Goal: Task Accomplishment & Management: Manage account settings

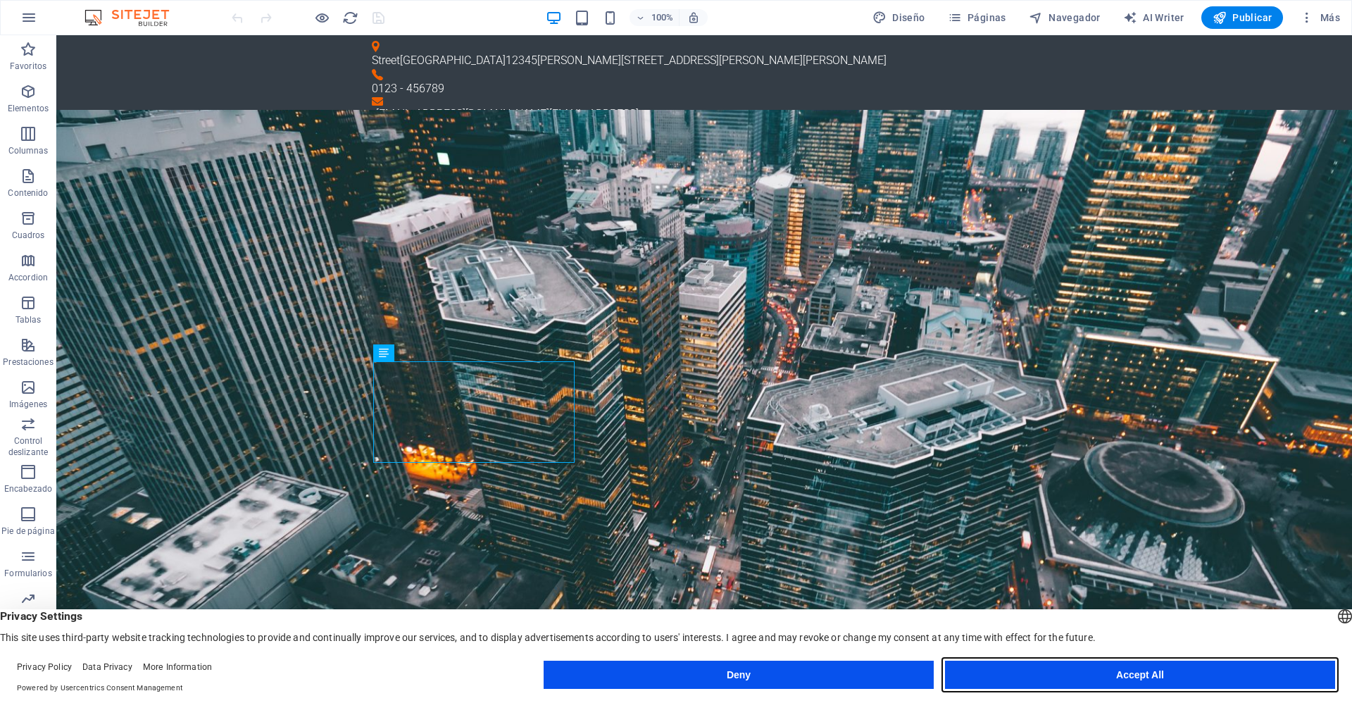
click at [1129, 677] on button "Accept All" at bounding box center [1140, 675] width 390 height 28
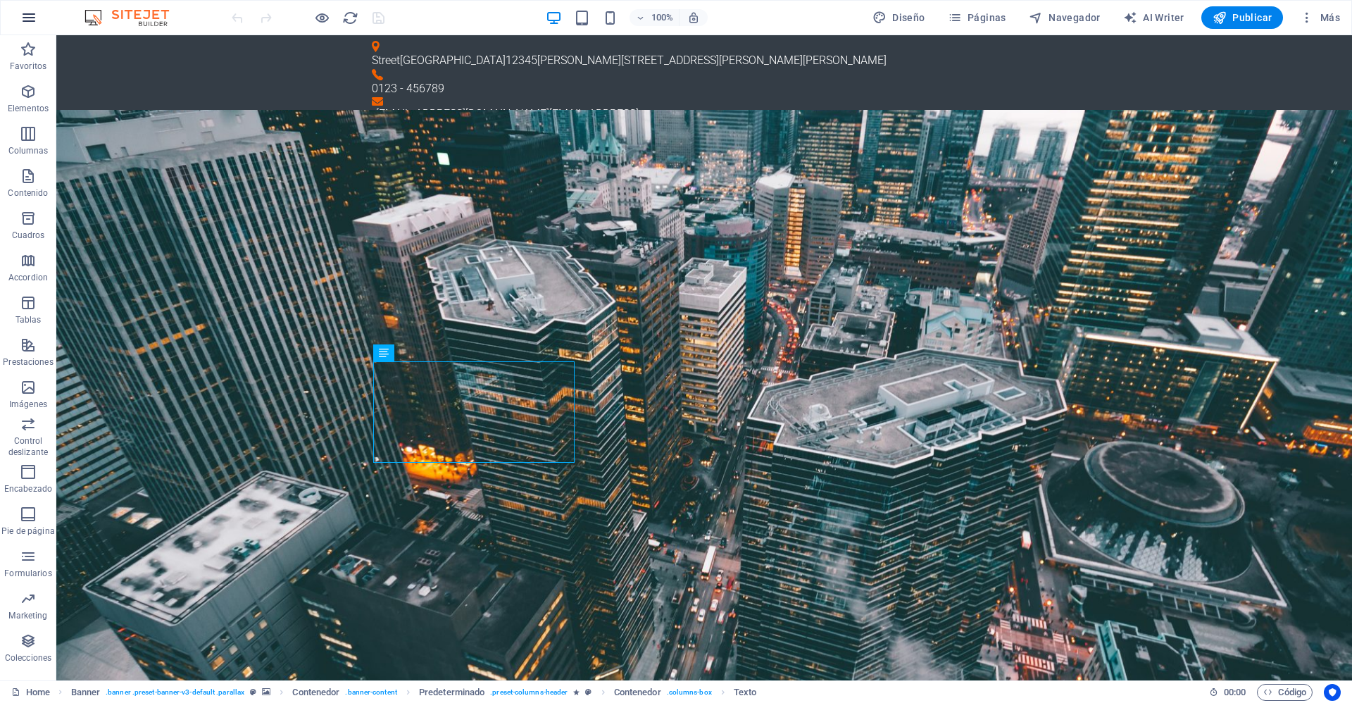
click at [32, 18] on icon "button" at bounding box center [28, 17] width 17 height 17
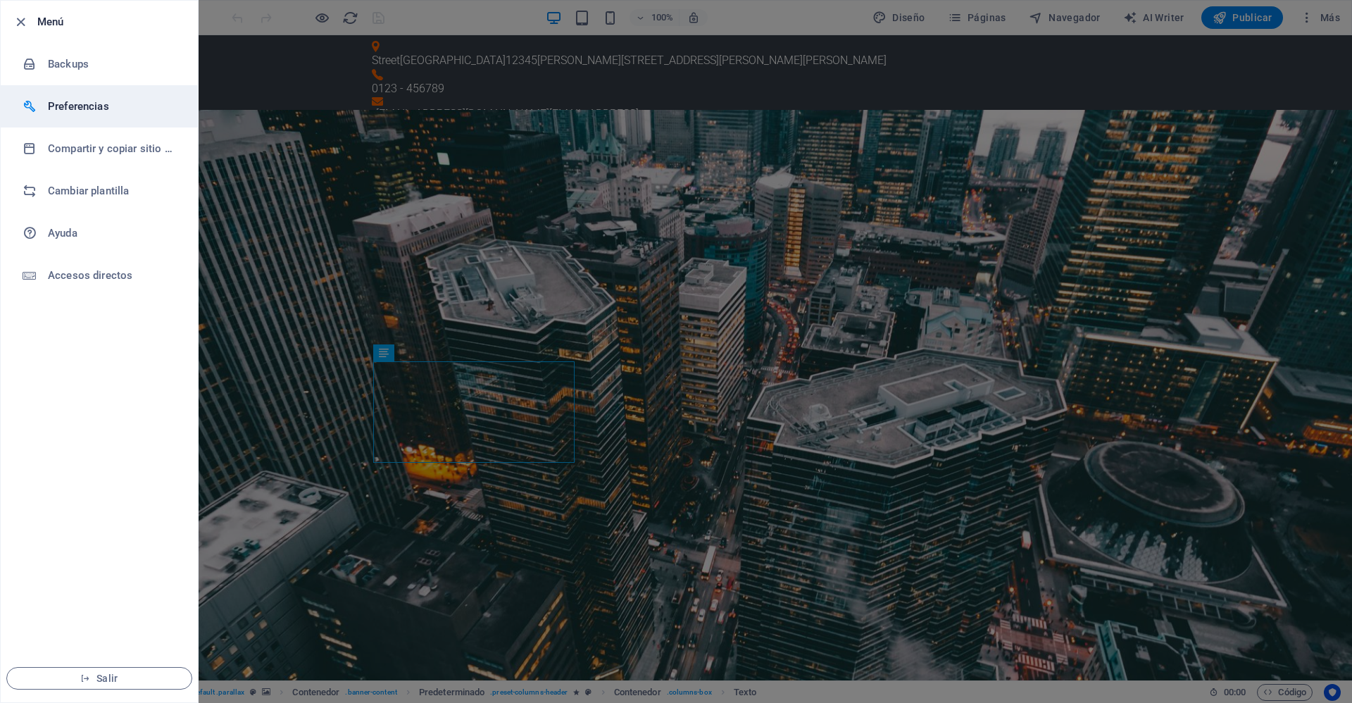
click at [72, 106] on h6 "Preferencias" at bounding box center [113, 106] width 130 height 17
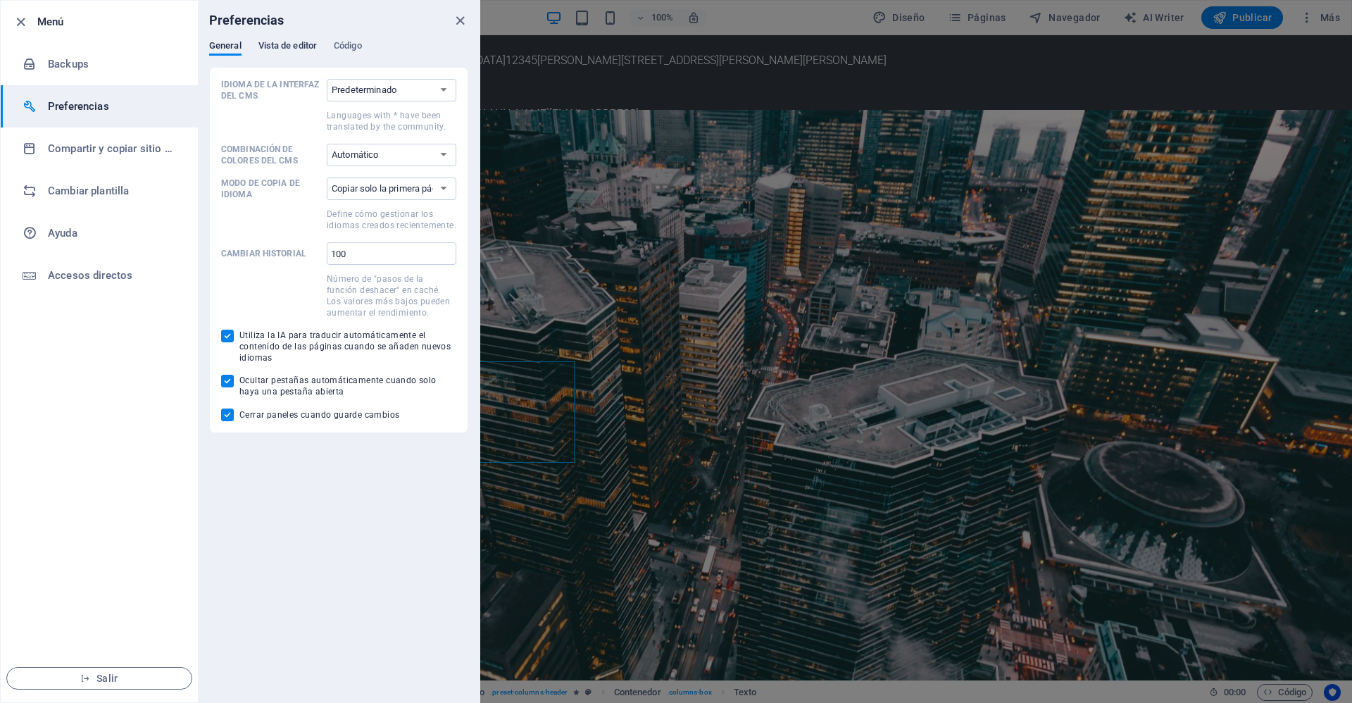
click at [286, 46] on span "Vista de editor" at bounding box center [287, 47] width 58 height 20
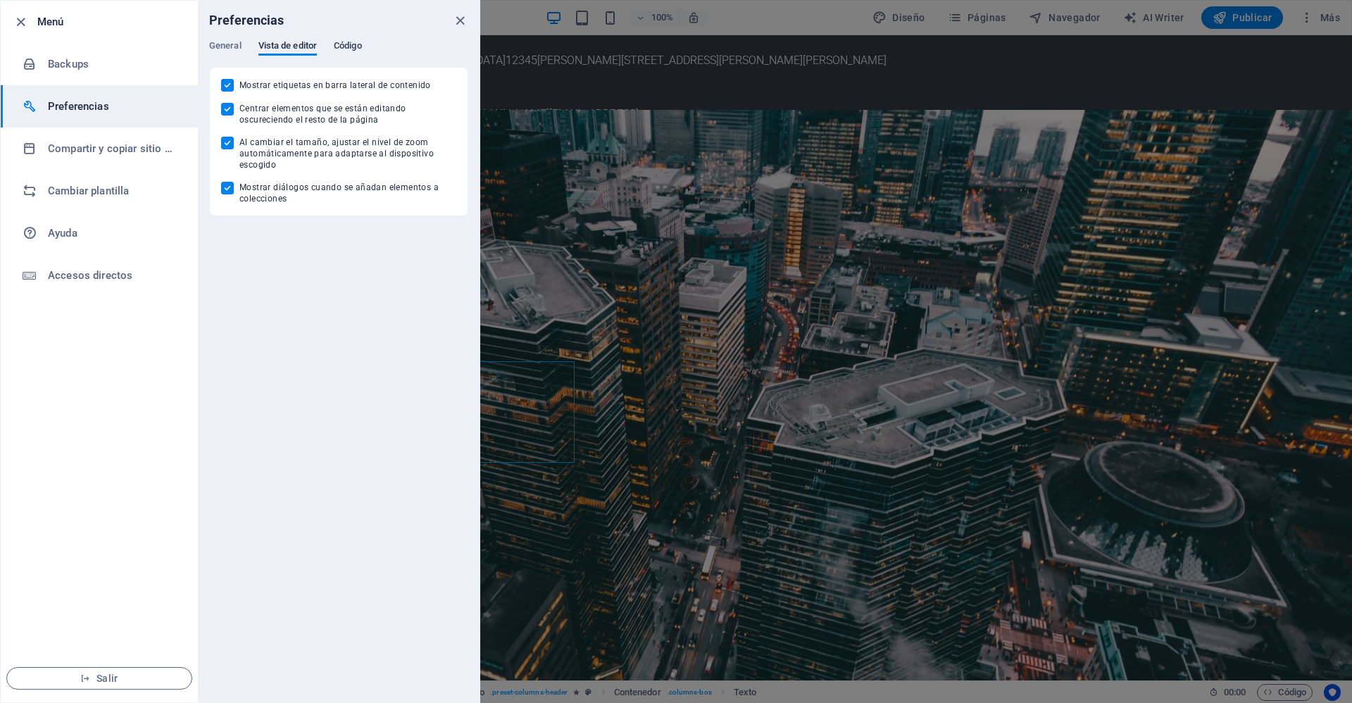
click at [349, 49] on span "Código" at bounding box center [348, 47] width 28 height 20
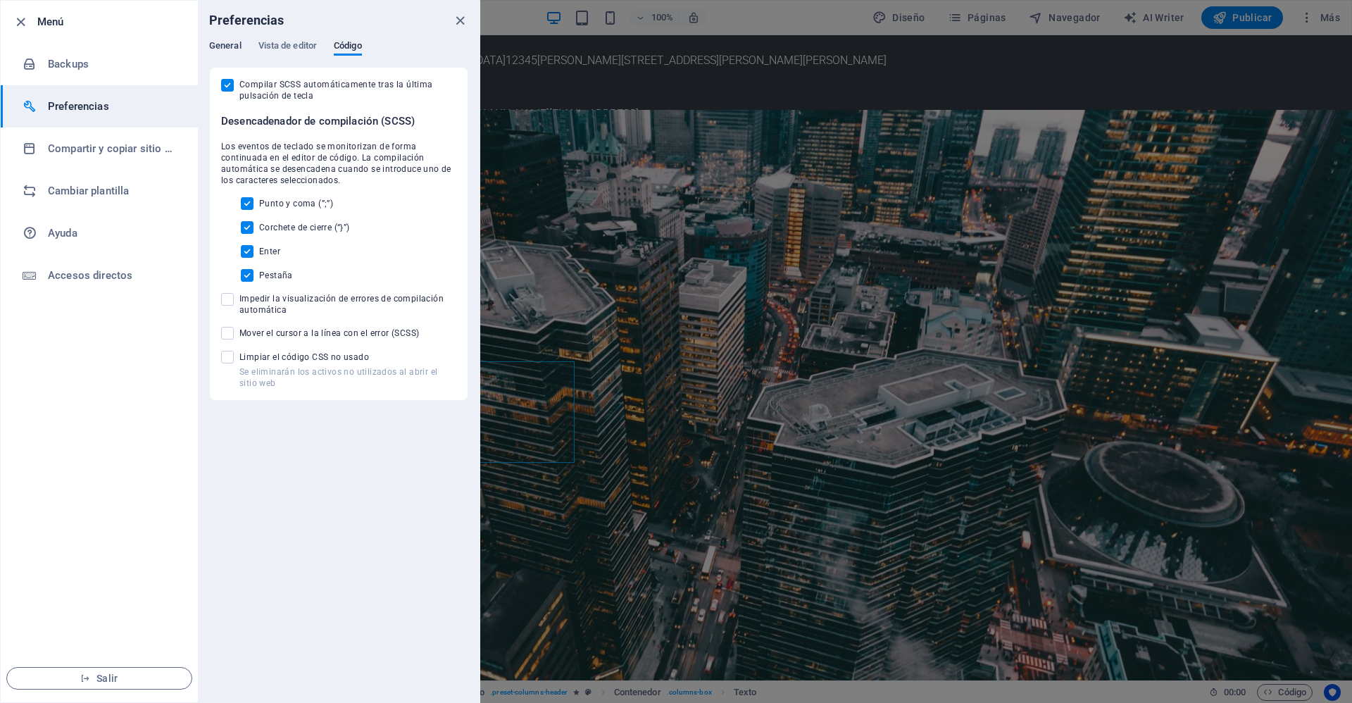
click at [227, 44] on span "General" at bounding box center [225, 47] width 32 height 20
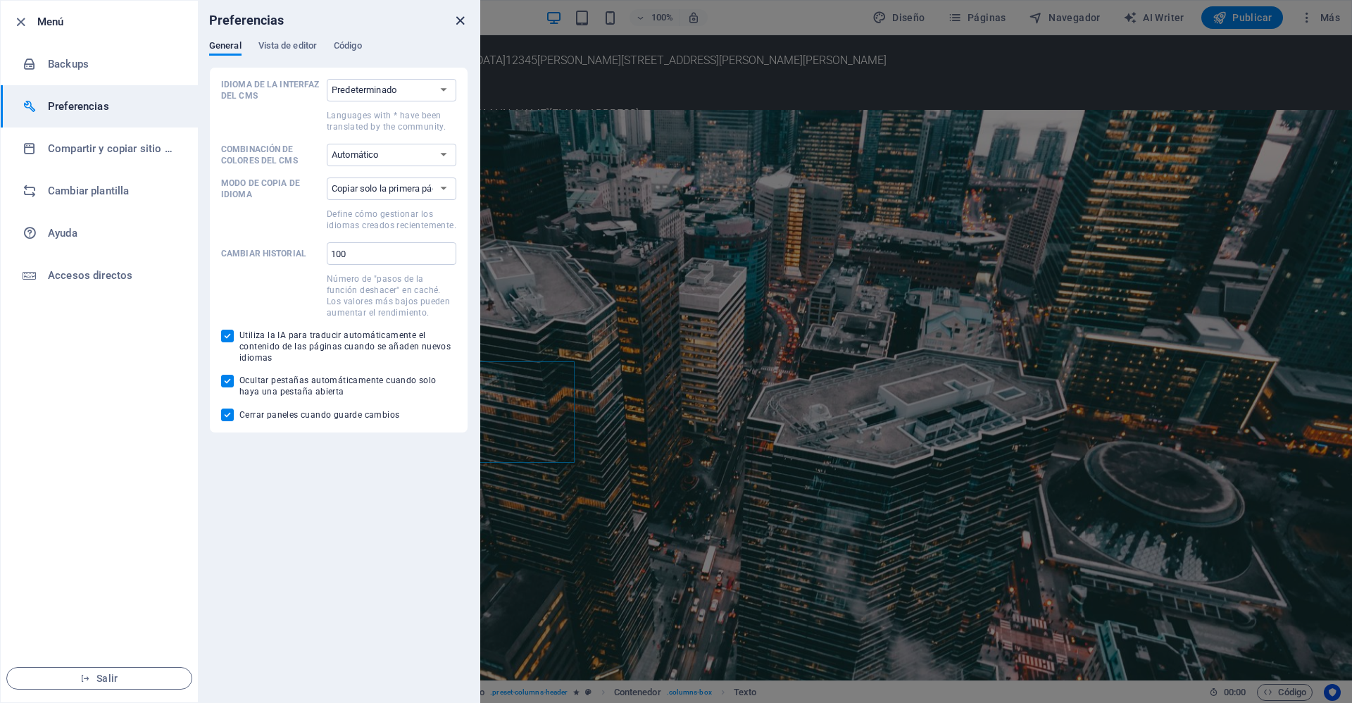
click at [459, 20] on icon "close" at bounding box center [460, 21] width 16 height 16
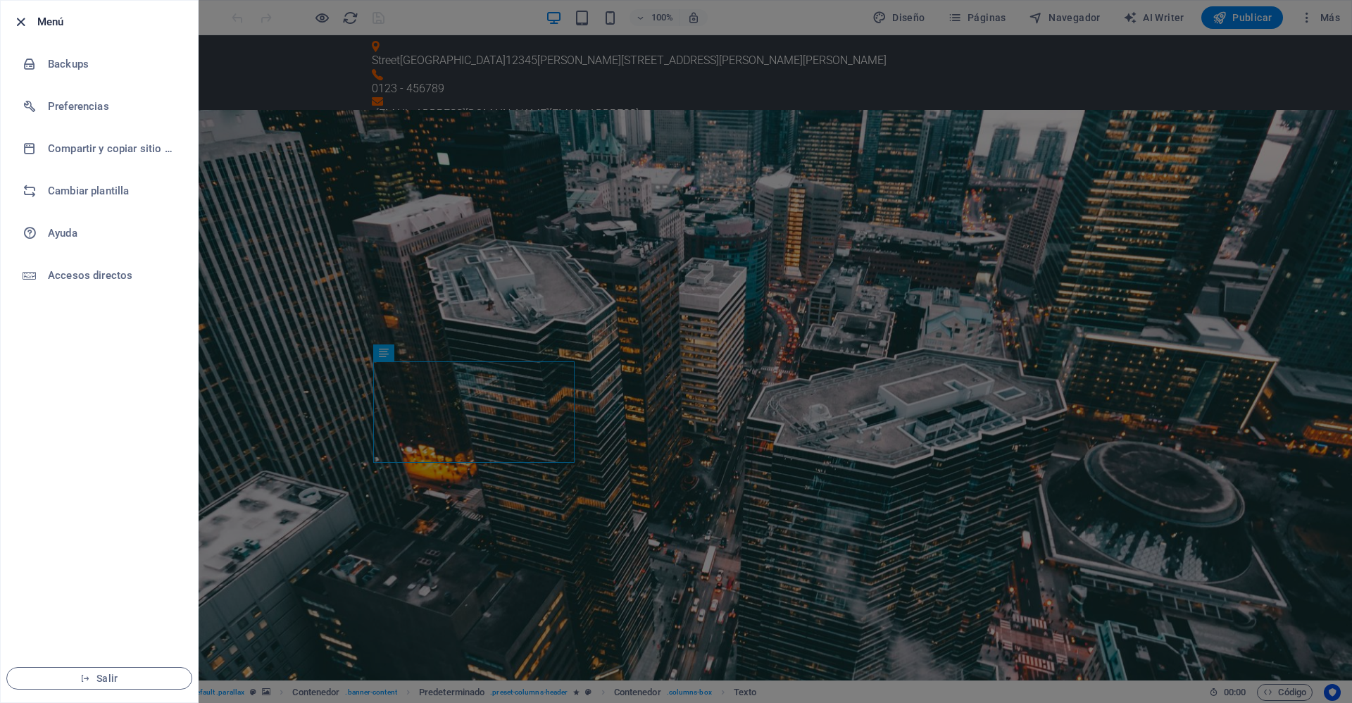
click at [20, 23] on icon "button" at bounding box center [21, 22] width 16 height 16
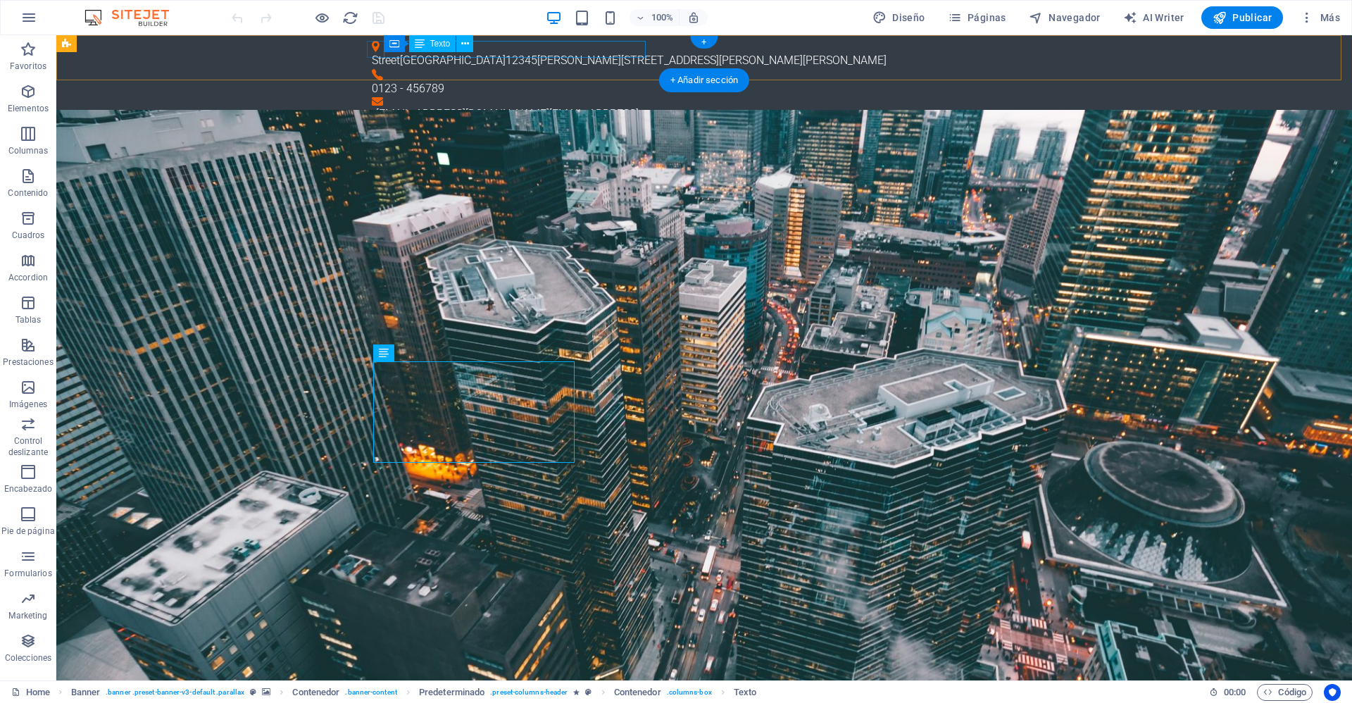
click at [513, 56] on div "[STREET_ADDRESS][PERSON_NAME]" at bounding box center [698, 60] width 653 height 17
click at [493, 53] on div "[STREET_ADDRESS][PERSON_NAME]" at bounding box center [698, 60] width 653 height 17
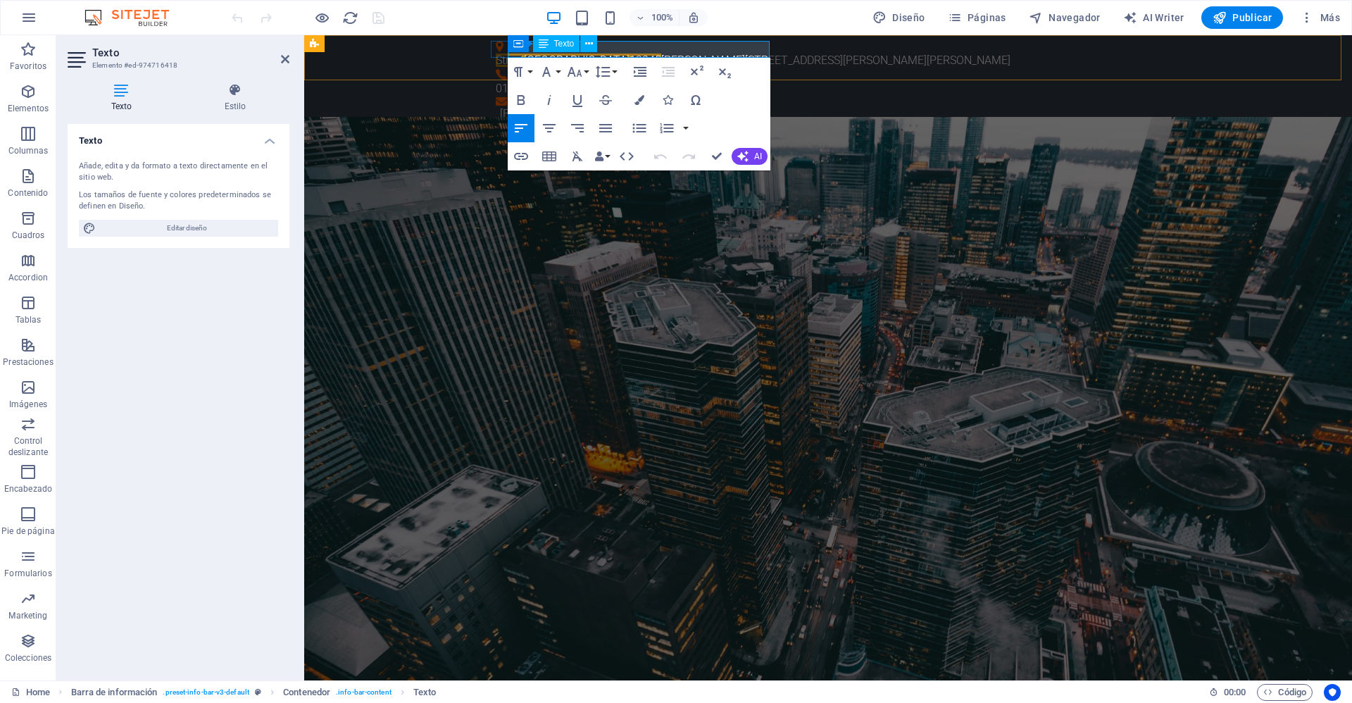
click at [634, 52] on p "[STREET_ADDRESS][PERSON_NAME]" at bounding box center [822, 60] width 653 height 17
click at [599, 49] on div "Contenedor Texto" at bounding box center [557, 44] width 99 height 18
click at [599, 48] on div "Contenedor Texto" at bounding box center [557, 44] width 99 height 18
click at [646, 52] on p "[STREET_ADDRESS][PERSON_NAME]" at bounding box center [822, 60] width 653 height 17
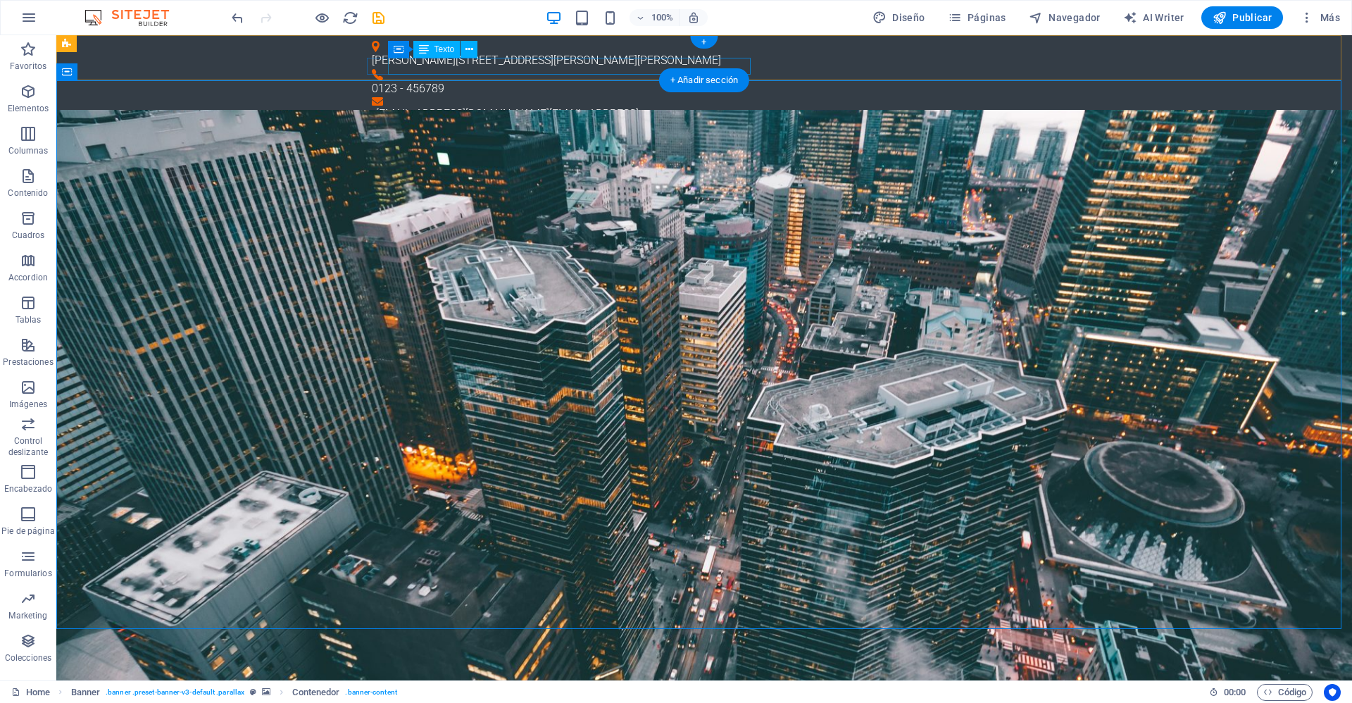
click at [518, 106] on div "[EMAIL_ADDRESS][DOMAIN_NAME] [EMAIL_ADDRESS]" at bounding box center [706, 114] width 661 height 17
click at [466, 51] on icon at bounding box center [469, 49] width 8 height 15
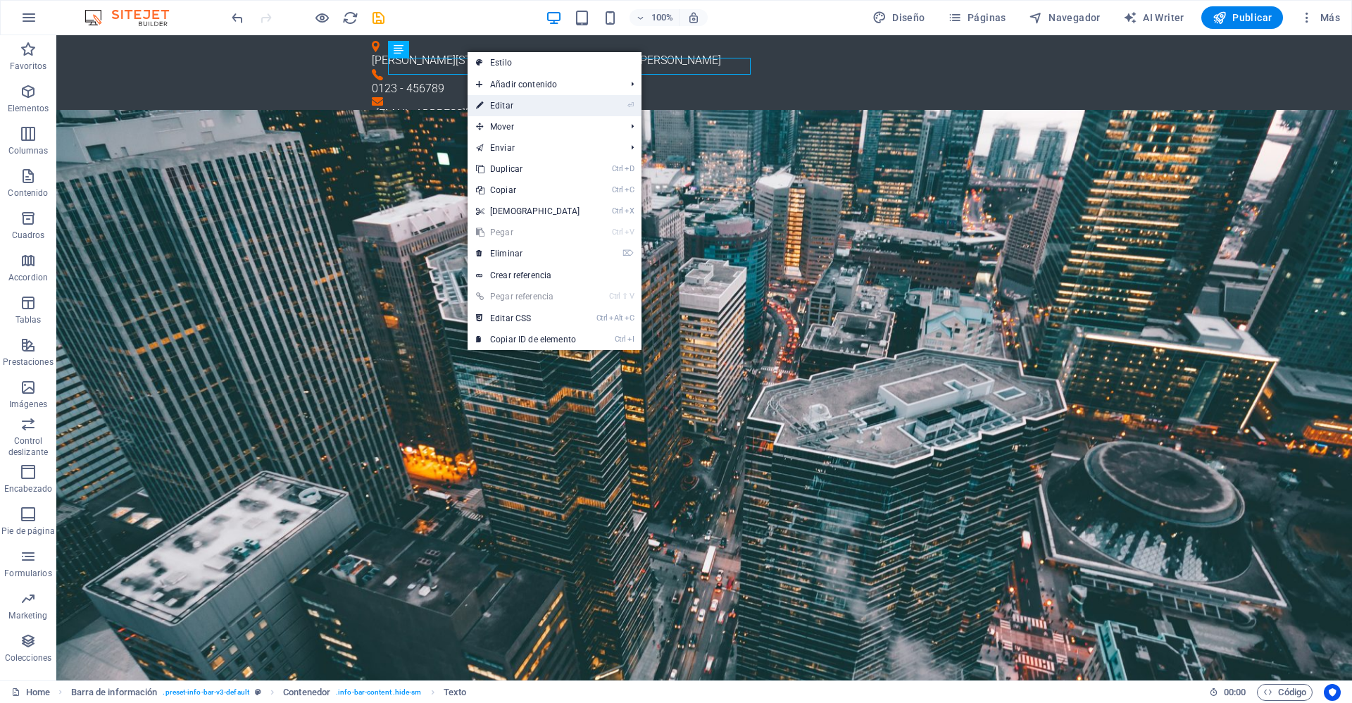
click at [508, 106] on link "⏎ Editar" at bounding box center [528, 105] width 121 height 21
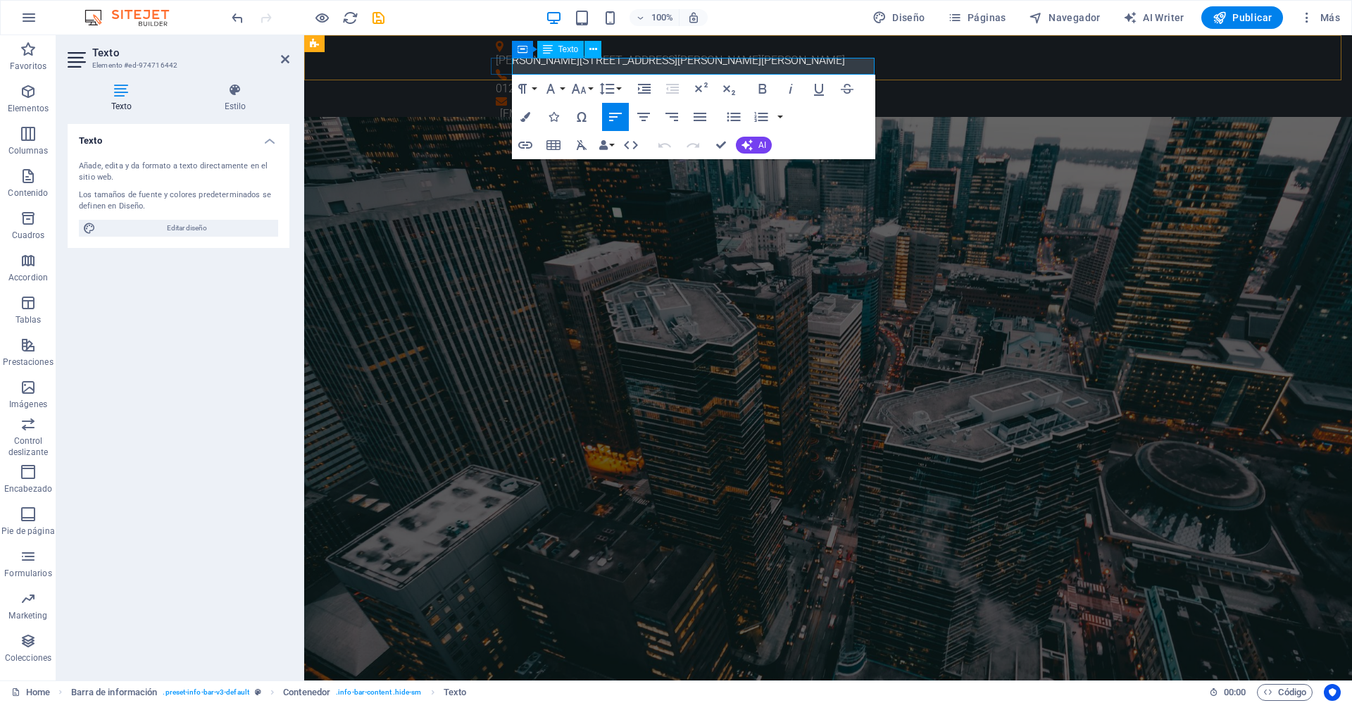
click at [673, 107] on link "[EMAIL_ADDRESS]" at bounding box center [717, 113] width 89 height 13
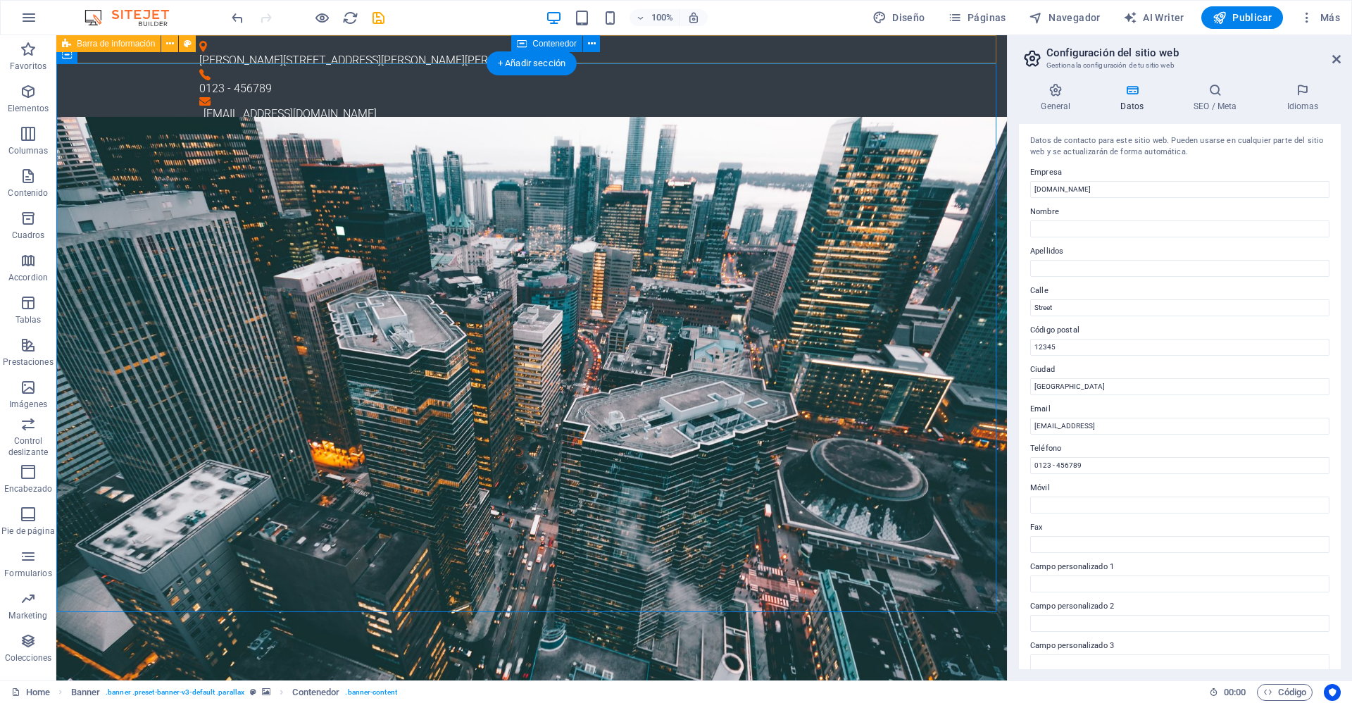
click at [404, 49] on div "[PERSON_NAME][STREET_ADDRESS][PERSON_NAME] 0123 - 456789 [EMAIL_ADDRESS][DOMAIN…" at bounding box center [531, 81] width 951 height 93
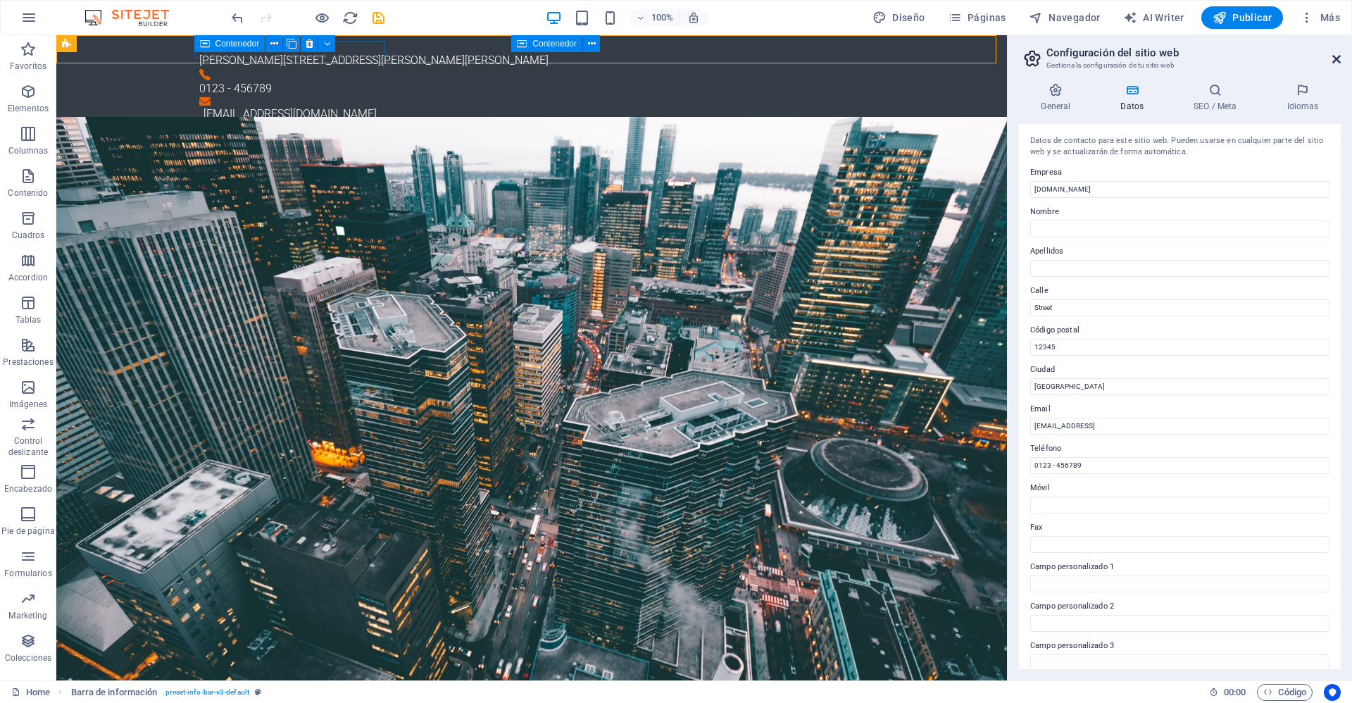
drag, startPoint x: 1275, startPoint y: 24, endPoint x: 1335, endPoint y: 58, distance: 68.7
click at [1335, 58] on icon at bounding box center [1336, 59] width 8 height 11
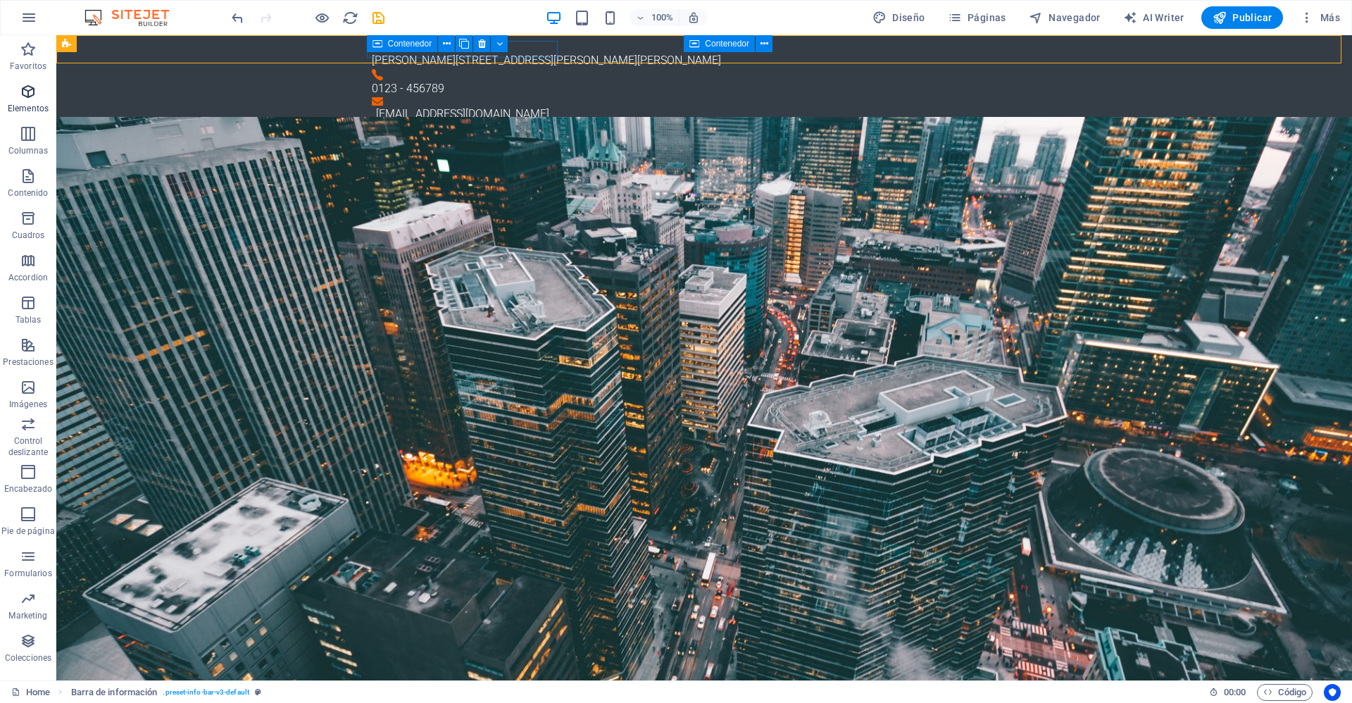
click at [21, 100] on span "Elementos" at bounding box center [28, 100] width 56 height 34
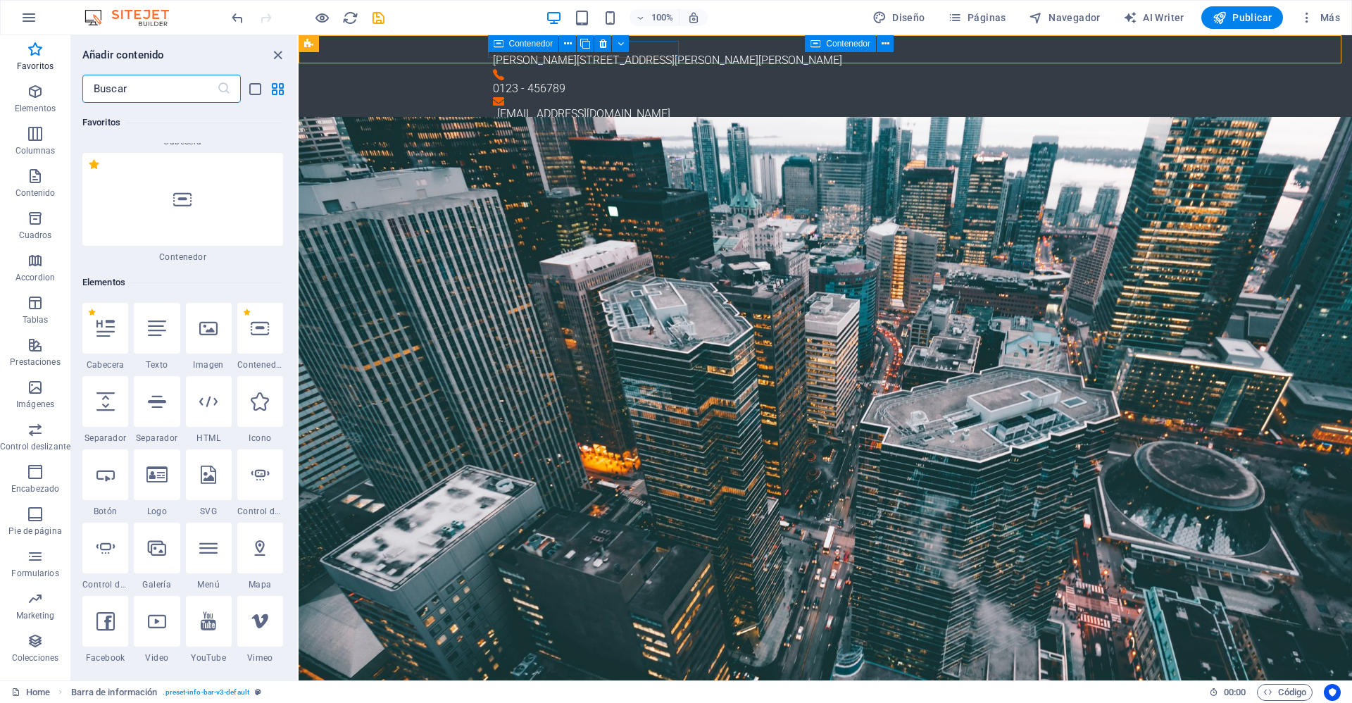
scroll to position [54, 0]
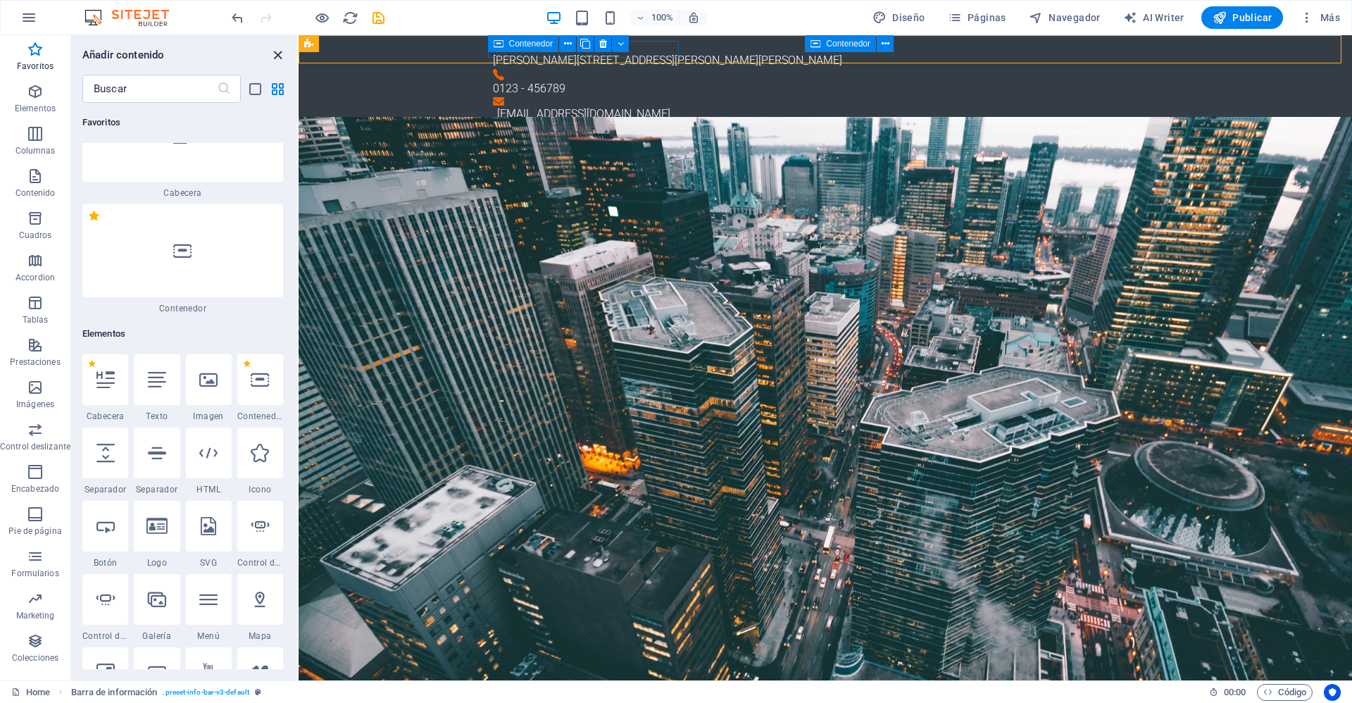
click at [277, 52] on icon "close panel" at bounding box center [278, 55] width 16 height 16
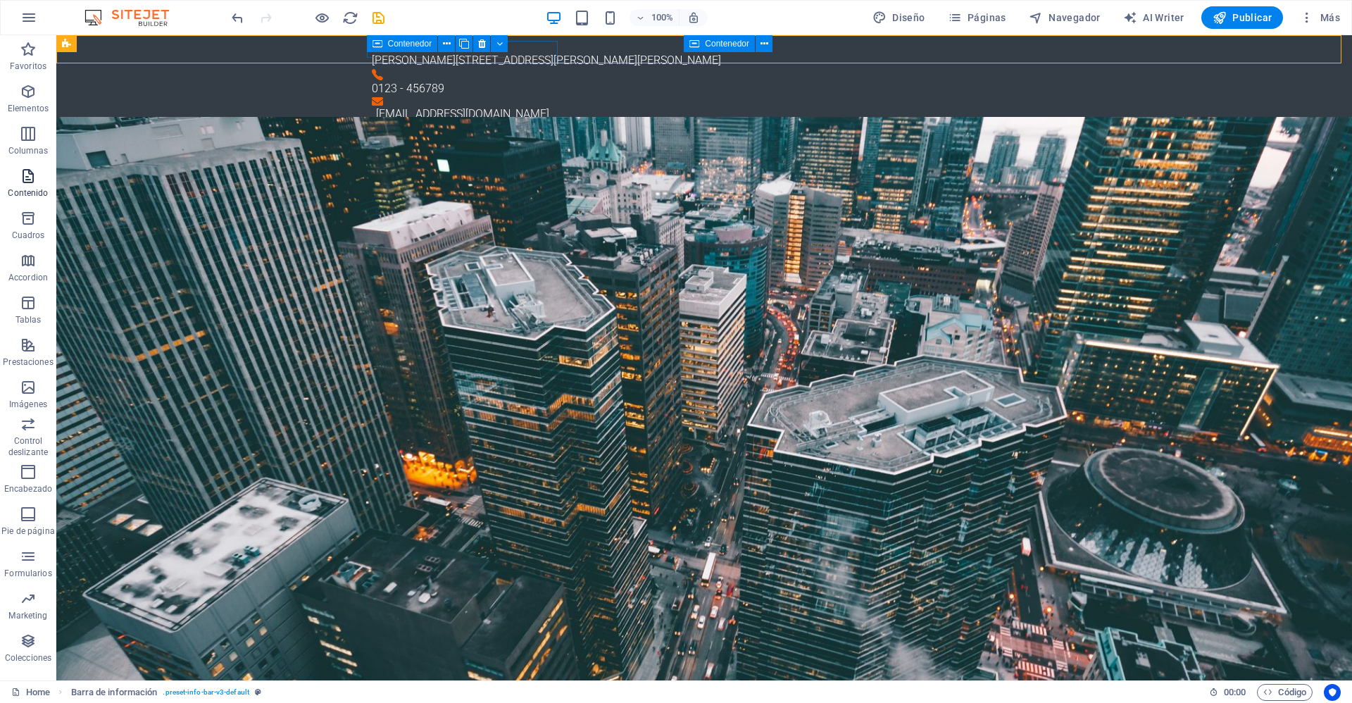
click at [27, 181] on icon "button" at bounding box center [28, 176] width 17 height 17
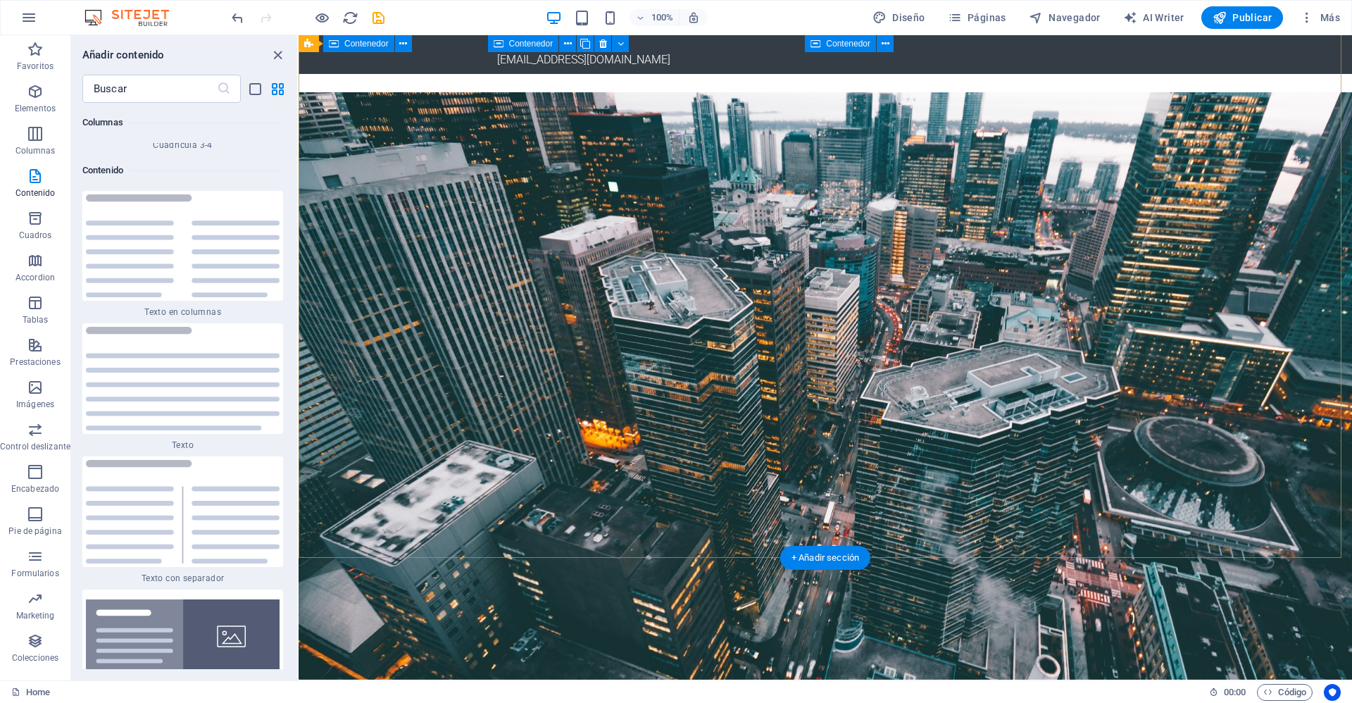
scroll to position [0, 0]
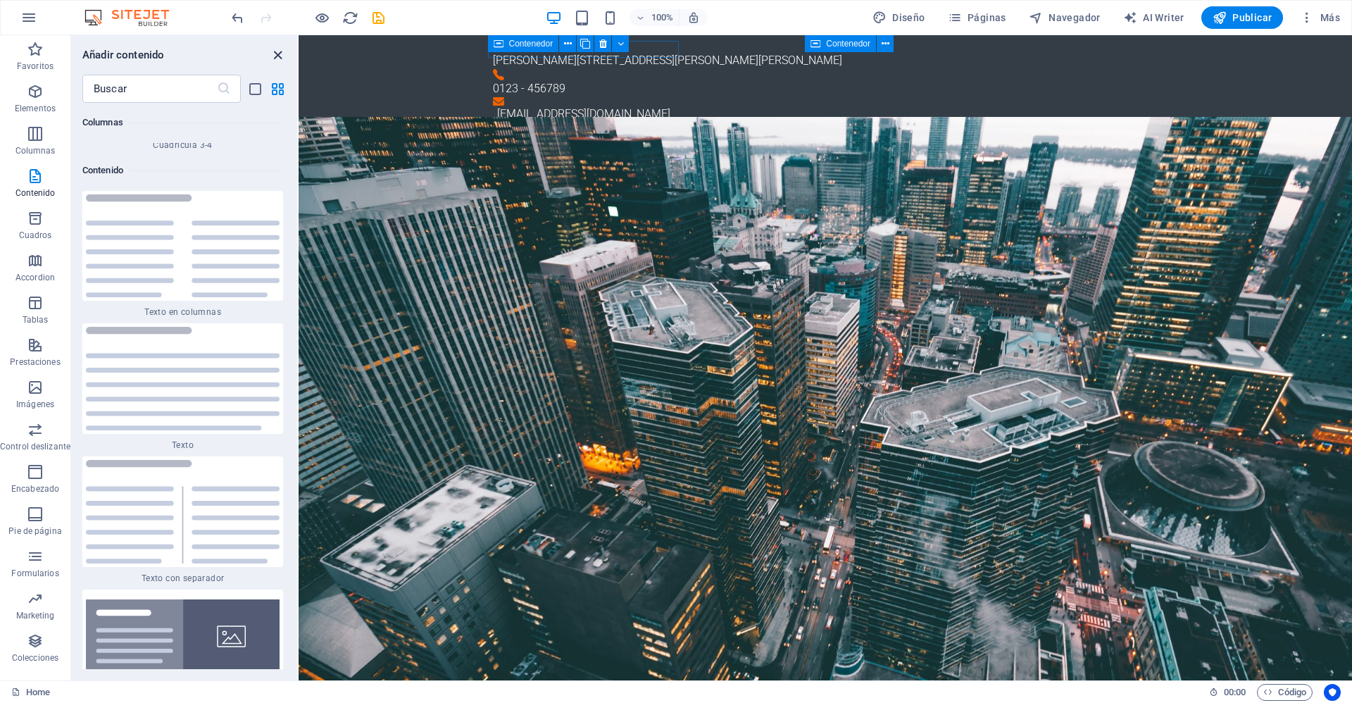
click at [276, 53] on icon "close panel" at bounding box center [278, 55] width 16 height 16
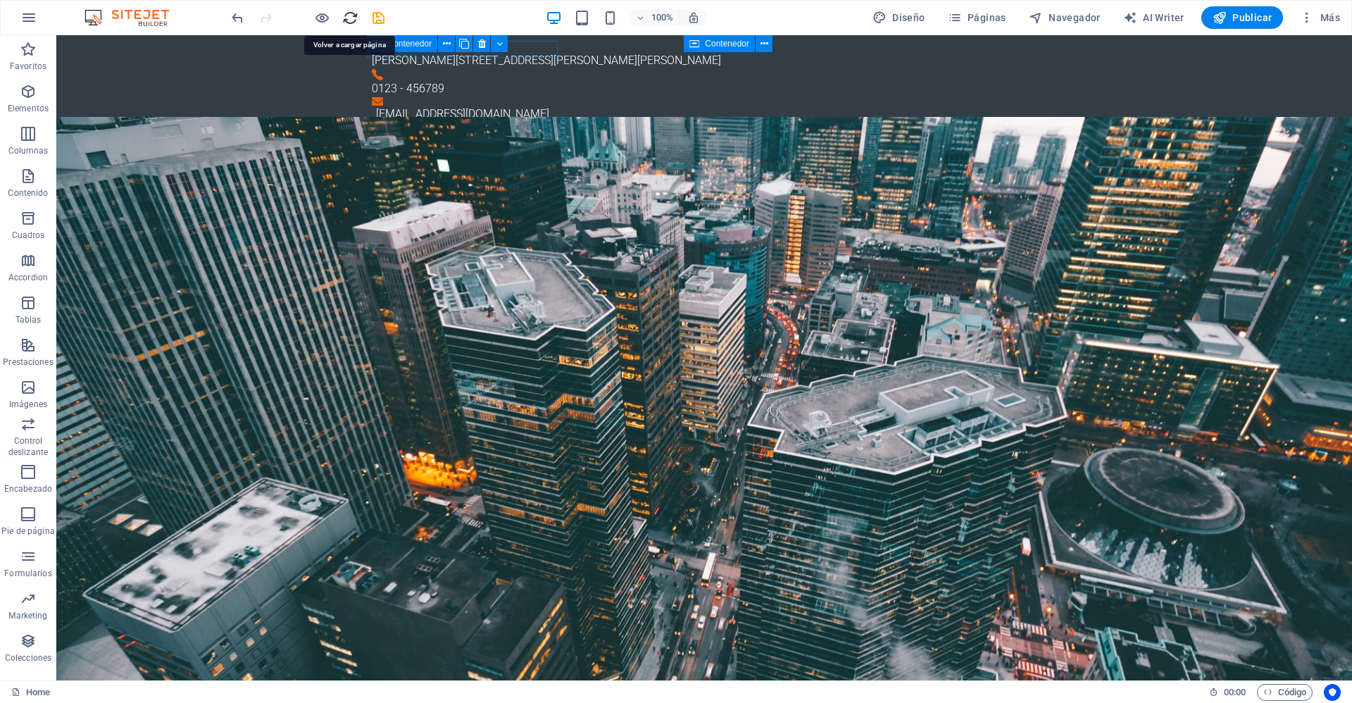
click at [347, 23] on icon "reload" at bounding box center [350, 18] width 16 height 16
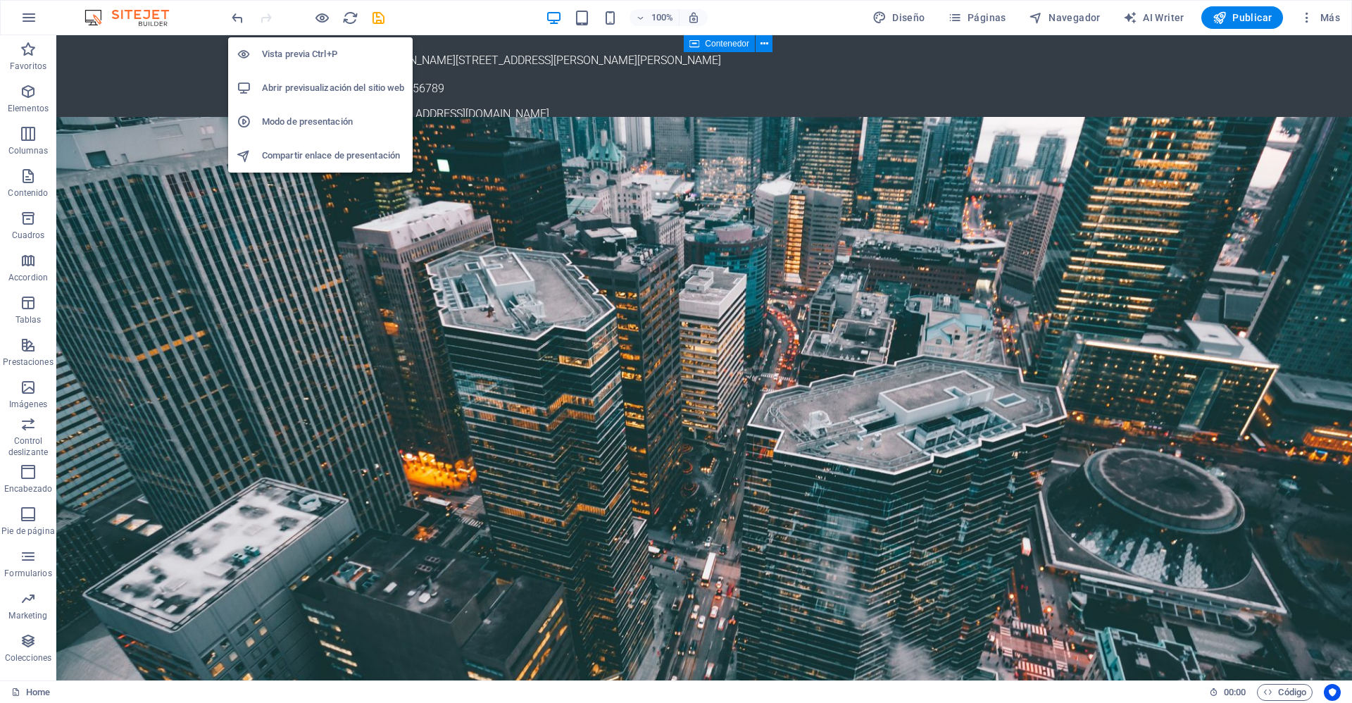
click at [320, 91] on h6 "Abrir previsualización del sitio web" at bounding box center [333, 88] width 142 height 17
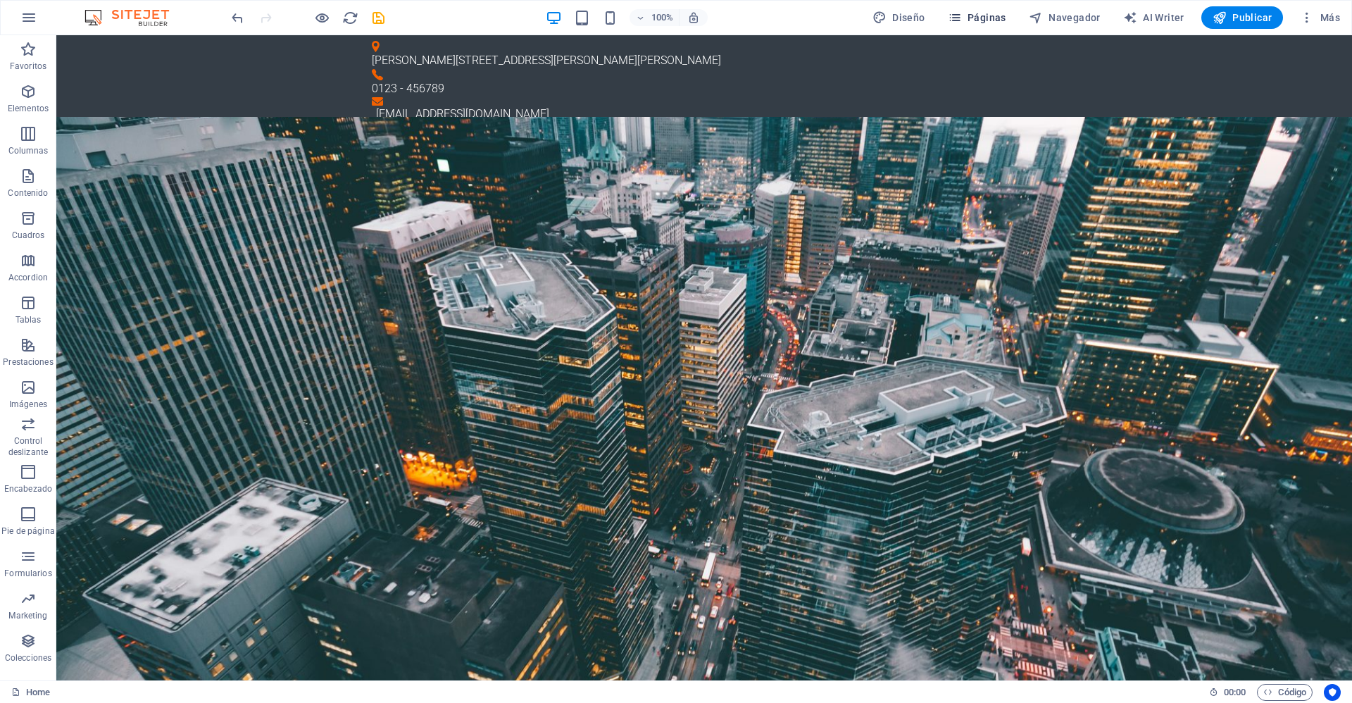
click at [977, 20] on span "Páginas" at bounding box center [977, 18] width 58 height 14
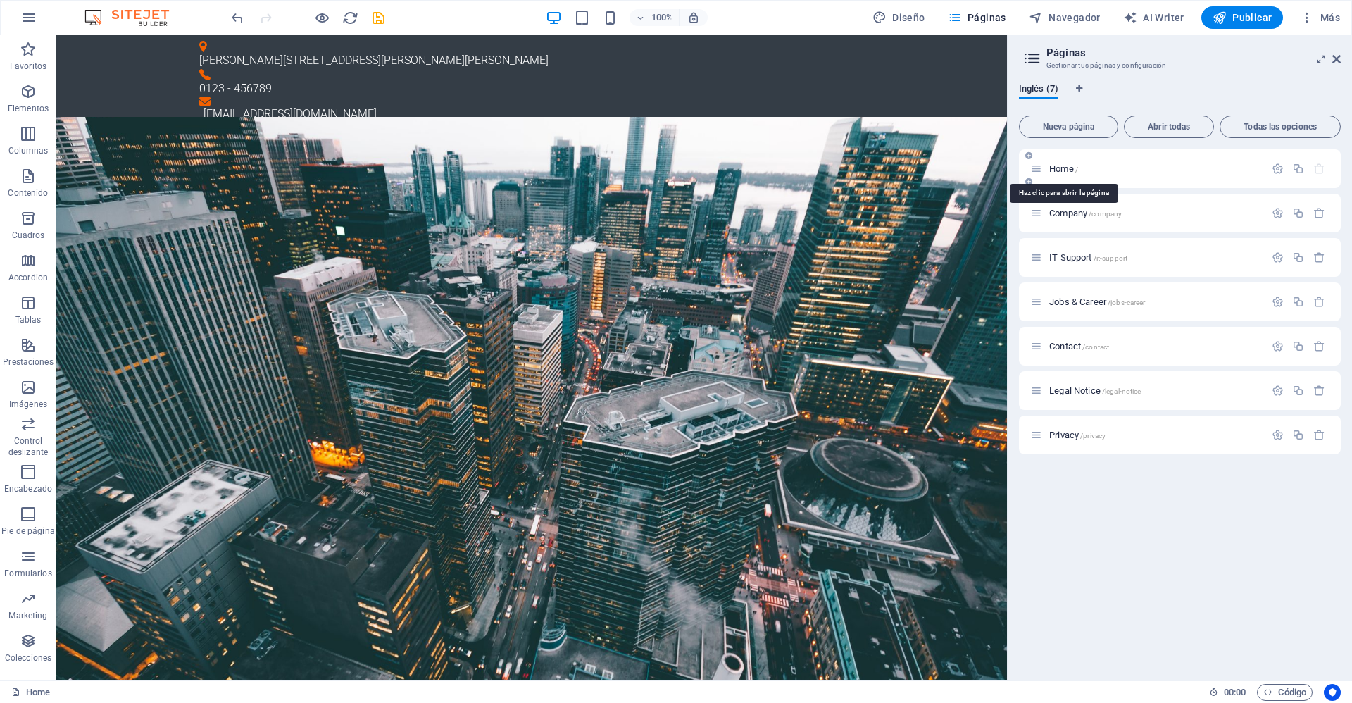
click at [1052, 168] on span "Home /" at bounding box center [1063, 168] width 29 height 11
click at [1074, 168] on span "Home /" at bounding box center [1063, 168] width 29 height 11
click at [1070, 210] on span "Company /company" at bounding box center [1085, 213] width 73 height 11
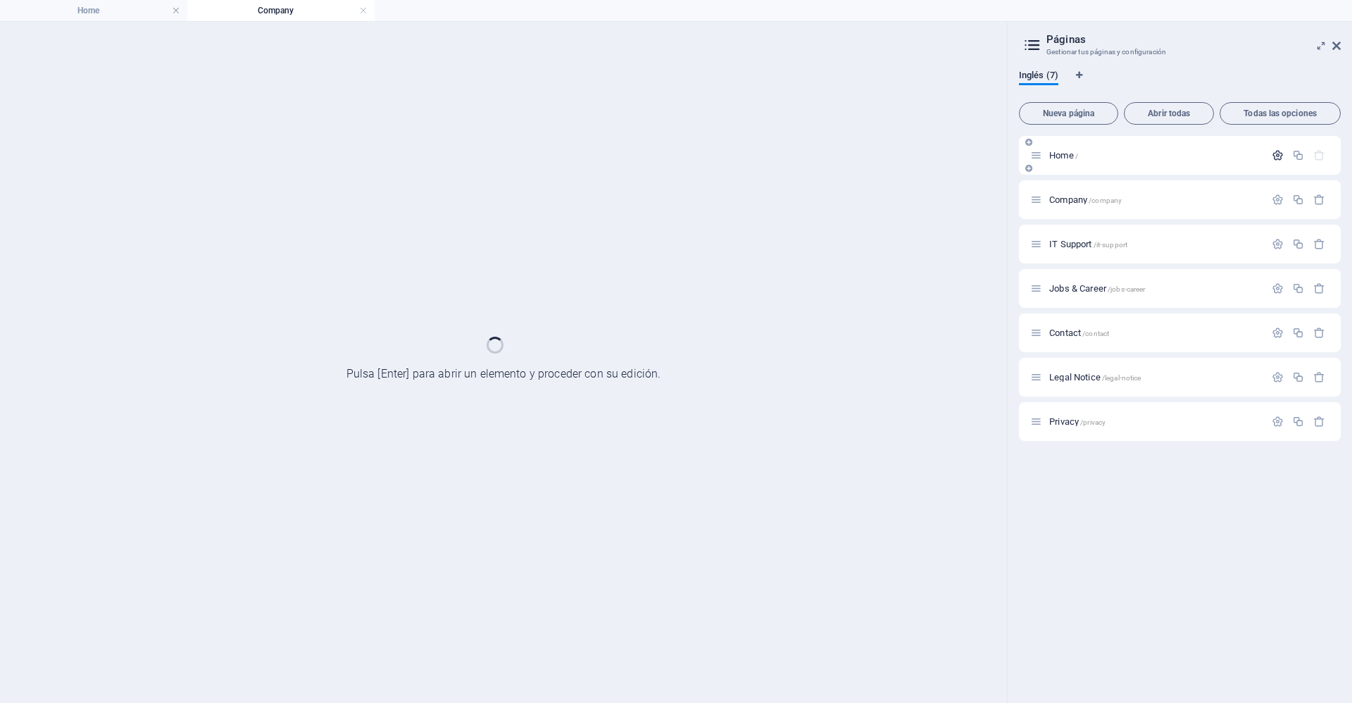
click at [1063, 125] on button "Nueva página" at bounding box center [1068, 113] width 99 height 23
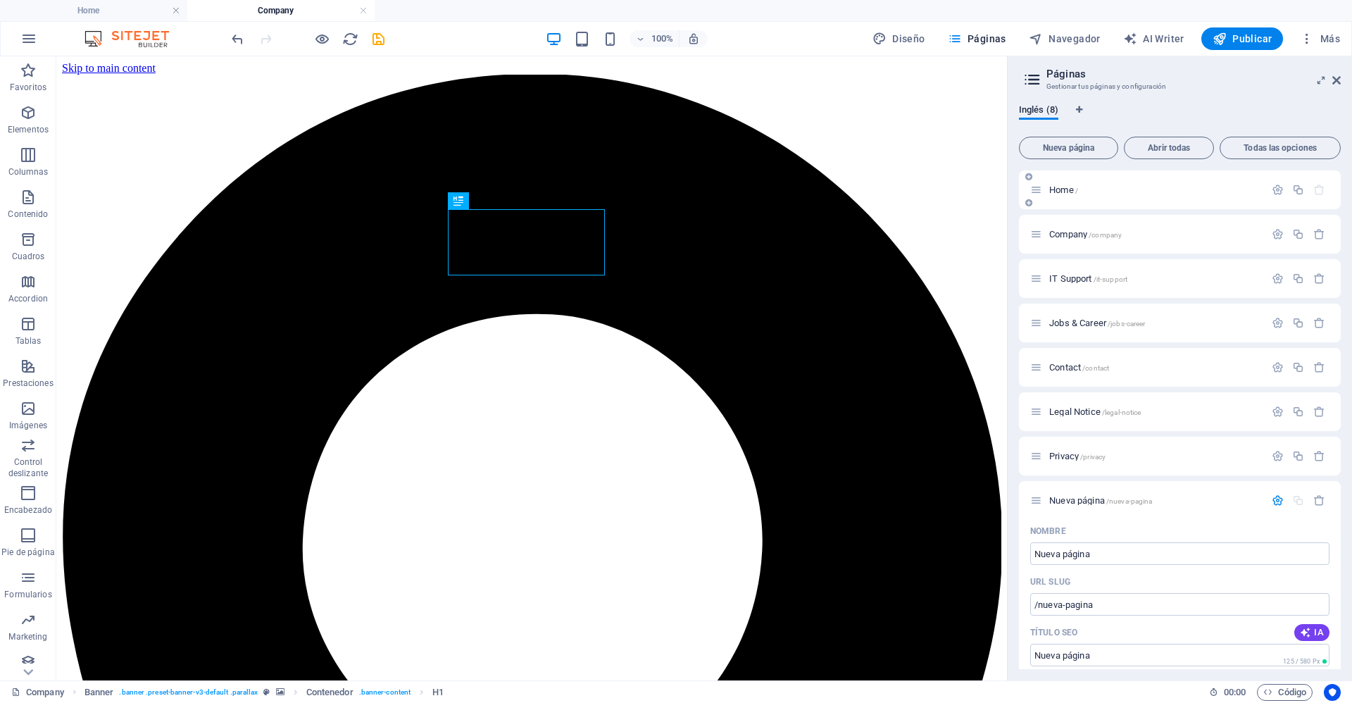
click at [1066, 192] on span "Home /" at bounding box center [1063, 189] width 29 height 11
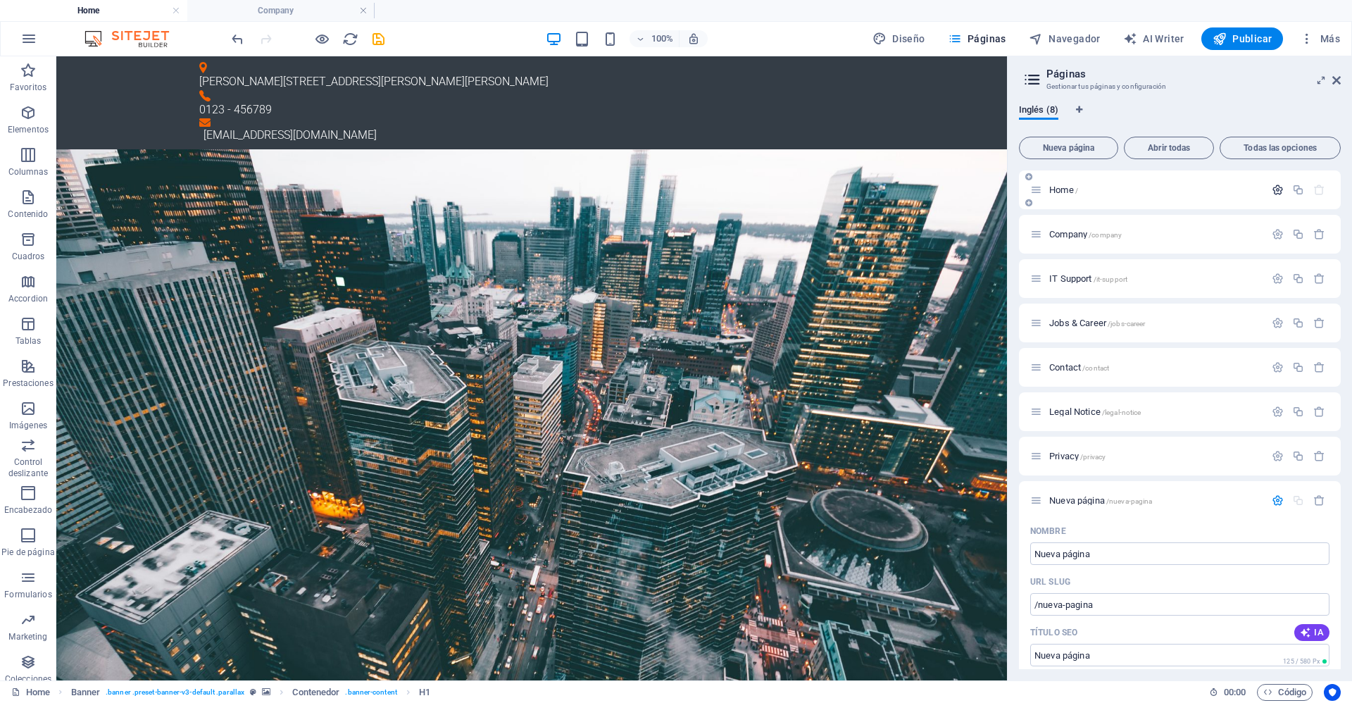
click at [1275, 192] on icon "button" at bounding box center [1278, 190] width 12 height 12
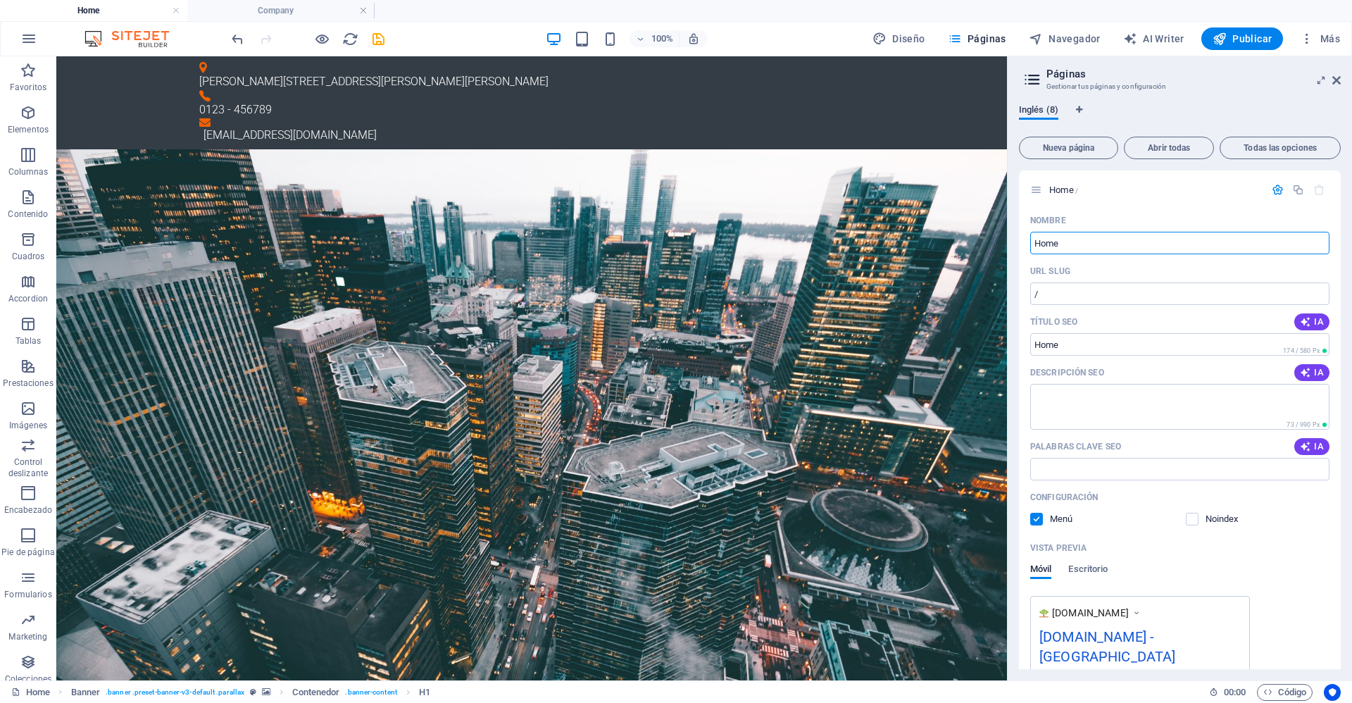
click at [1045, 115] on span "Inglés (8)" at bounding box center [1038, 111] width 39 height 20
click at [1080, 109] on icon "Pestañas de idiomas" at bounding box center [1079, 110] width 6 height 8
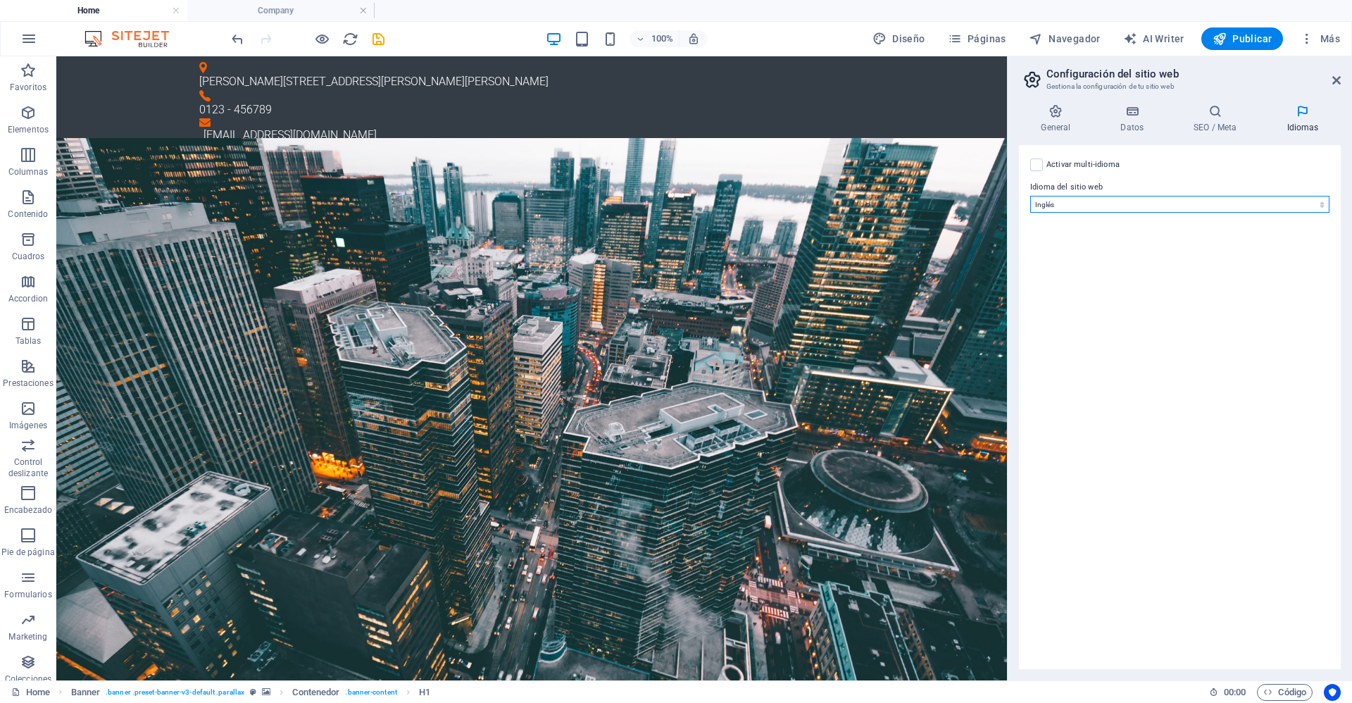
click at [1091, 203] on select "Abkhazian Afar Afrikaans Akan Albanés Alemán Amharic Árabe Aragonese Armenian A…" at bounding box center [1179, 204] width 299 height 17
select select "44"
click at [1030, 196] on select "Abkhazian Afar Afrikaans Akan Albanés Alemán Amharic Árabe Aragonese Armenian A…" at bounding box center [1179, 204] width 299 height 17
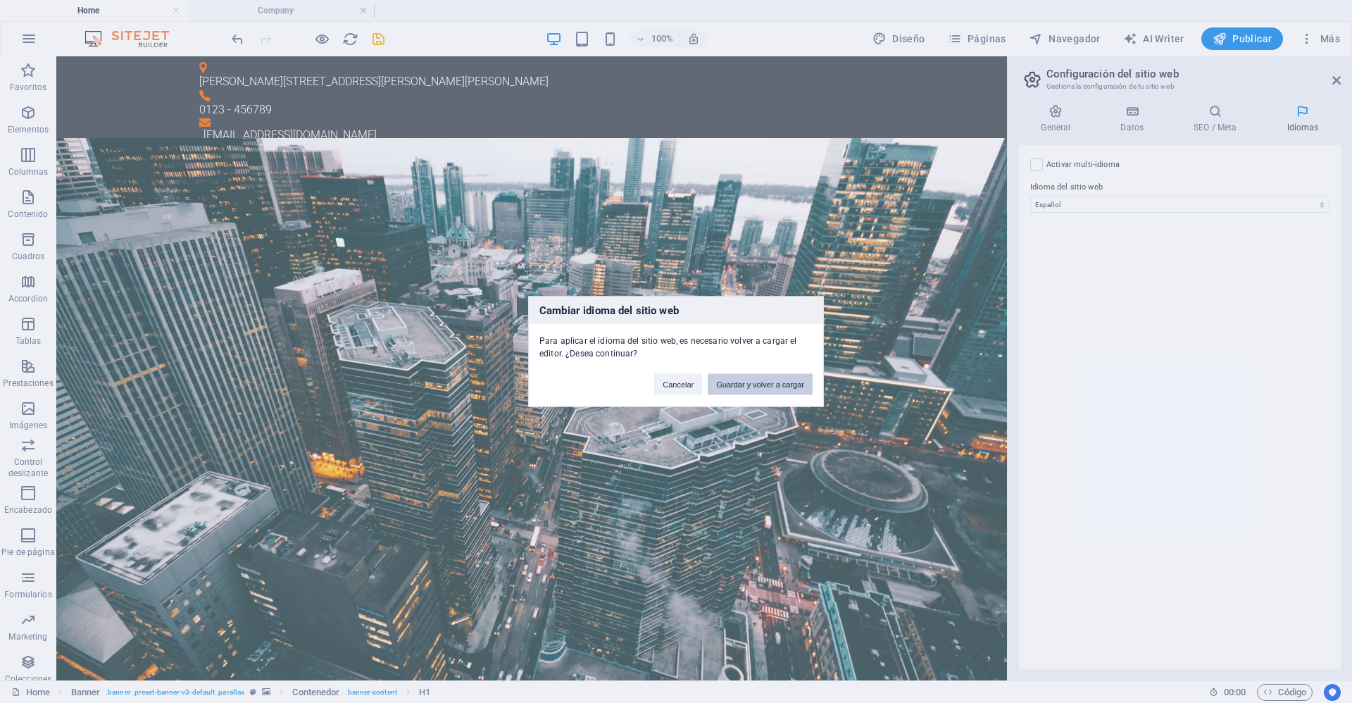
drag, startPoint x: 749, startPoint y: 389, endPoint x: 732, endPoint y: 337, distance: 53.9
click at [749, 389] on button "Guardar y volver a cargar" at bounding box center [760, 384] width 105 height 21
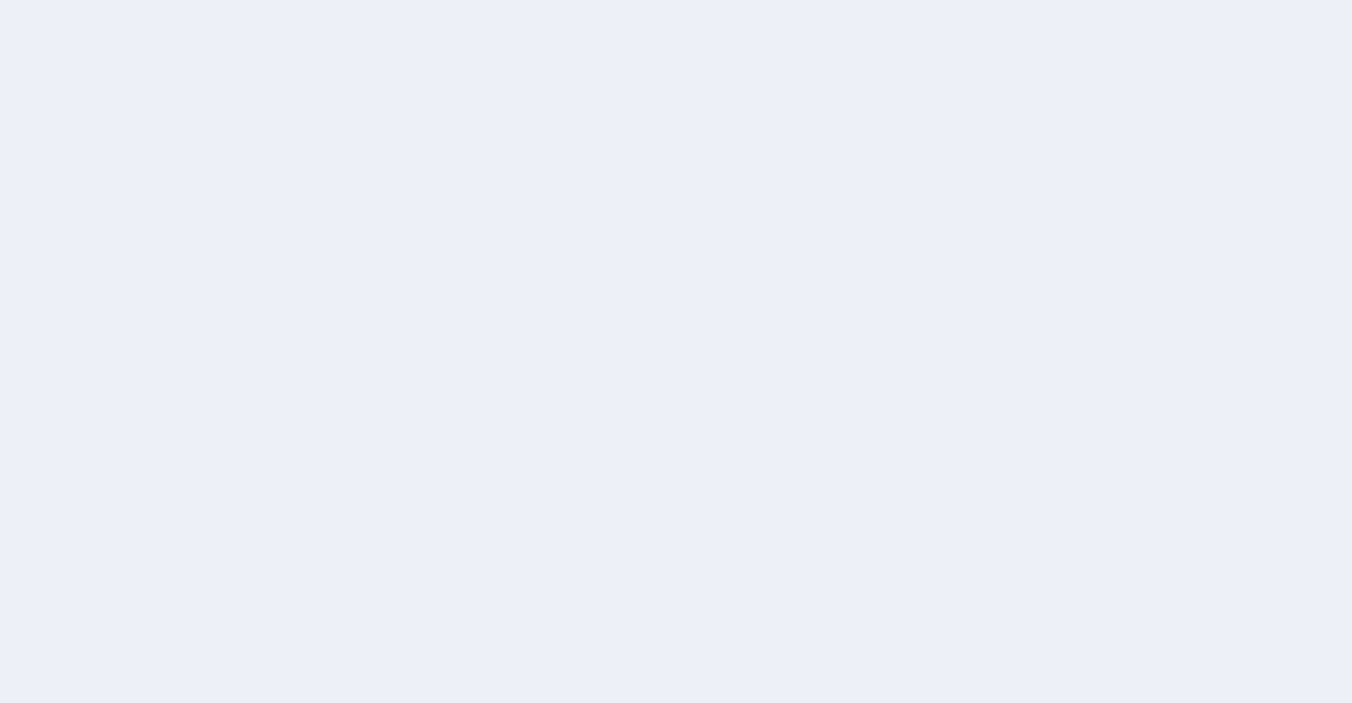
click at [756, 394] on div at bounding box center [676, 351] width 1352 height 703
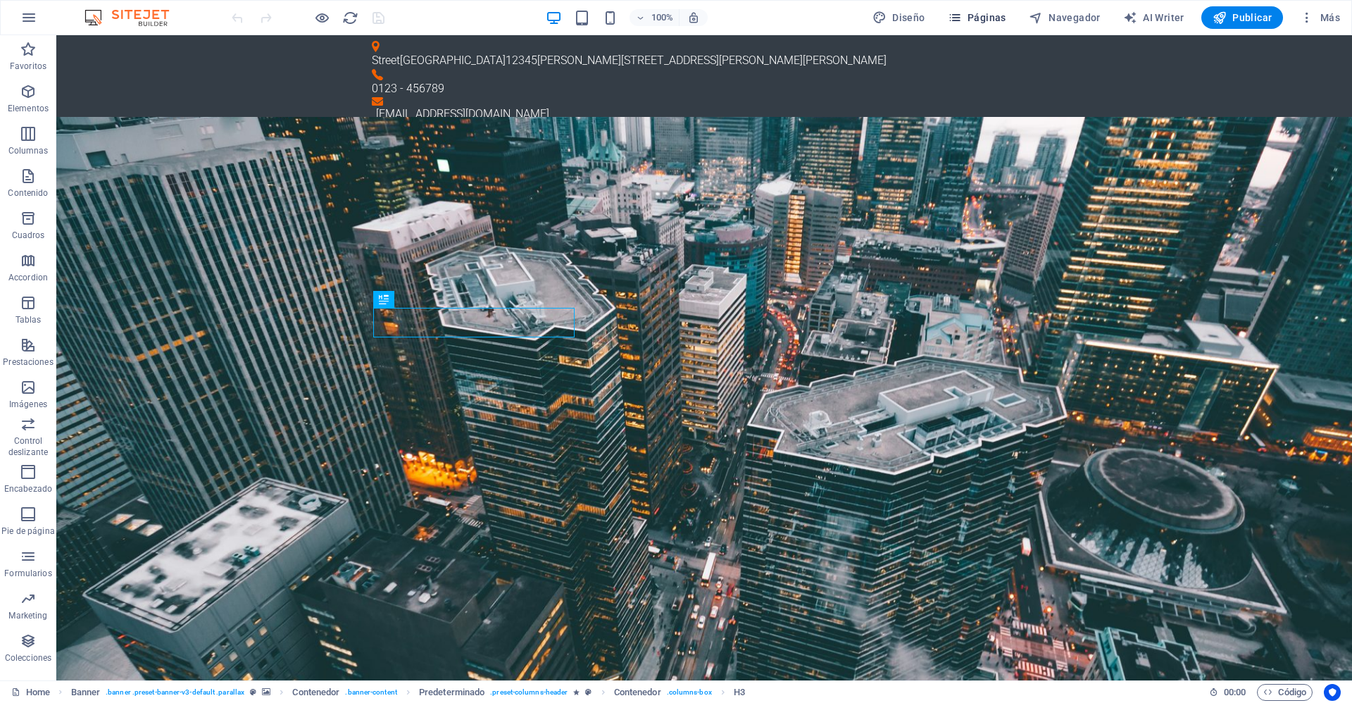
click at [976, 14] on span "Páginas" at bounding box center [977, 18] width 58 height 14
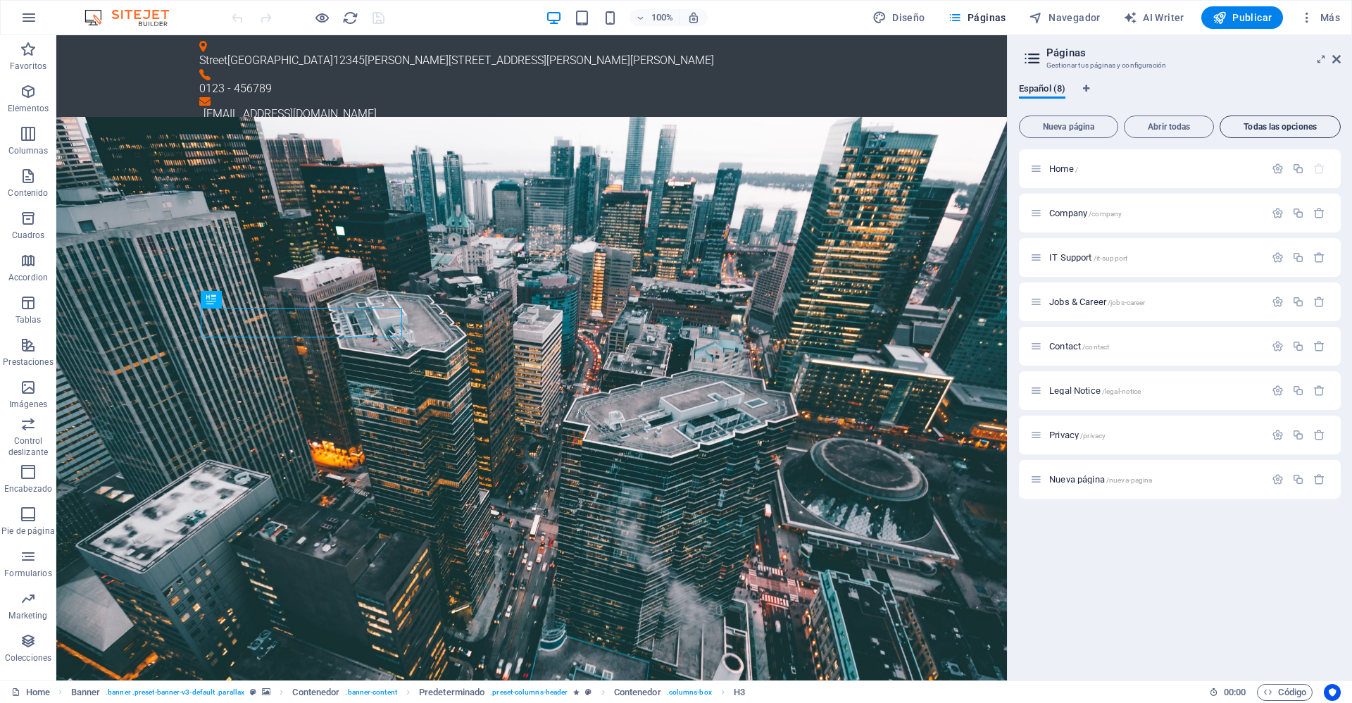
click at [1283, 128] on span "Todas las opciones" at bounding box center [1280, 127] width 108 height 8
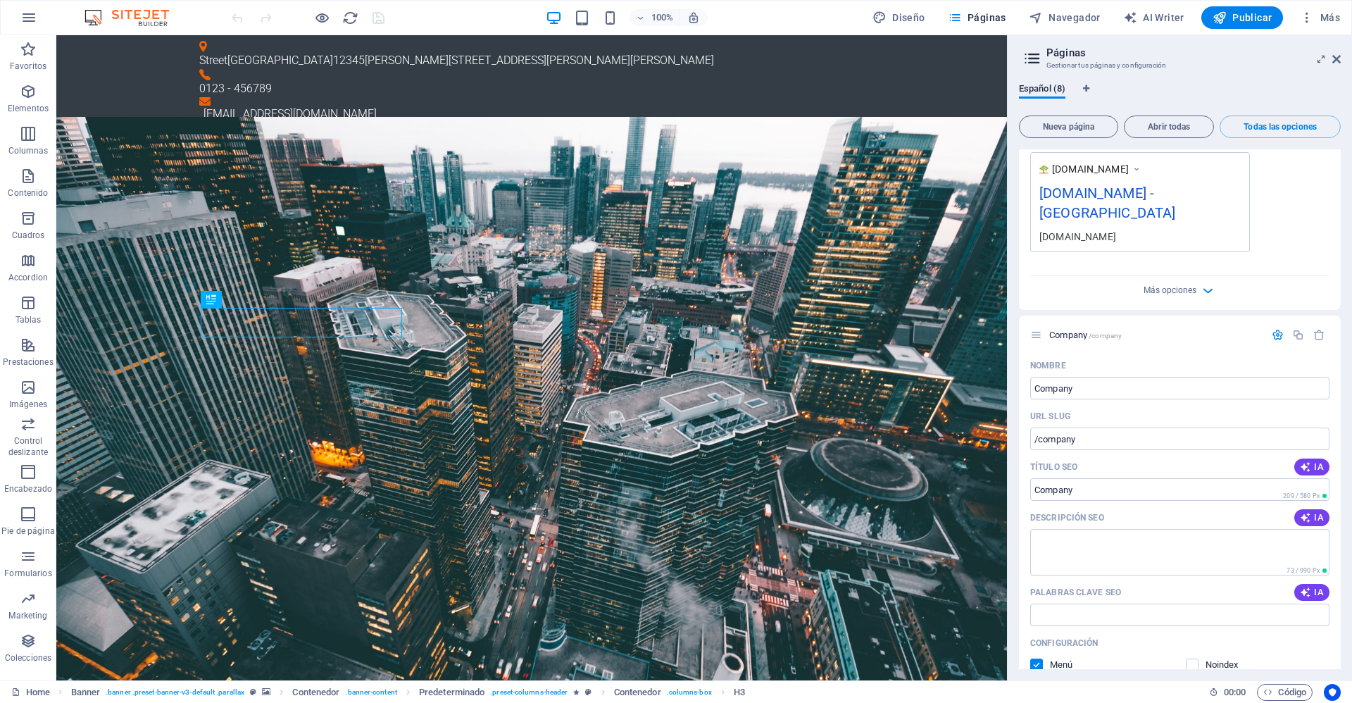
scroll to position [493, 0]
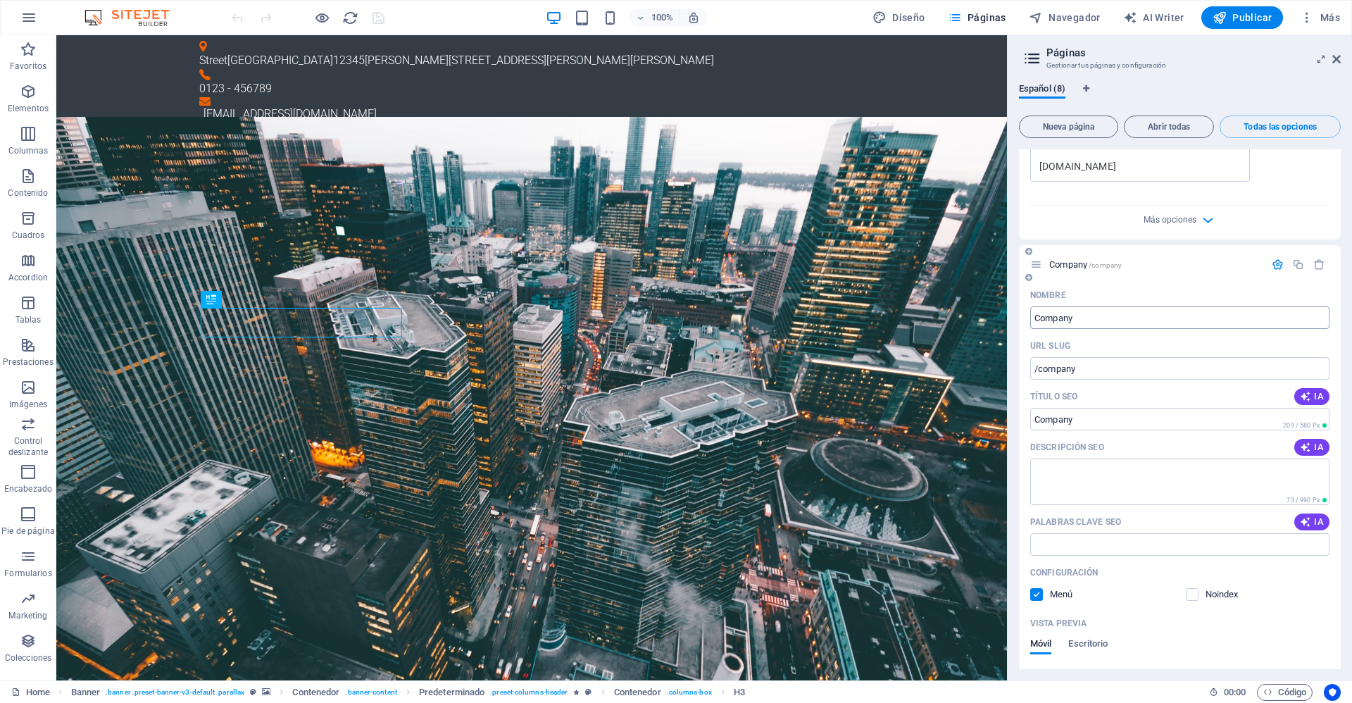
click at [1129, 306] on input "Company" at bounding box center [1179, 317] width 299 height 23
type input "Datalemu S"
type input "/datalemu-sdp"
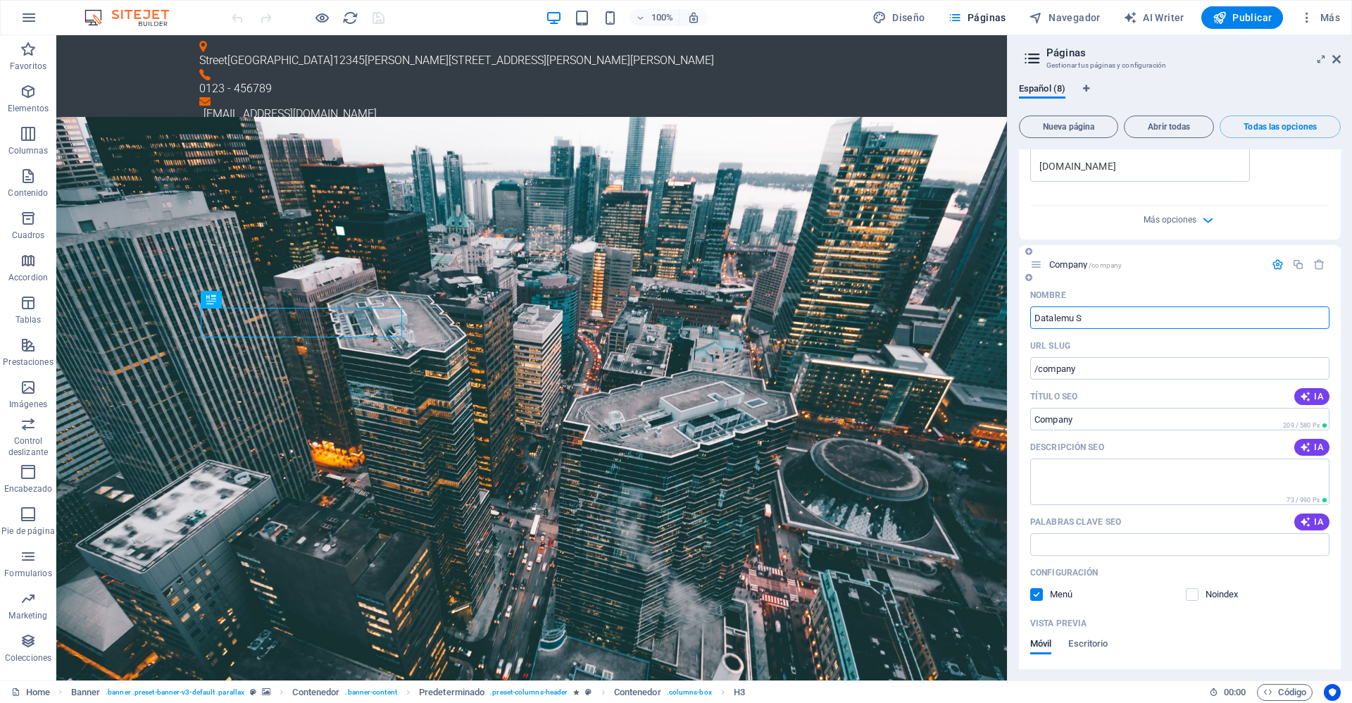
type input "Datalemu SDp"
type input "Datalemu SP"
type input "/datalemu-s"
type input "Datalemu S"
type input "Datalemu Sp"
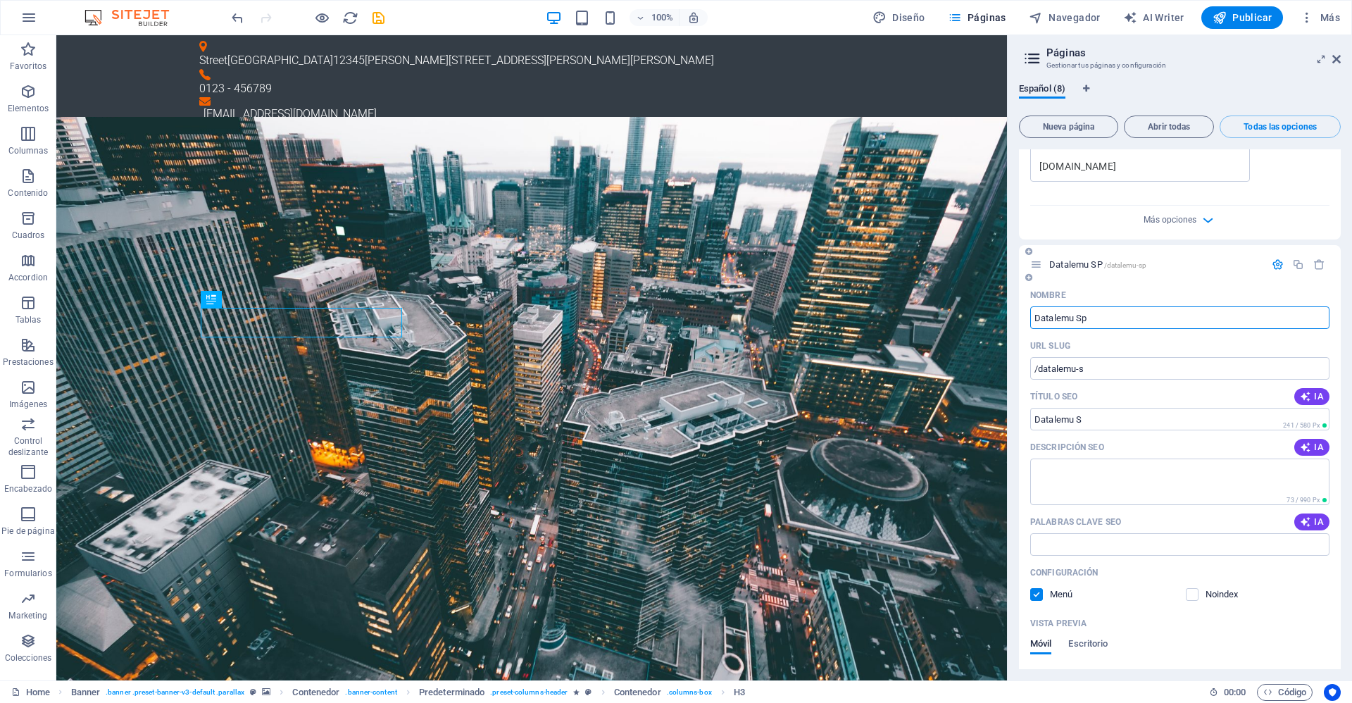
type input "/datalemu-sp"
type input "Datalemu SP"
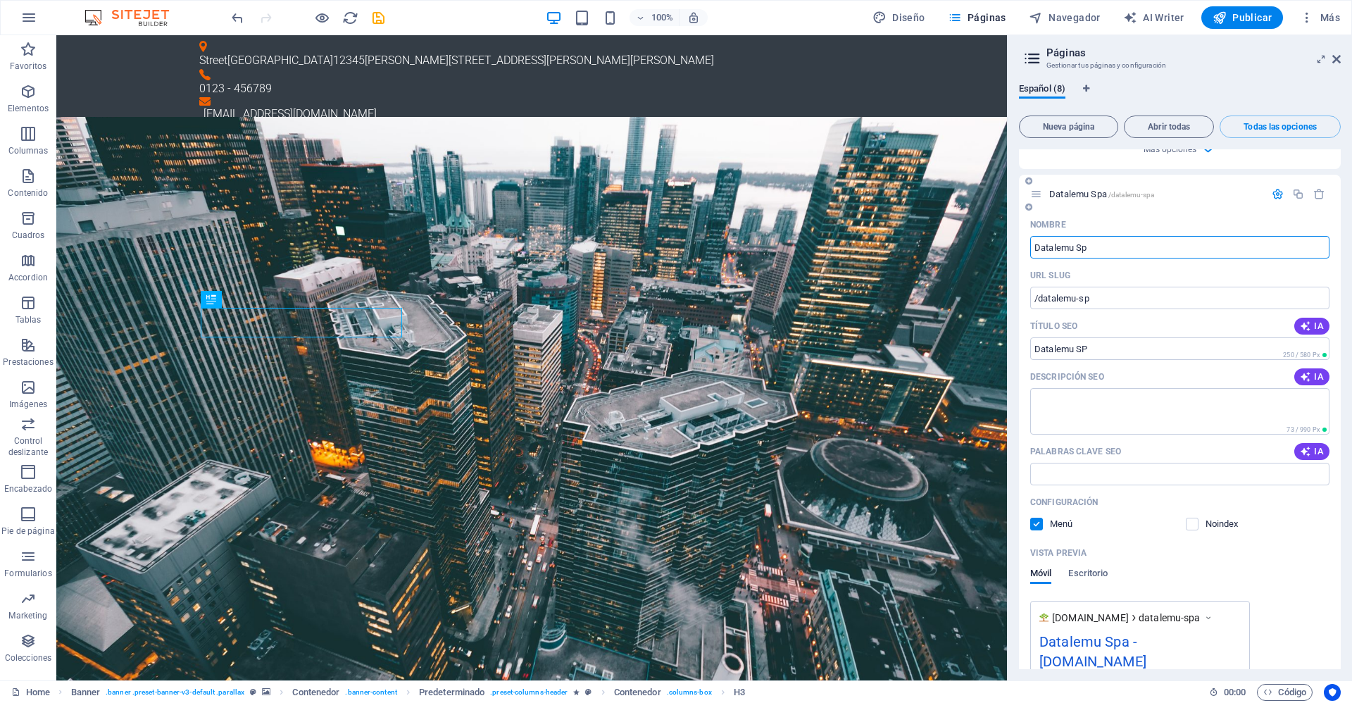
type input "Datalemu S"
type input "/datalemu-spa"
type input "Datalemu Spa"
type input "Datalemu"
type input "/datalemu"
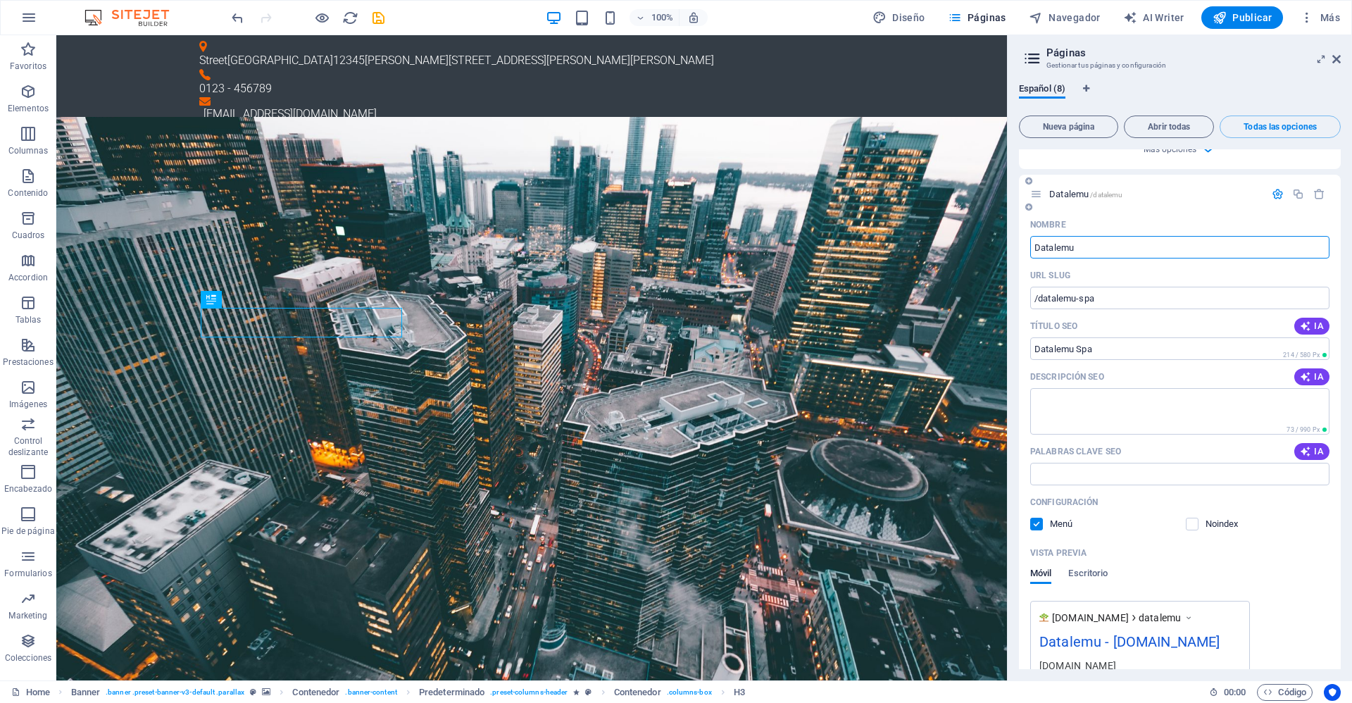
type input "Datalemu"
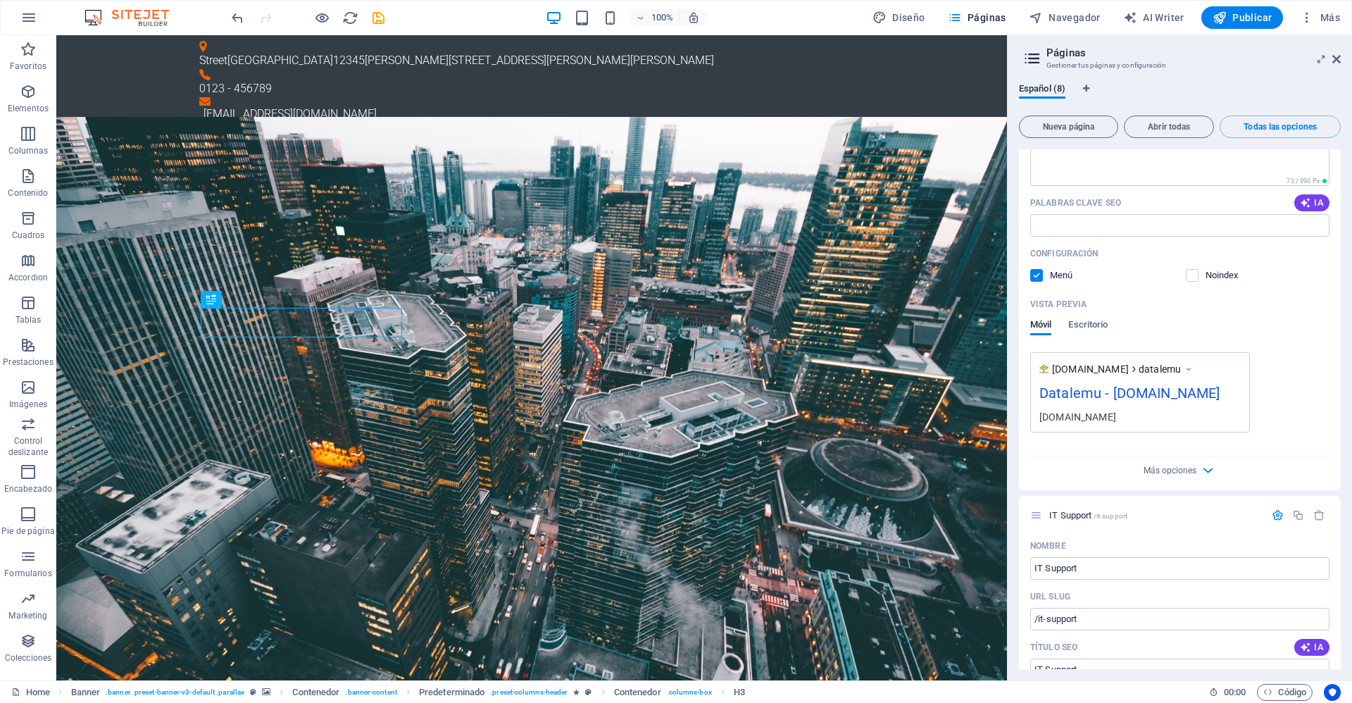
scroll to position [775, 0]
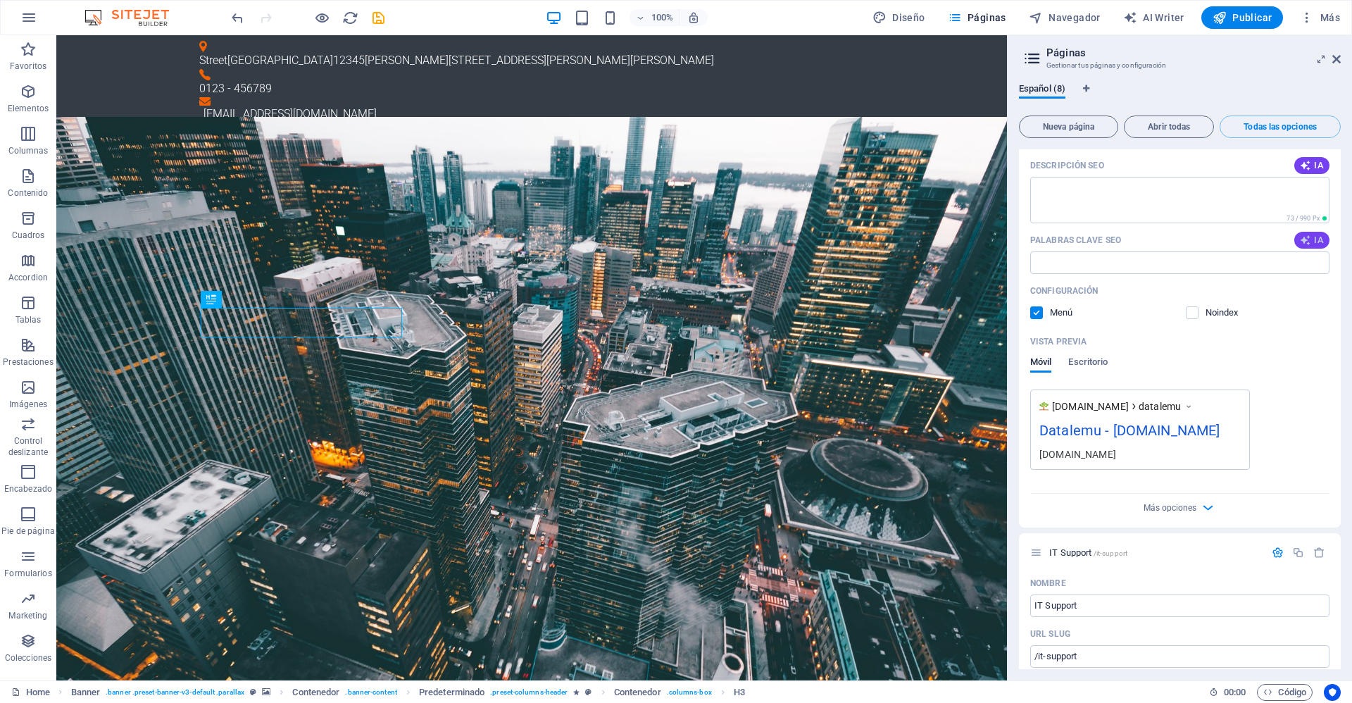
type input "Datalemu"
click at [1303, 234] on icon "button" at bounding box center [1305, 239] width 11 height 11
type input "empresa tecnológica, Santiago, Ñuñoa, líderes de equipo, servicio técnico, crec…"
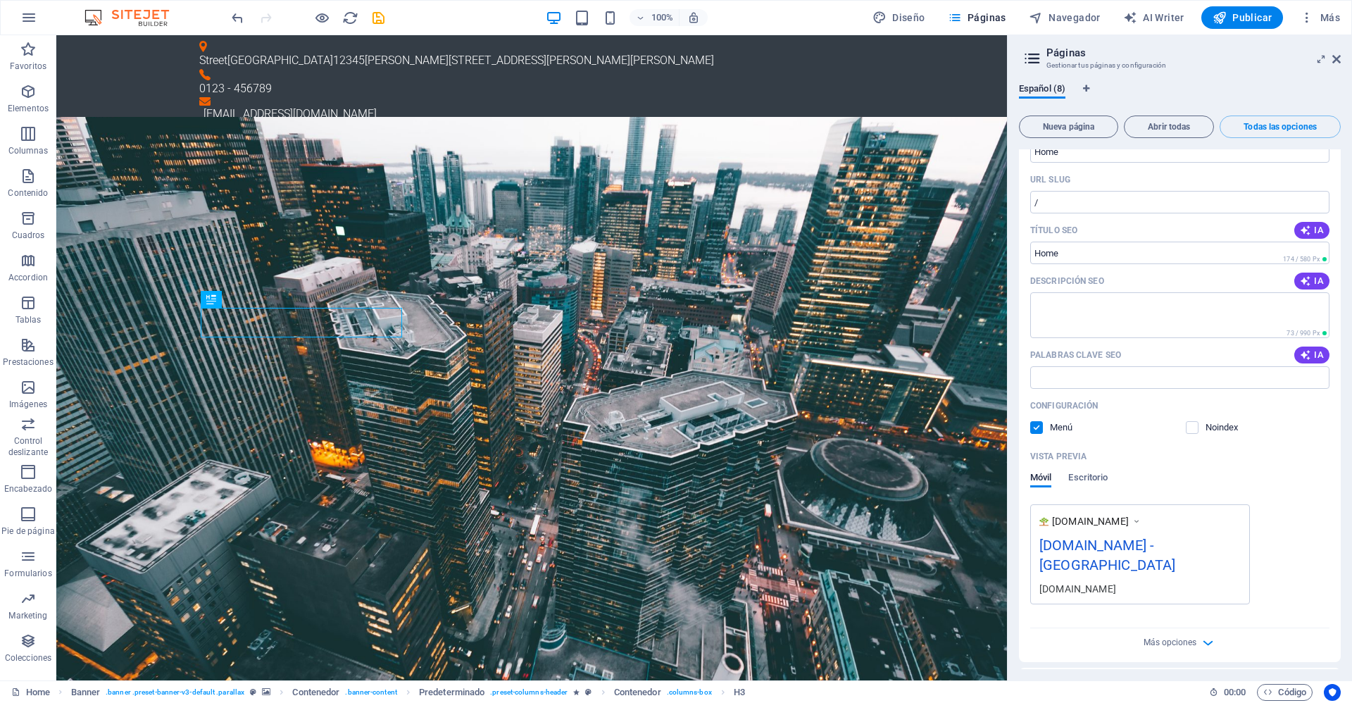
scroll to position [0, 0]
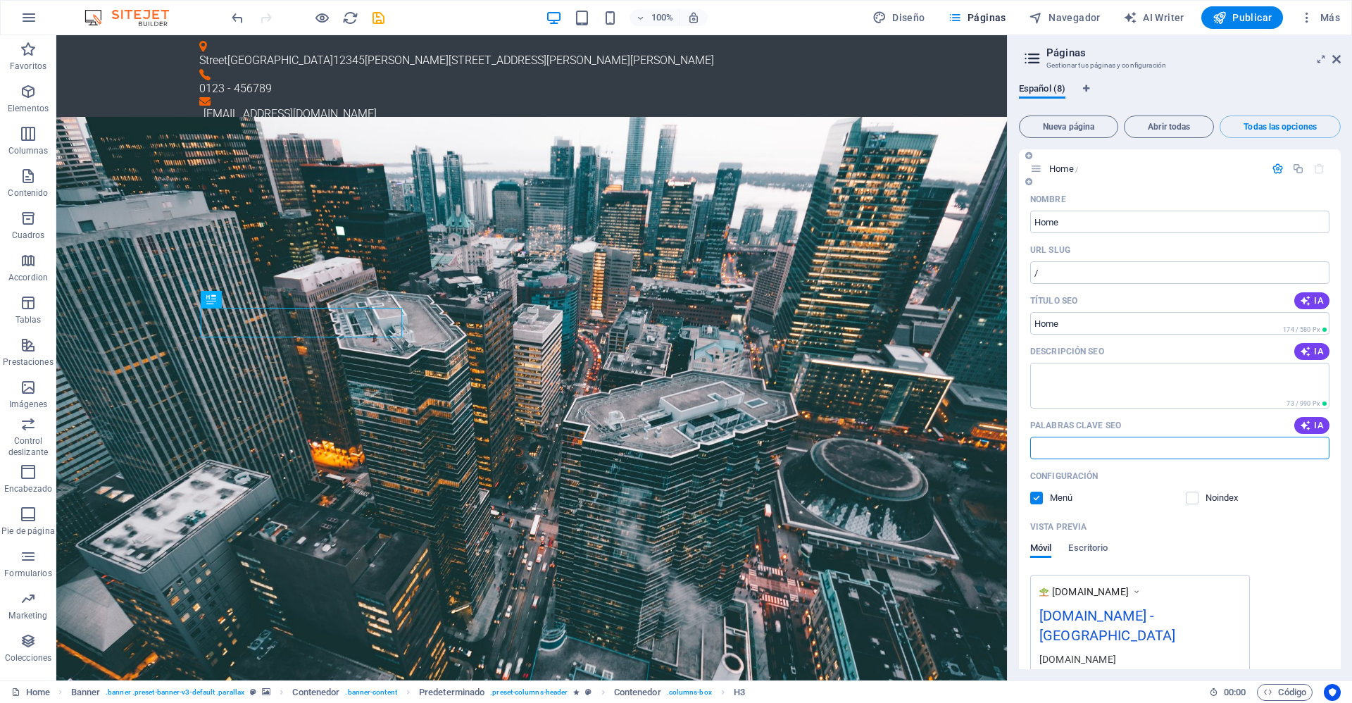
click at [1140, 439] on input "Palabras clave SEO" at bounding box center [1179, 448] width 299 height 23
click at [1314, 425] on span "IA" at bounding box center [1312, 425] width 24 height 11
type input "Soporte de hardware, Redes informáticas, Placas de circuito, PCs personalizados…"
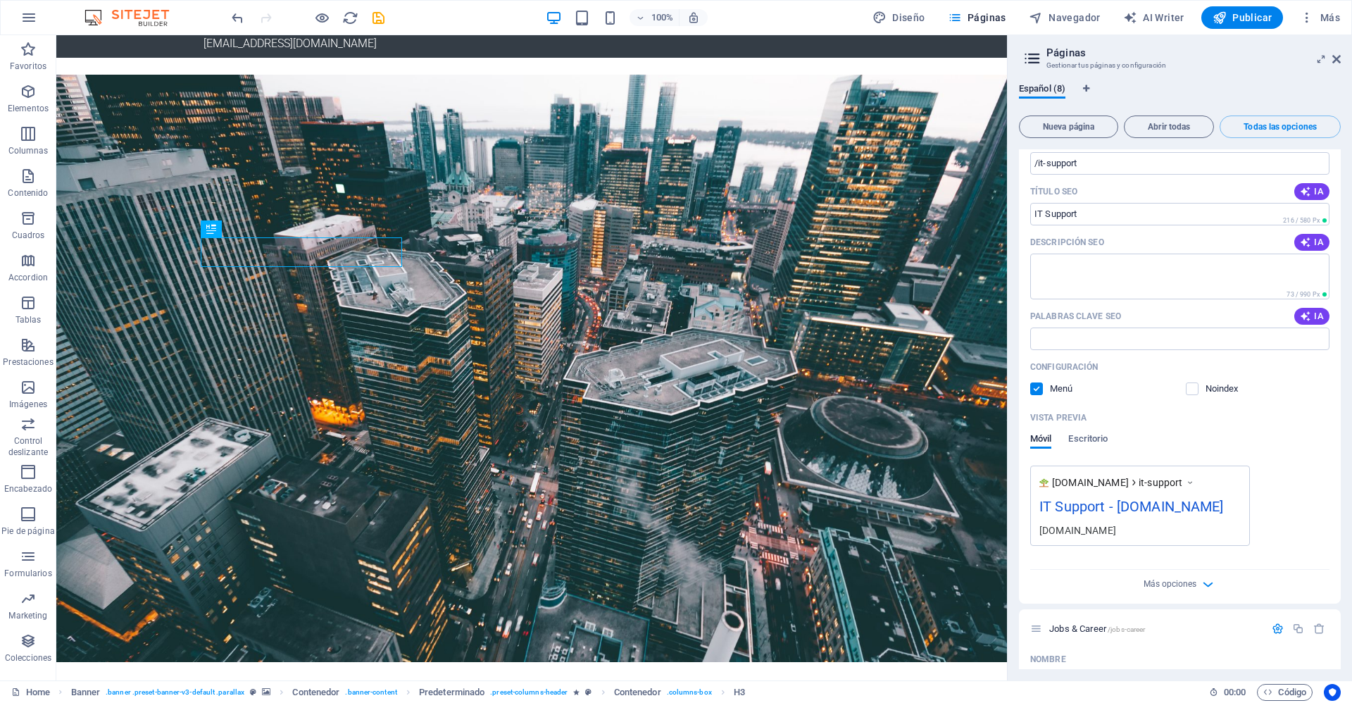
scroll to position [1408, 0]
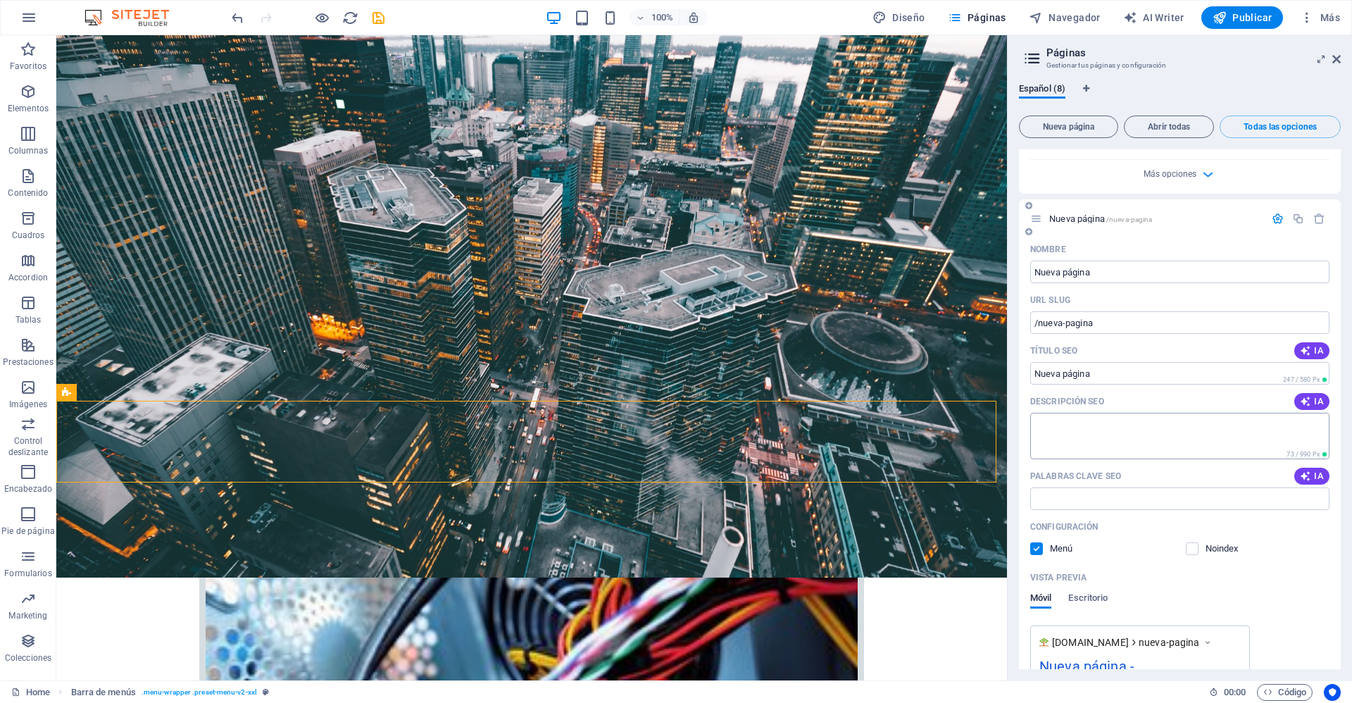
scroll to position [4035, 0]
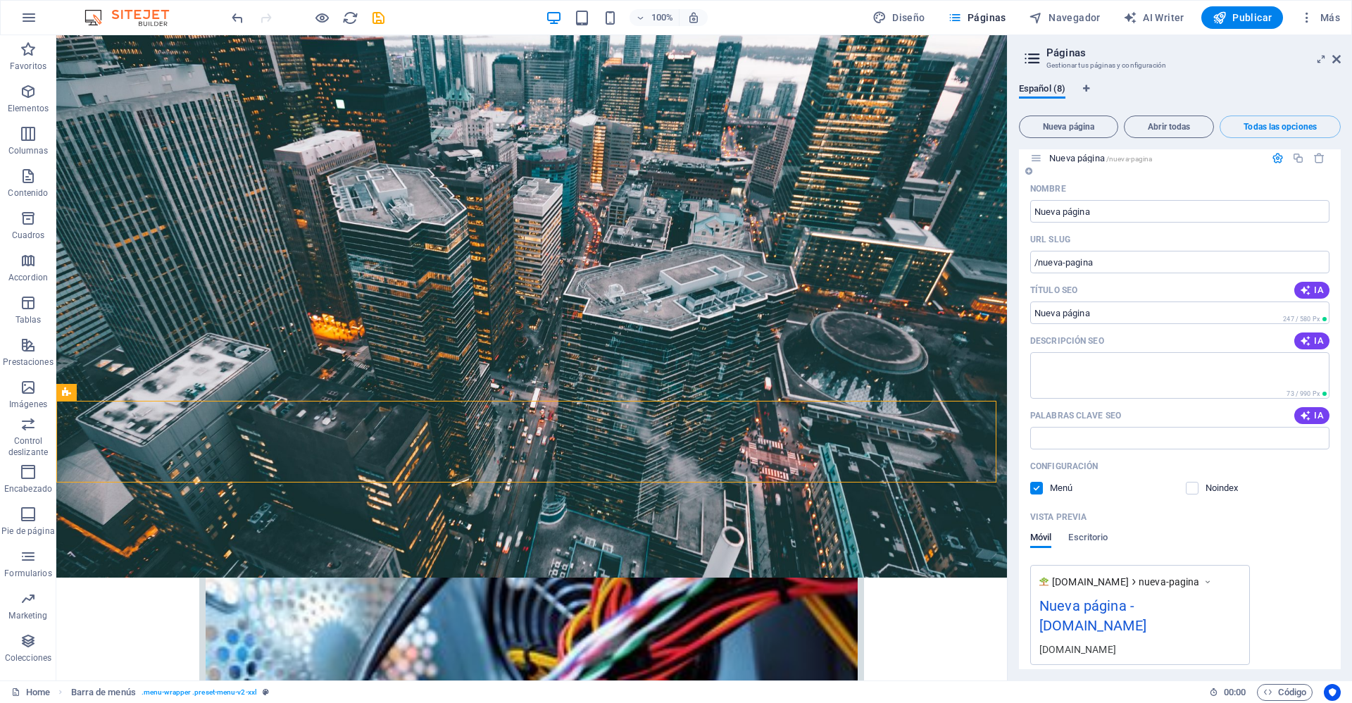
click at [1193, 698] on span "Más opciones" at bounding box center [1170, 703] width 53 height 10
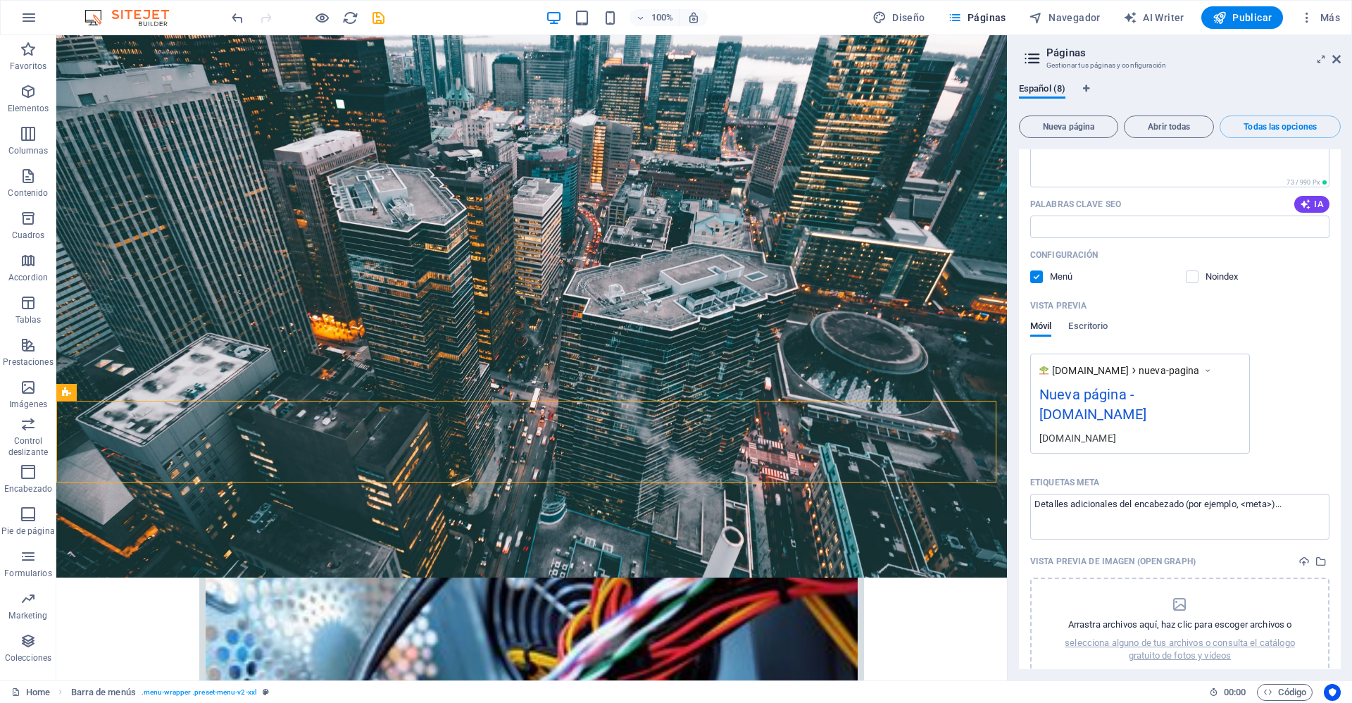
scroll to position [4250, 0]
click at [1321, 59] on icon at bounding box center [1321, 59] width 0 height 11
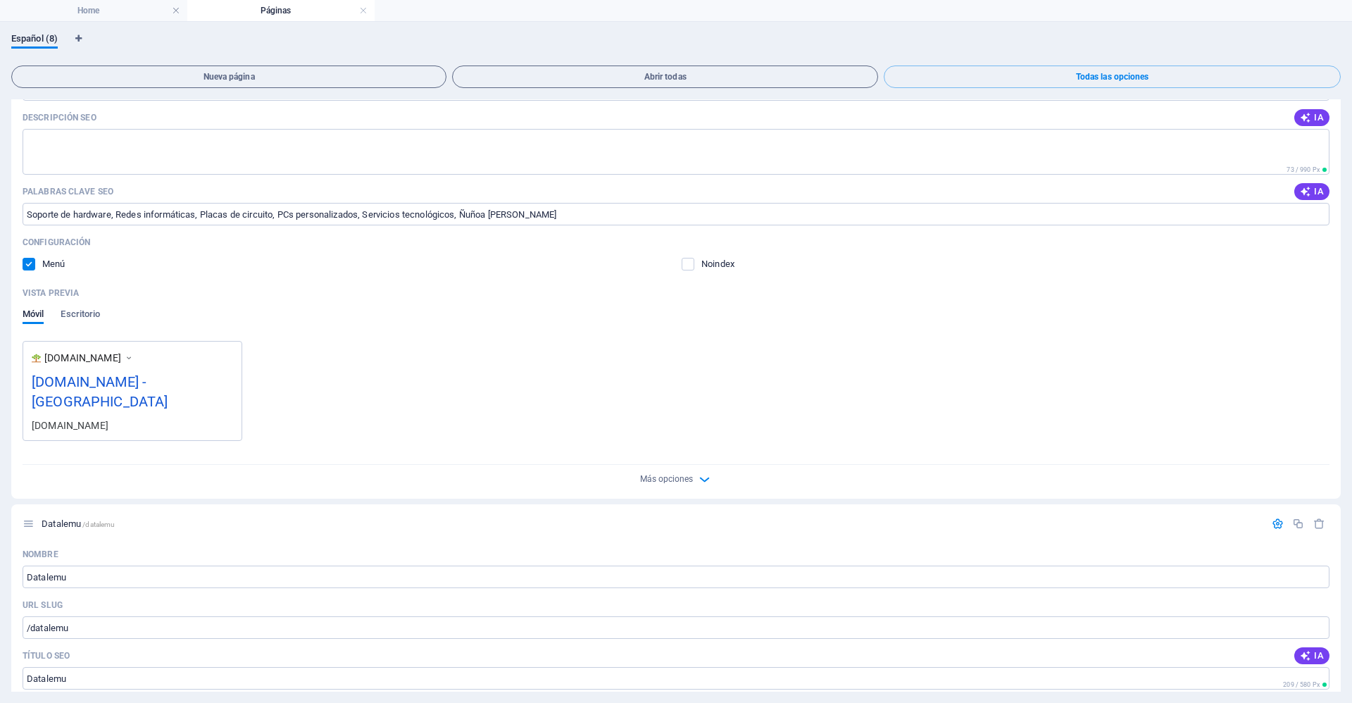
scroll to position [0, 0]
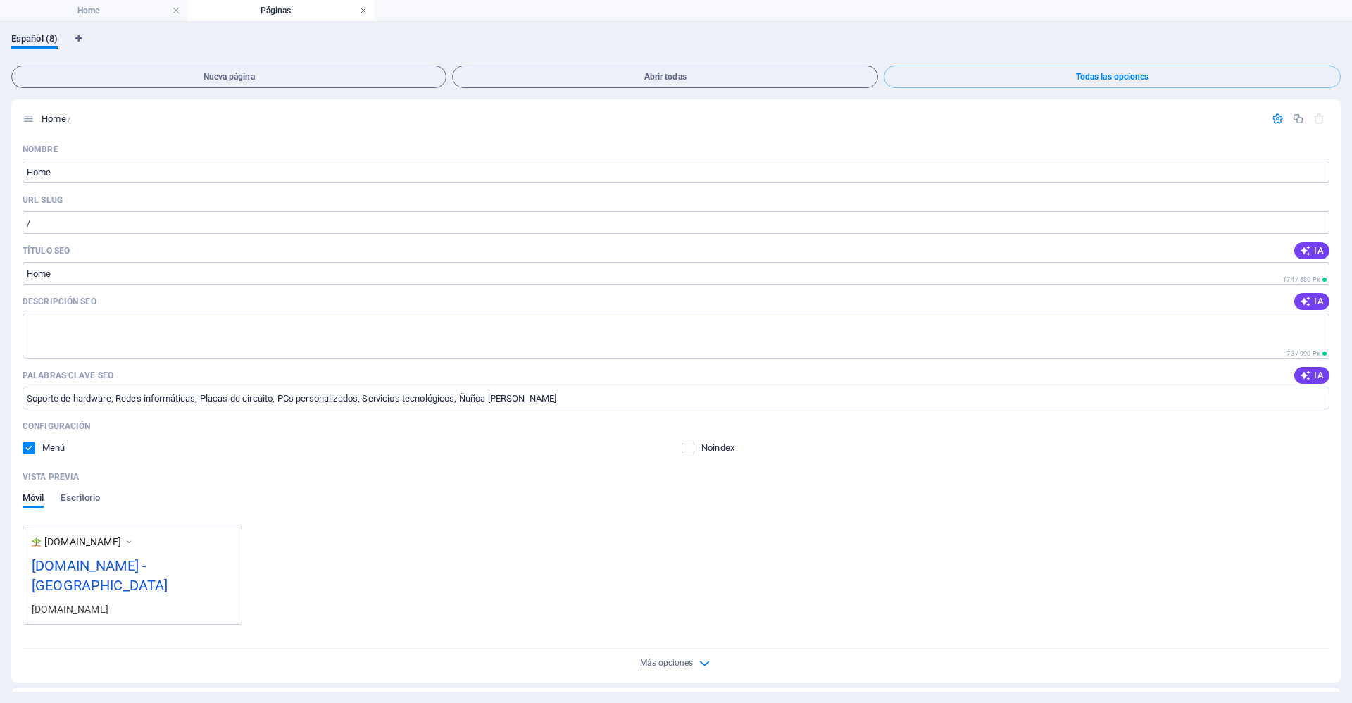
click at [363, 10] on link at bounding box center [363, 10] width 8 height 13
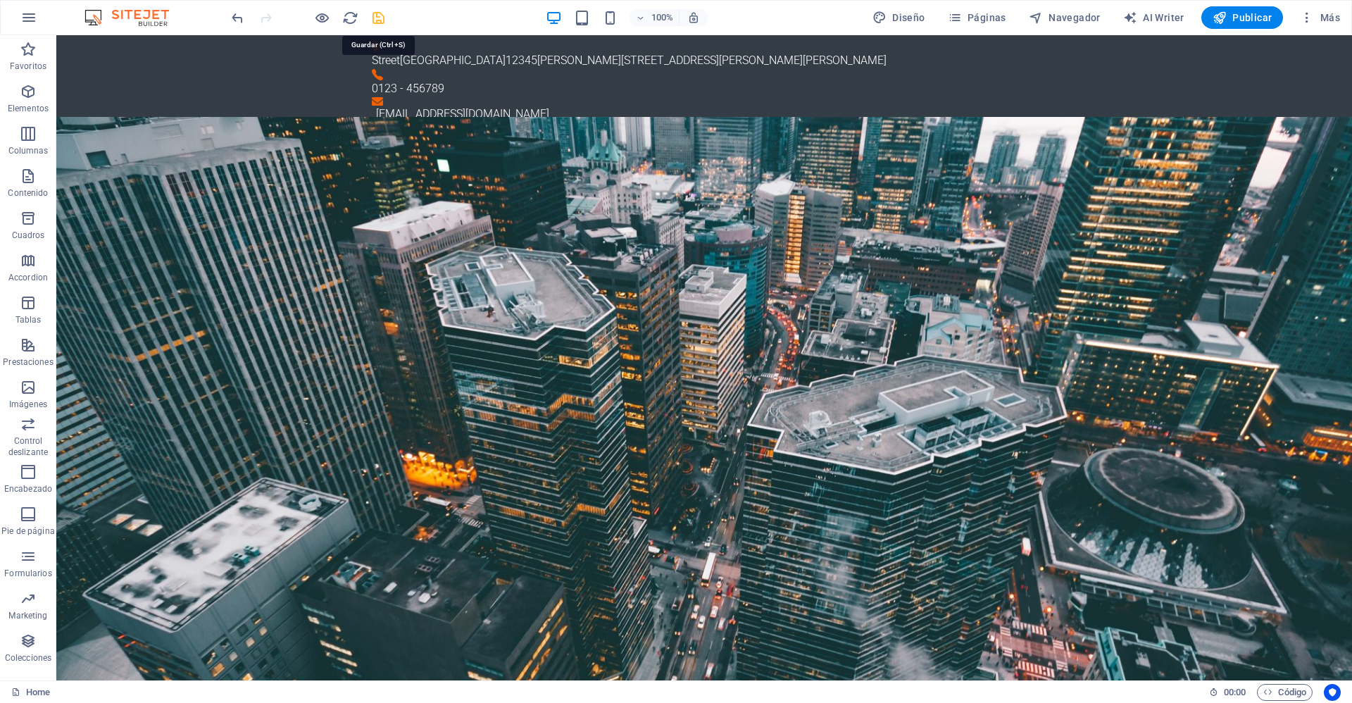
drag, startPoint x: 384, startPoint y: 20, endPoint x: 399, endPoint y: 33, distance: 19.9
click at [384, 20] on icon "save" at bounding box center [378, 18] width 16 height 16
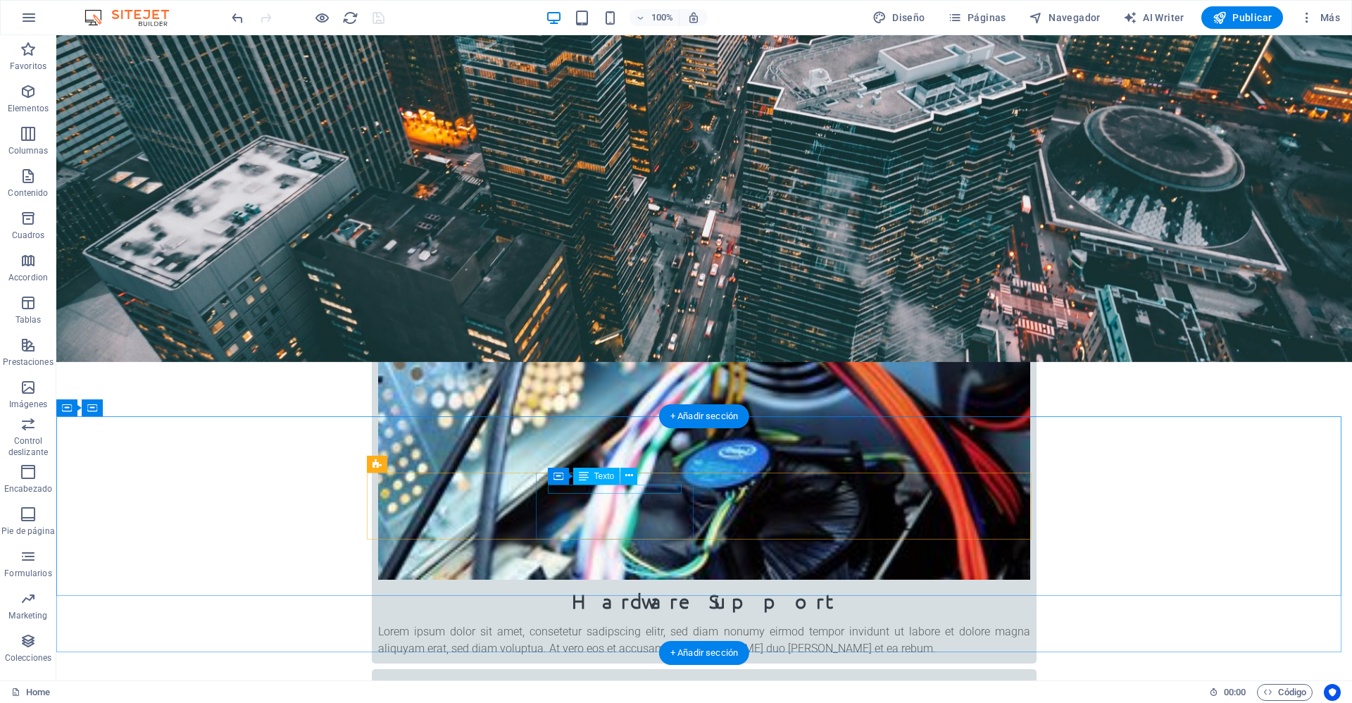
scroll to position [352, 0]
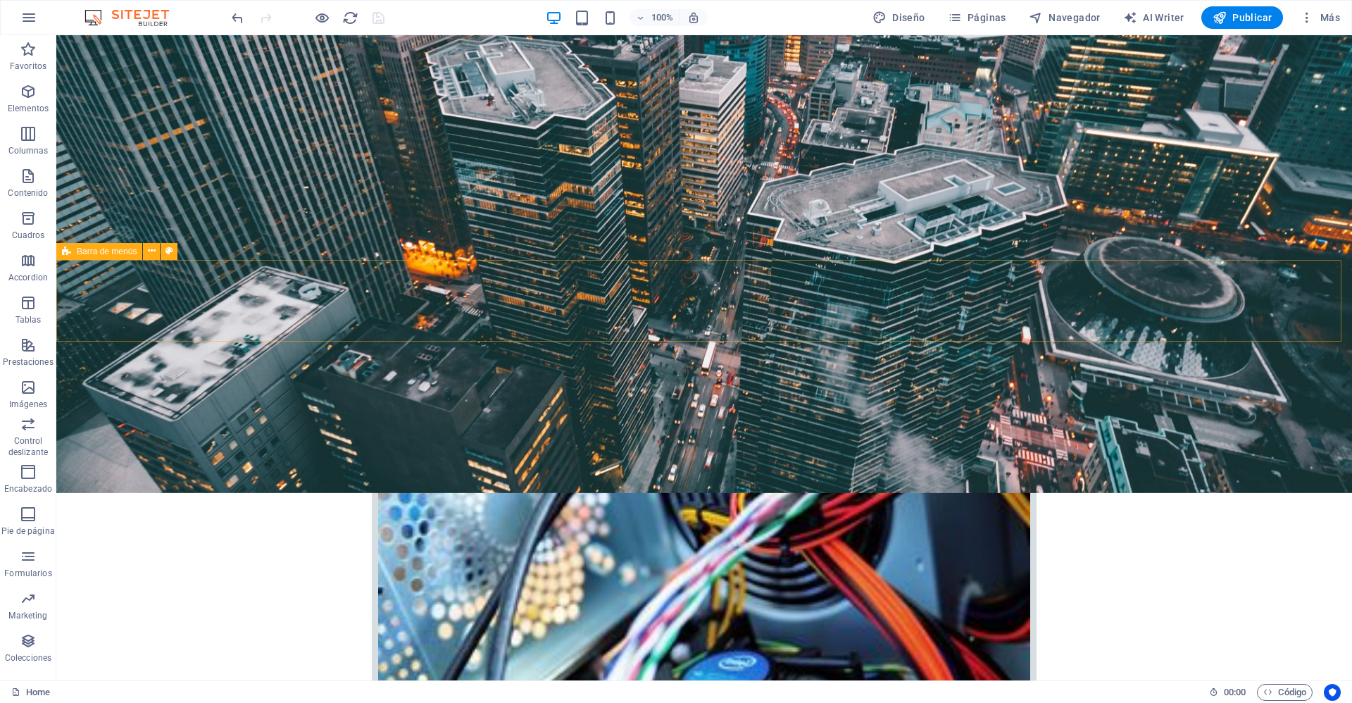
click at [113, 253] on span "Barra de menús" at bounding box center [107, 251] width 60 height 8
click at [153, 252] on icon at bounding box center [152, 251] width 8 height 15
click at [69, 251] on icon at bounding box center [66, 251] width 9 height 17
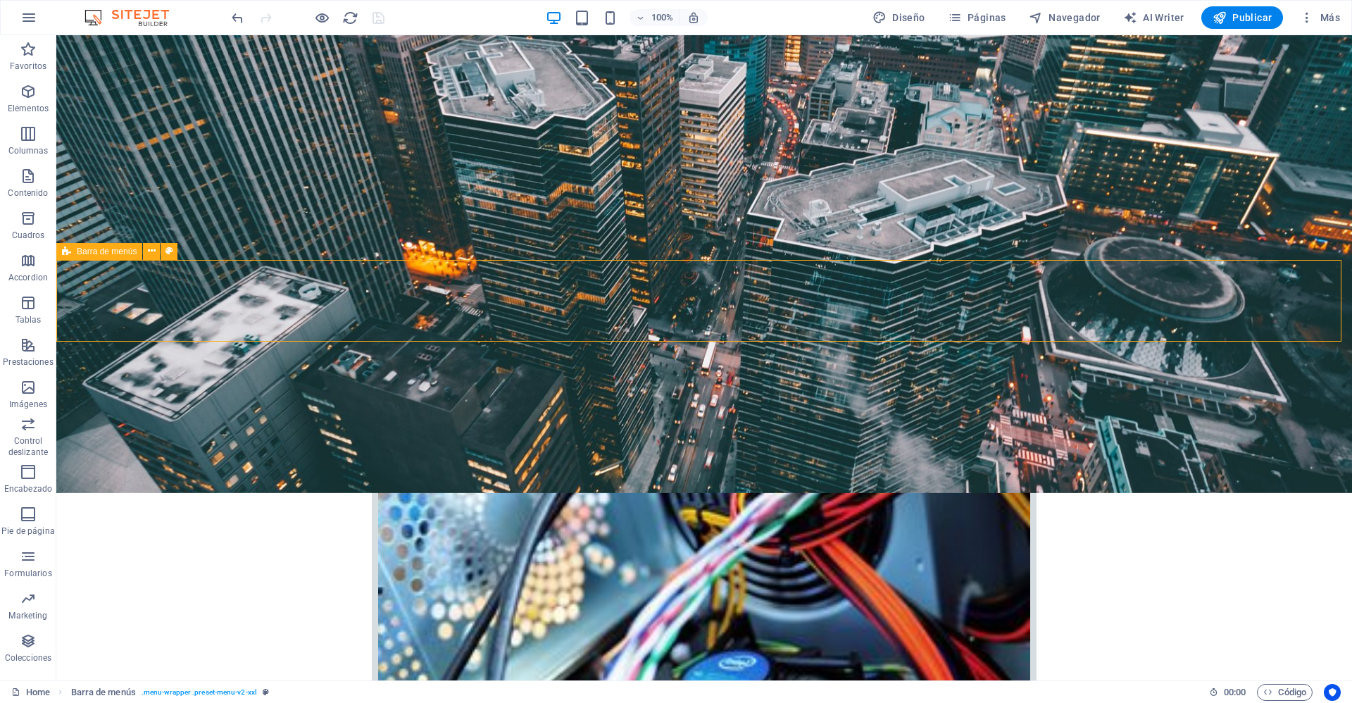
select select "header"
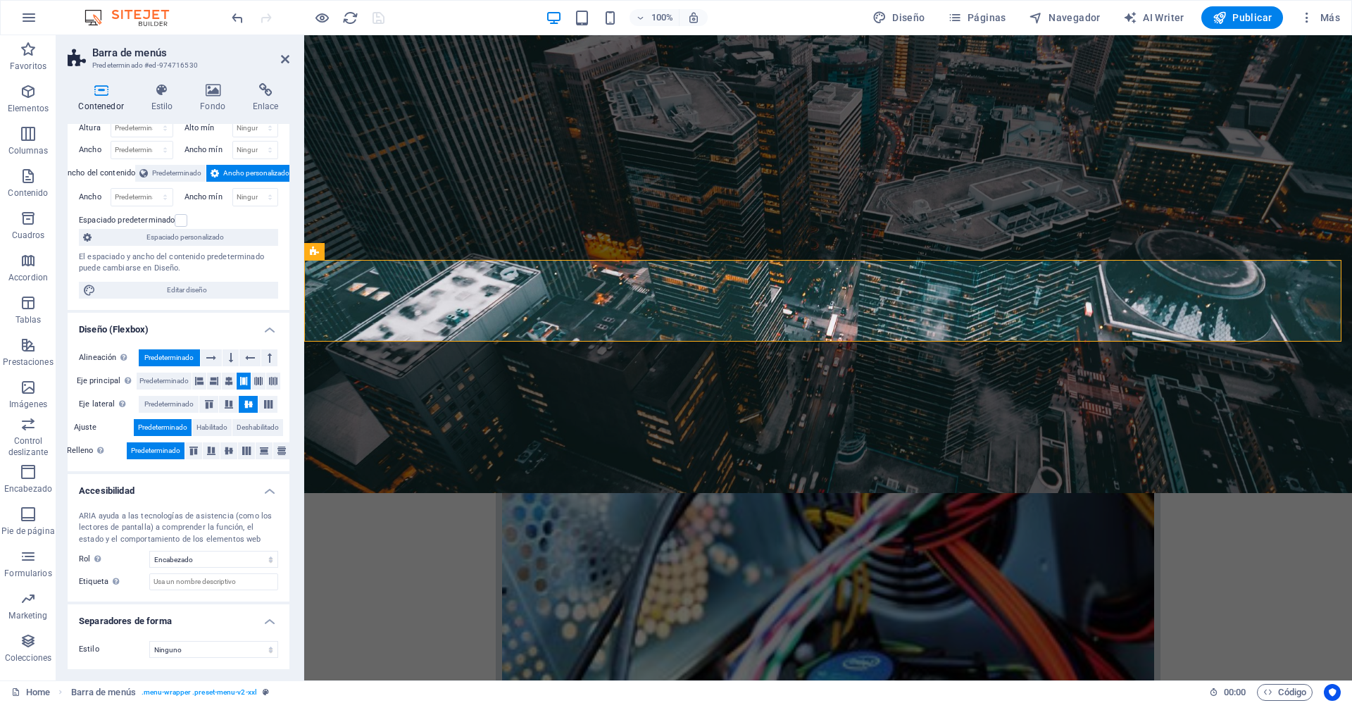
scroll to position [0, 0]
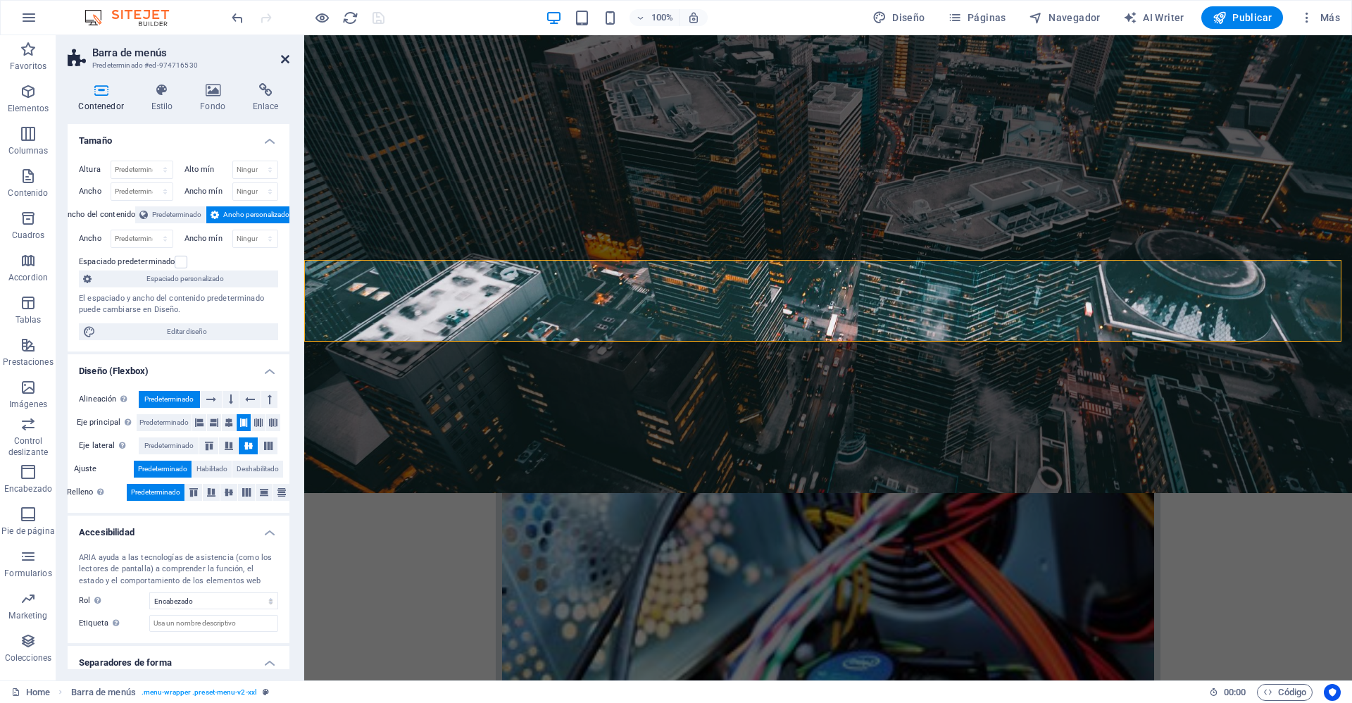
click at [288, 58] on icon at bounding box center [285, 59] width 8 height 11
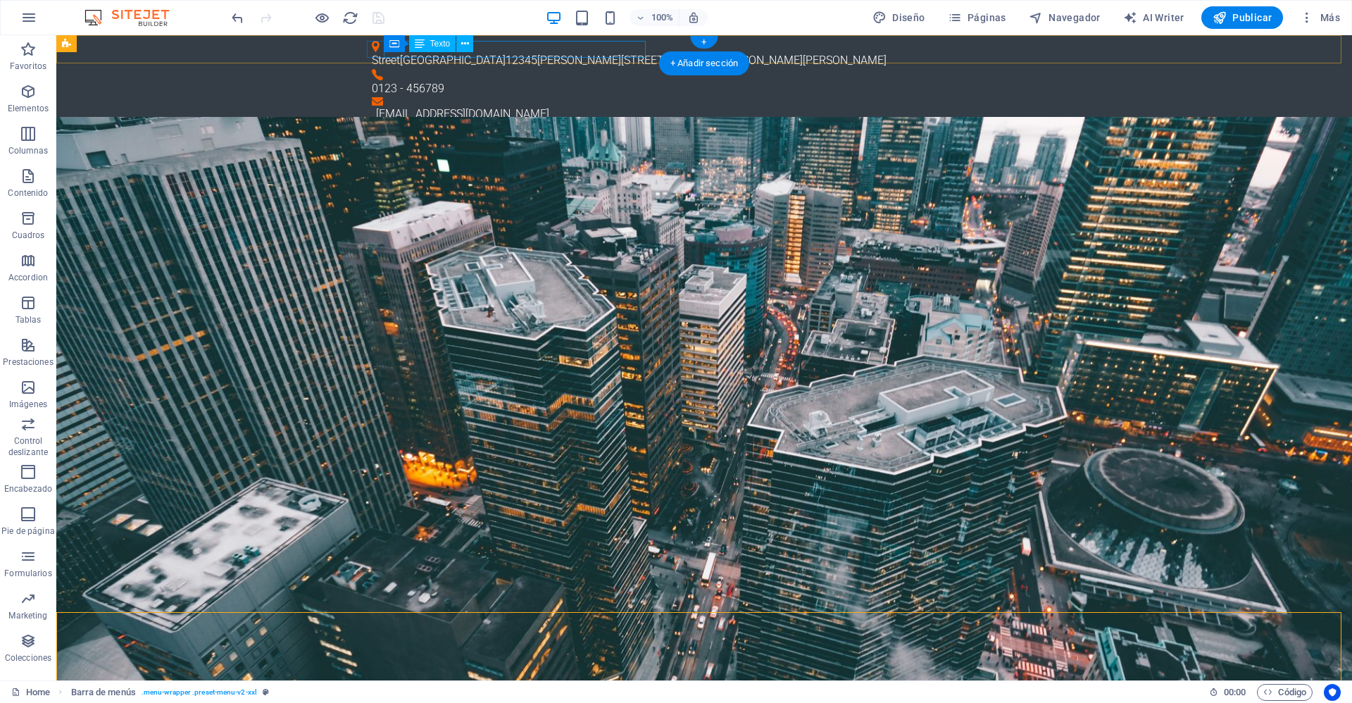
click at [506, 52] on div "[STREET_ADDRESS][PERSON_NAME]" at bounding box center [698, 60] width 653 height 17
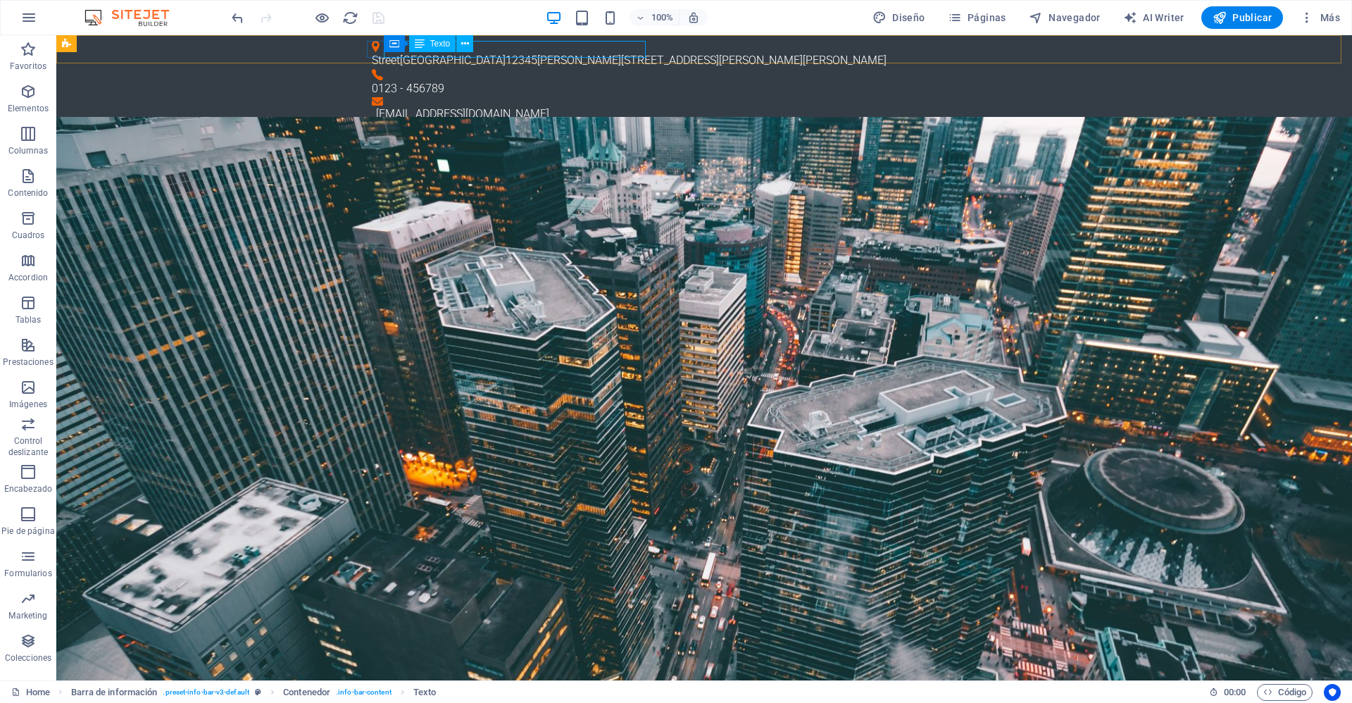
click at [432, 46] on span "Texto" at bounding box center [440, 43] width 20 height 8
click at [434, 46] on span "Texto" at bounding box center [440, 43] width 20 height 8
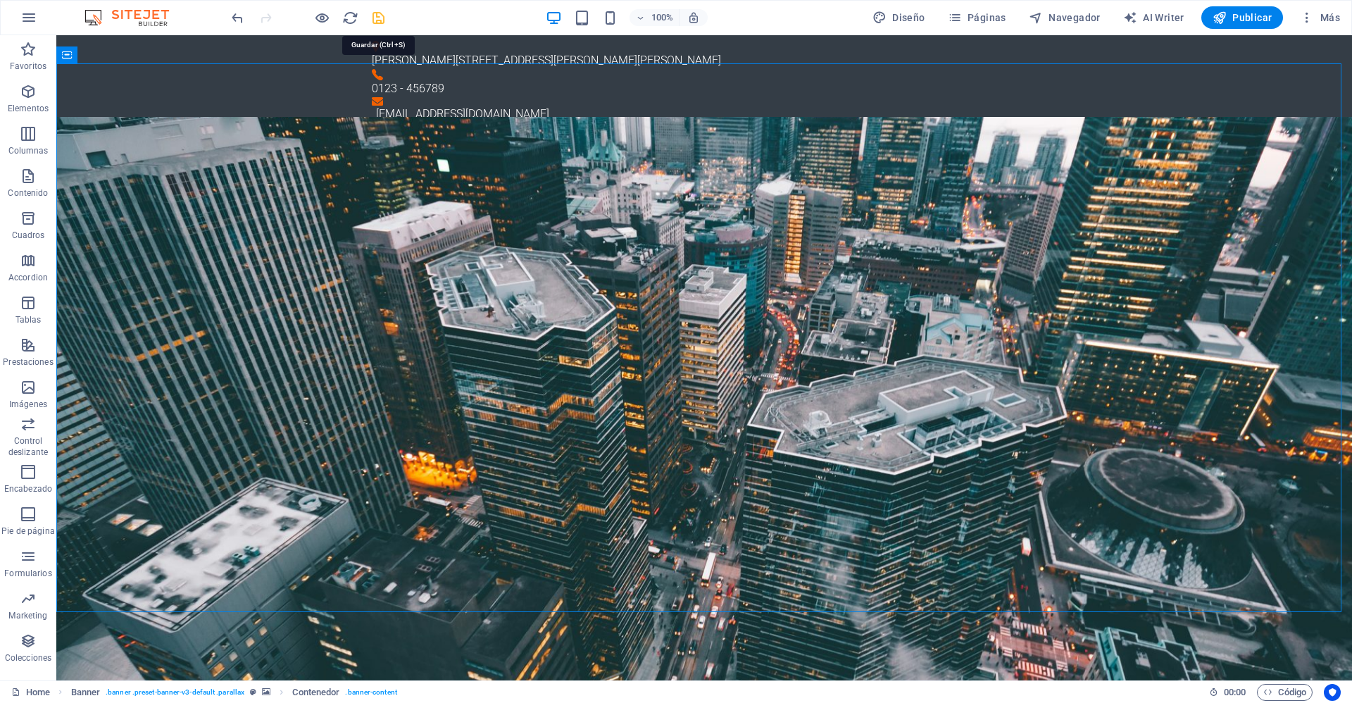
click at [379, 23] on icon "save" at bounding box center [378, 18] width 16 height 16
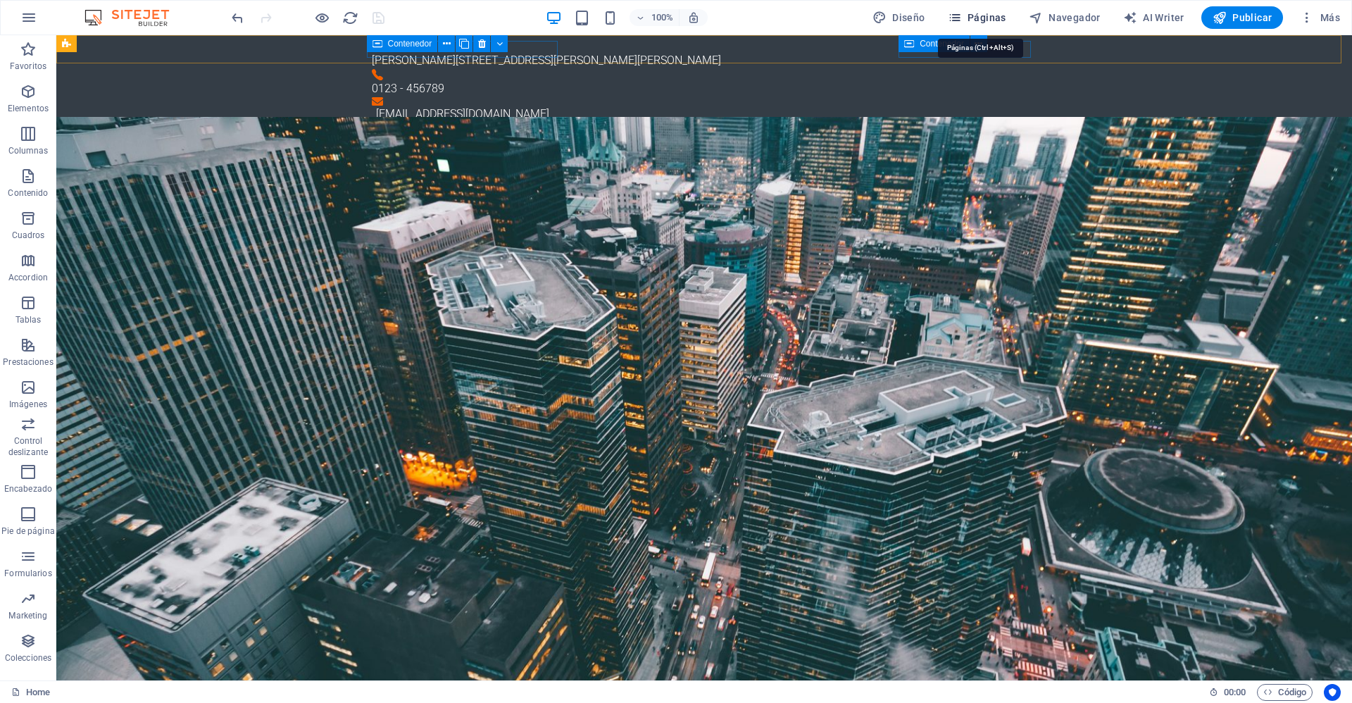
click at [991, 13] on span "Páginas" at bounding box center [977, 18] width 58 height 14
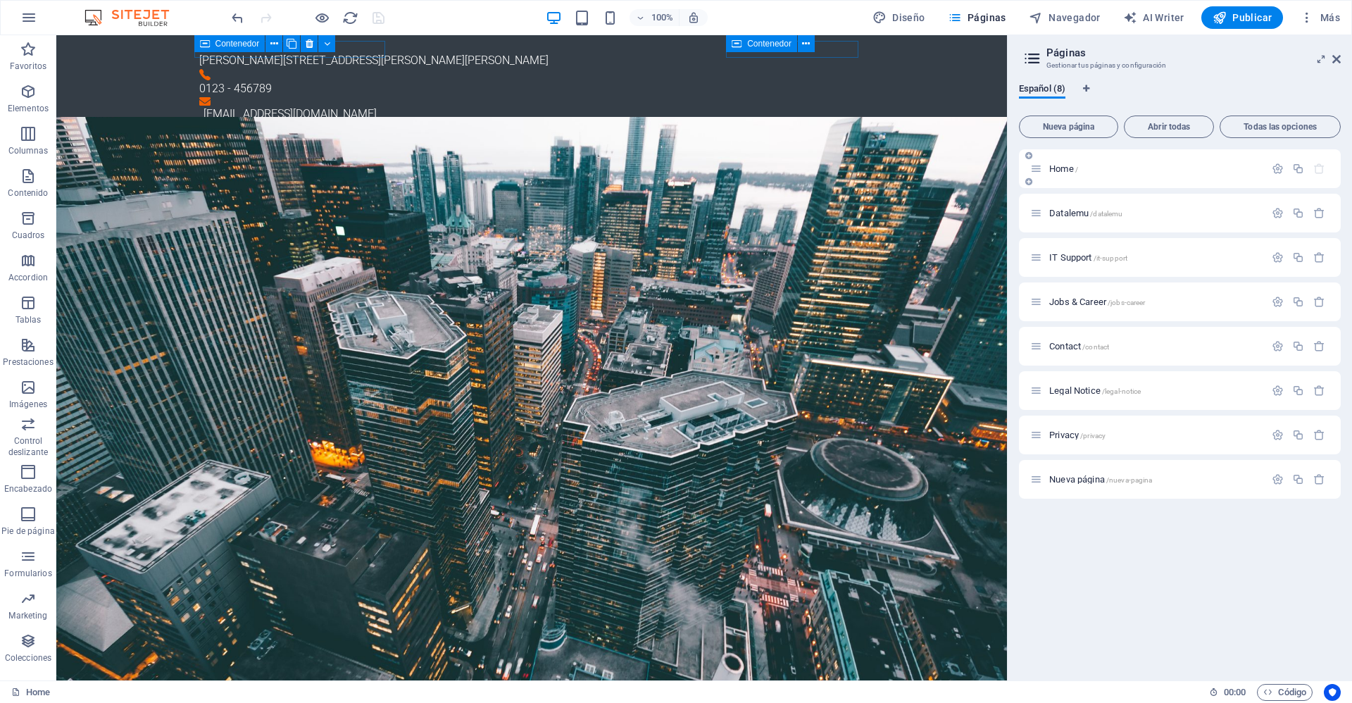
click at [1096, 168] on p "Home /" at bounding box center [1154, 168] width 211 height 9
click at [1090, 210] on span "Datalemu /datalemu" at bounding box center [1085, 213] width 73 height 11
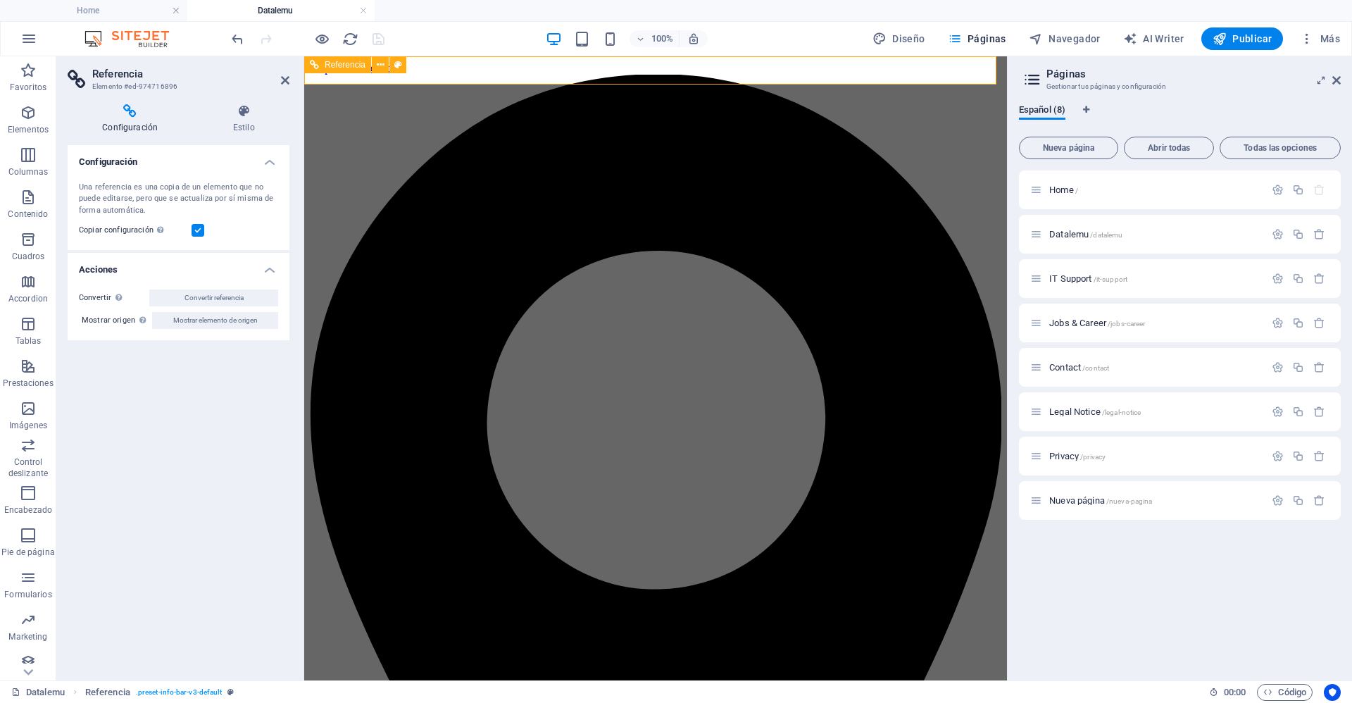
click at [415, 68] on div "Referencia" at bounding box center [359, 65] width 111 height 18
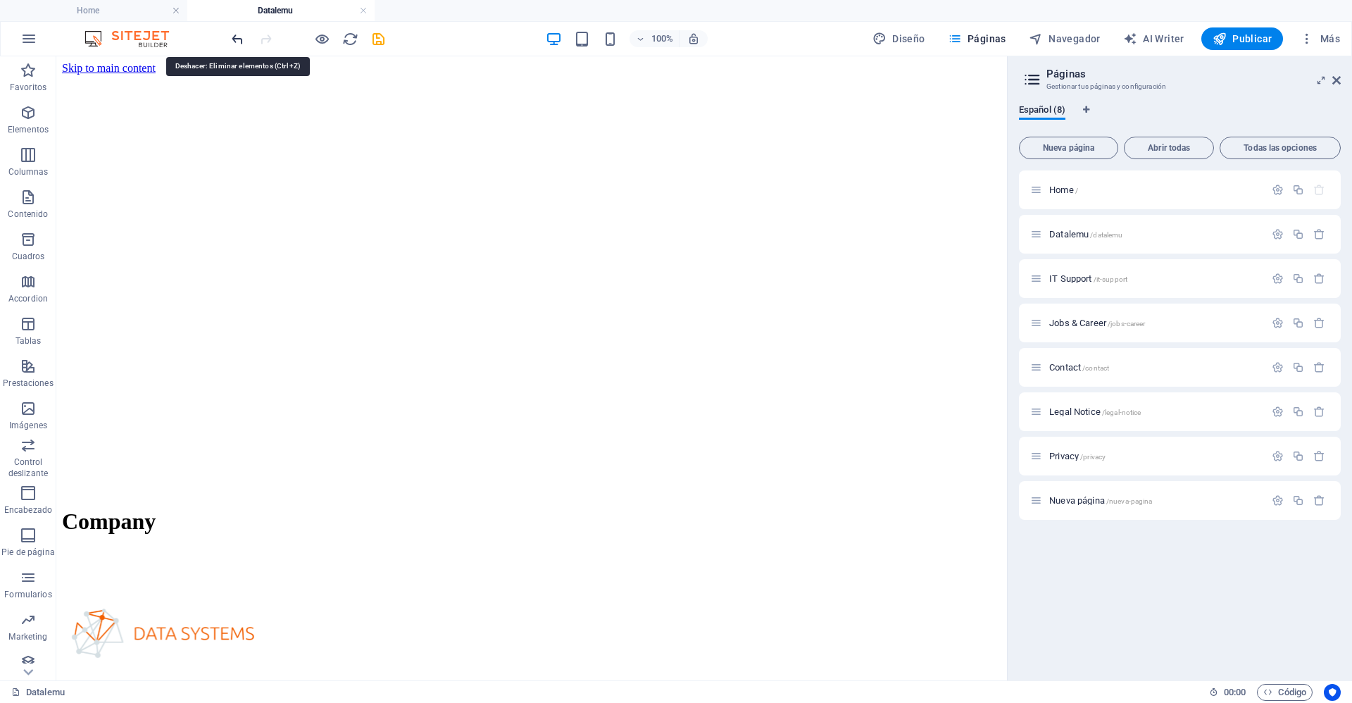
click at [233, 40] on icon "undo" at bounding box center [238, 39] width 16 height 16
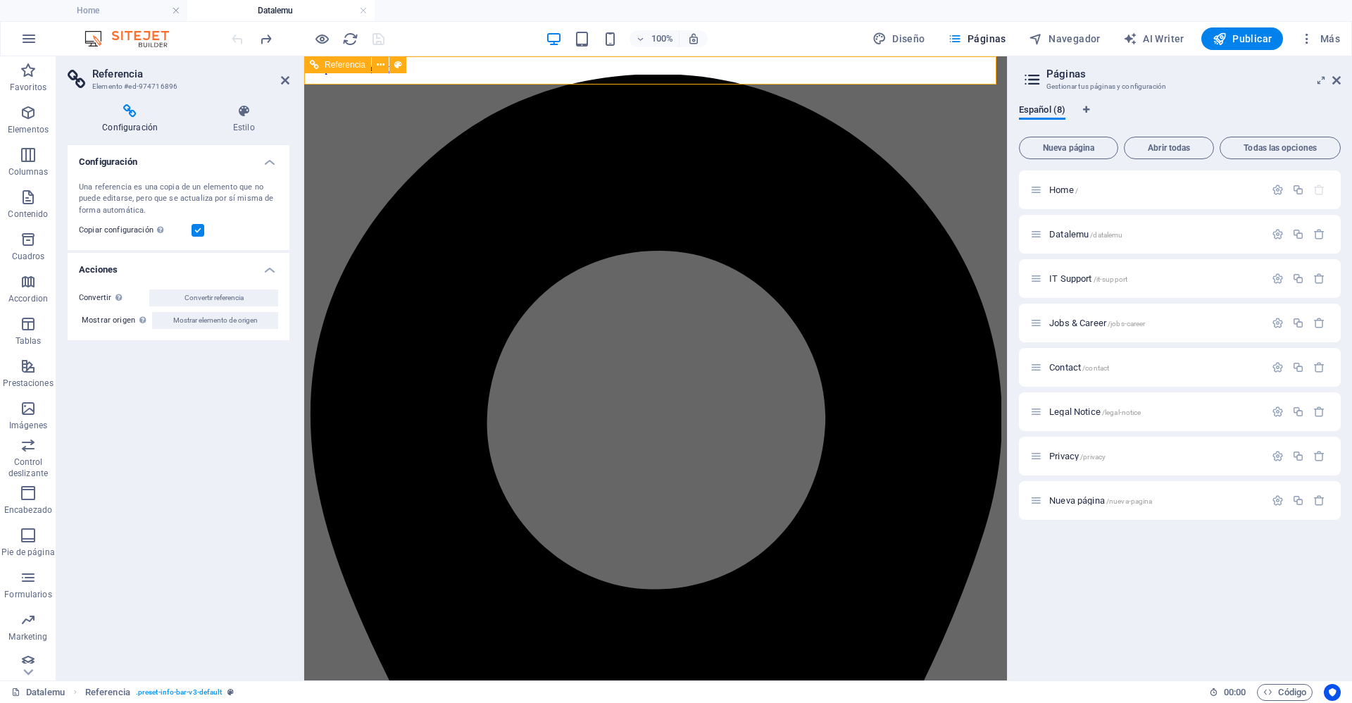
click at [349, 67] on span "Referencia" at bounding box center [345, 65] width 41 height 8
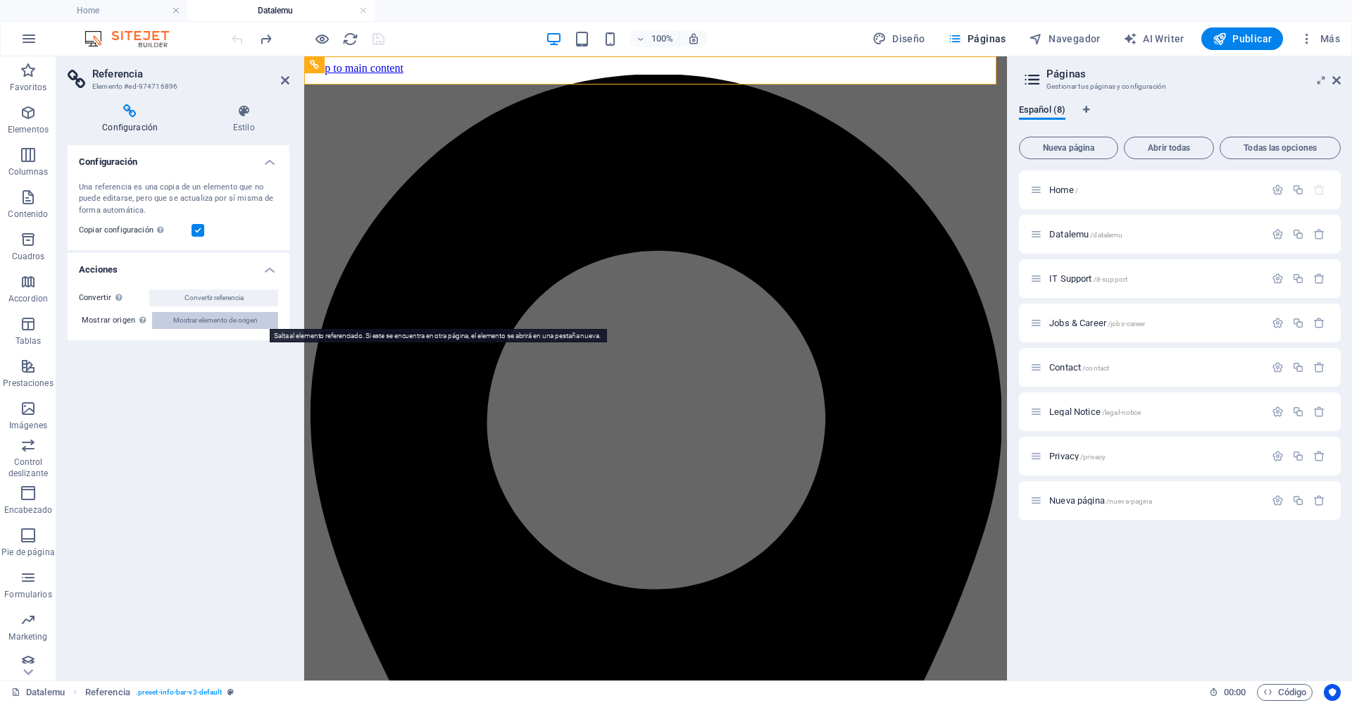
click at [234, 320] on span "Mostrar elemento de origen" at bounding box center [215, 320] width 84 height 17
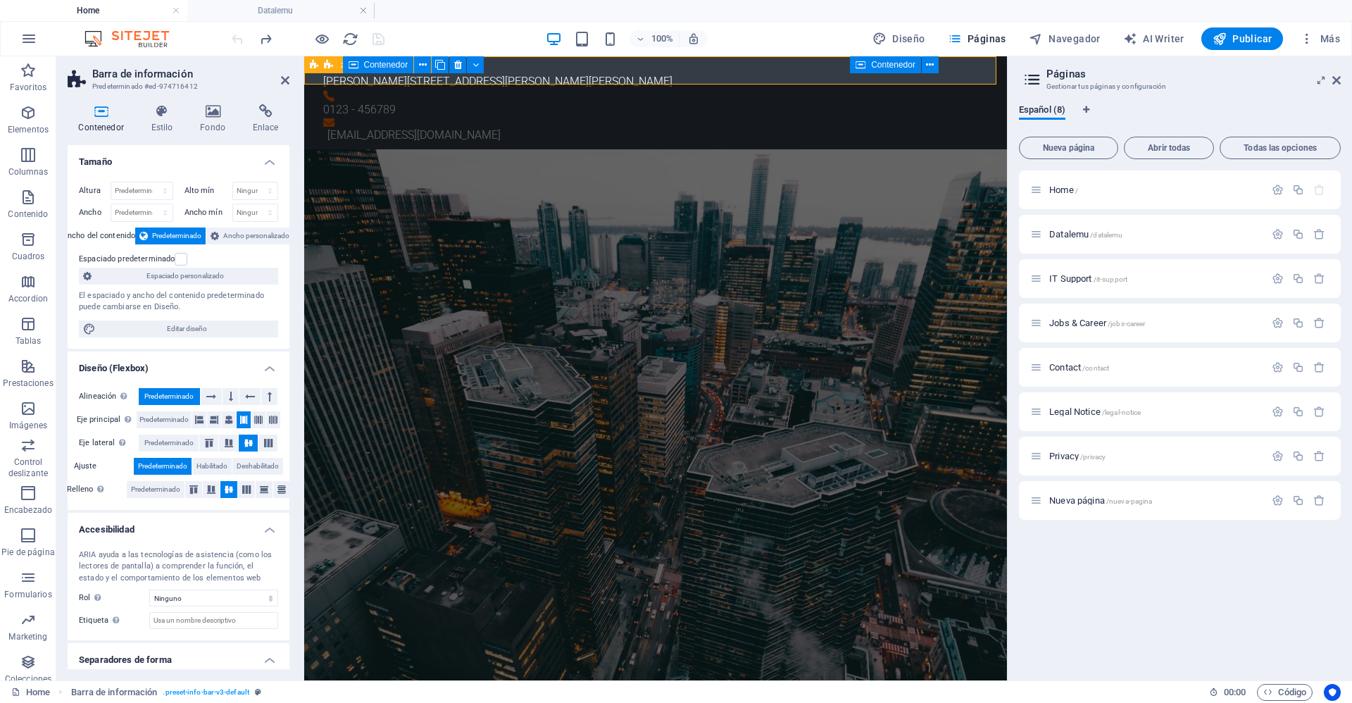
click at [553, 75] on div "[PERSON_NAME][STREET_ADDRESS][PERSON_NAME] 0123 - 456789 [EMAIL_ADDRESS][DOMAIN…" at bounding box center [655, 102] width 703 height 93
click at [296, 18] on h4 "Datalemu" at bounding box center [280, 10] width 187 height 15
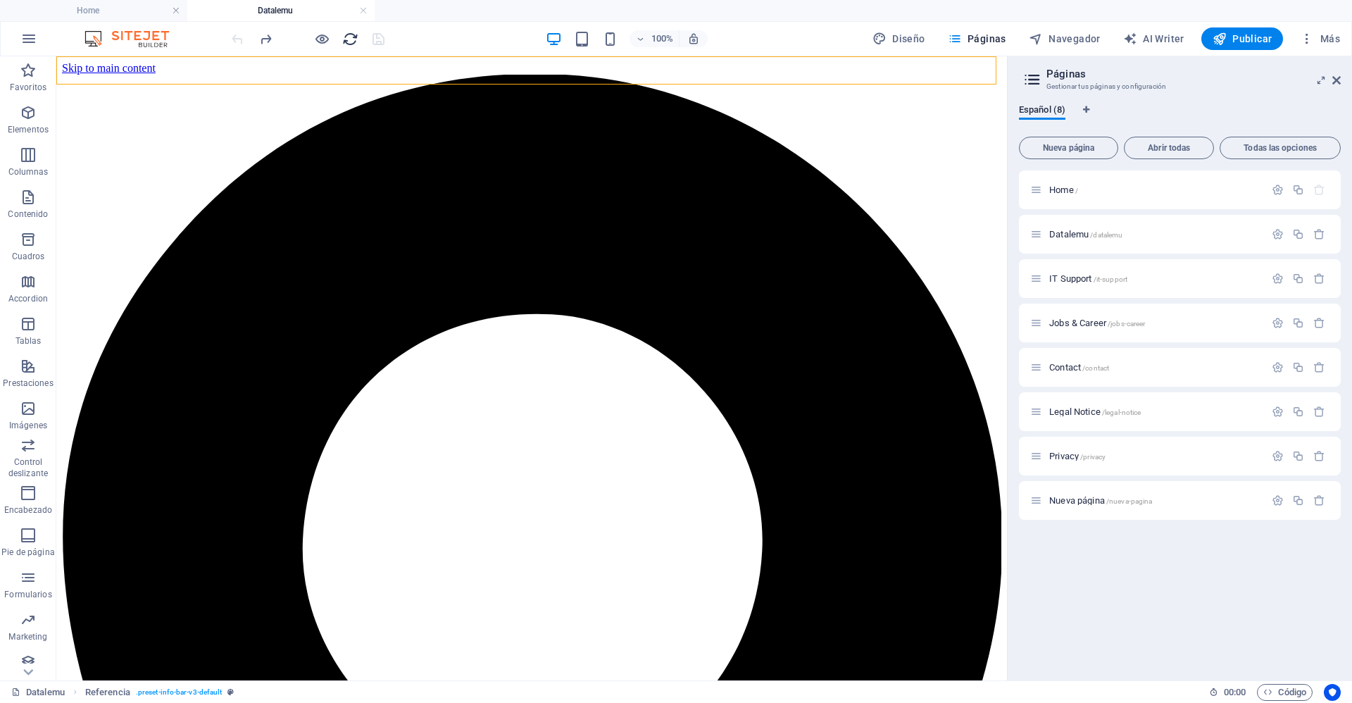
click at [342, 37] on icon "reload" at bounding box center [350, 39] width 16 height 16
click at [344, 39] on icon "reload" at bounding box center [350, 39] width 16 height 16
click at [350, 42] on icon "reload" at bounding box center [350, 39] width 16 height 16
click at [351, 46] on icon "reload" at bounding box center [350, 39] width 16 height 16
click at [351, 43] on icon "reload" at bounding box center [350, 39] width 16 height 16
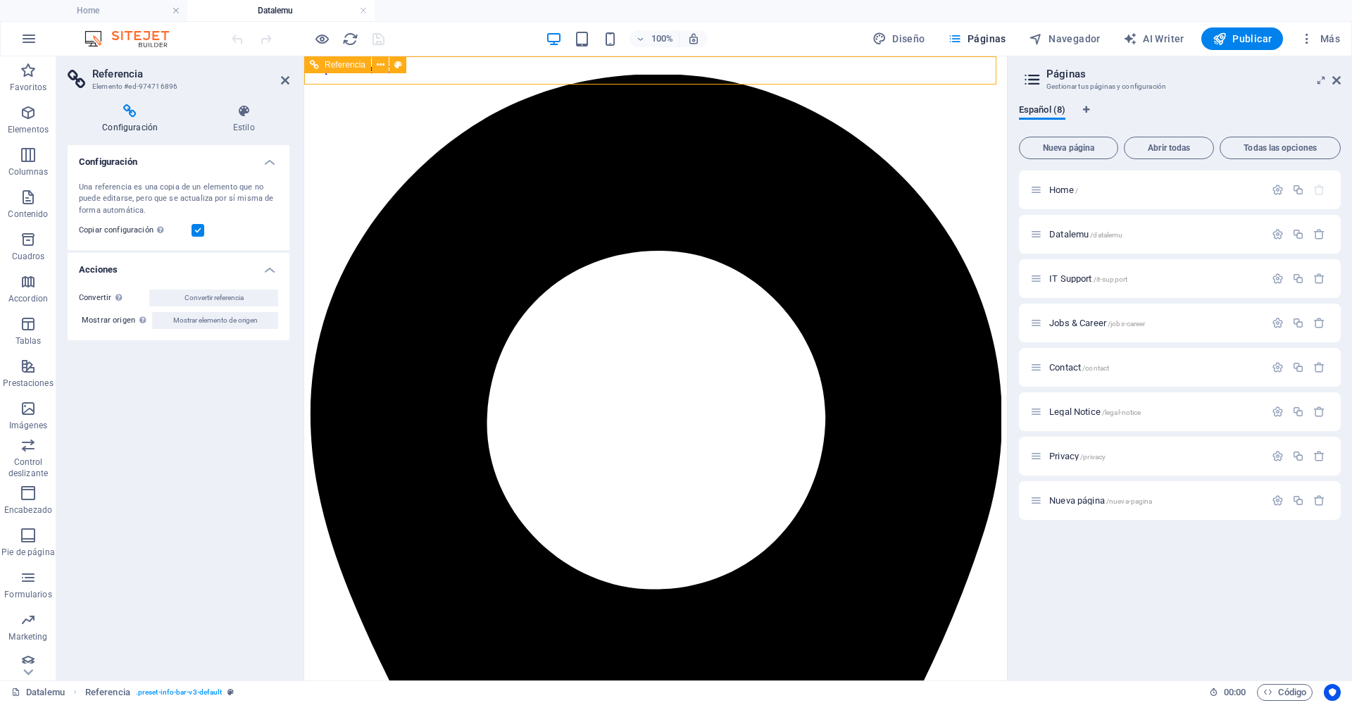
click at [383, 66] on icon at bounding box center [381, 65] width 8 height 15
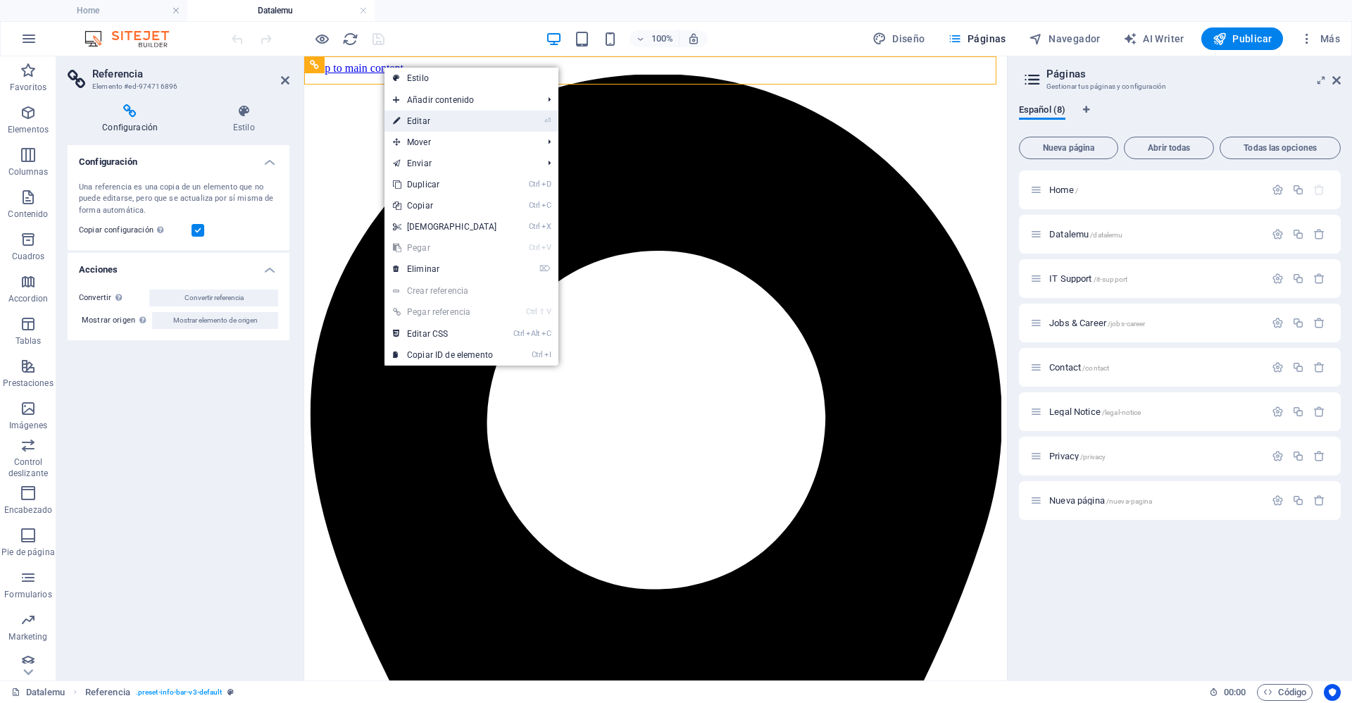
click at [434, 120] on link "⏎ Editar" at bounding box center [444, 121] width 121 height 21
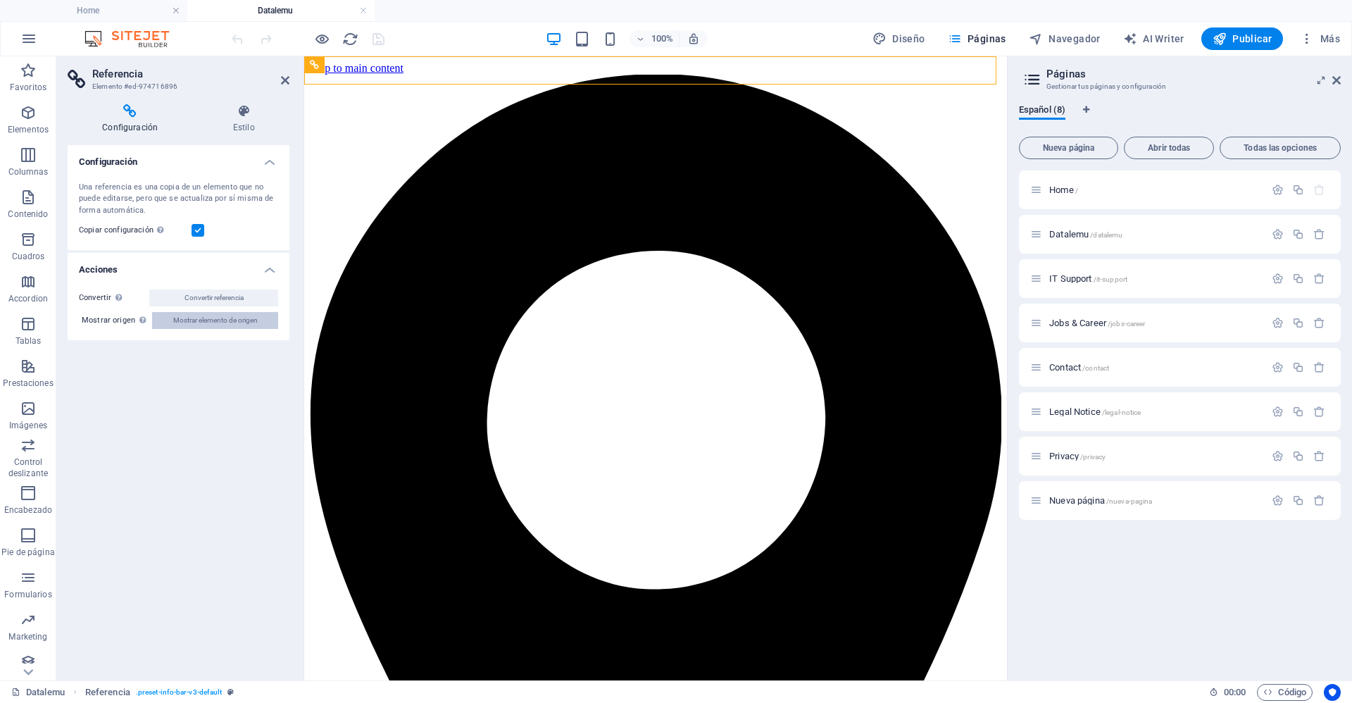
click at [200, 325] on span "Mostrar elemento de origen" at bounding box center [215, 320] width 84 height 17
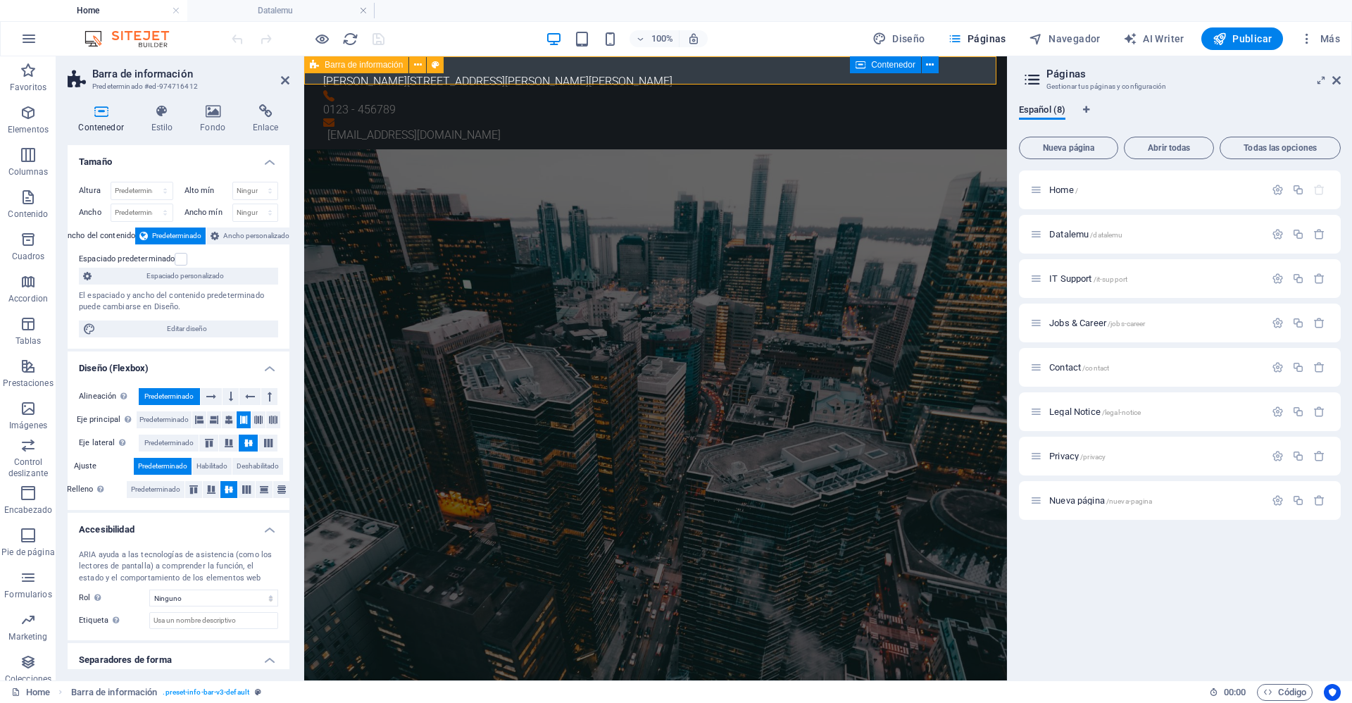
click at [555, 70] on div "[PERSON_NAME][STREET_ADDRESS][PERSON_NAME] 0123 - 456789 [EMAIL_ADDRESS][DOMAIN…" at bounding box center [655, 102] width 703 height 93
click at [514, 73] on div "[PERSON_NAME][STREET_ADDRESS][PERSON_NAME] 0123 - 456789 [EMAIL_ADDRESS][DOMAIN…" at bounding box center [655, 102] width 703 height 93
click at [468, 73] on div "[PERSON_NAME][STREET_ADDRESS][PERSON_NAME][PERSON_NAME]" at bounding box center [649, 81] width 653 height 17
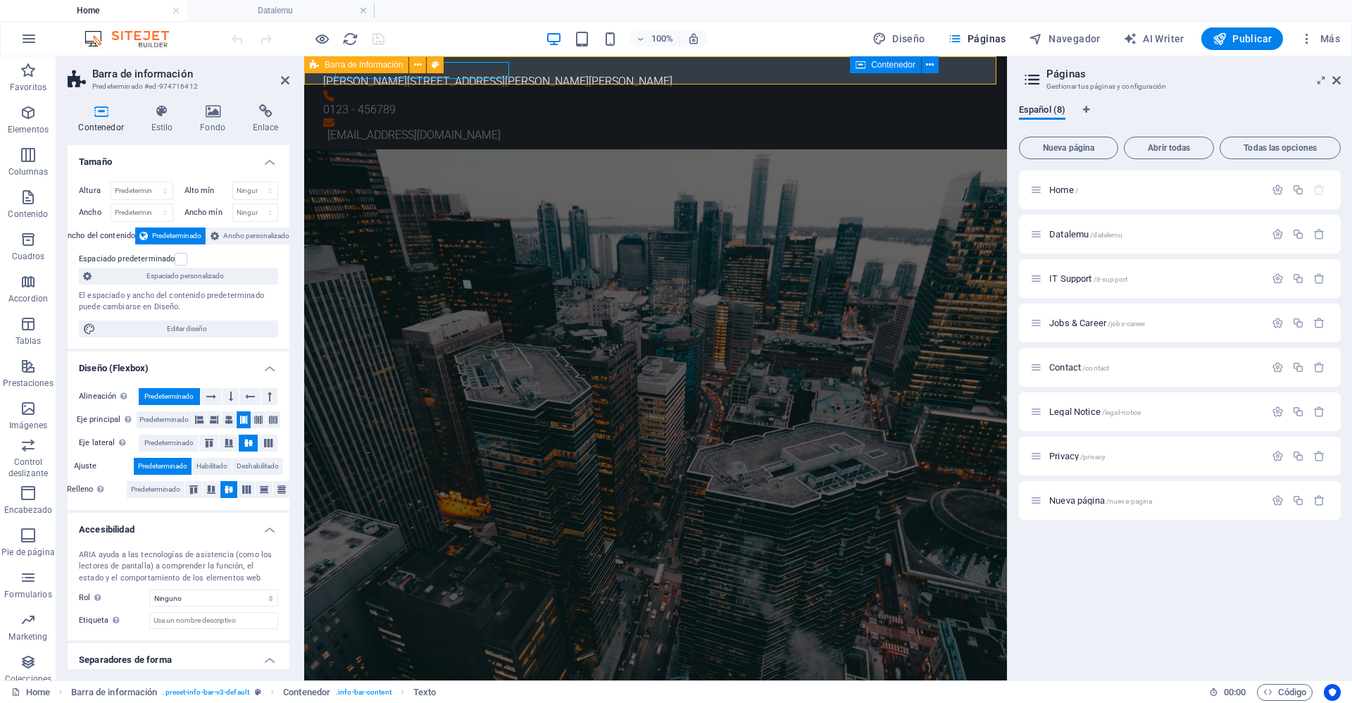
click at [534, 74] on div "[PERSON_NAME][STREET_ADDRESS][PERSON_NAME] 0123 - 456789 [EMAIL_ADDRESS][DOMAIN…" at bounding box center [655, 102] width 703 height 93
click at [487, 73] on div "[PERSON_NAME][STREET_ADDRESS][PERSON_NAME][PERSON_NAME]" at bounding box center [649, 81] width 653 height 17
click at [537, 73] on div "[PERSON_NAME][STREET_ADDRESS][PERSON_NAME] 0123 - 456789 [EMAIL_ADDRESS][DOMAIN…" at bounding box center [655, 102] width 703 height 93
click at [492, 73] on div "[PERSON_NAME][STREET_ADDRESS][PERSON_NAME][PERSON_NAME]" at bounding box center [649, 81] width 653 height 17
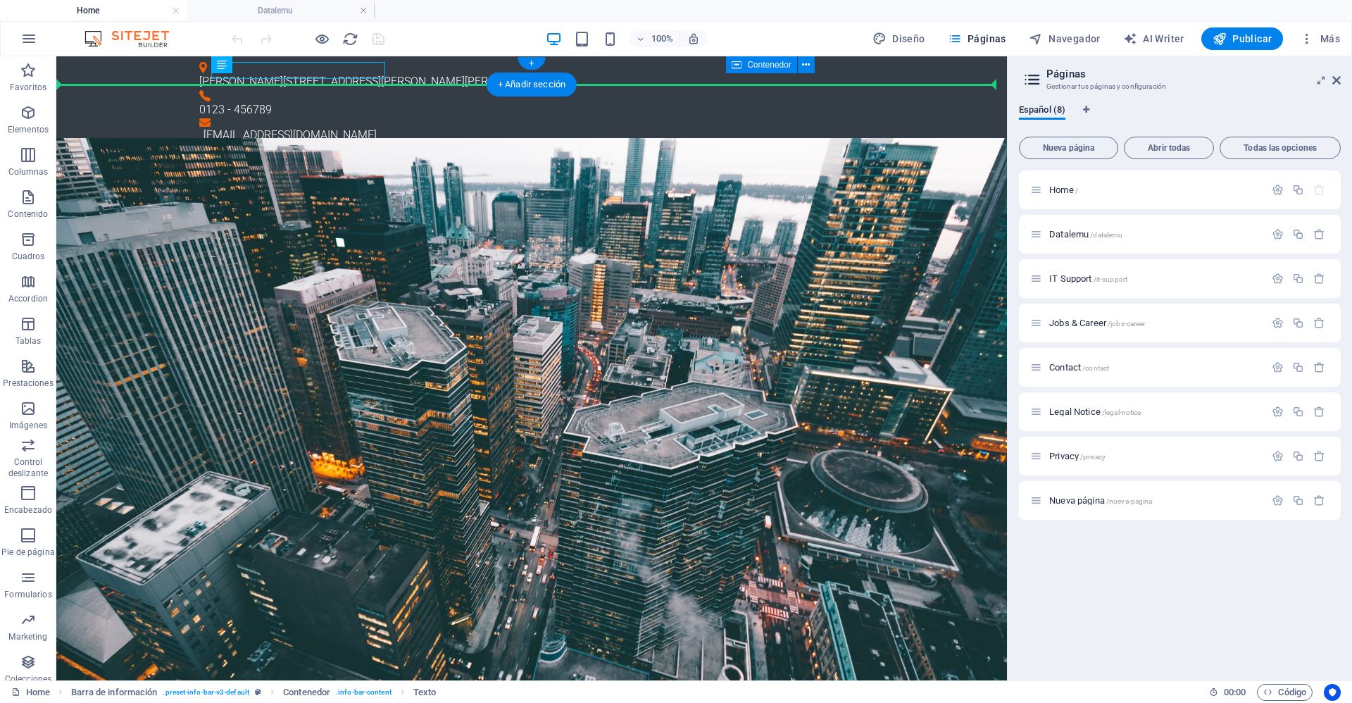
drag, startPoint x: 244, startPoint y: 69, endPoint x: 469, endPoint y: 73, distance: 225.4
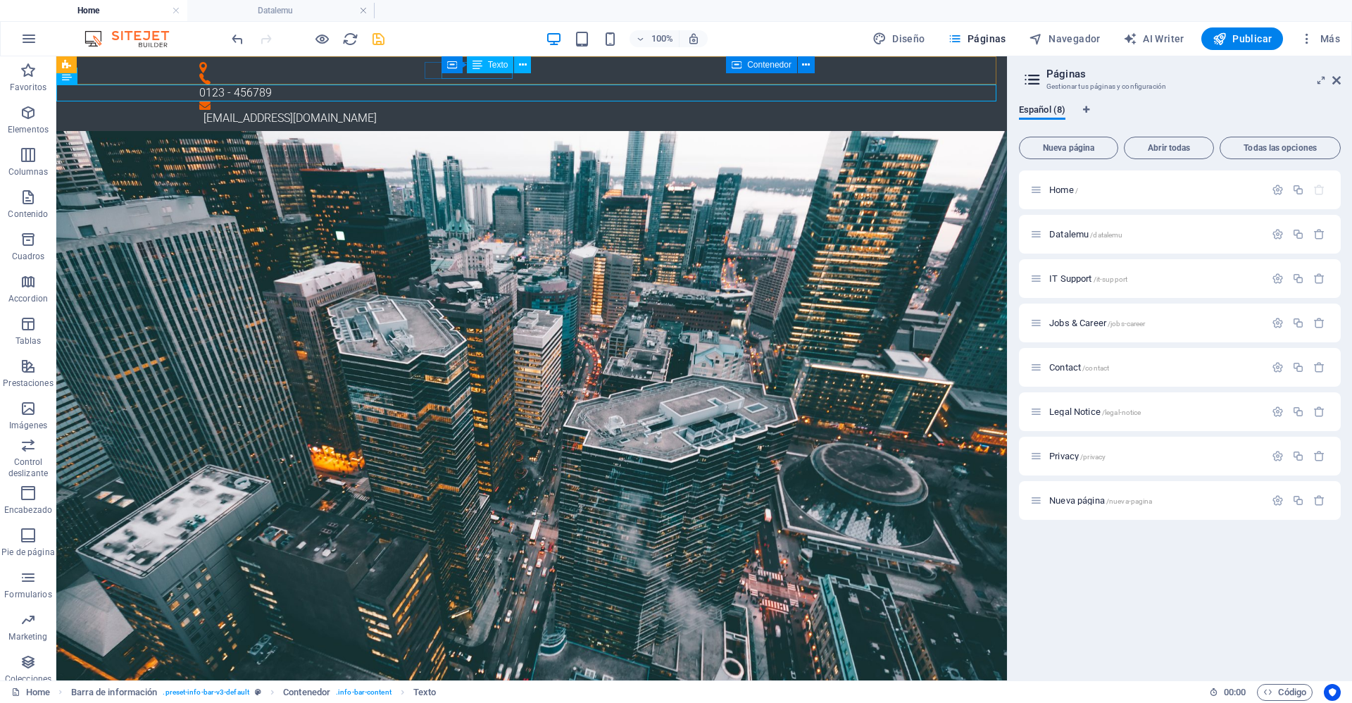
click at [469, 73] on div "Texto" at bounding box center [490, 64] width 47 height 17
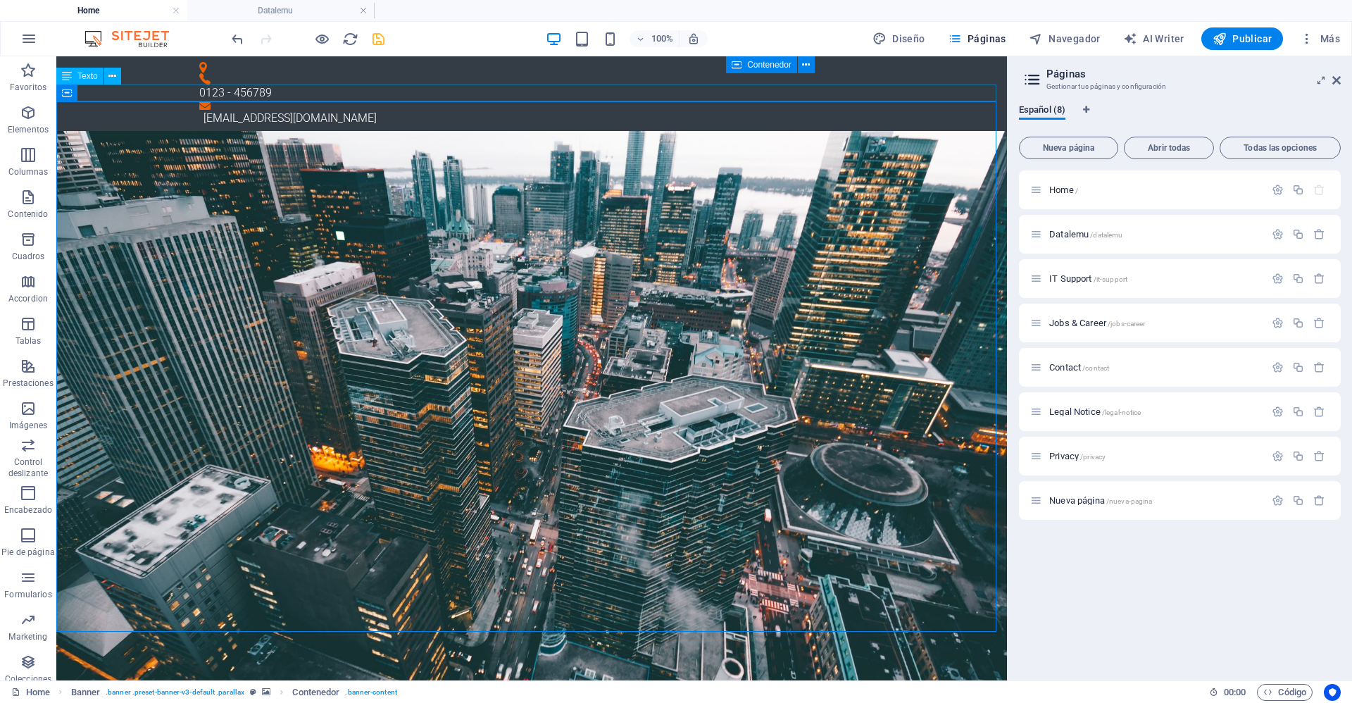
click at [203, 132] on div "[PERSON_NAME][STREET_ADDRESS][PERSON_NAME][PERSON_NAME]" at bounding box center [531, 140] width 951 height 17
click at [237, 42] on icon "undo" at bounding box center [238, 39] width 16 height 16
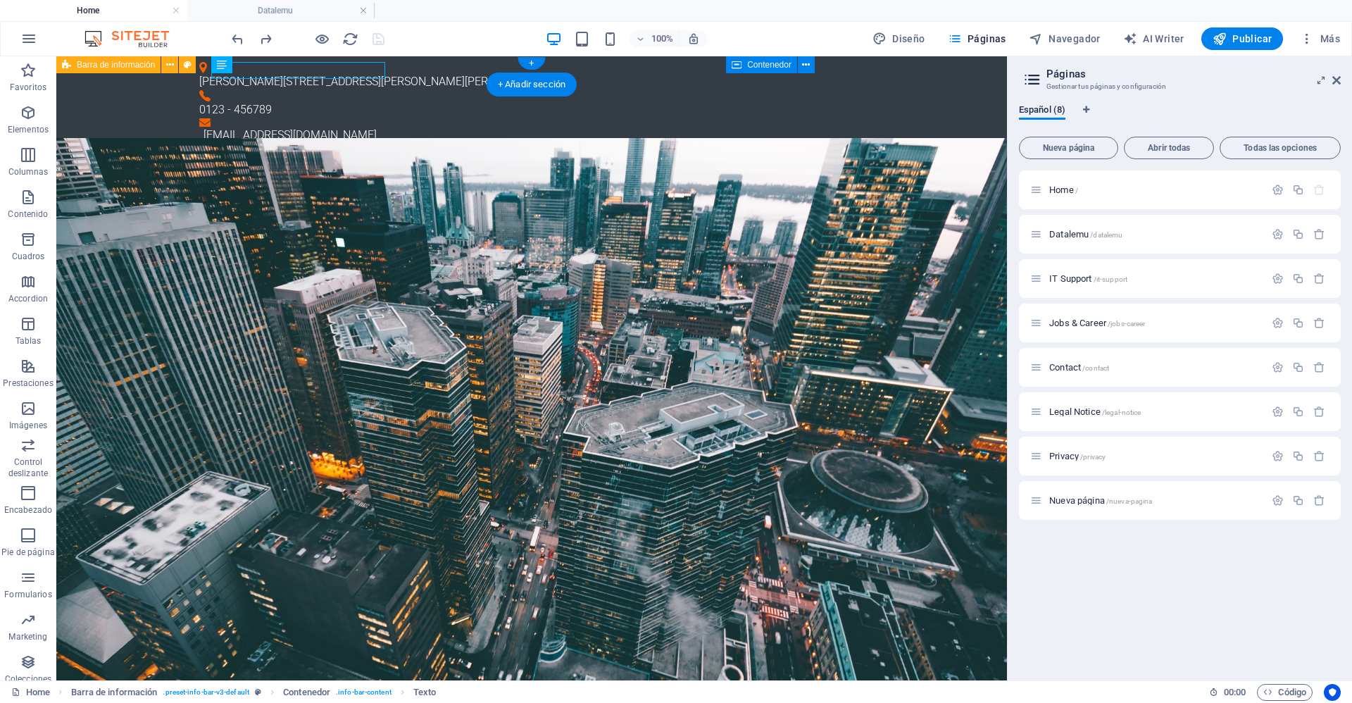
click at [429, 72] on div "[PERSON_NAME][STREET_ADDRESS][PERSON_NAME] 0123 - 456789 [EMAIL_ADDRESS][DOMAIN…" at bounding box center [531, 102] width 951 height 93
click at [429, 73] on div "[PERSON_NAME][STREET_ADDRESS][PERSON_NAME] 0123 - 456789 [EMAIL_ADDRESS][DOMAIN…" at bounding box center [531, 102] width 951 height 93
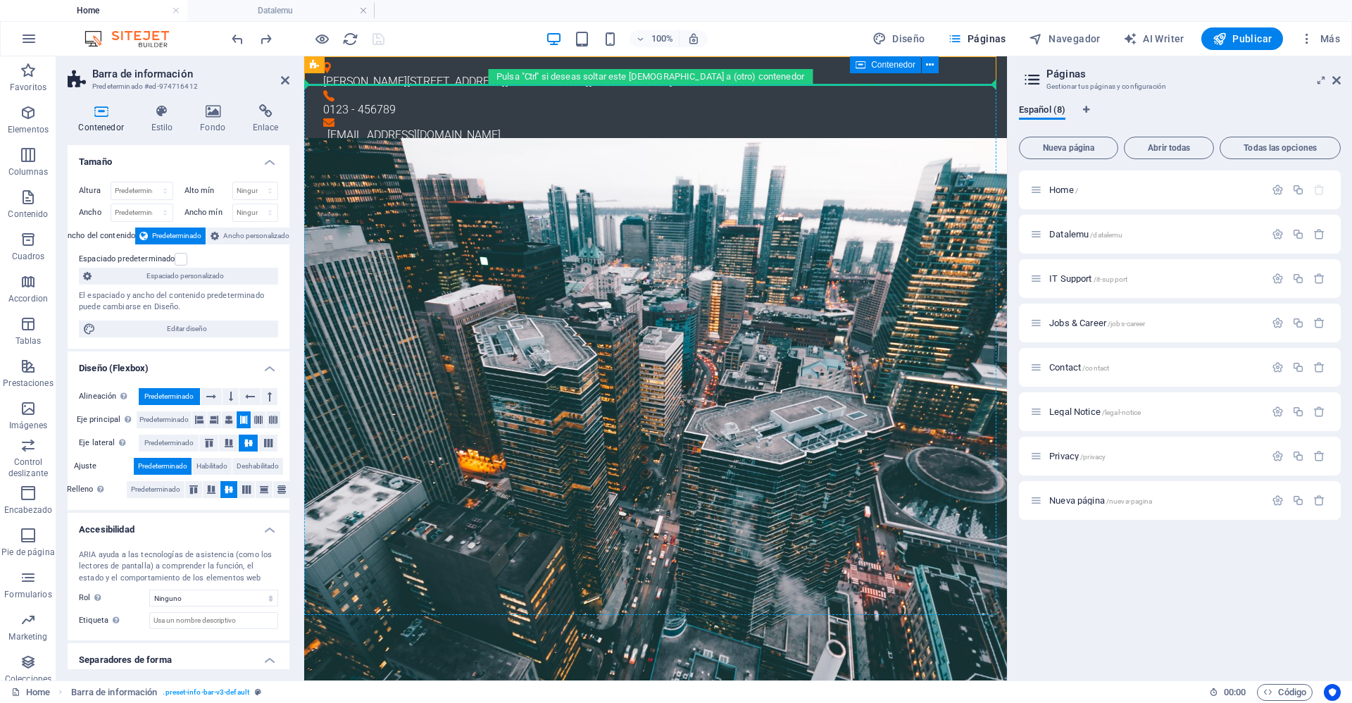
drag, startPoint x: 539, startPoint y: 73, endPoint x: 546, endPoint y: 131, distance: 59.0
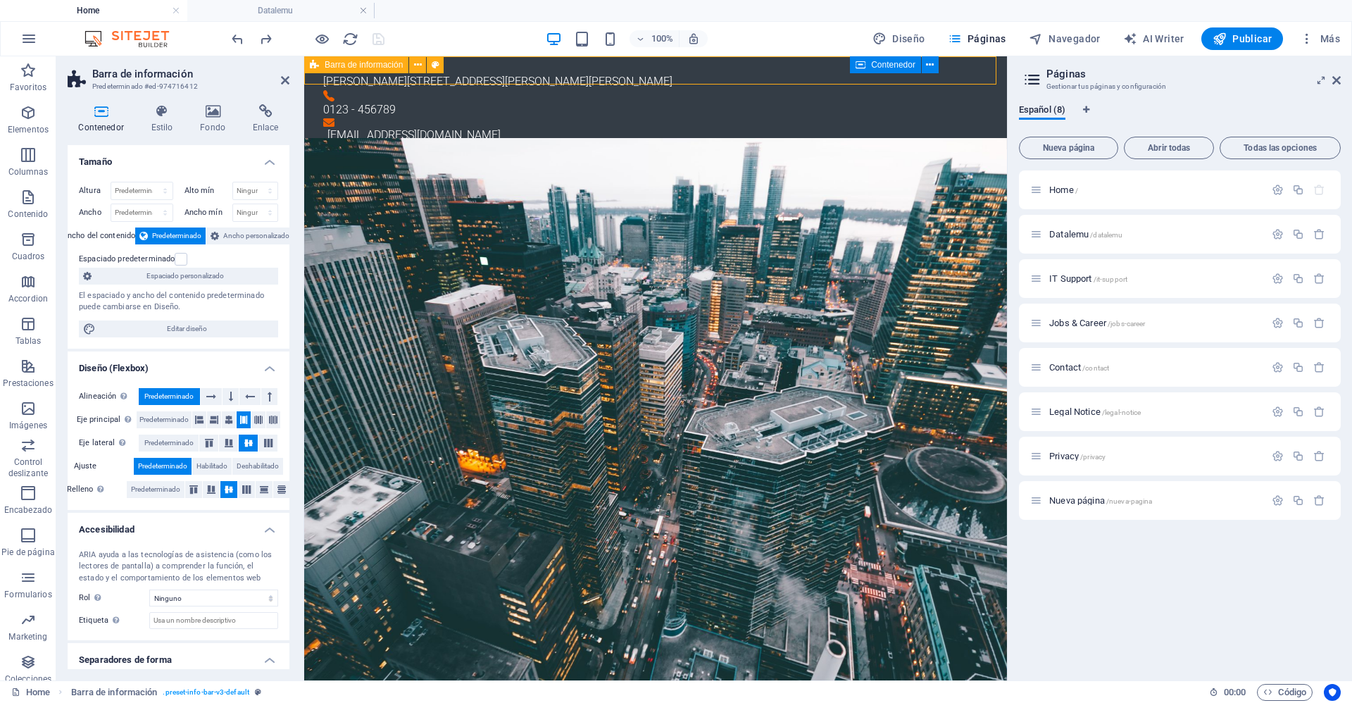
click at [541, 67] on div "[PERSON_NAME][STREET_ADDRESS][PERSON_NAME] 0123 - 456789 [EMAIL_ADDRESS][DOMAIN…" at bounding box center [655, 102] width 703 height 93
click at [1089, 237] on span "Datalemu /datalemu" at bounding box center [1085, 234] width 73 height 11
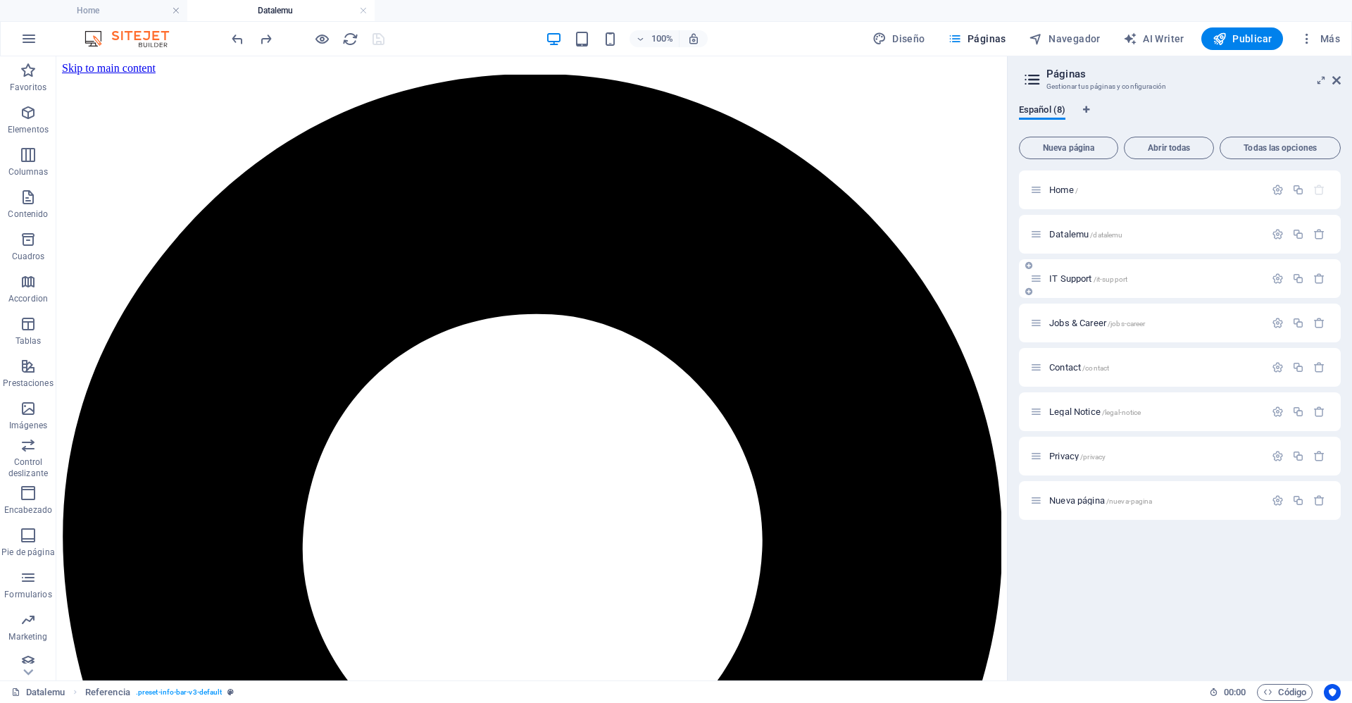
click at [1075, 282] on span "IT Support /it-support" at bounding box center [1088, 278] width 78 height 11
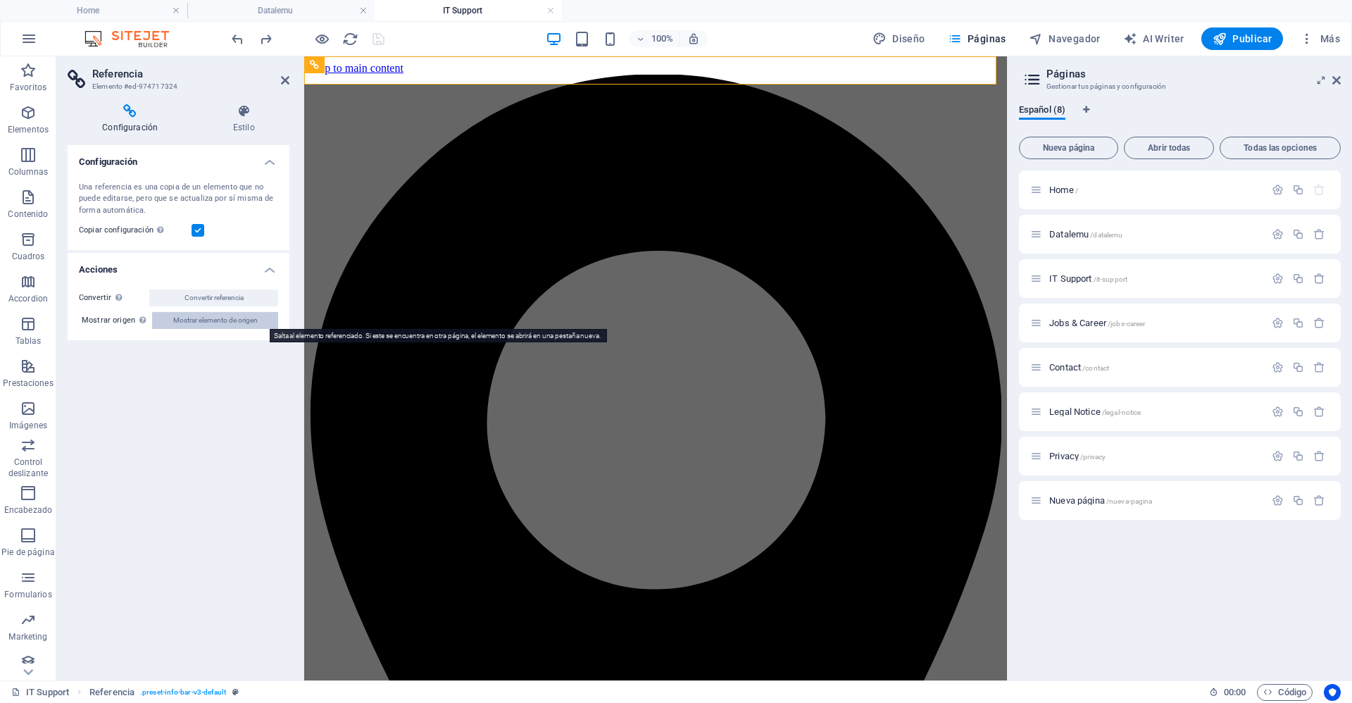
click at [195, 323] on span "Mostrar elemento de origen" at bounding box center [215, 320] width 84 height 17
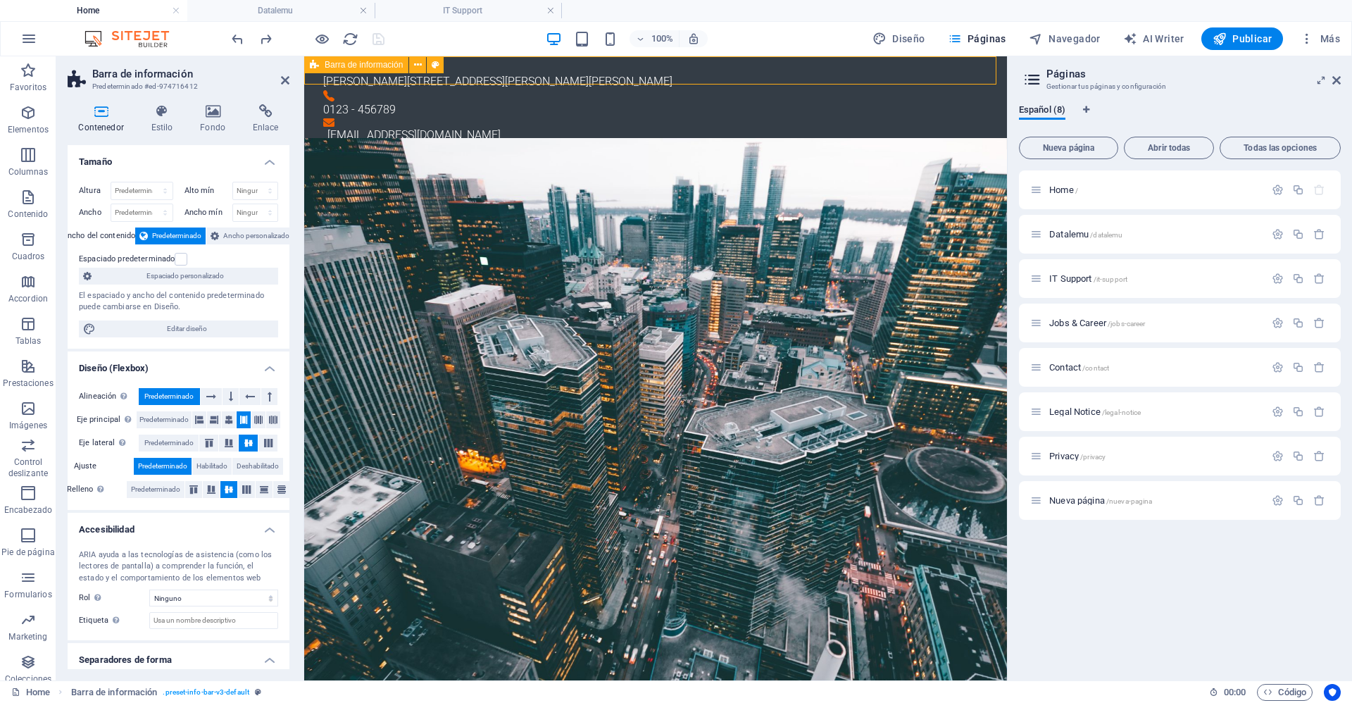
click at [531, 72] on div "[PERSON_NAME][STREET_ADDRESS][PERSON_NAME] 0123 - 456789 [EMAIL_ADDRESS][DOMAIN…" at bounding box center [655, 102] width 703 height 93
click at [541, 77] on div "[PERSON_NAME][STREET_ADDRESS][PERSON_NAME] 0123 - 456789 [EMAIL_ADDRESS][DOMAIN…" at bounding box center [655, 102] width 703 height 93
click at [491, 73] on div "[PERSON_NAME][STREET_ADDRESS][PERSON_NAME][PERSON_NAME]" at bounding box center [649, 81] width 653 height 17
click at [546, 76] on div "[PERSON_NAME][STREET_ADDRESS][PERSON_NAME] 0123 - 456789 [EMAIL_ADDRESS][DOMAIN…" at bounding box center [655, 102] width 703 height 93
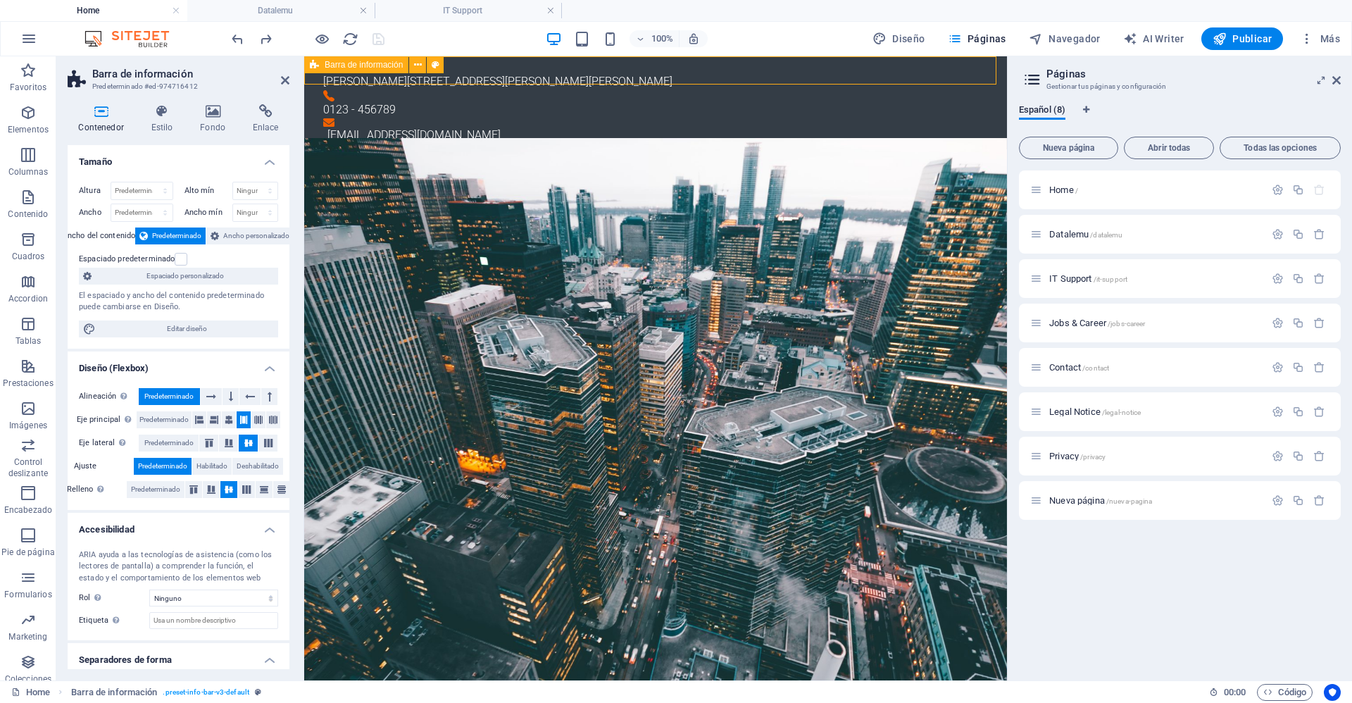
click at [546, 76] on div "[PERSON_NAME][STREET_ADDRESS][PERSON_NAME] 0123 - 456789 [EMAIL_ADDRESS][DOMAIN…" at bounding box center [655, 102] width 703 height 93
click at [487, 73] on div "[PERSON_NAME][STREET_ADDRESS][PERSON_NAME][PERSON_NAME]" at bounding box center [649, 81] width 653 height 17
click at [541, 75] on div "[PERSON_NAME][STREET_ADDRESS][PERSON_NAME] 0123 - 456789 [EMAIL_ADDRESS][DOMAIN…" at bounding box center [655, 102] width 703 height 93
click at [297, 12] on h4 "Datalemu" at bounding box center [280, 10] width 187 height 15
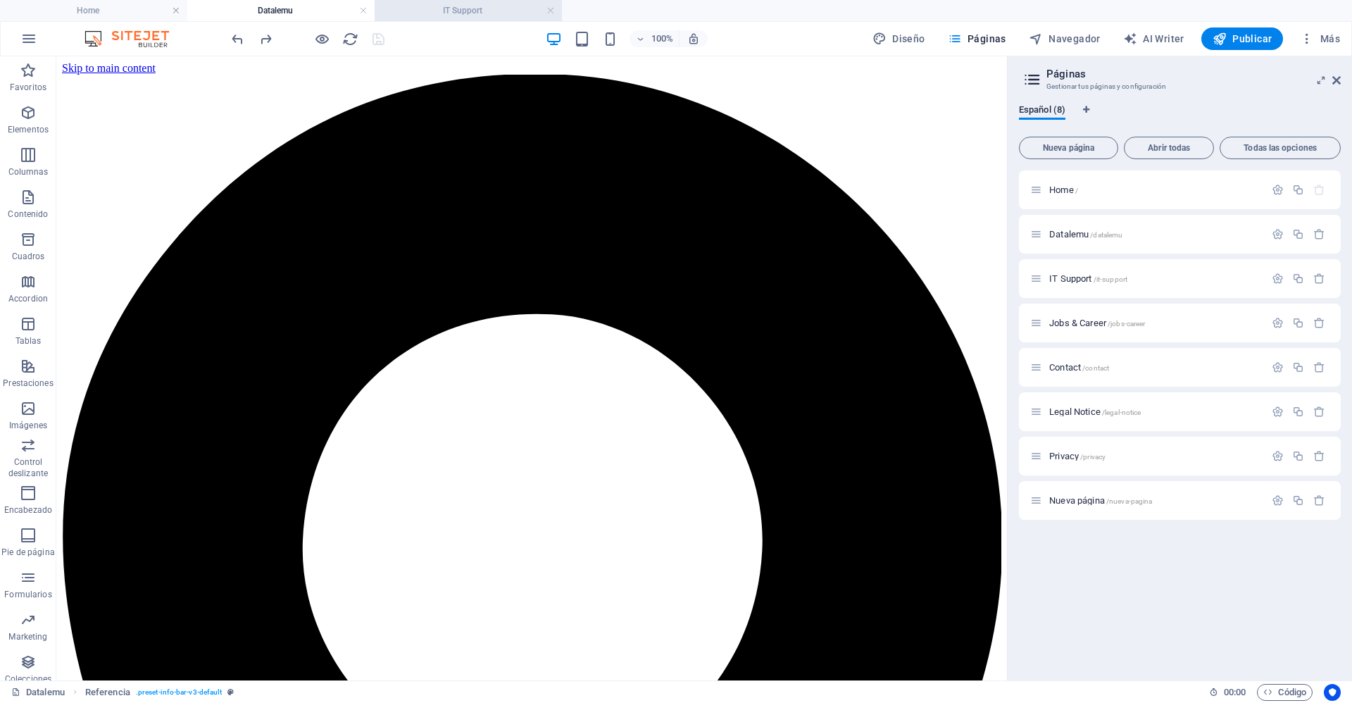
click at [455, 10] on h4 "IT Support" at bounding box center [468, 10] width 187 height 15
click at [349, 38] on icon "reload" at bounding box center [350, 39] width 16 height 16
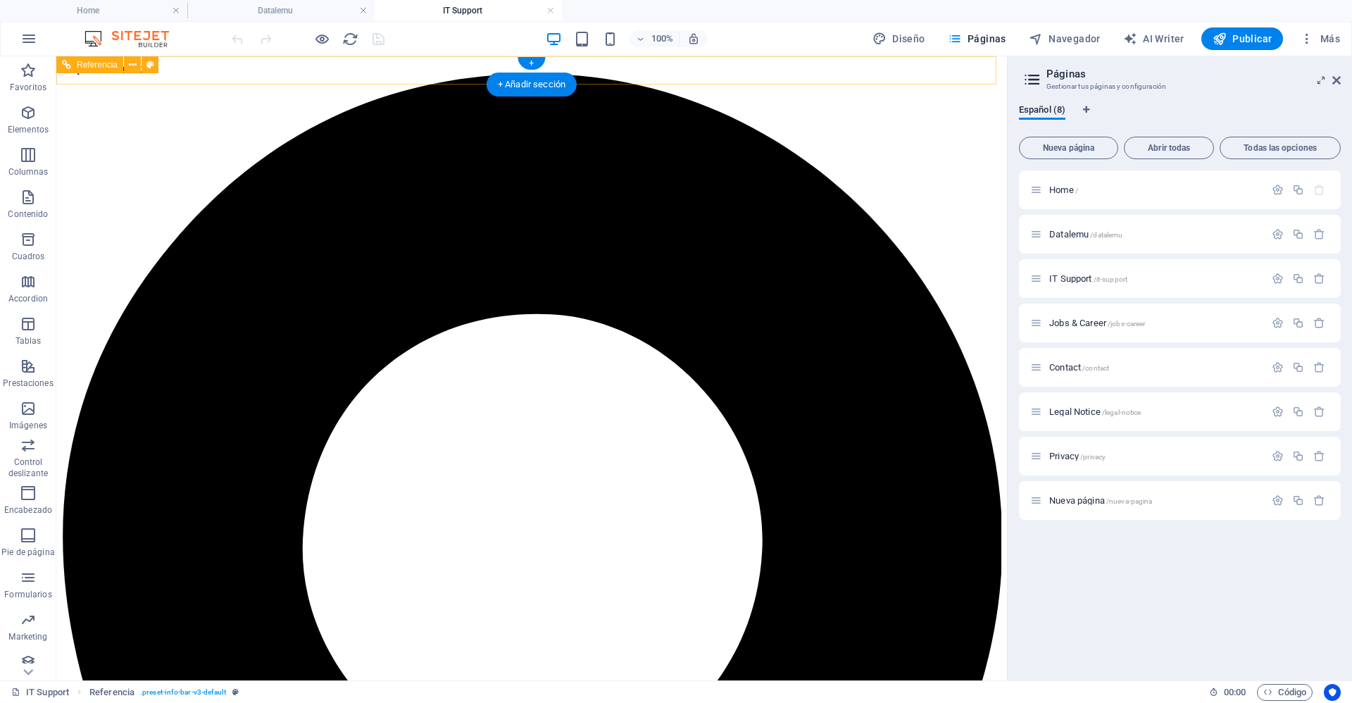
click at [347, 41] on icon "reload" at bounding box center [350, 39] width 16 height 16
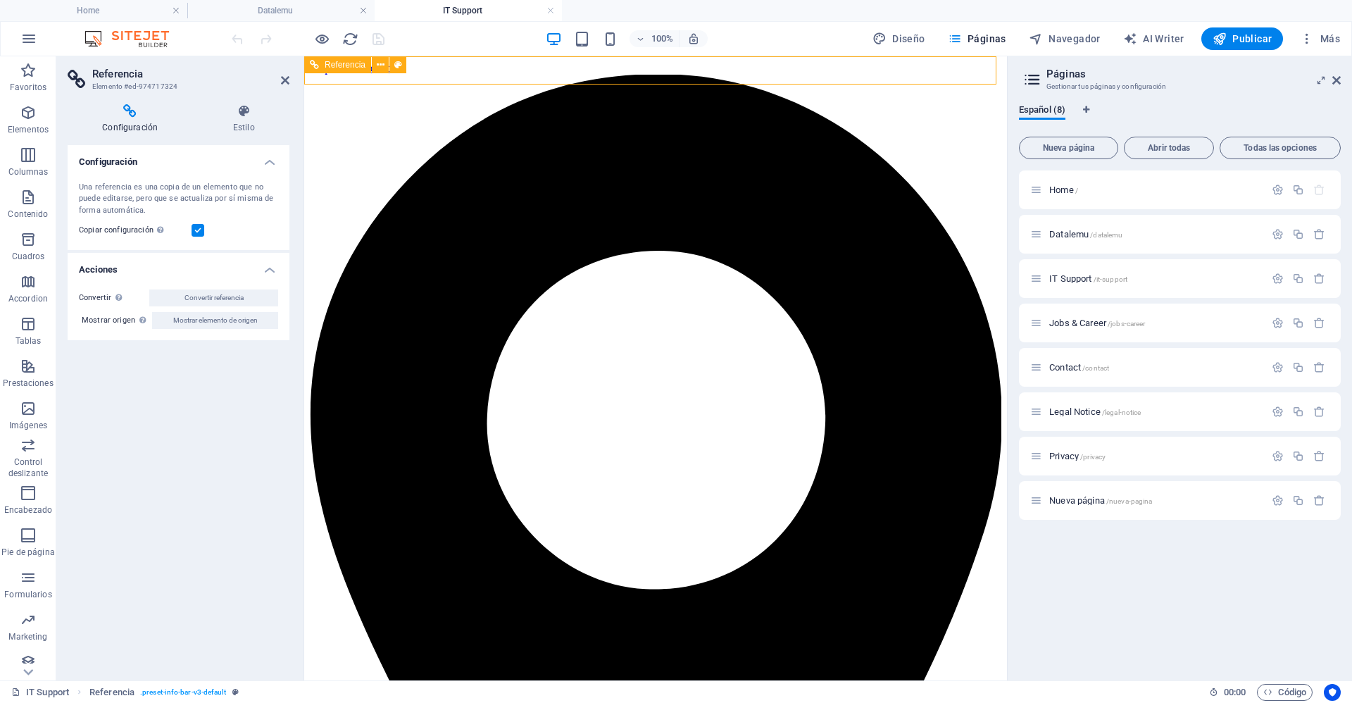
click at [352, 42] on icon "reload" at bounding box center [350, 39] width 16 height 16
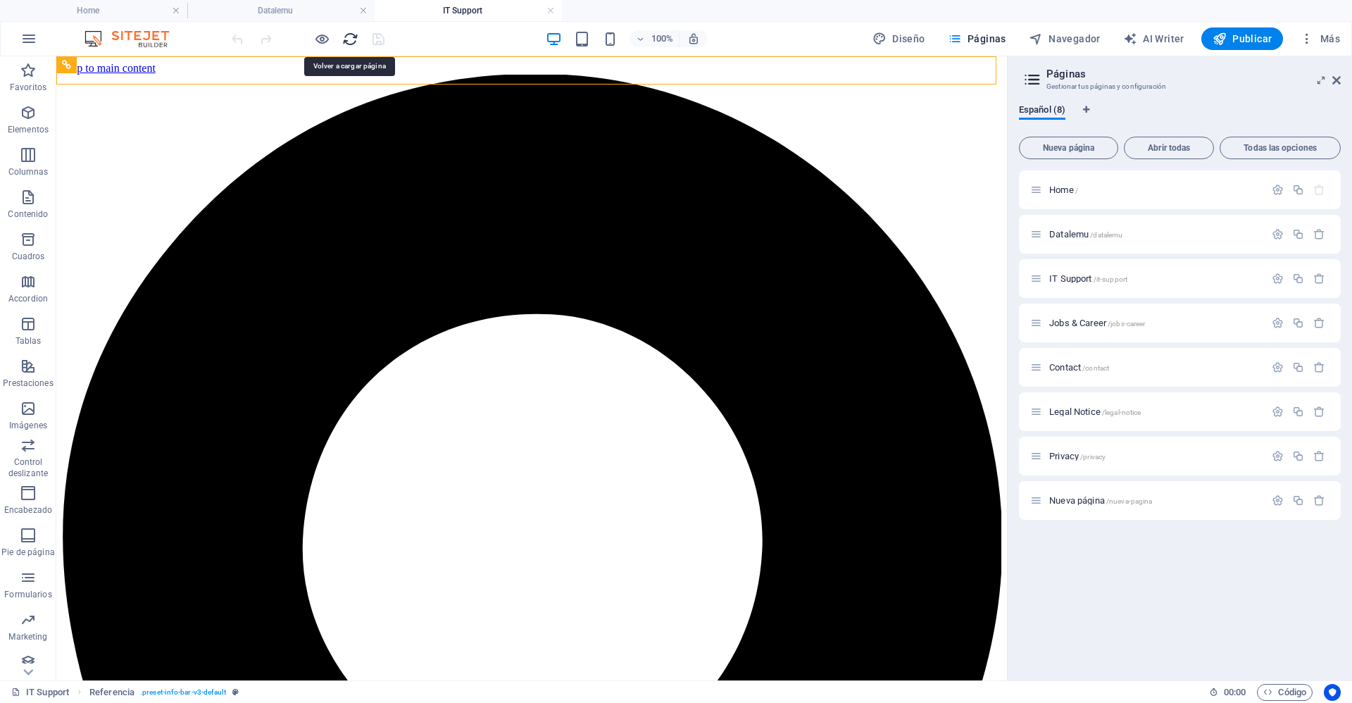
click at [352, 42] on icon "reload" at bounding box center [350, 39] width 16 height 16
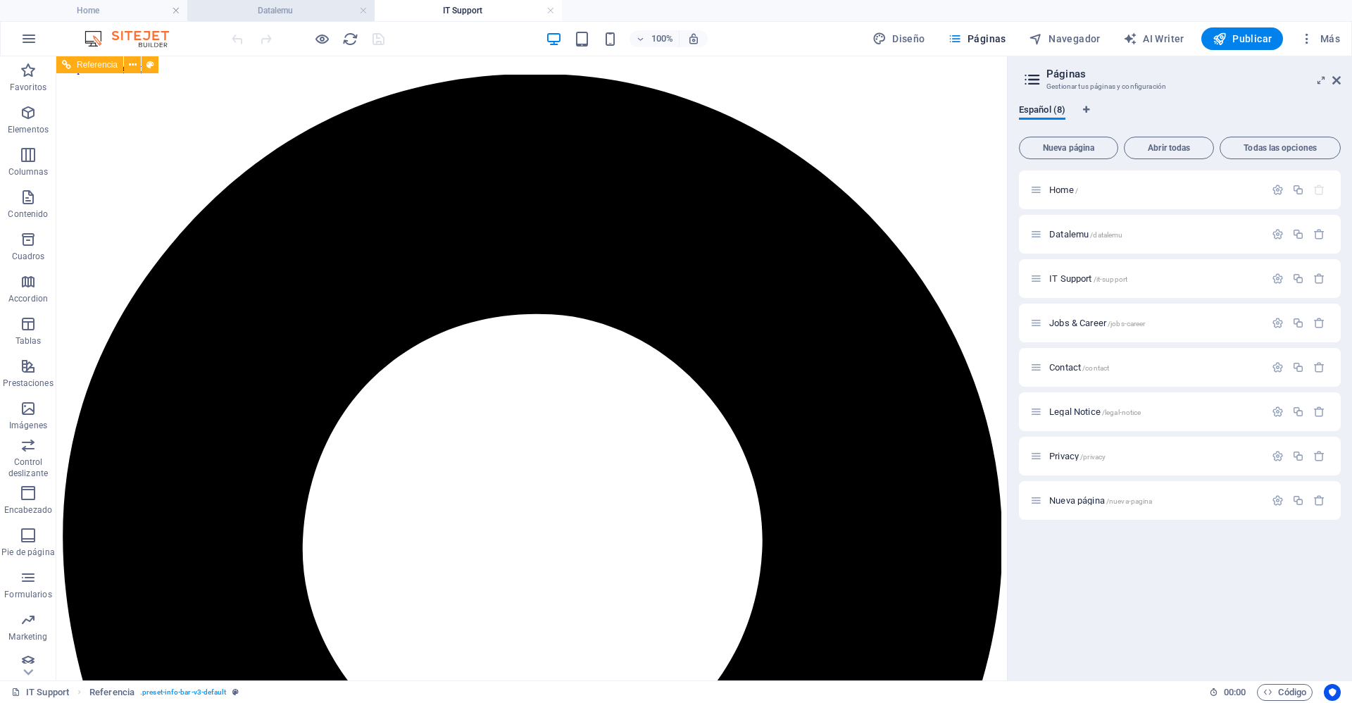
click at [299, 11] on h4 "Datalemu" at bounding box center [280, 10] width 187 height 15
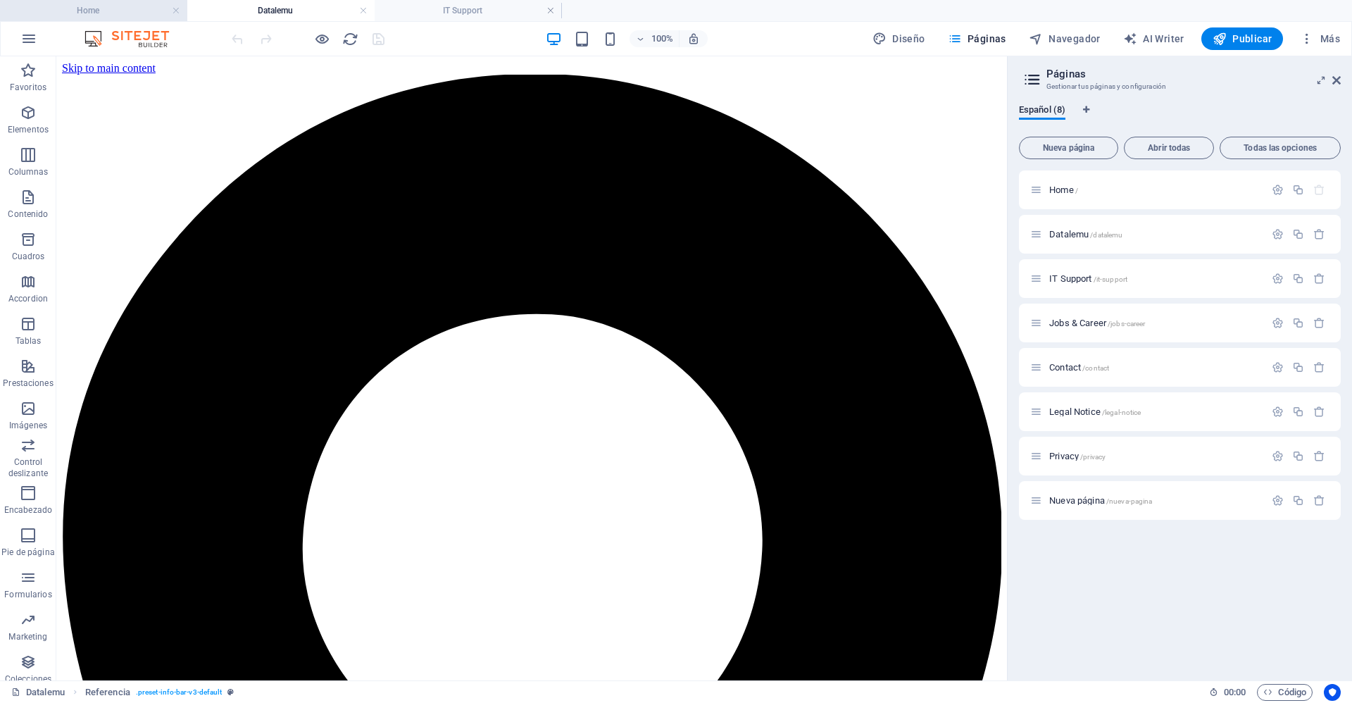
click at [109, 10] on h4 "Home" at bounding box center [93, 10] width 187 height 15
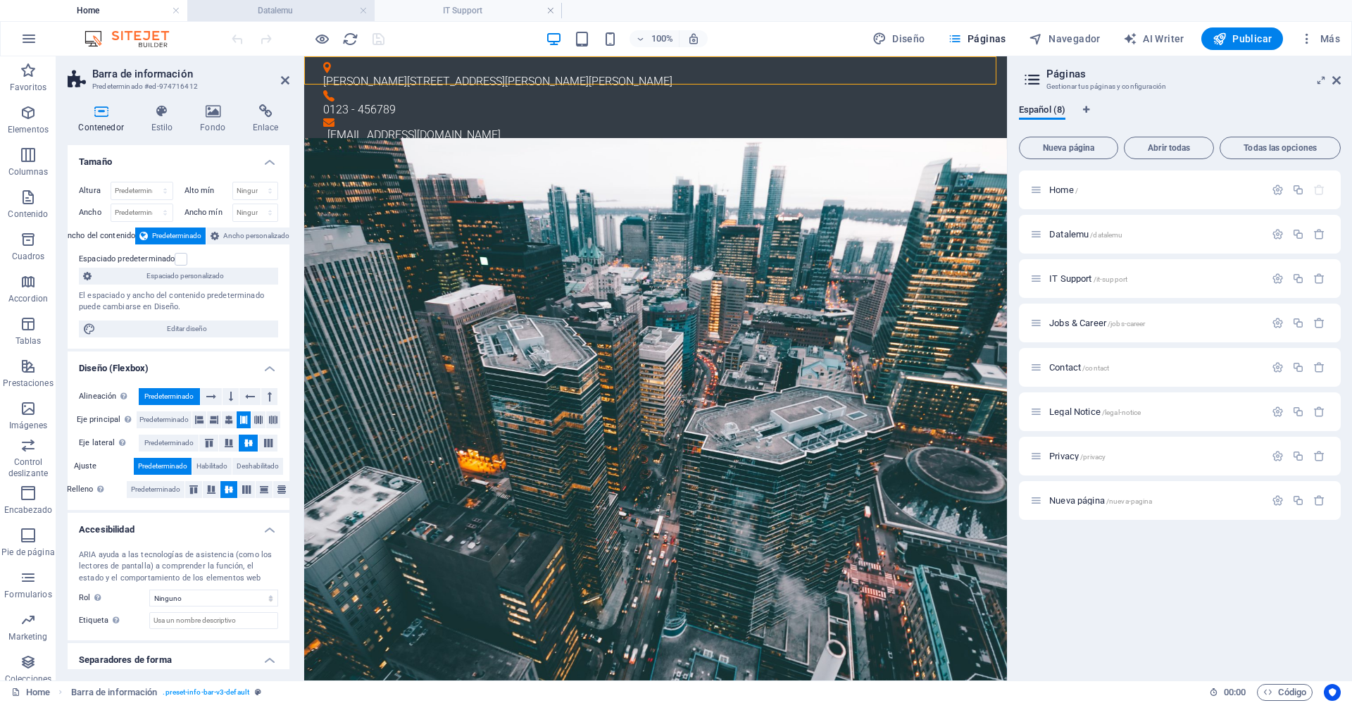
click at [257, 15] on h4 "Datalemu" at bounding box center [280, 10] width 187 height 15
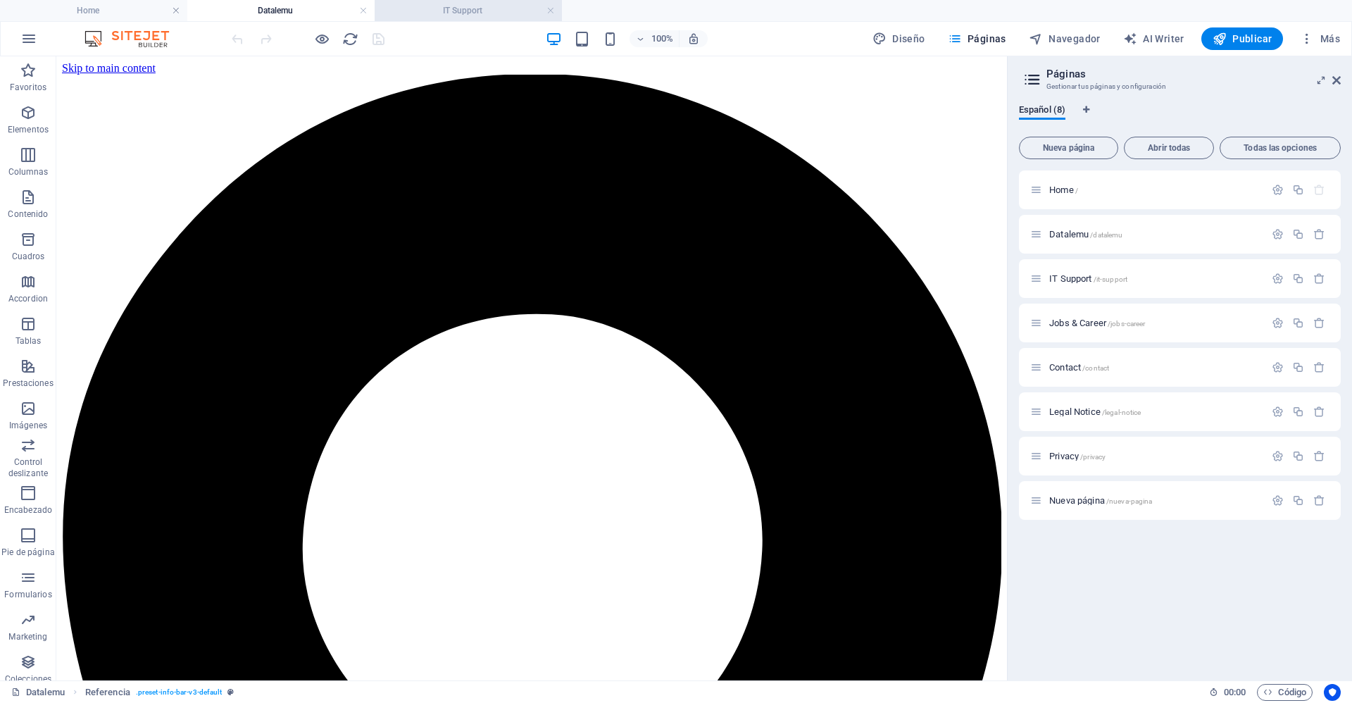
click at [421, 15] on h4 "IT Support" at bounding box center [468, 10] width 187 height 15
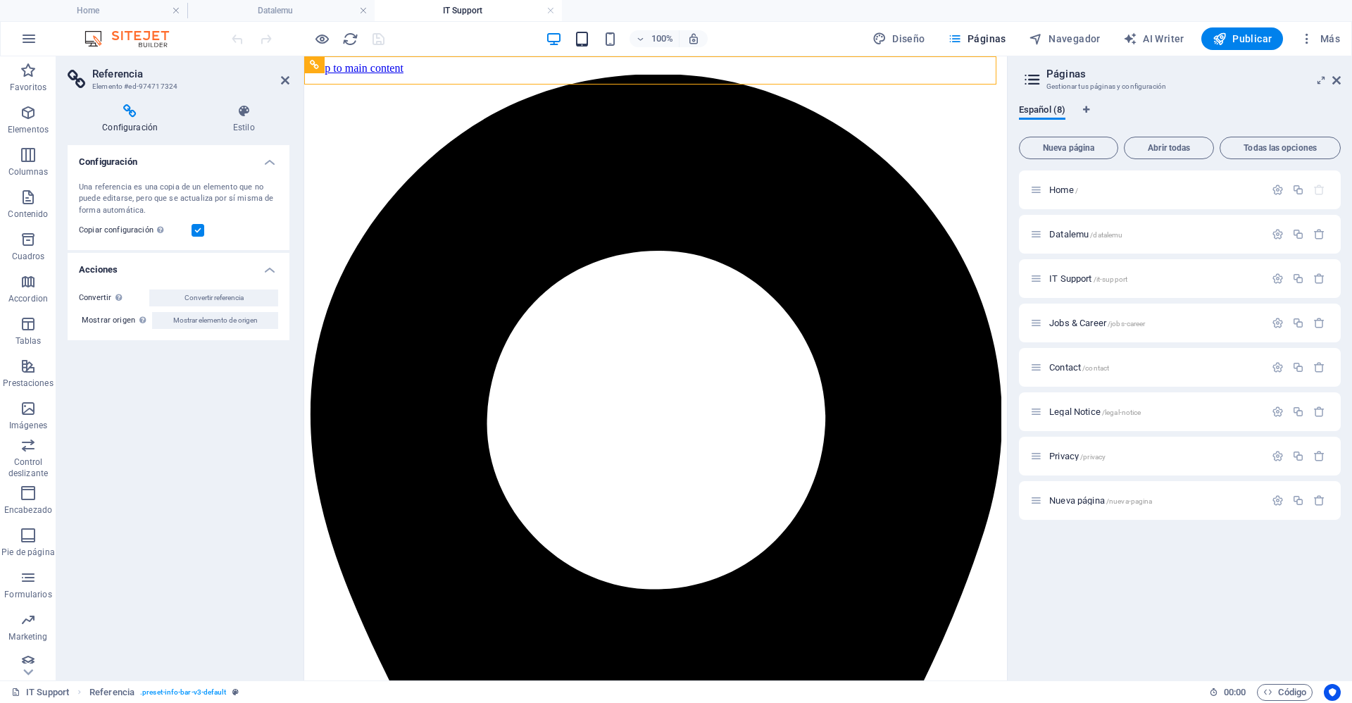
click at [588, 41] on icon "button" at bounding box center [582, 39] width 16 height 16
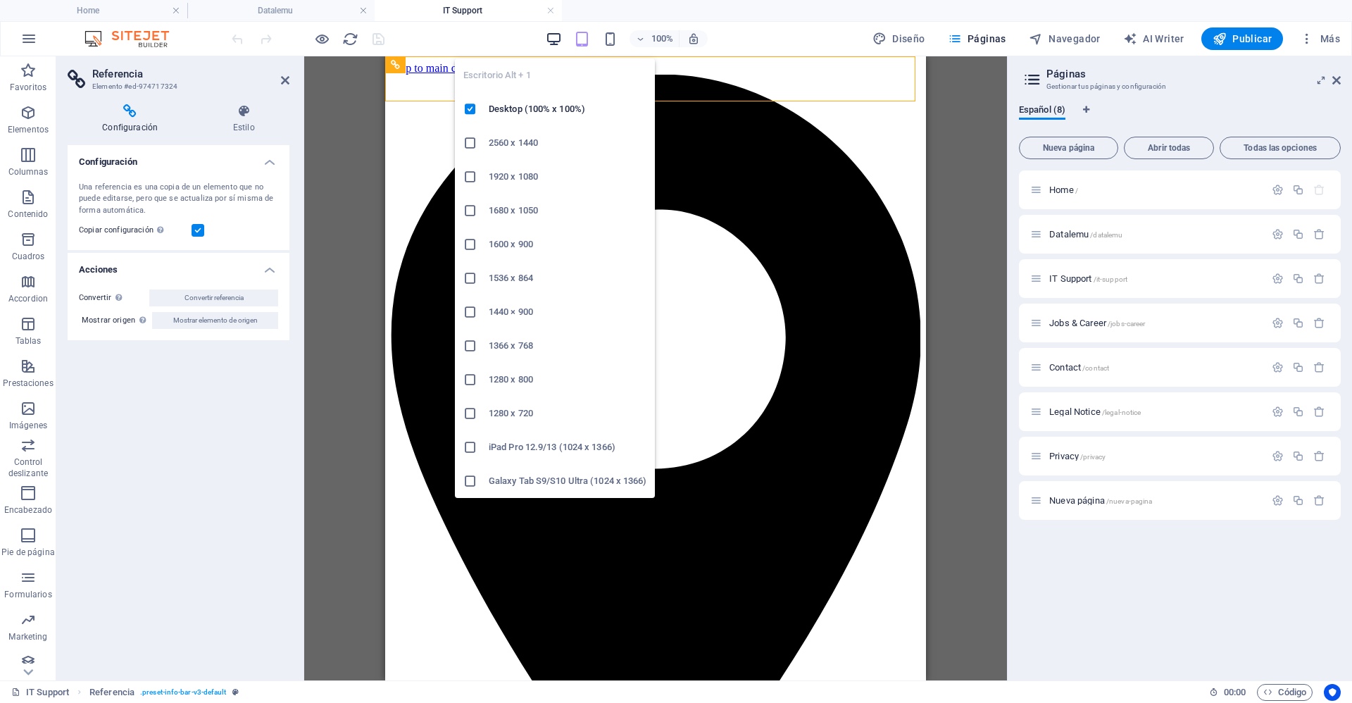
click at [557, 42] on icon "button" at bounding box center [554, 39] width 16 height 16
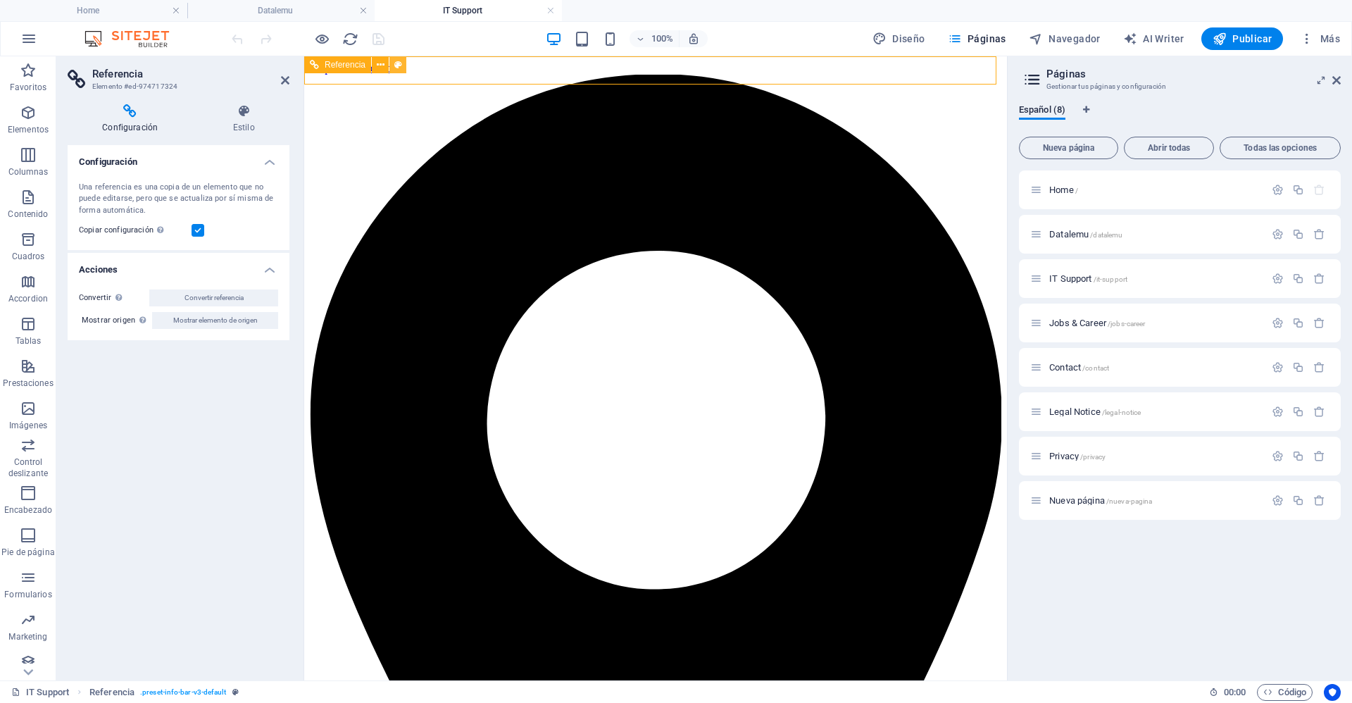
click at [401, 68] on icon at bounding box center [398, 65] width 8 height 15
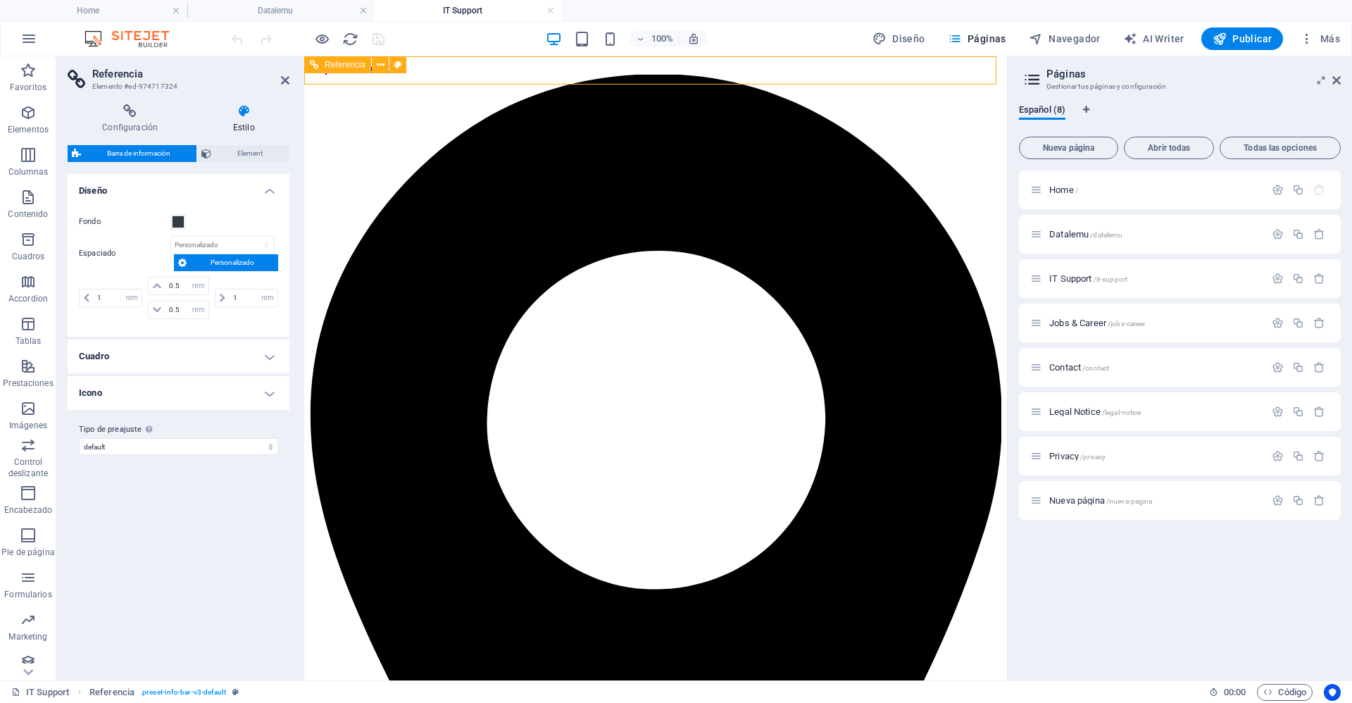
click at [317, 80] on icon at bounding box center [314, 76] width 9 height 17
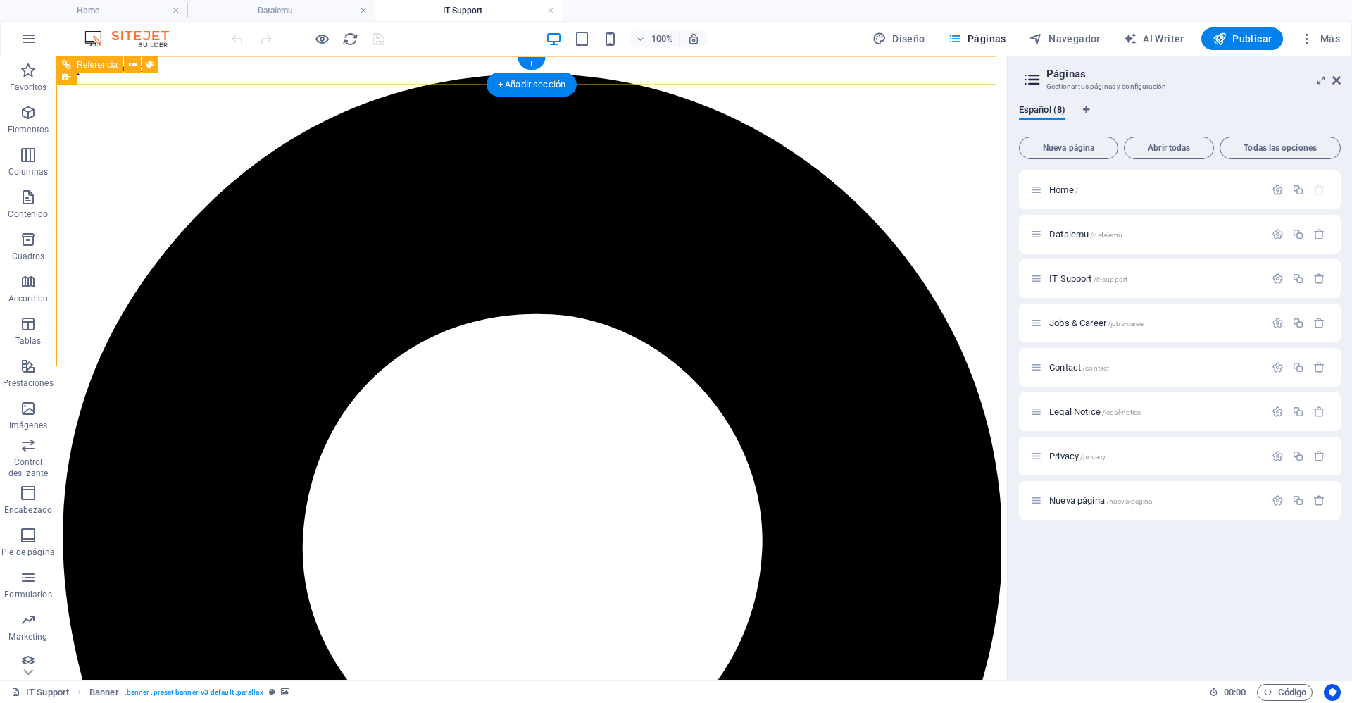
select select "rem"
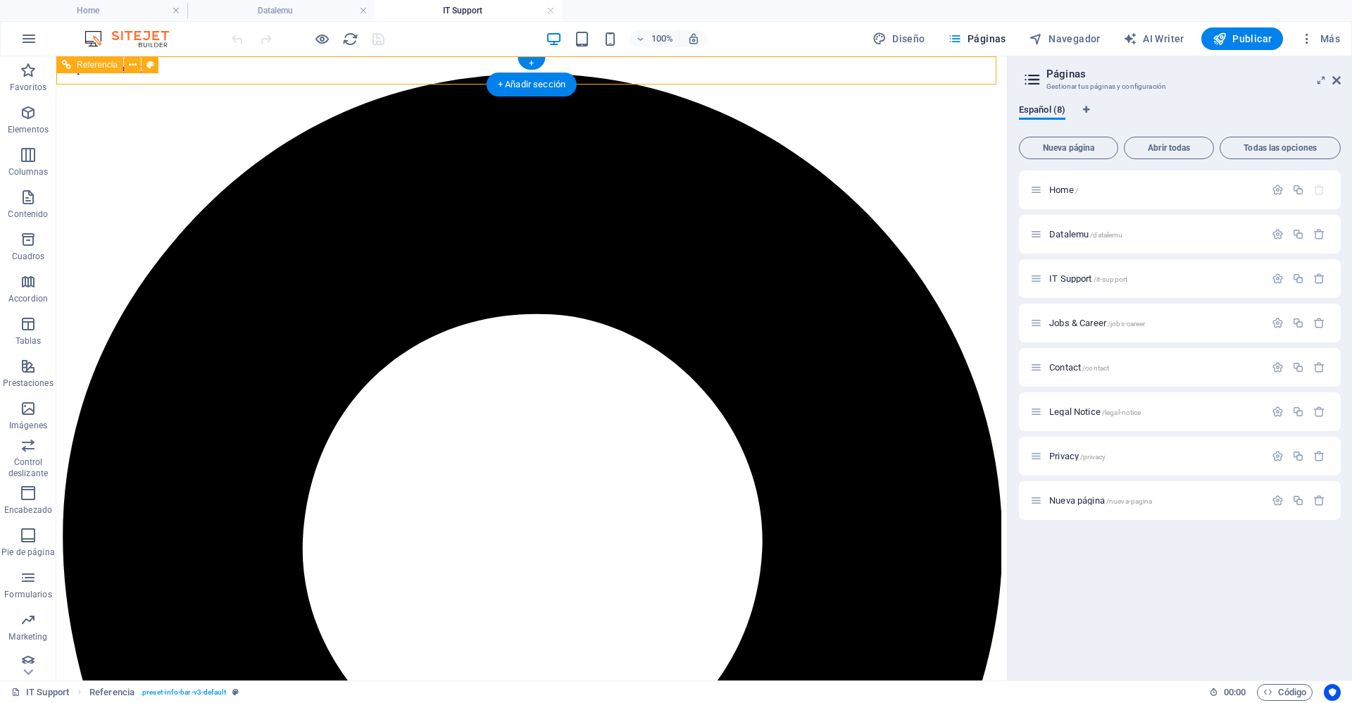
select select "rem"
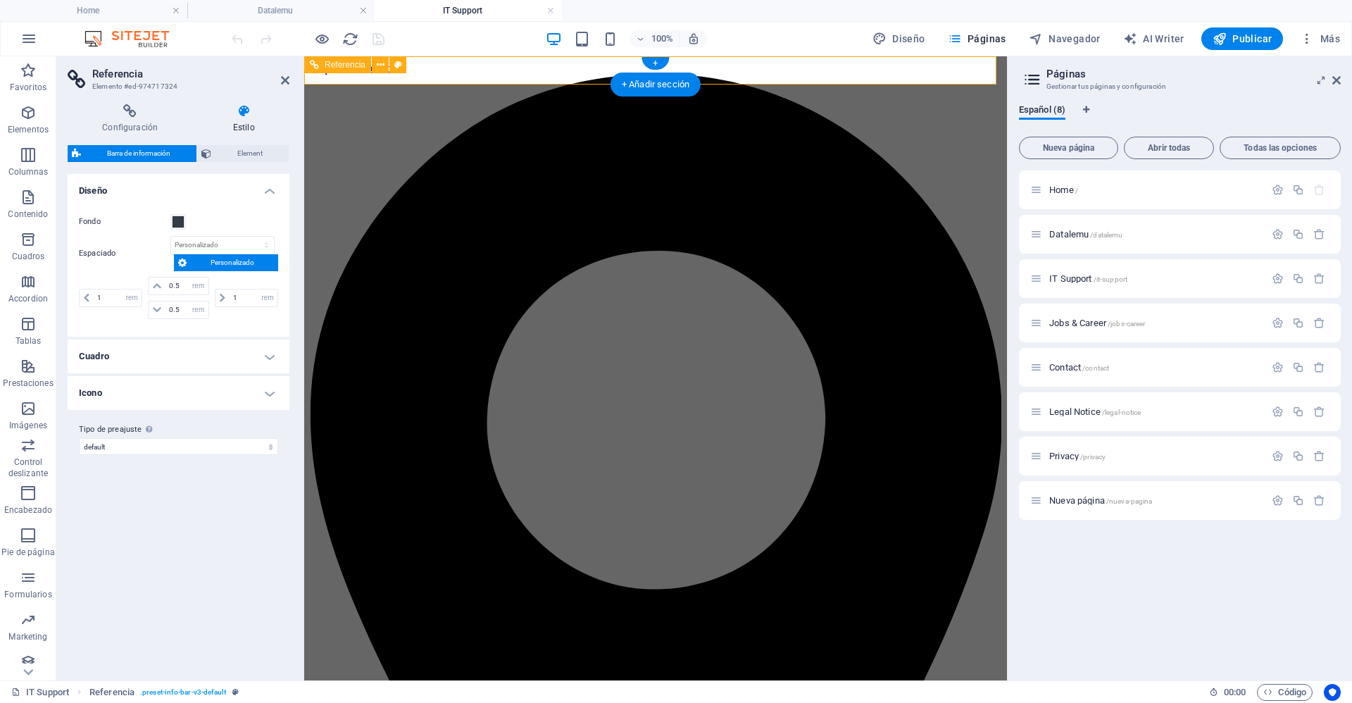
click at [351, 63] on span "Referencia" at bounding box center [345, 65] width 41 height 8
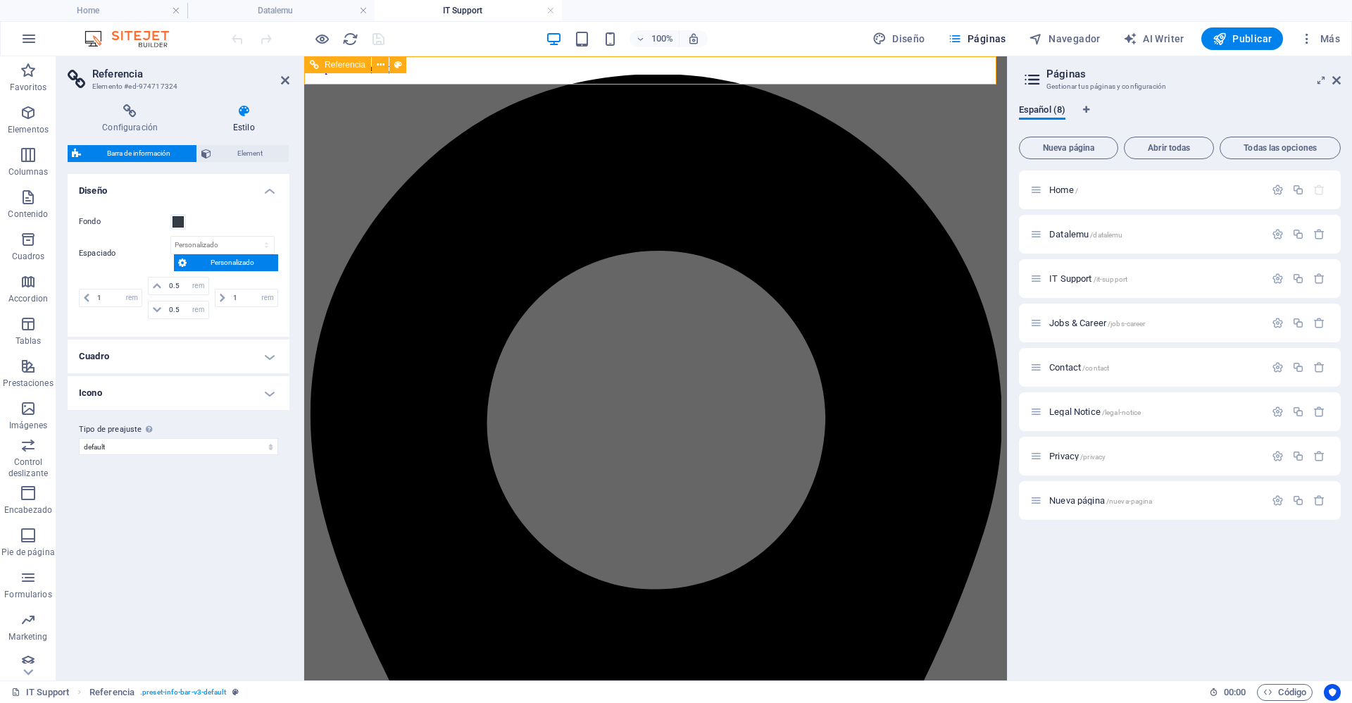
click at [336, 68] on span "Referencia" at bounding box center [345, 65] width 41 height 8
click at [253, 156] on span "Element" at bounding box center [249, 153] width 69 height 17
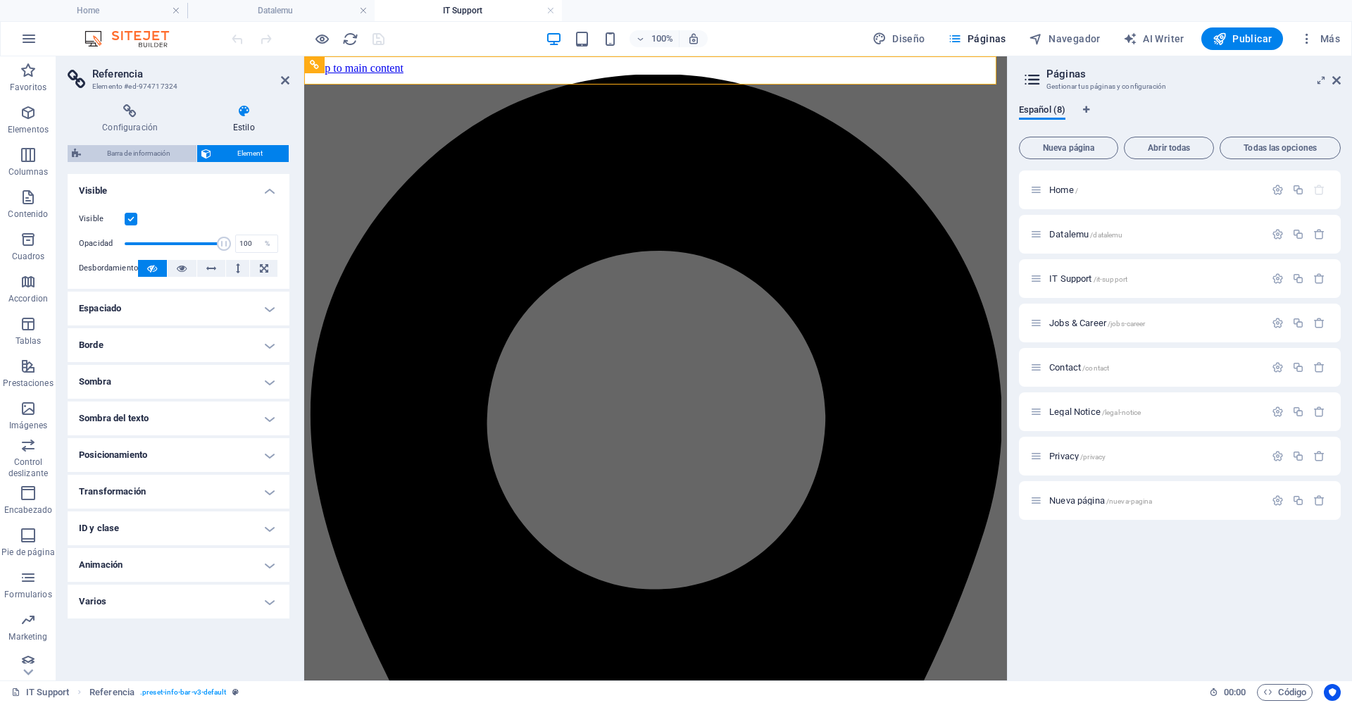
click at [154, 161] on span "Barra de información" at bounding box center [138, 153] width 107 height 17
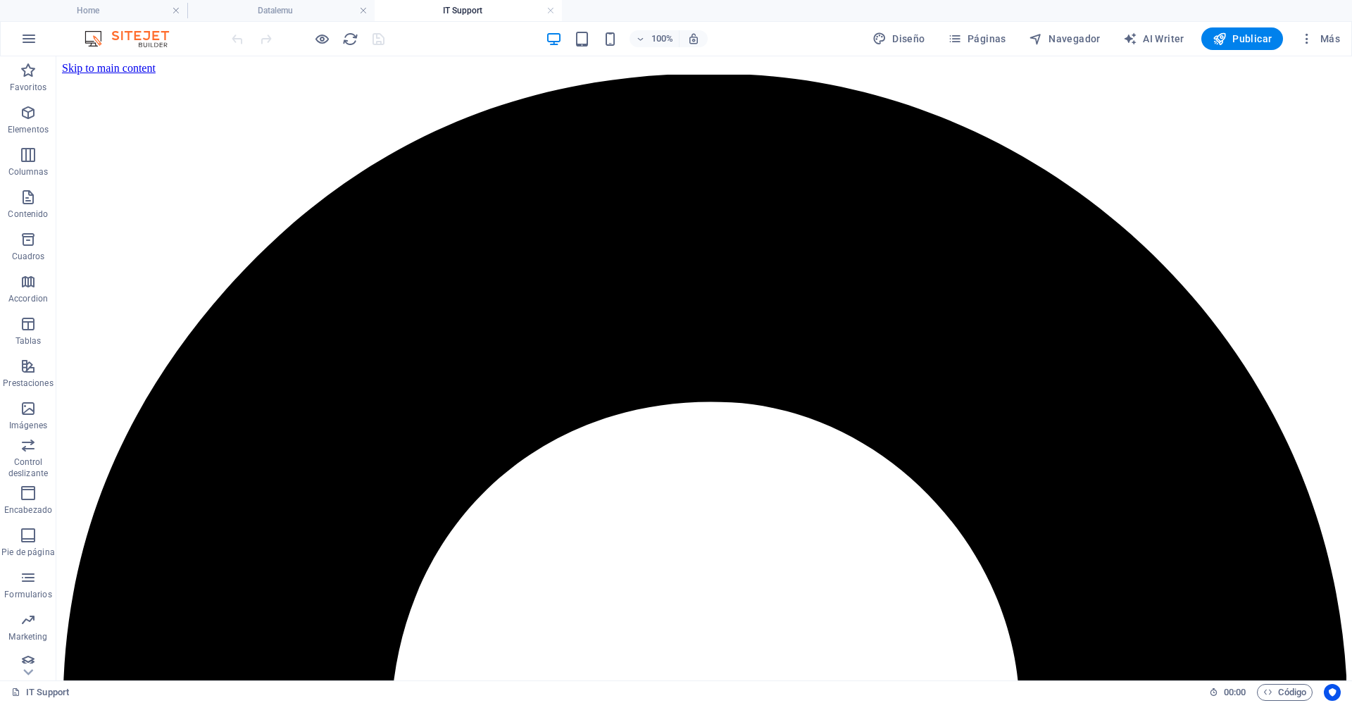
click at [468, 9] on h4 "IT Support" at bounding box center [468, 10] width 187 height 15
select select "rem"
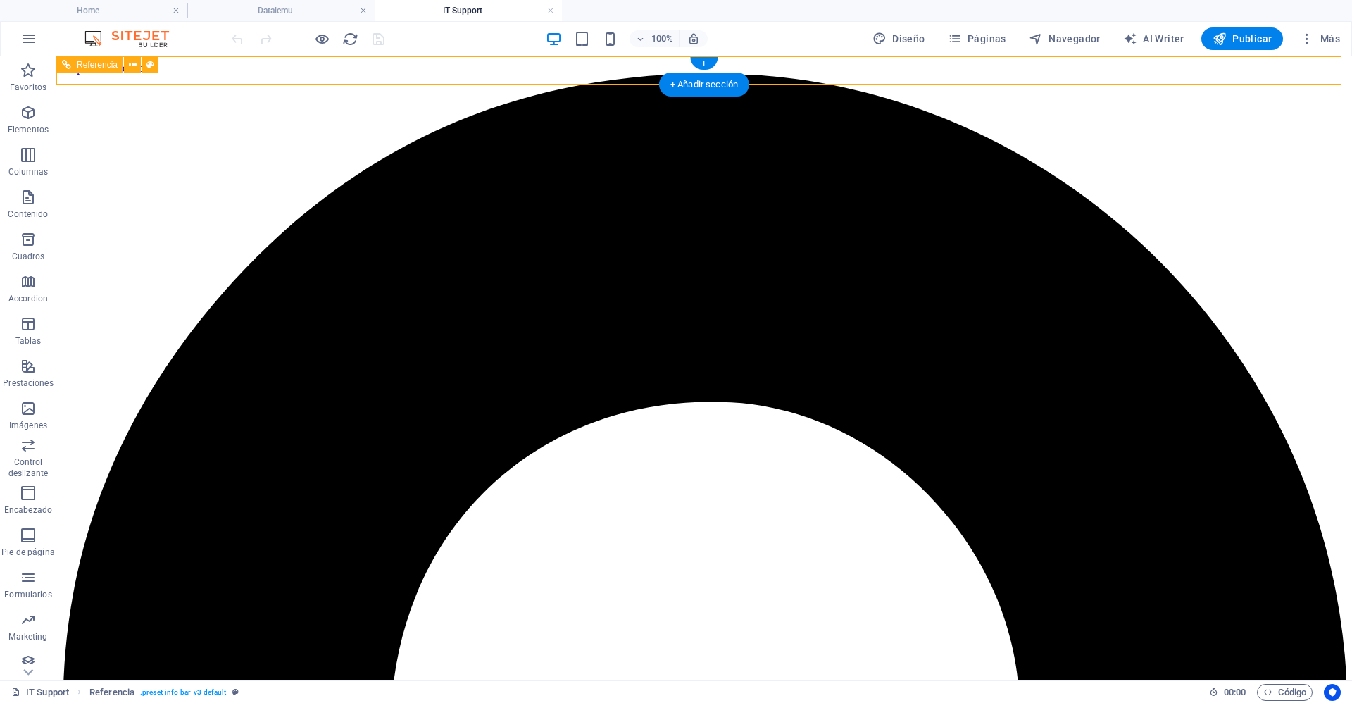
select select "rem"
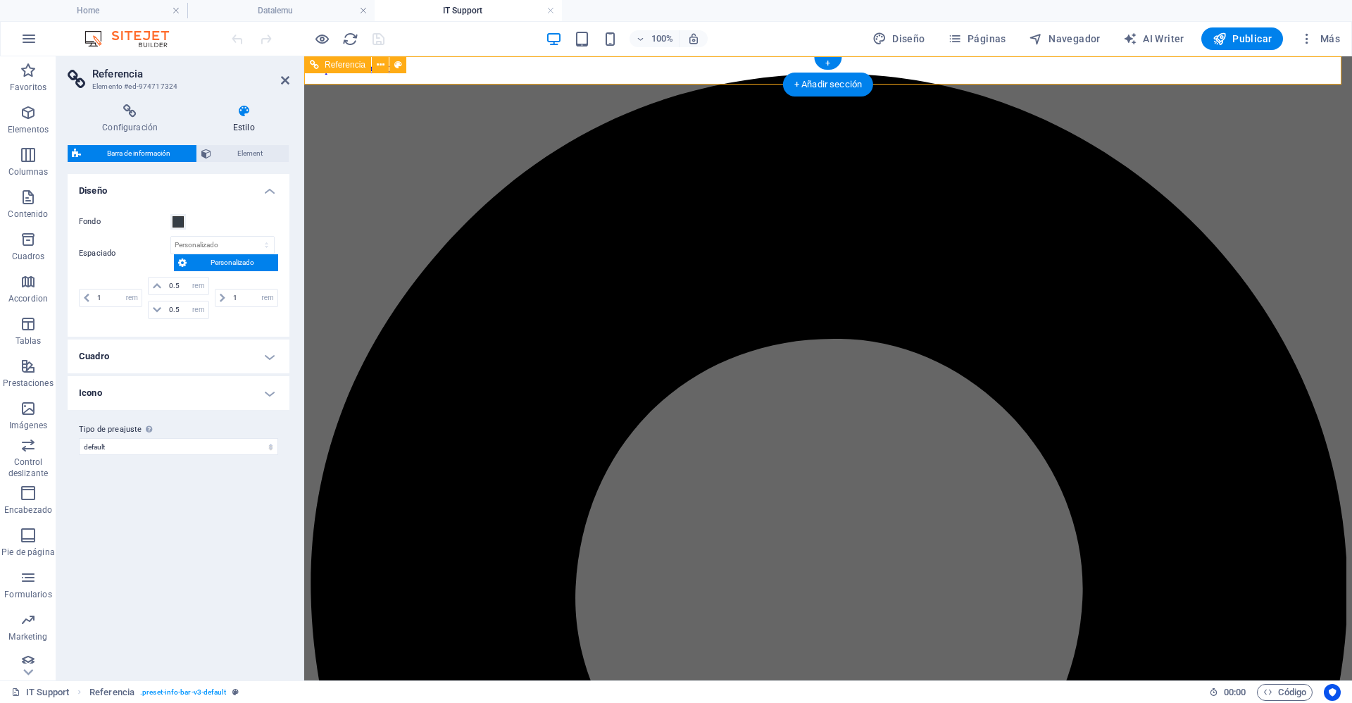
click at [130, 132] on h4 "Configuración" at bounding box center [133, 119] width 130 height 30
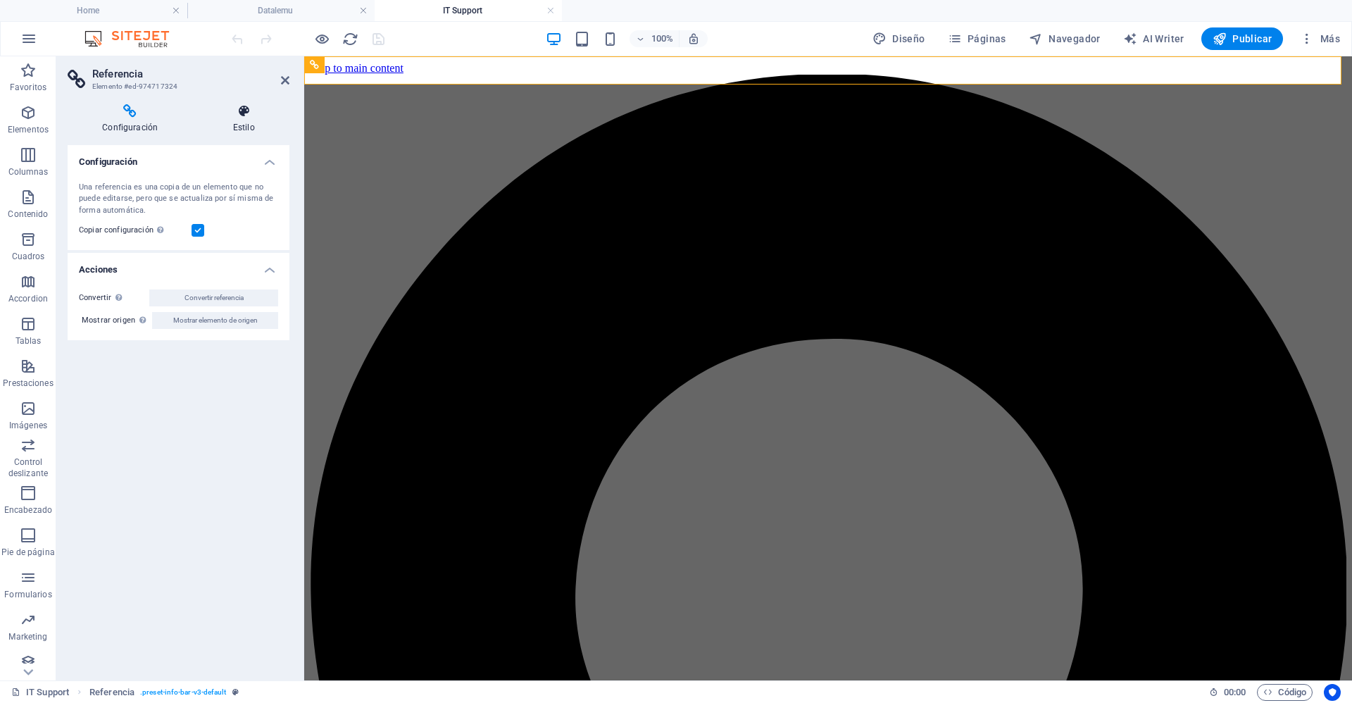
click at [241, 123] on h4 "Estilo" at bounding box center [244, 119] width 92 height 30
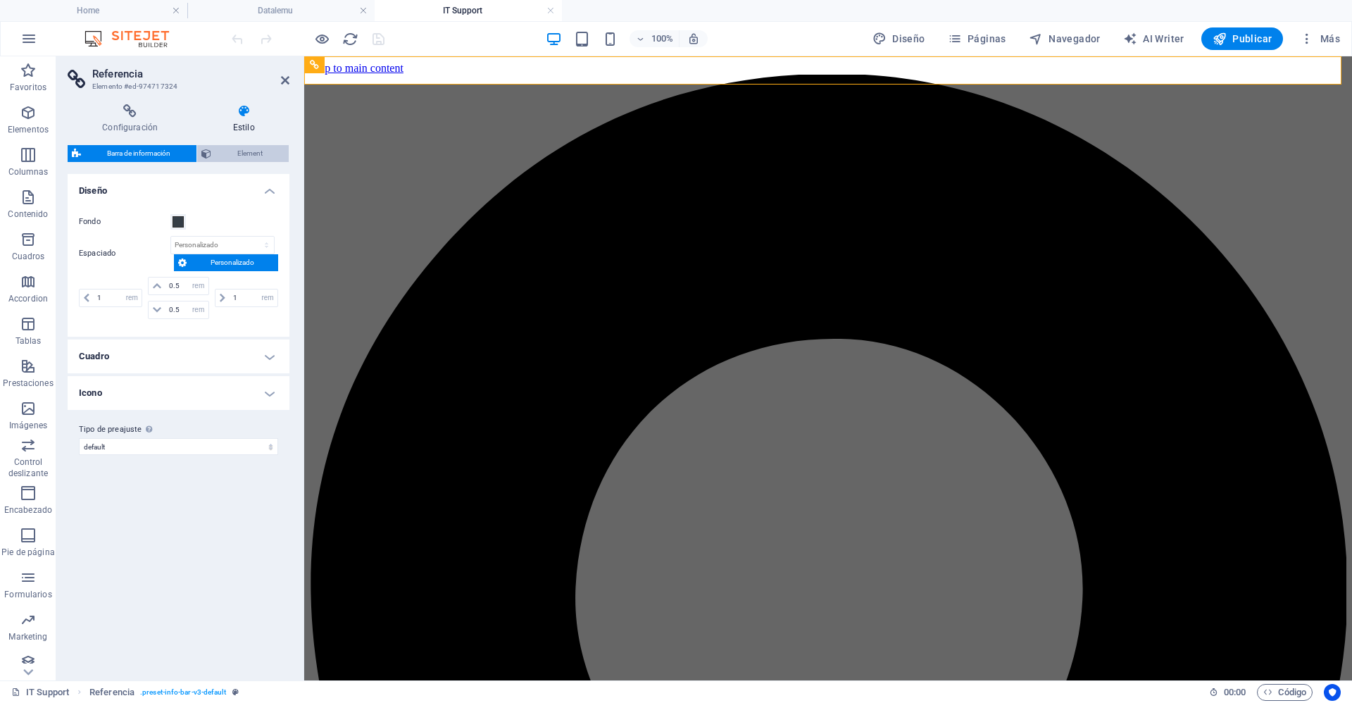
click at [246, 154] on span "Element" at bounding box center [249, 153] width 69 height 17
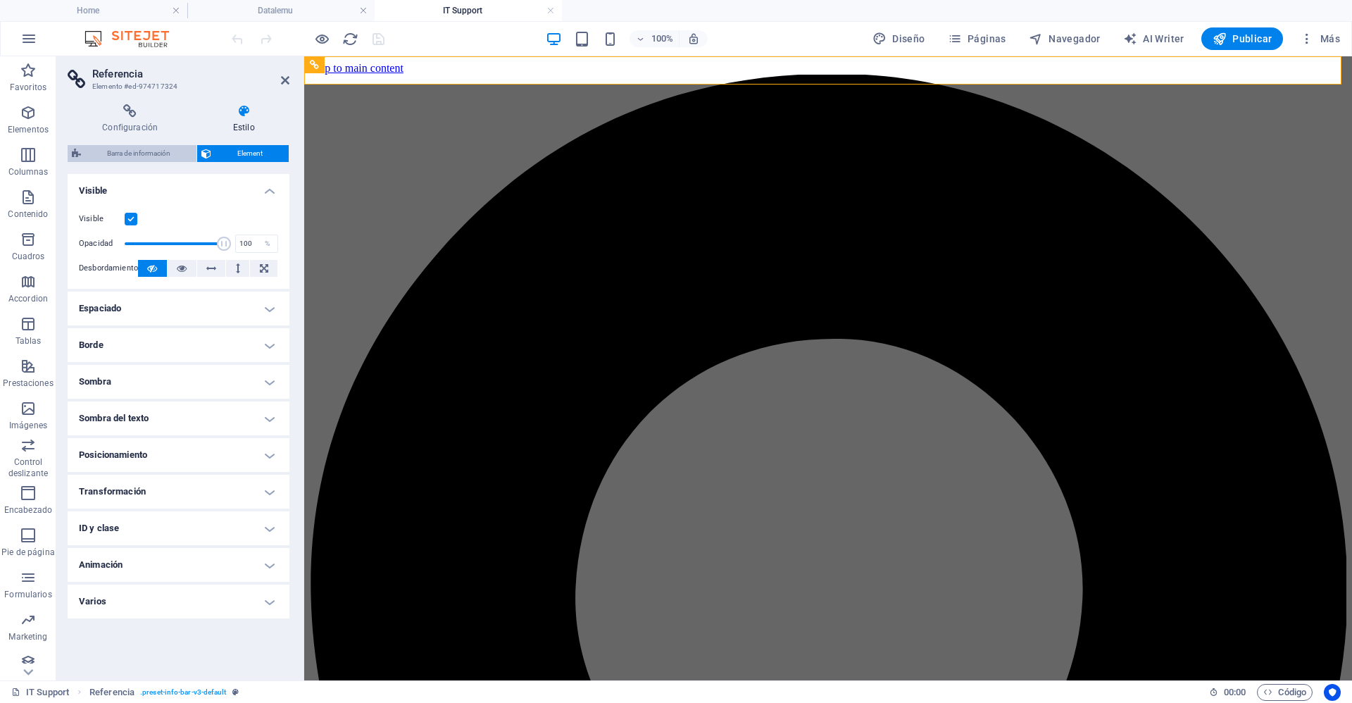
click at [157, 157] on span "Barra de información" at bounding box center [138, 153] width 107 height 17
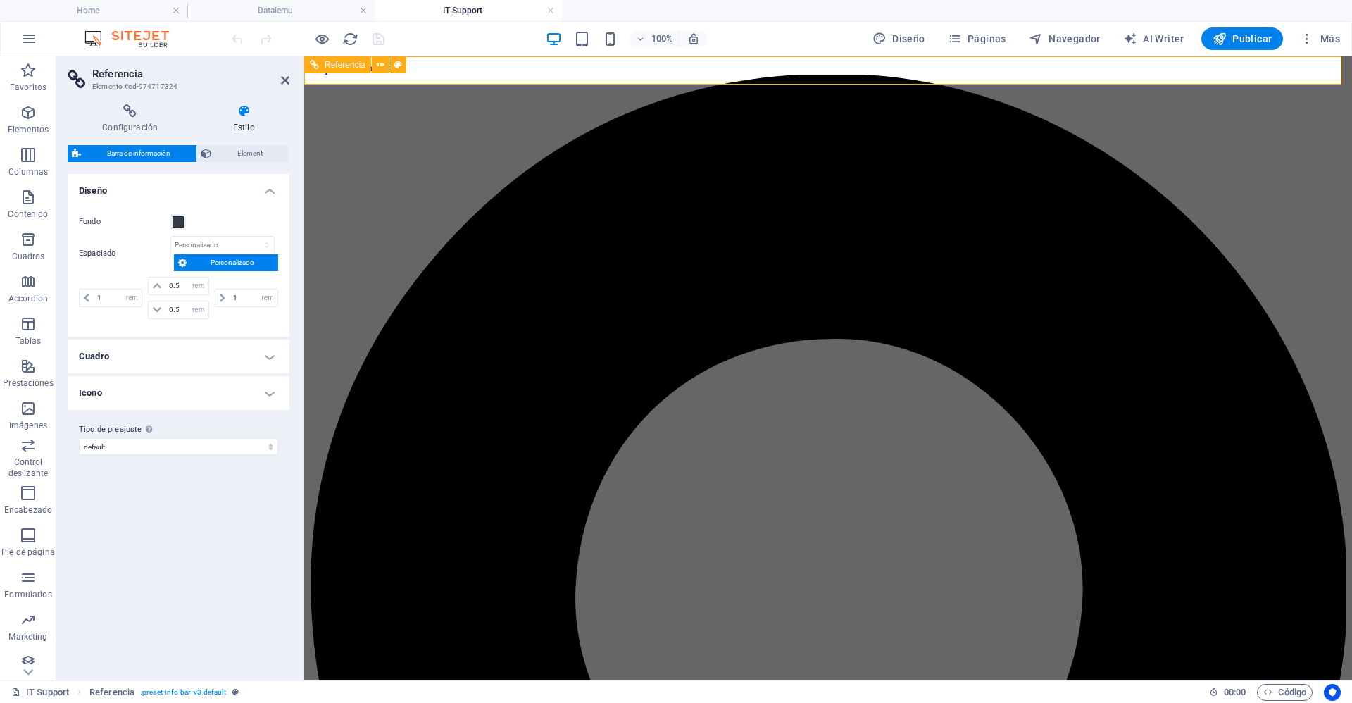
click at [377, 65] on icon at bounding box center [381, 65] width 8 height 15
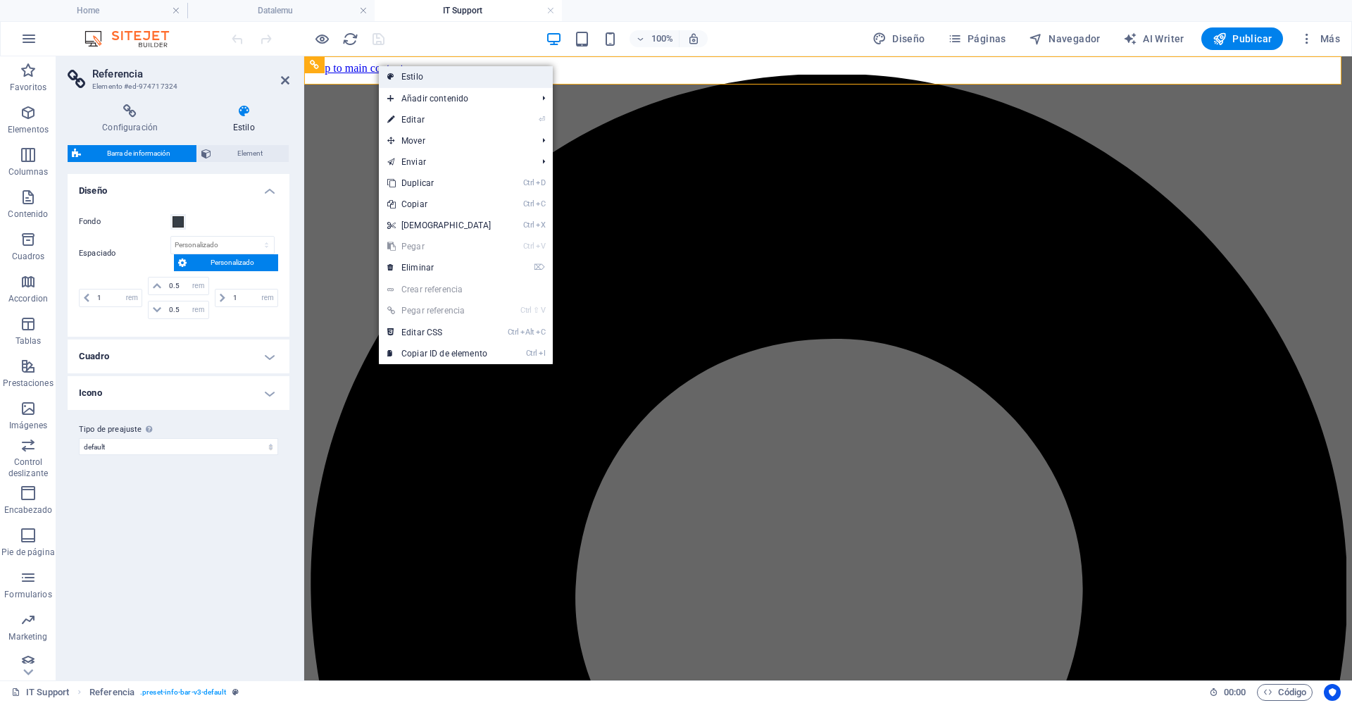
click at [430, 80] on link "Estilo" at bounding box center [466, 76] width 174 height 21
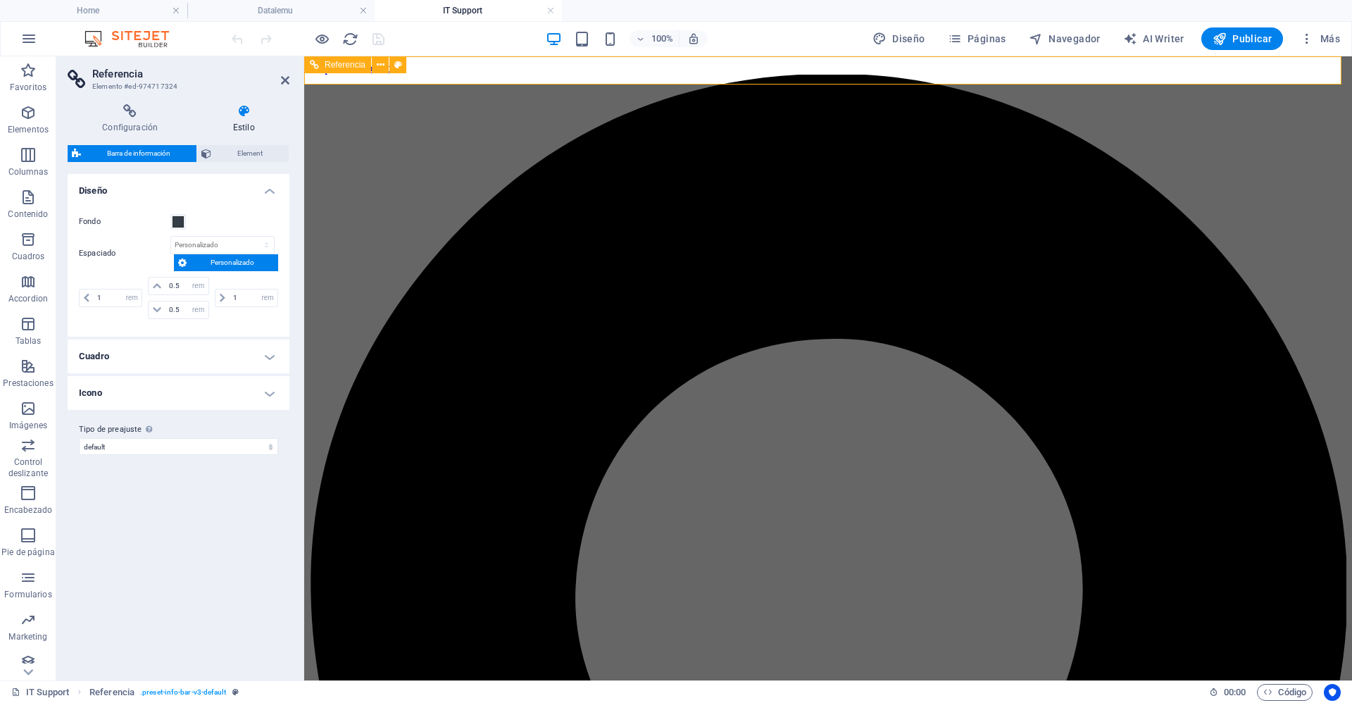
click at [335, 68] on span "Referencia" at bounding box center [345, 65] width 41 height 8
click at [347, 37] on icon "reload" at bounding box center [350, 39] width 16 height 16
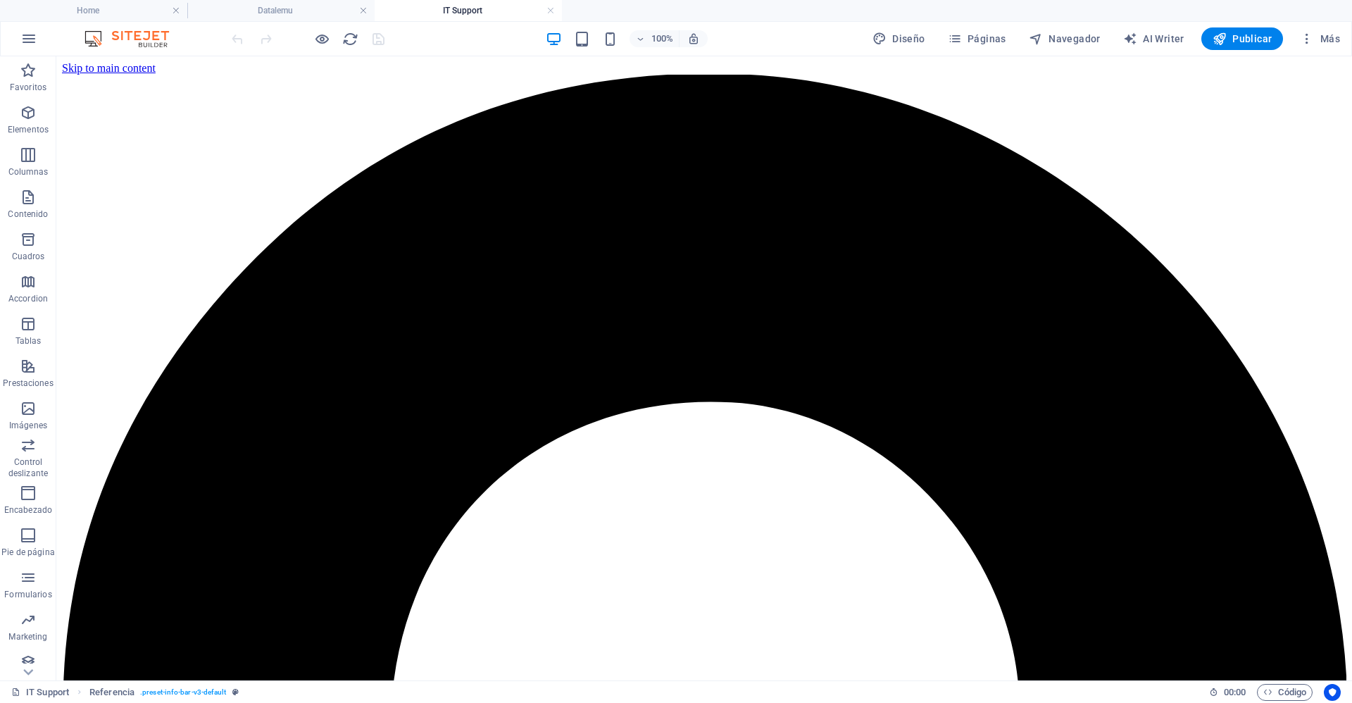
click at [302, 11] on h4 "Datalemu" at bounding box center [280, 10] width 187 height 15
click at [450, 11] on h4 "IT Support" at bounding box center [468, 10] width 187 height 15
click at [701, 63] on div "+" at bounding box center [703, 63] width 27 height 13
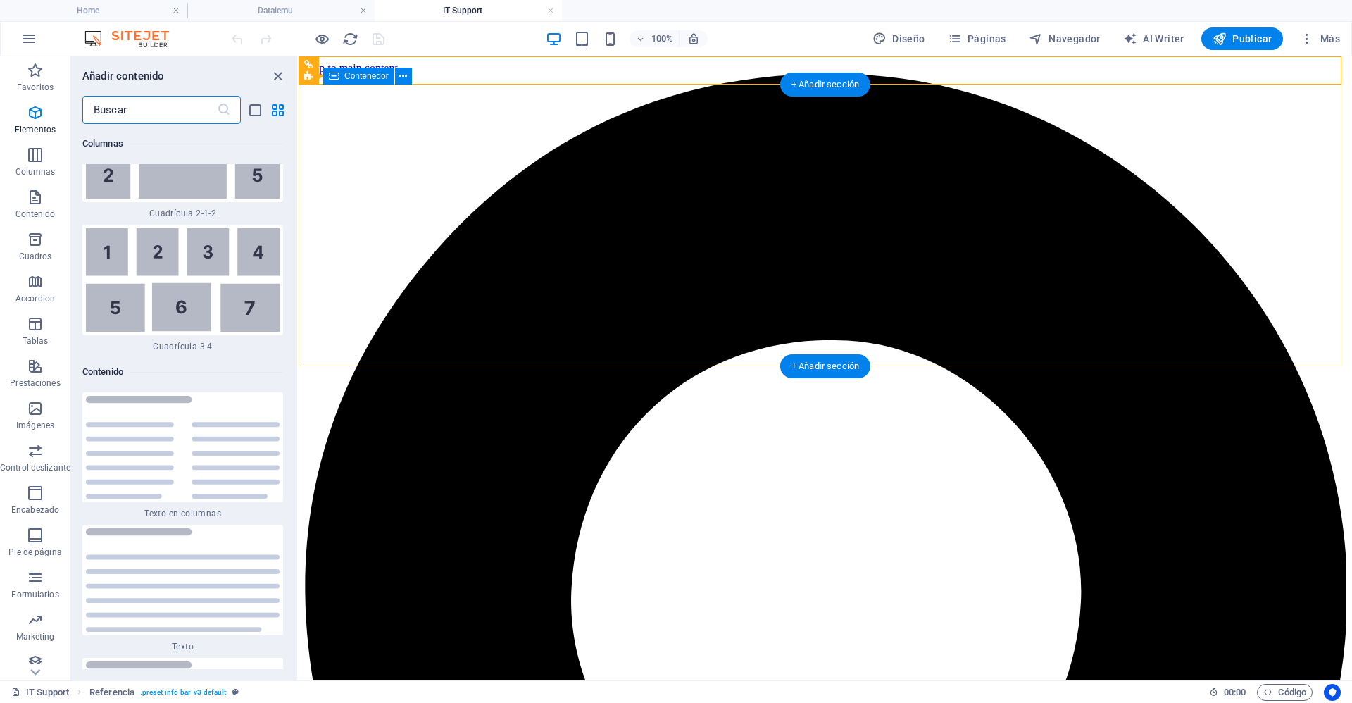
scroll to position [4550, 0]
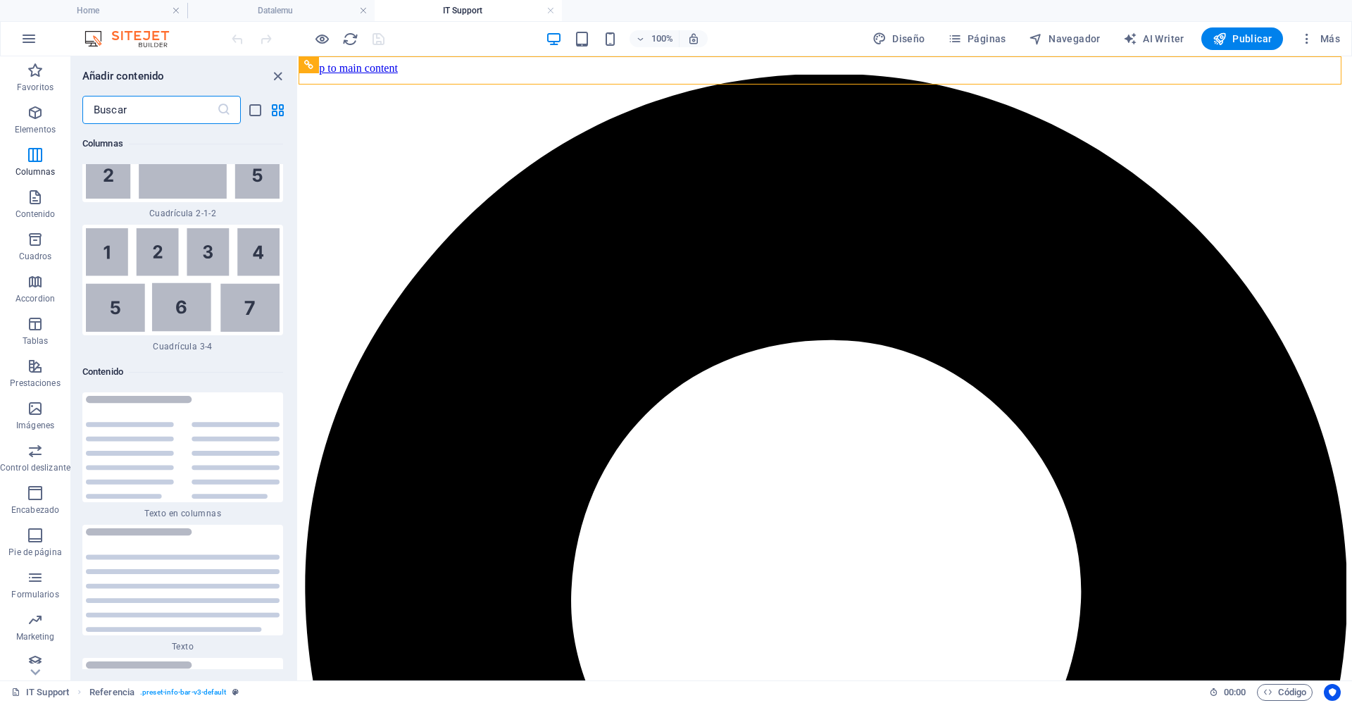
click at [174, 113] on input "text" at bounding box center [149, 110] width 134 height 28
click at [277, 77] on icon "close panel" at bounding box center [278, 76] width 16 height 16
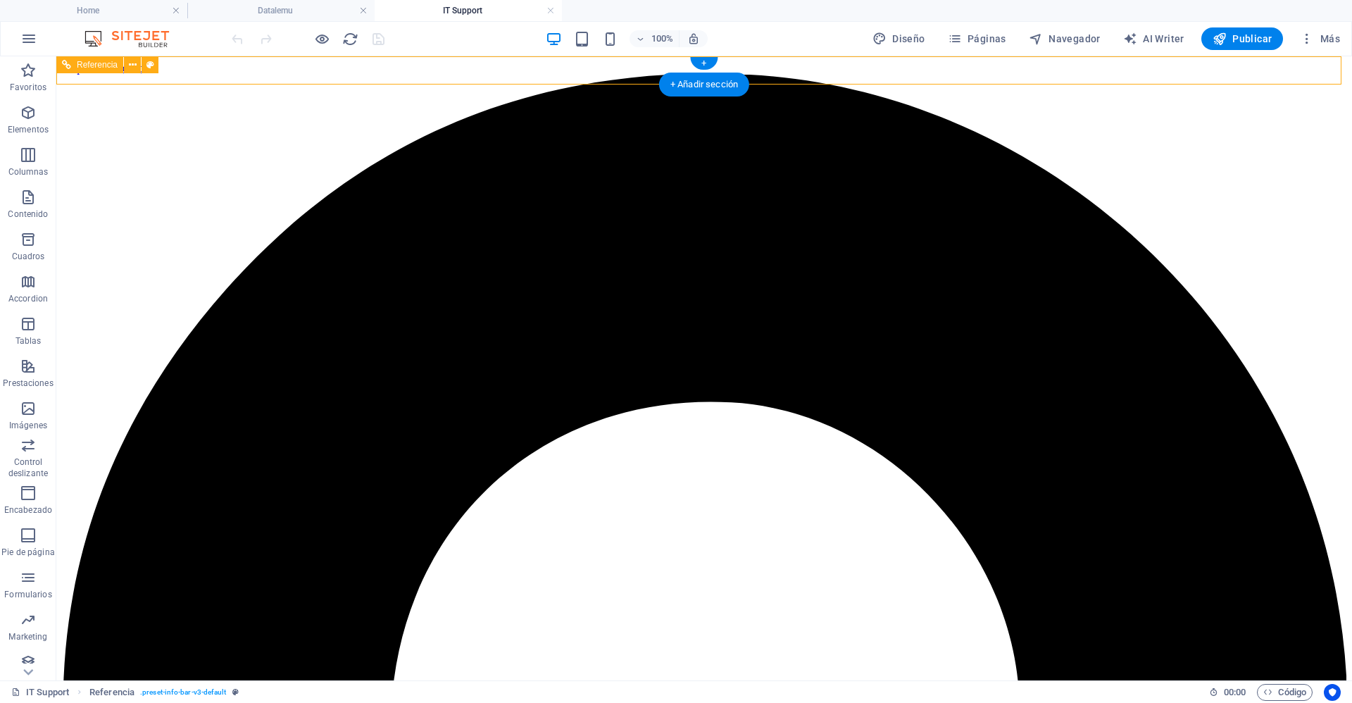
click at [96, 65] on span "Referencia" at bounding box center [97, 65] width 41 height 8
click at [705, 63] on div "+" at bounding box center [703, 63] width 27 height 13
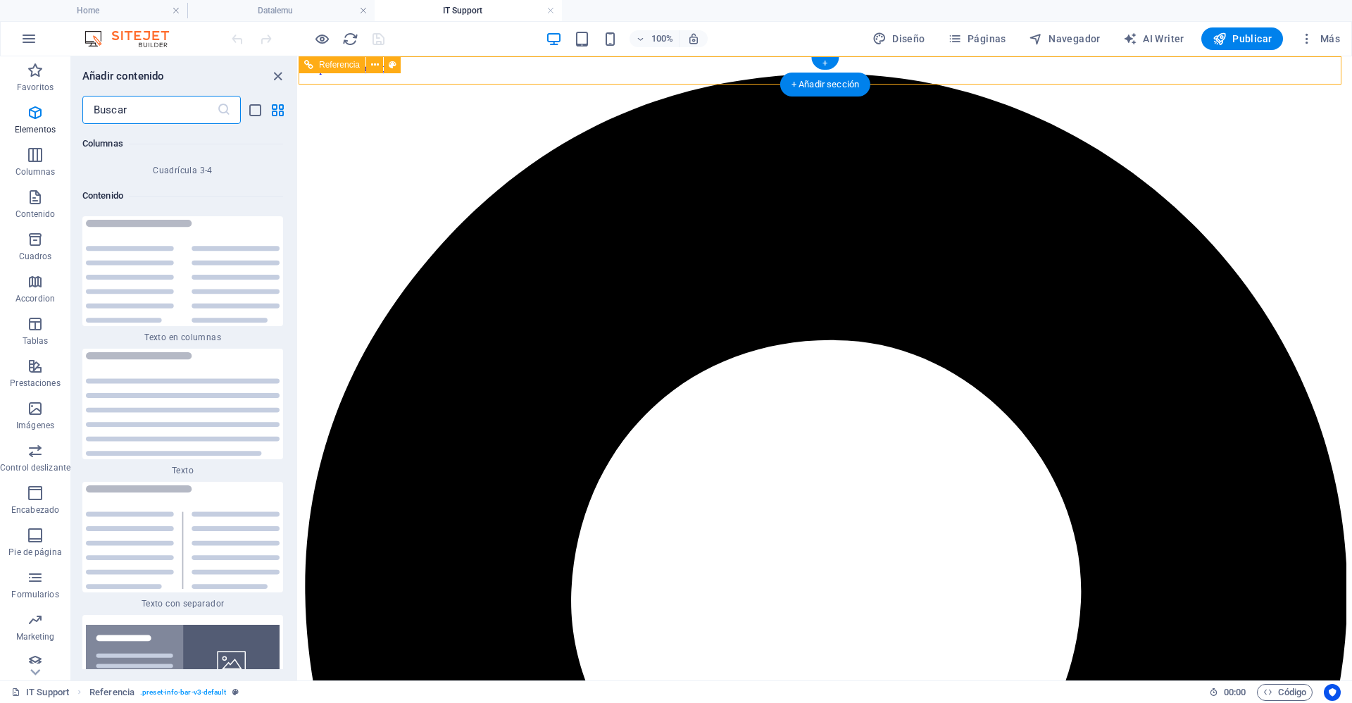
scroll to position [4730, 0]
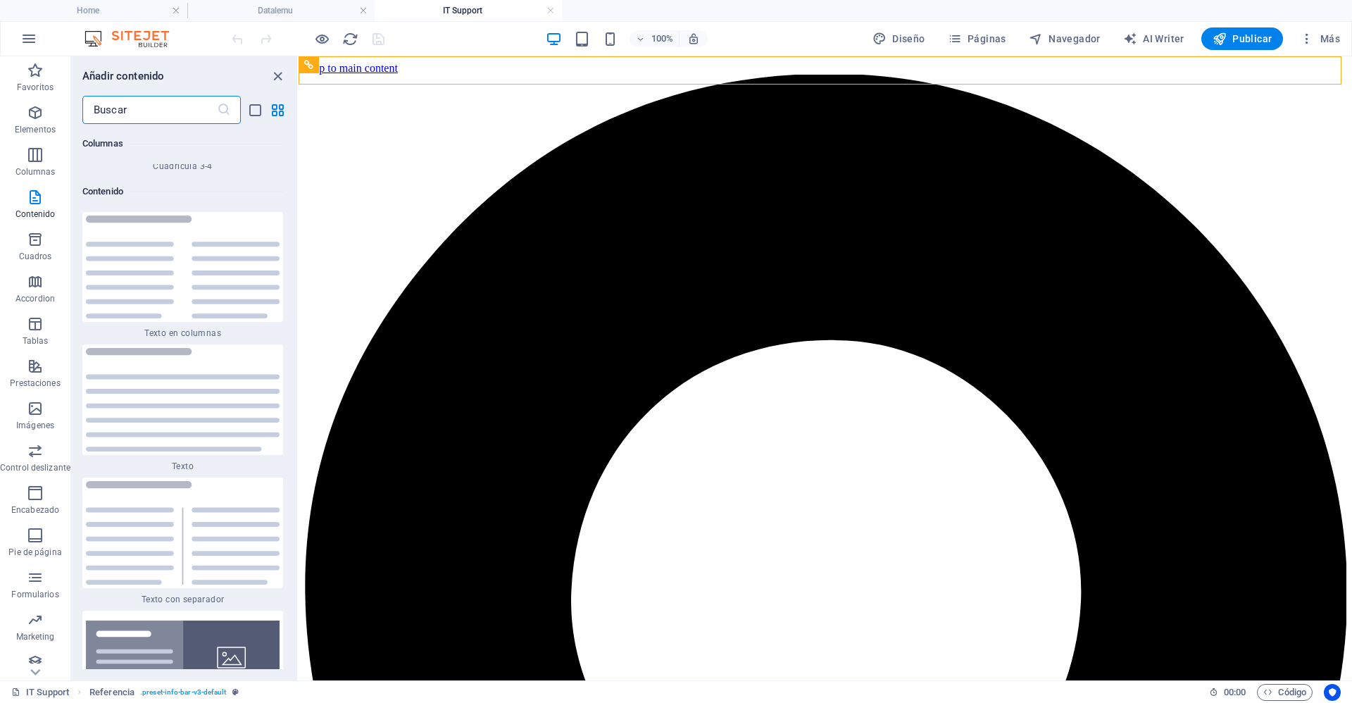
click at [154, 117] on input "text" at bounding box center [149, 110] width 134 height 28
click at [278, 75] on icon "close panel" at bounding box center [278, 76] width 16 height 16
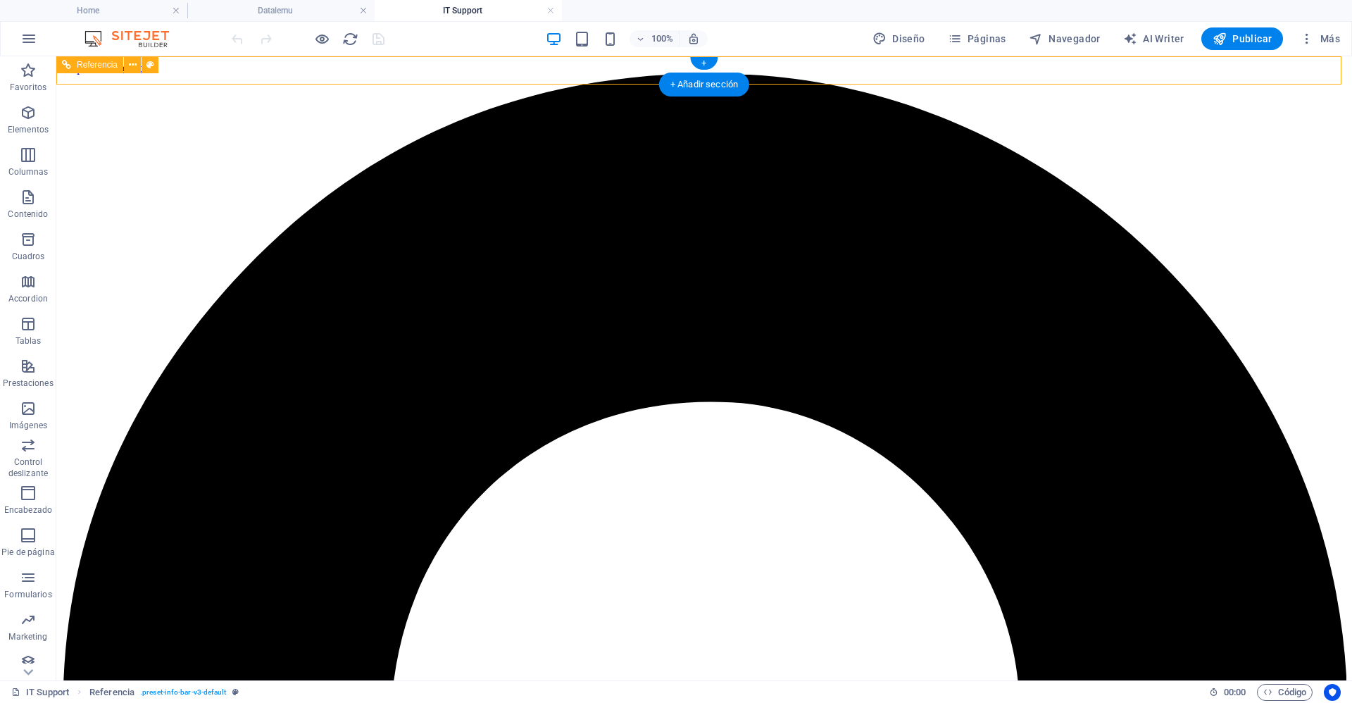
click at [706, 59] on div "+" at bounding box center [703, 63] width 27 height 13
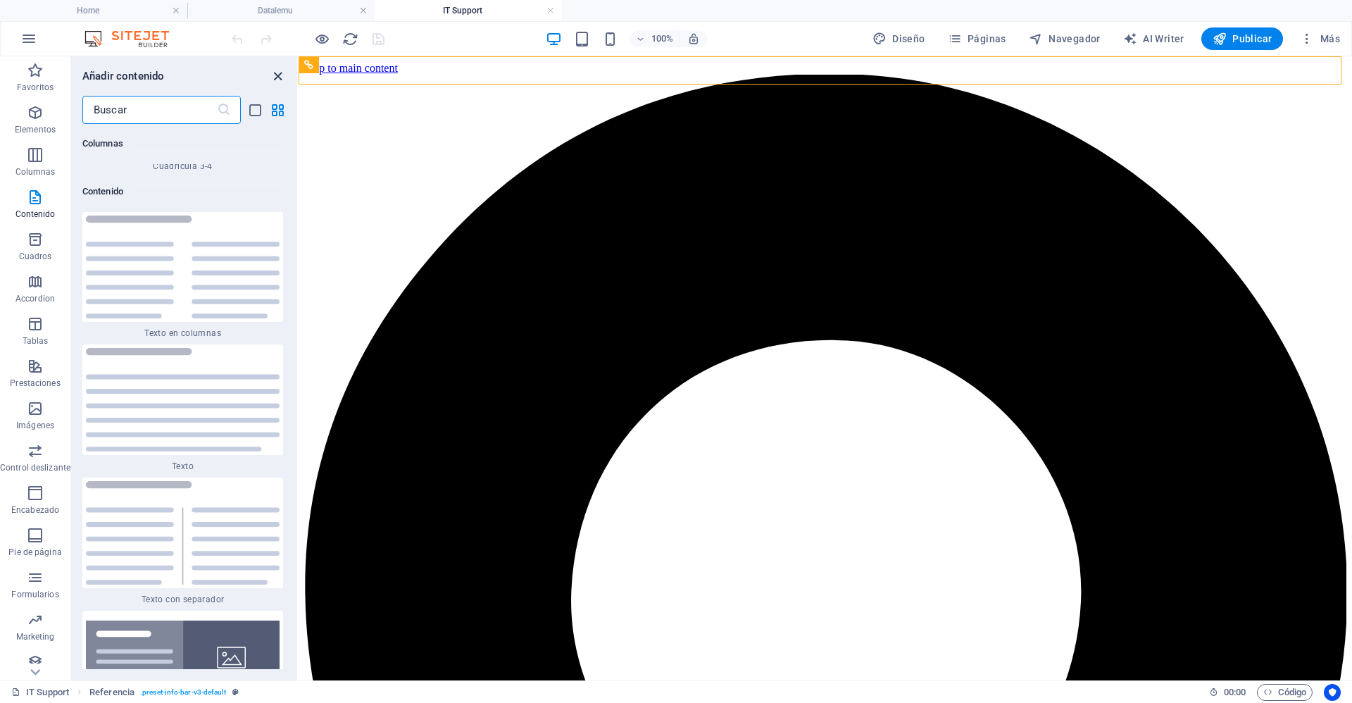
click at [277, 74] on icon "close panel" at bounding box center [278, 76] width 16 height 16
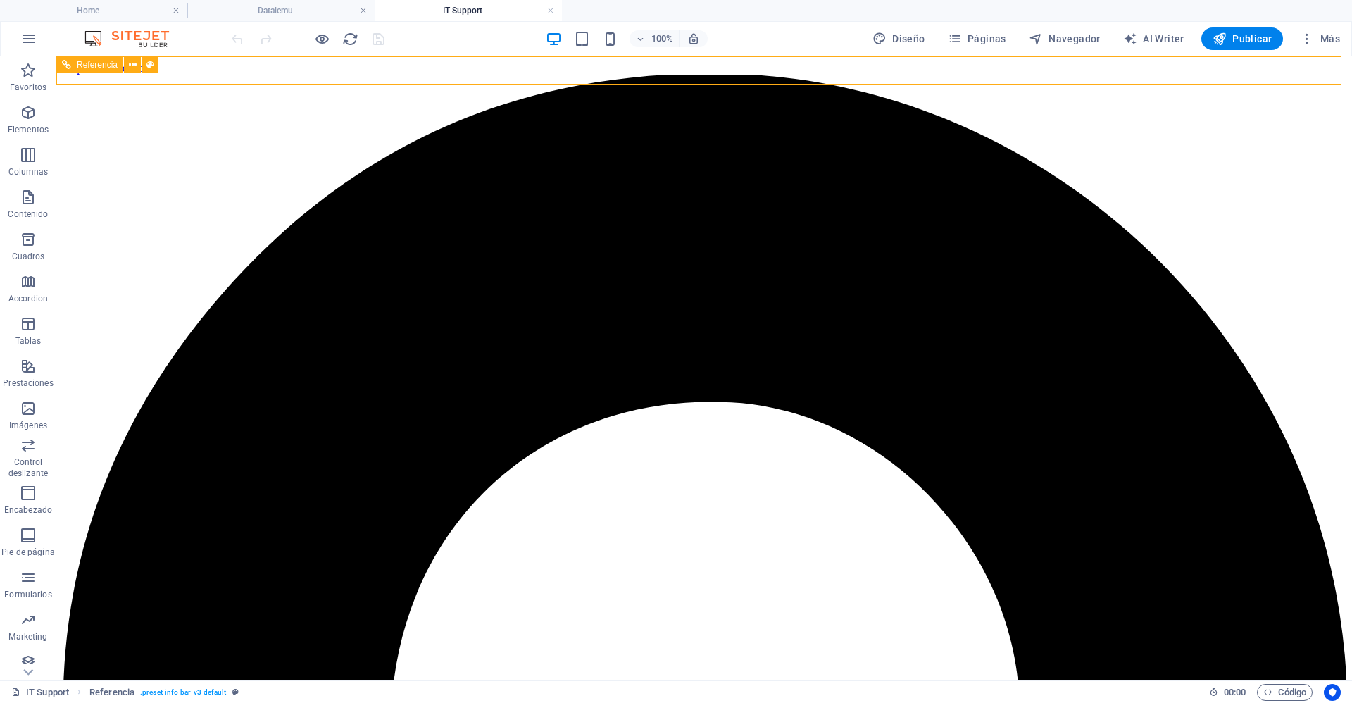
click at [70, 66] on icon at bounding box center [66, 64] width 9 height 17
click at [69, 66] on icon at bounding box center [66, 64] width 9 height 17
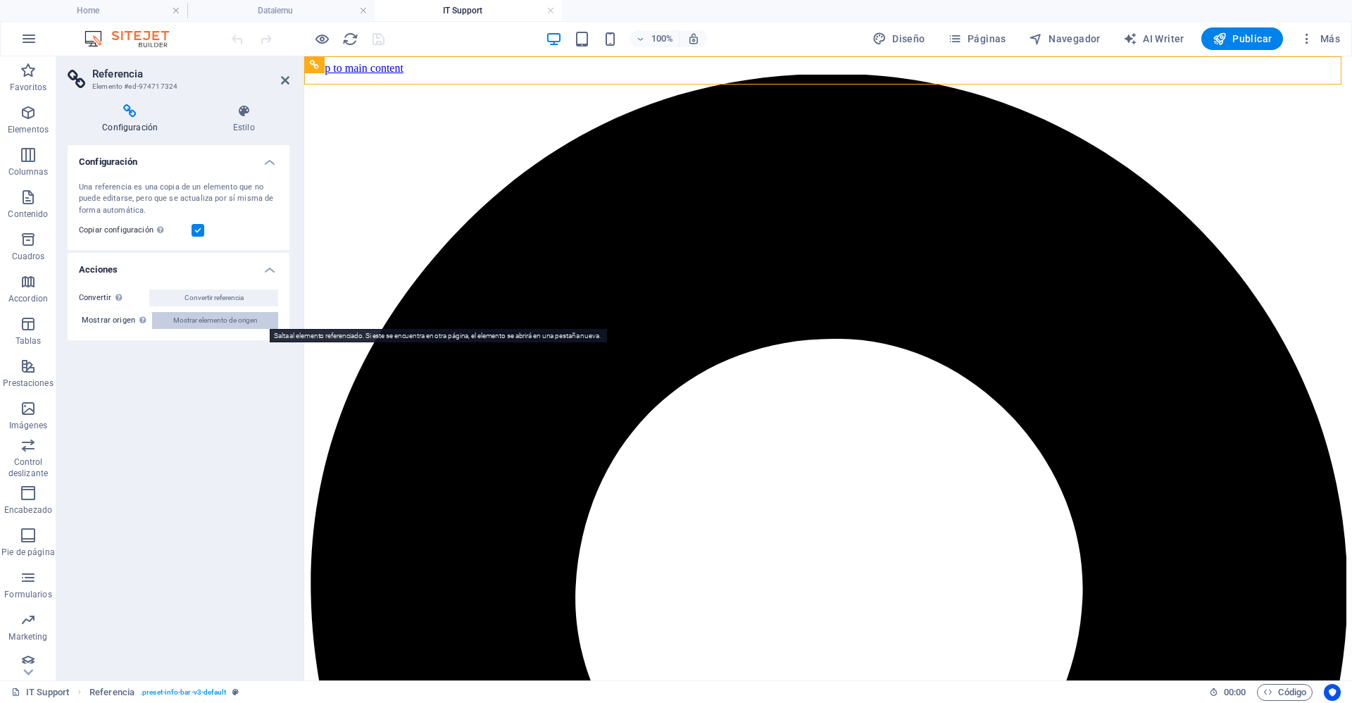
click at [210, 326] on span "Mostrar elemento de origen" at bounding box center [215, 320] width 84 height 17
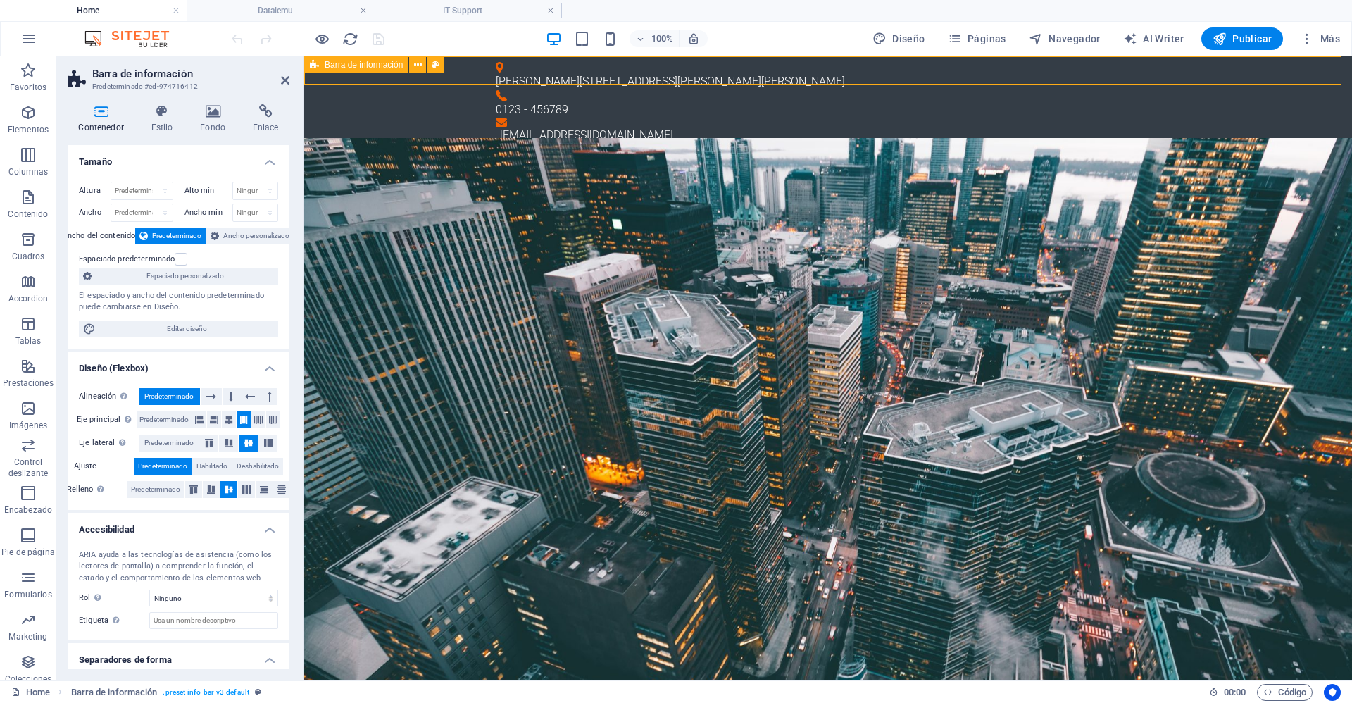
click at [730, 69] on div "[PERSON_NAME][STREET_ADDRESS][PERSON_NAME] 0123 - 456789 [EMAIL_ADDRESS][DOMAIN…" at bounding box center [828, 102] width 1048 height 93
click at [334, 66] on span "Barra de información" at bounding box center [364, 65] width 78 height 8
click at [352, 66] on span "Barra de información" at bounding box center [364, 65] width 78 height 8
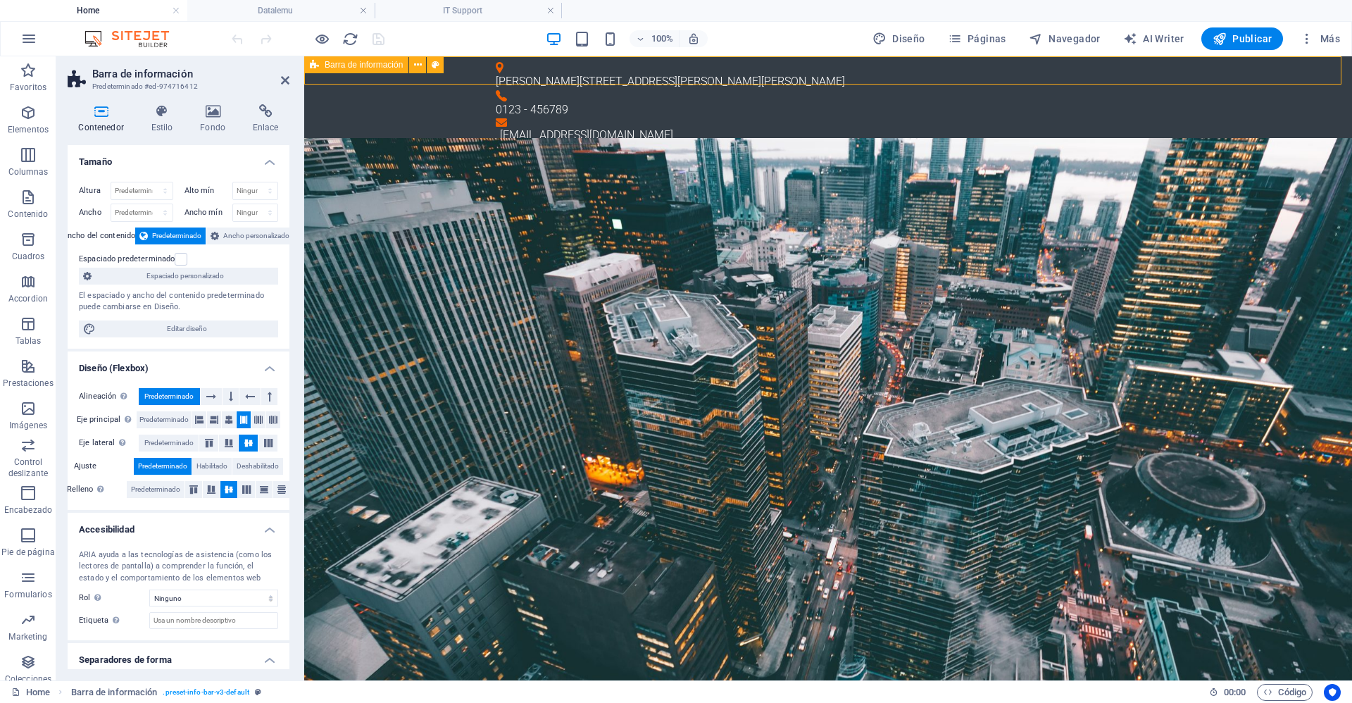
click at [352, 66] on span "Barra de información" at bounding box center [364, 65] width 78 height 8
click at [168, 74] on h2 "Barra de información" at bounding box center [190, 74] width 197 height 13
drag, startPoint x: 170, startPoint y: 74, endPoint x: 318, endPoint y: 68, distance: 148.0
click at [318, 68] on icon at bounding box center [314, 64] width 9 height 17
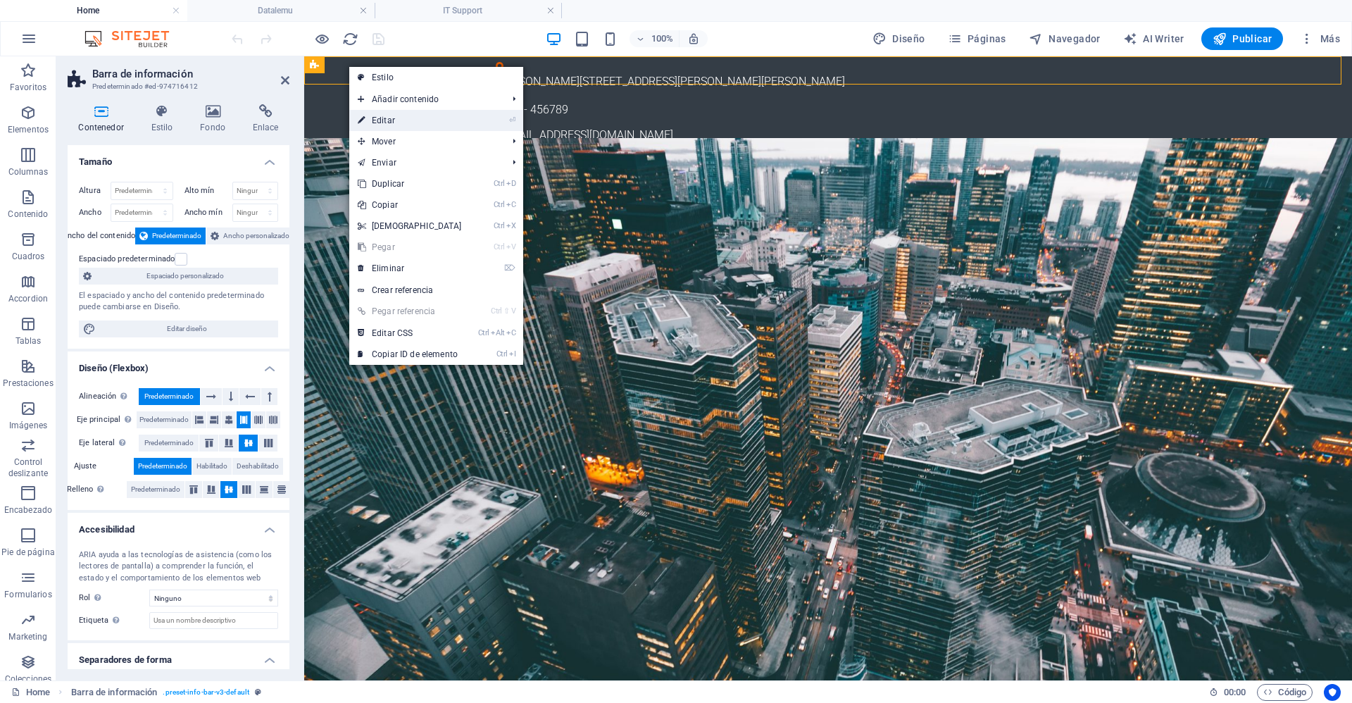
click at [401, 123] on link "⏎ Editar" at bounding box center [409, 120] width 121 height 21
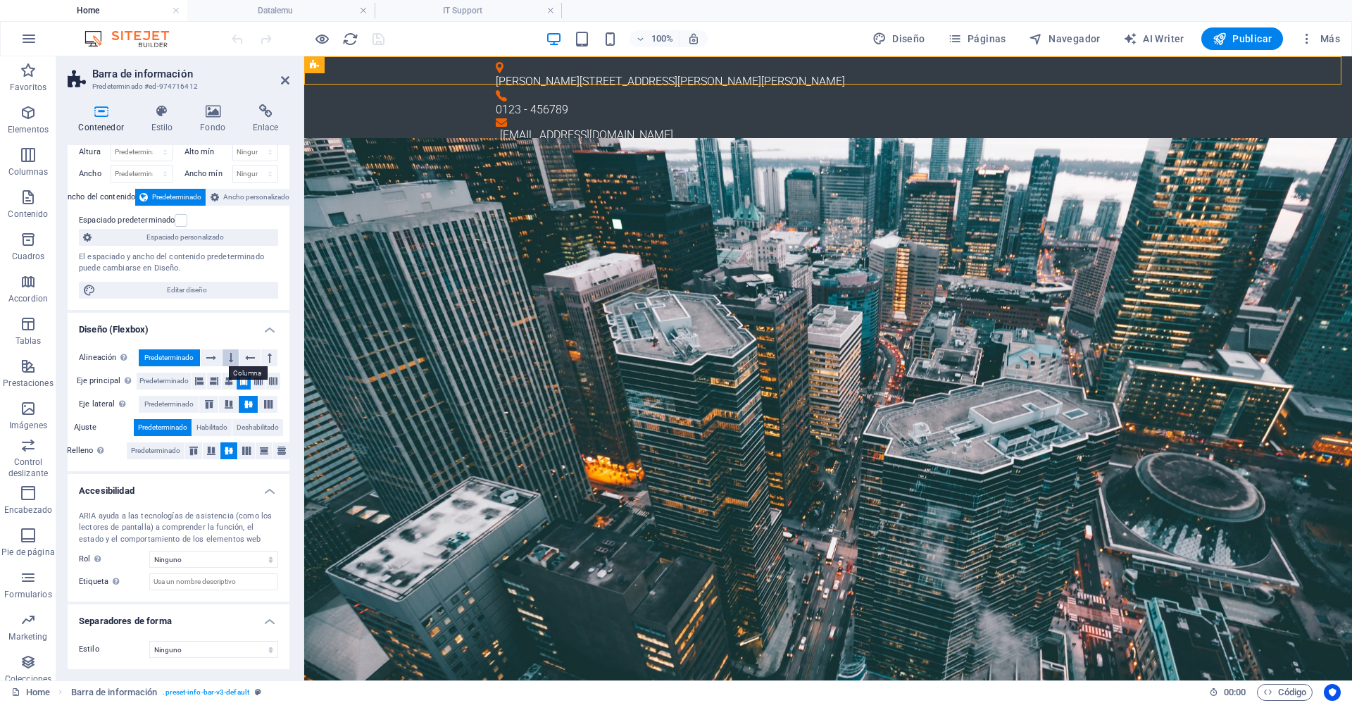
scroll to position [0, 0]
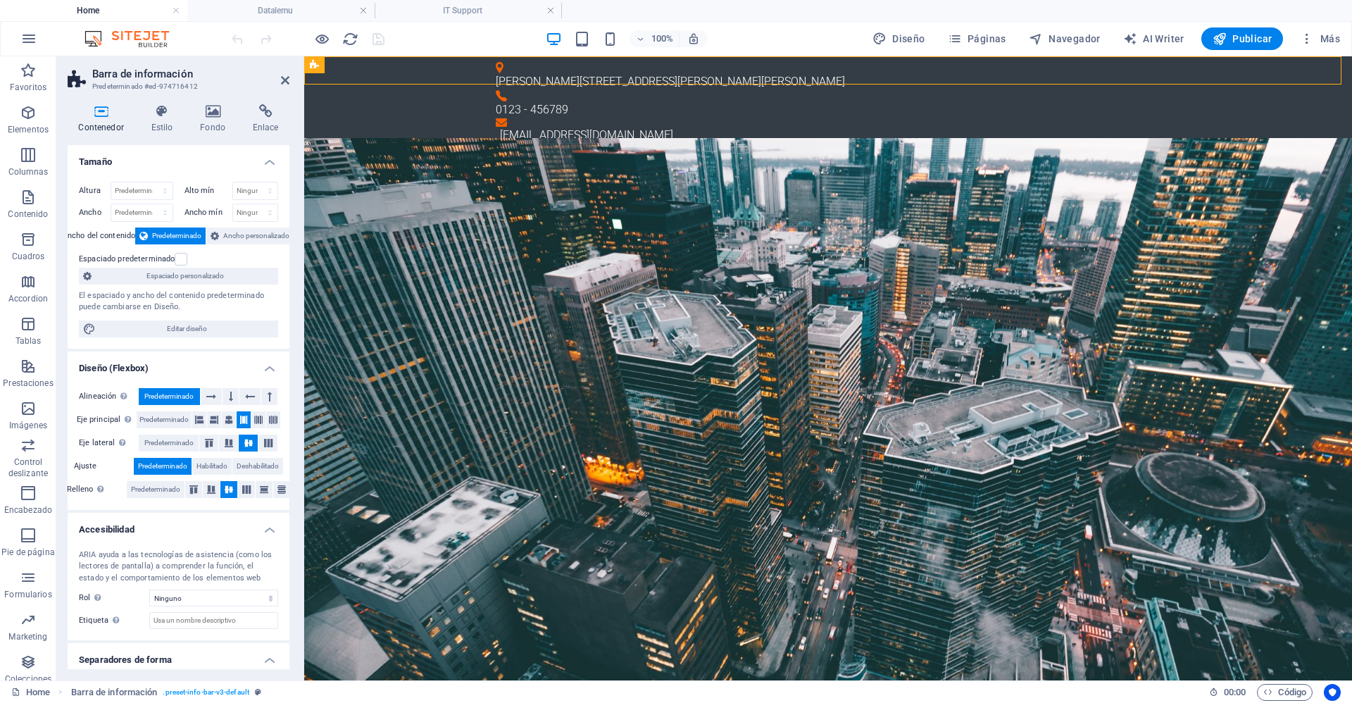
click at [170, 72] on h2 "Barra de información" at bounding box center [190, 74] width 197 height 13
click at [270, 125] on h4 "Enlace" at bounding box center [266, 119] width 48 height 30
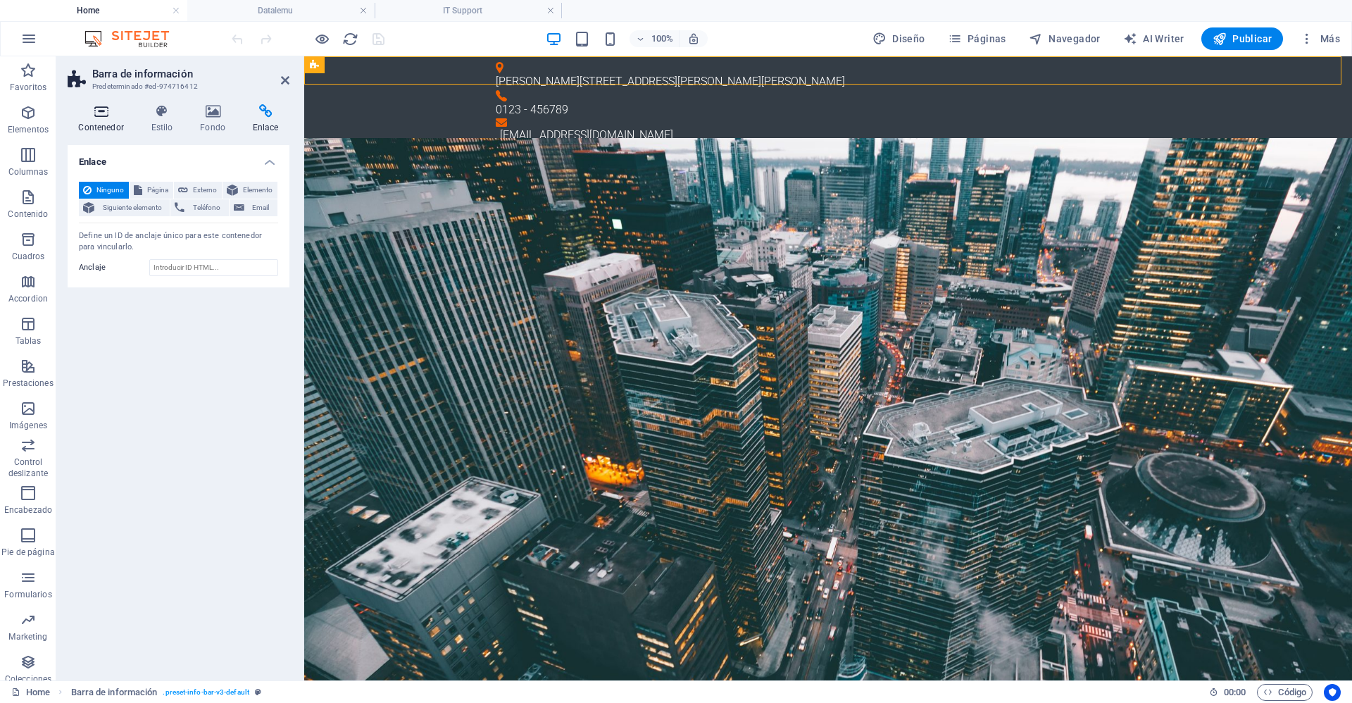
click at [108, 128] on h4 "Contenedor" at bounding box center [104, 119] width 73 height 30
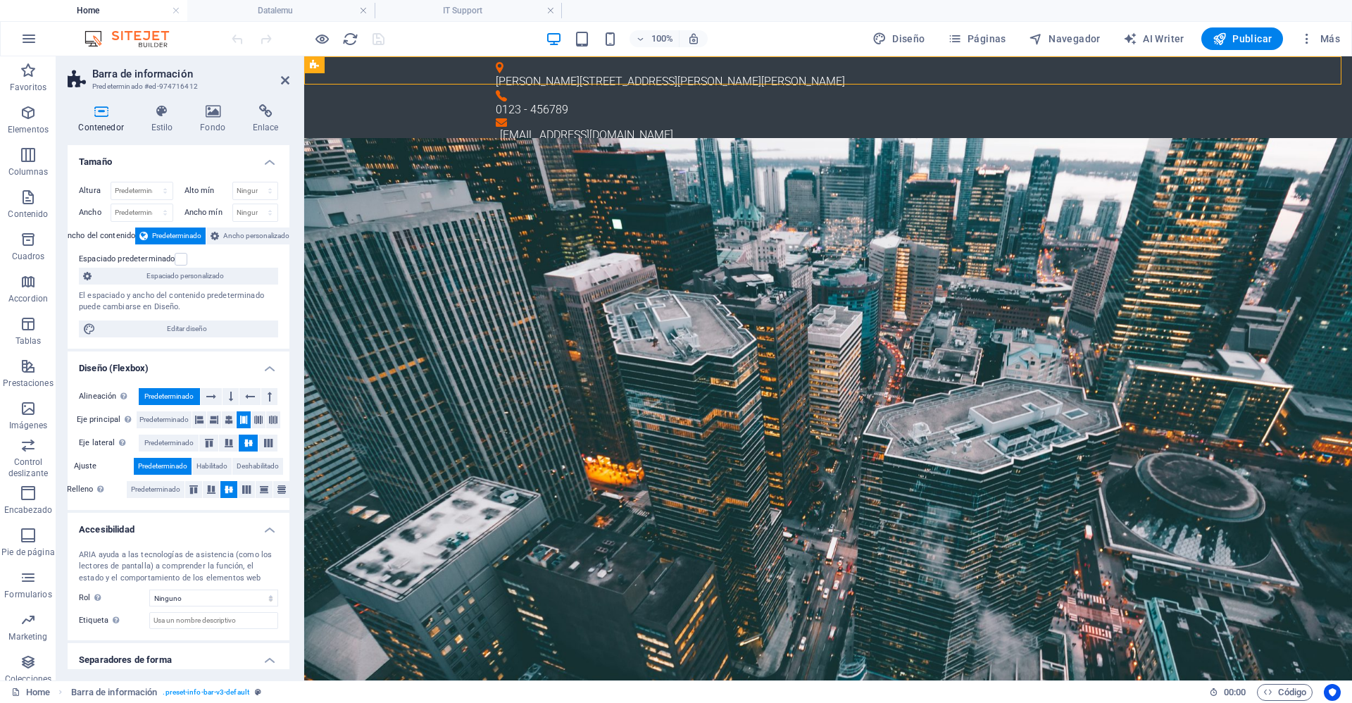
click at [137, 76] on h2 "Barra de información" at bounding box center [190, 74] width 197 height 13
click at [80, 80] on icon at bounding box center [78, 80] width 21 height 20
click at [158, 73] on h2 "Barra de información" at bounding box center [190, 74] width 197 height 13
click at [154, 75] on h2 "Barra de información" at bounding box center [190, 74] width 197 height 13
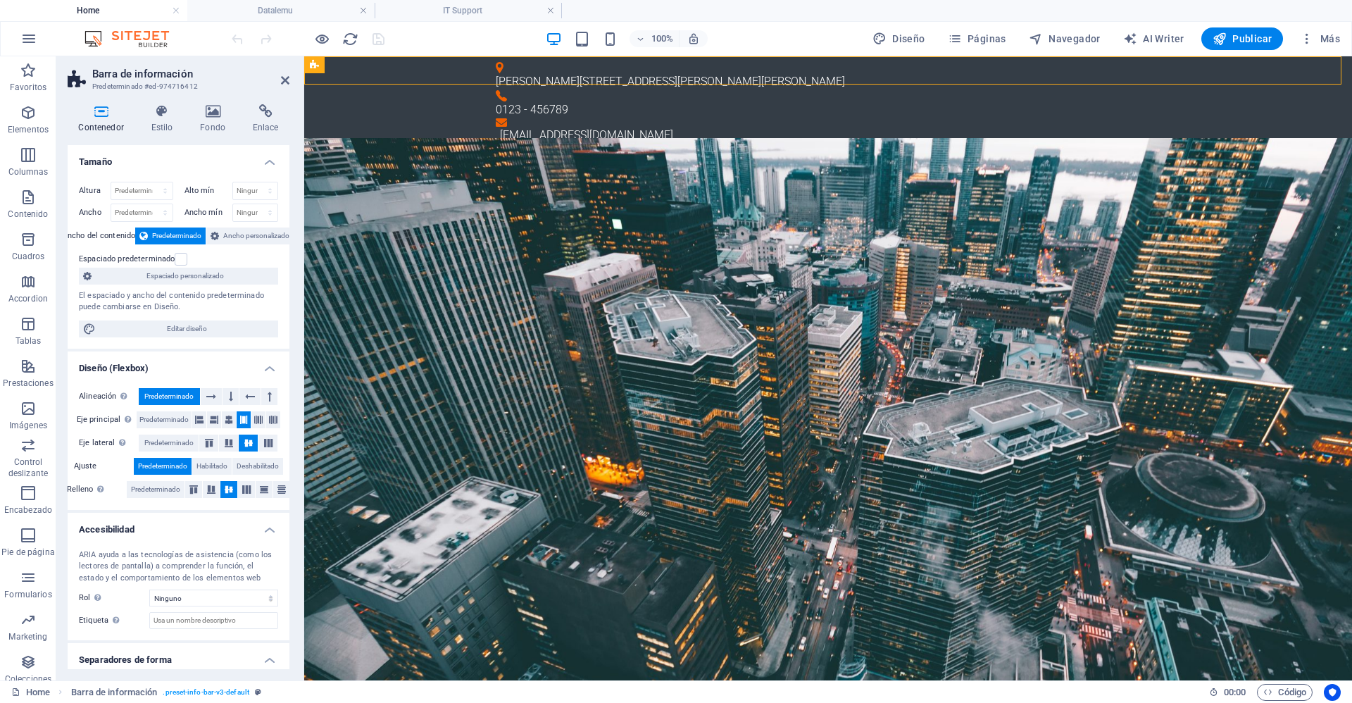
click at [154, 75] on h2 "Barra de información" at bounding box center [190, 74] width 197 height 13
click at [22, 117] on icon "button" at bounding box center [28, 112] width 17 height 17
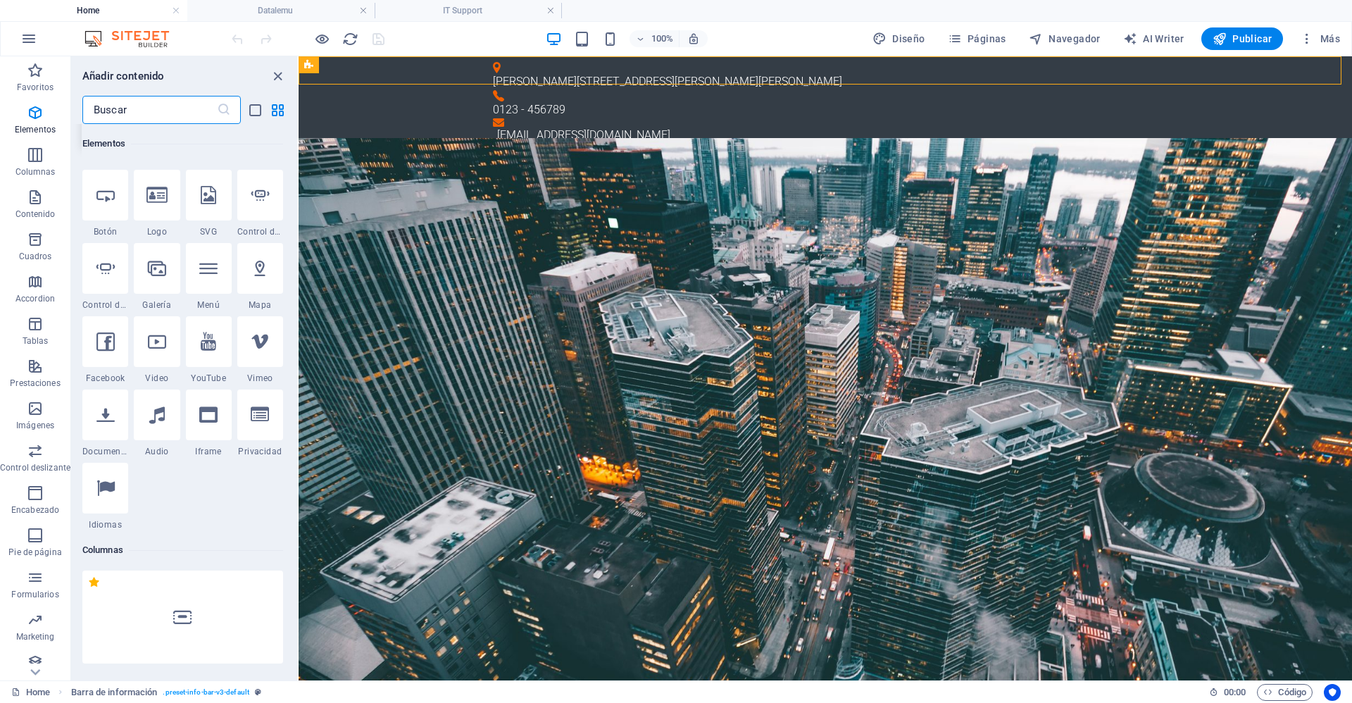
scroll to position [477, 0]
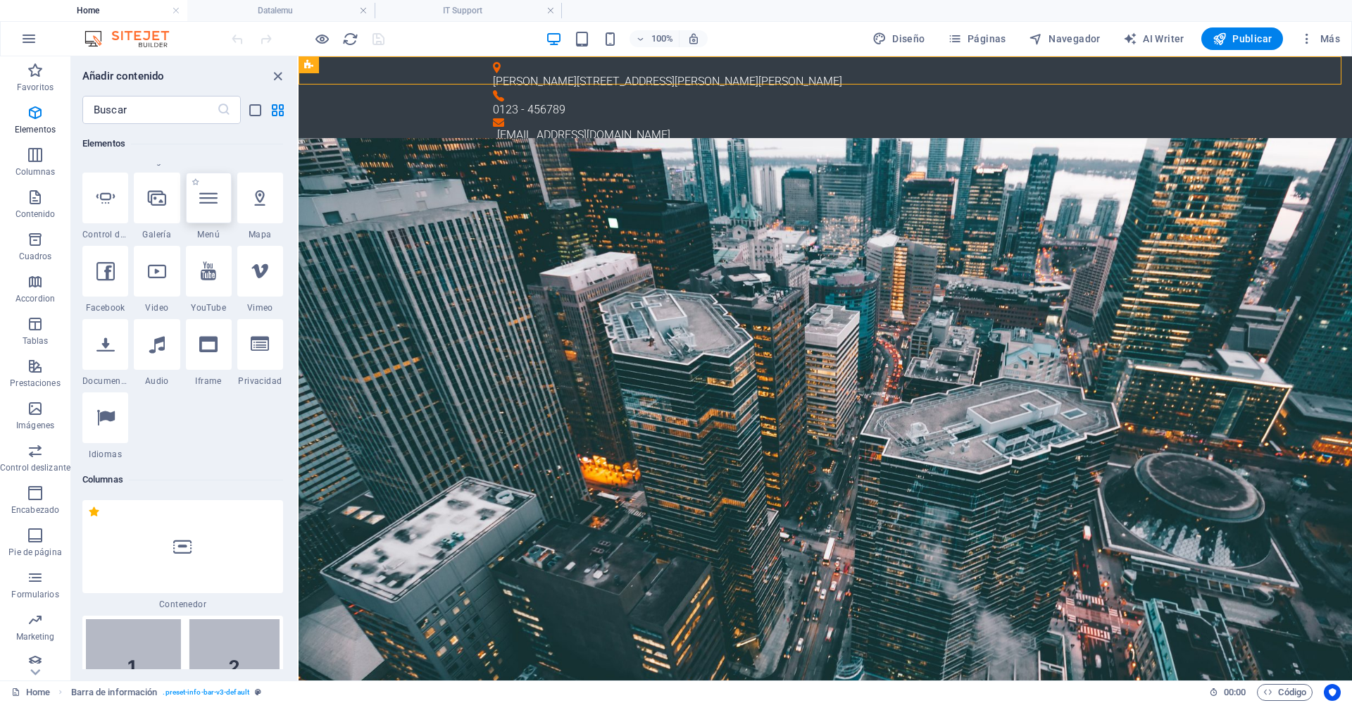
click at [212, 206] on icon at bounding box center [208, 198] width 18 height 18
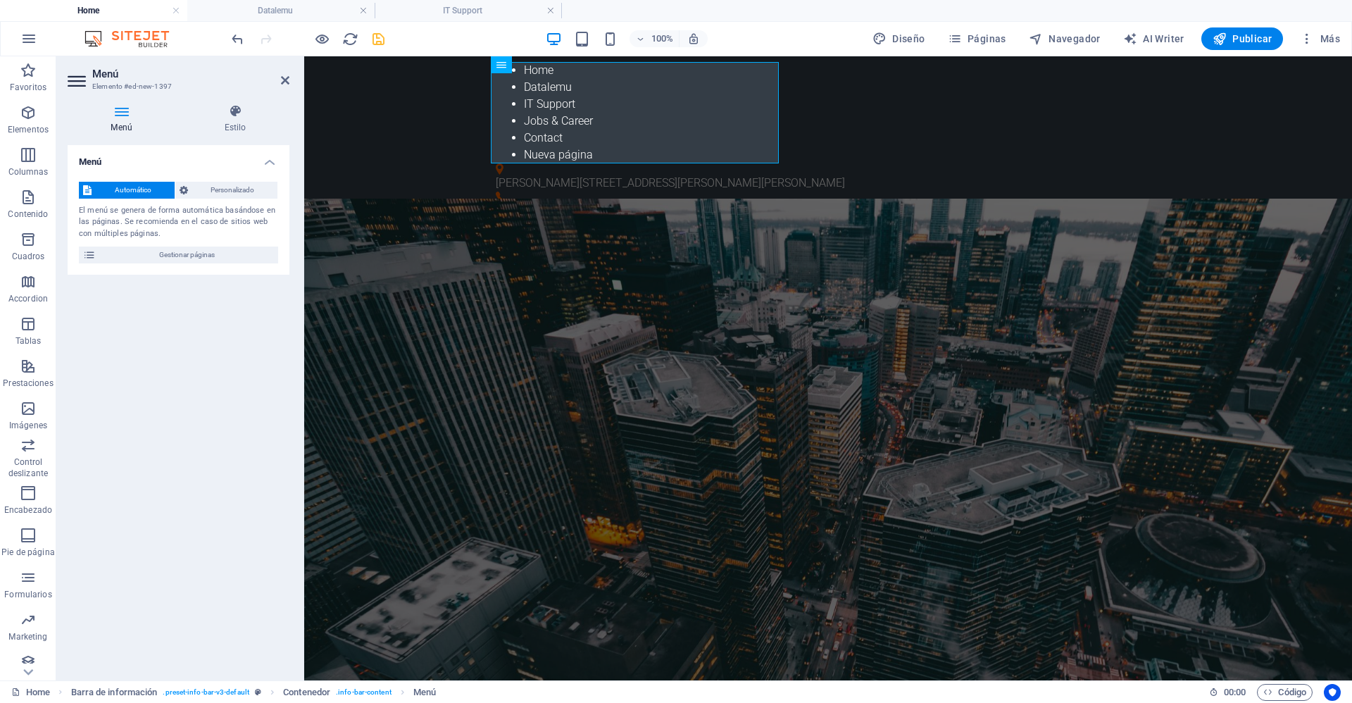
click at [108, 77] on h2 "Menú" at bounding box center [190, 74] width 197 height 13
click at [542, 62] on span "Menú" at bounding box center [547, 65] width 21 height 8
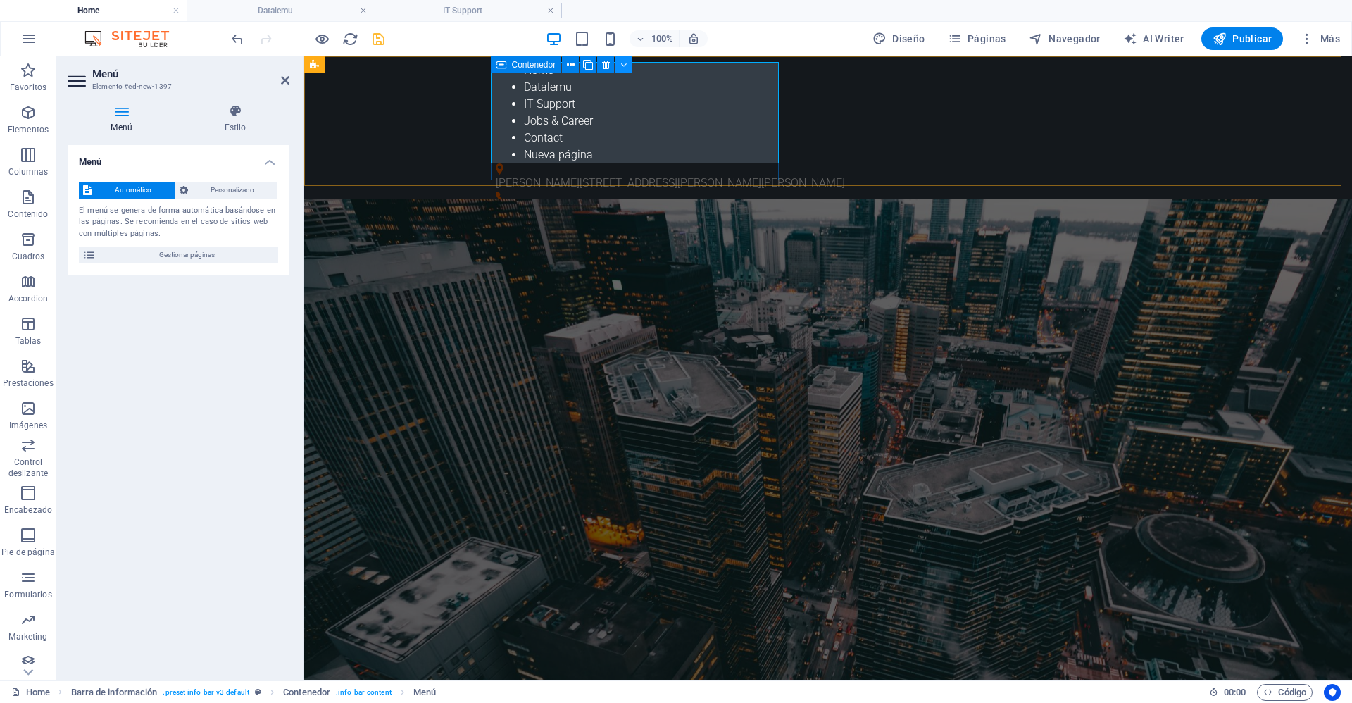
click at [624, 67] on icon at bounding box center [623, 65] width 6 height 15
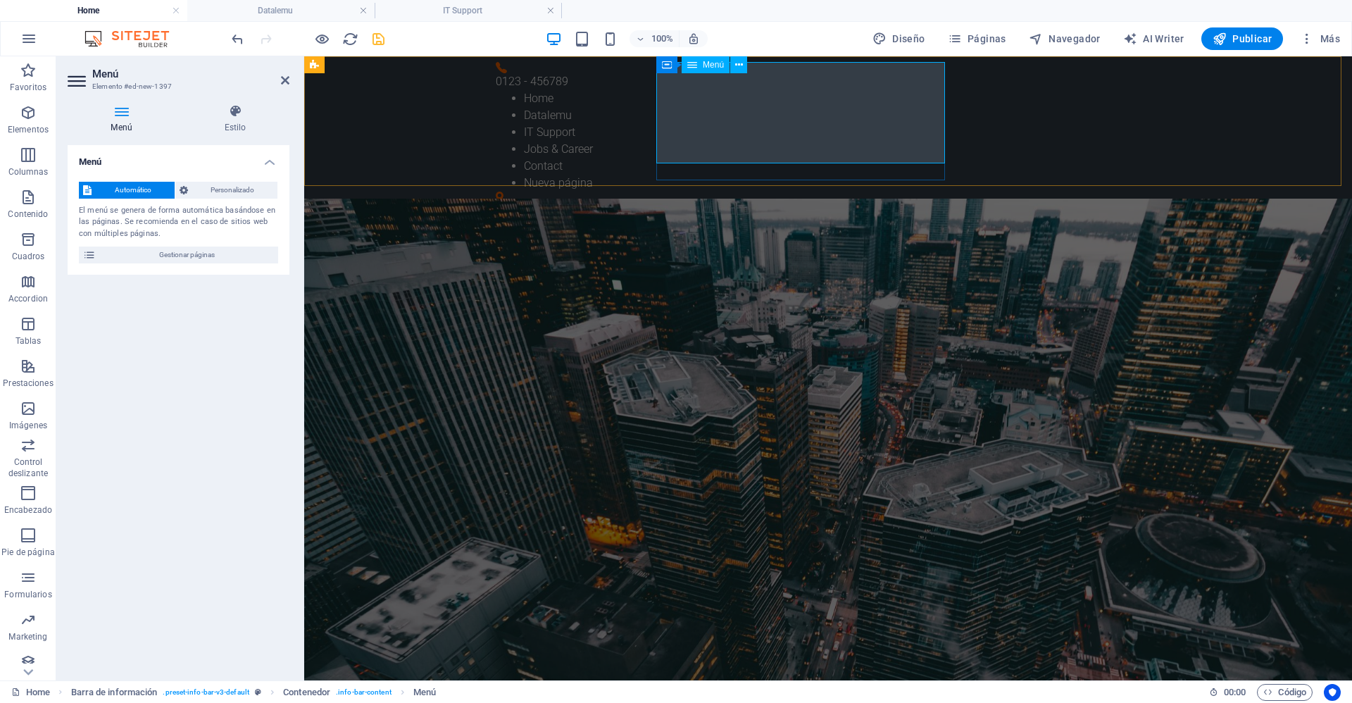
click at [713, 65] on span "Menú" at bounding box center [713, 65] width 21 height 8
click at [123, 75] on h2 "Menú" at bounding box center [190, 74] width 197 height 13
click at [104, 76] on h2 "Menú" at bounding box center [190, 74] width 197 height 13
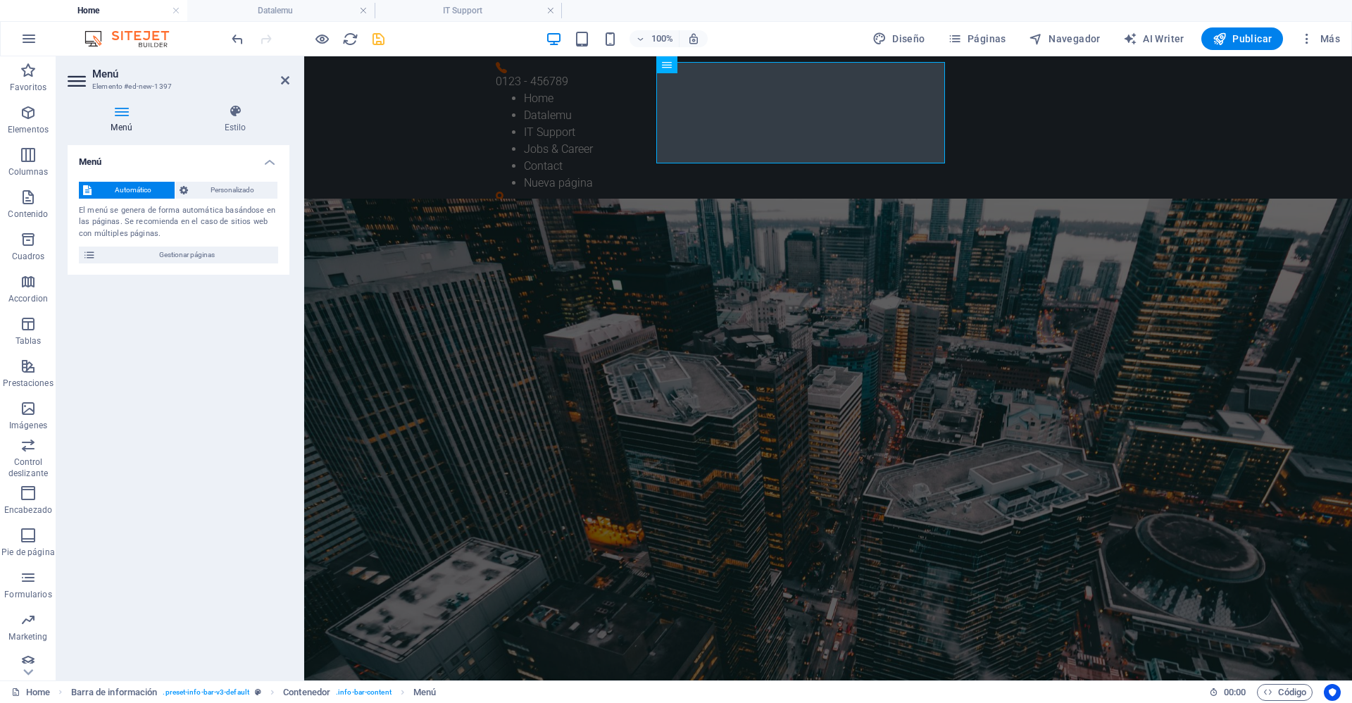
click at [104, 76] on h2 "Menú" at bounding box center [190, 74] width 197 height 13
click at [222, 189] on span "Personalizado" at bounding box center [233, 190] width 82 height 17
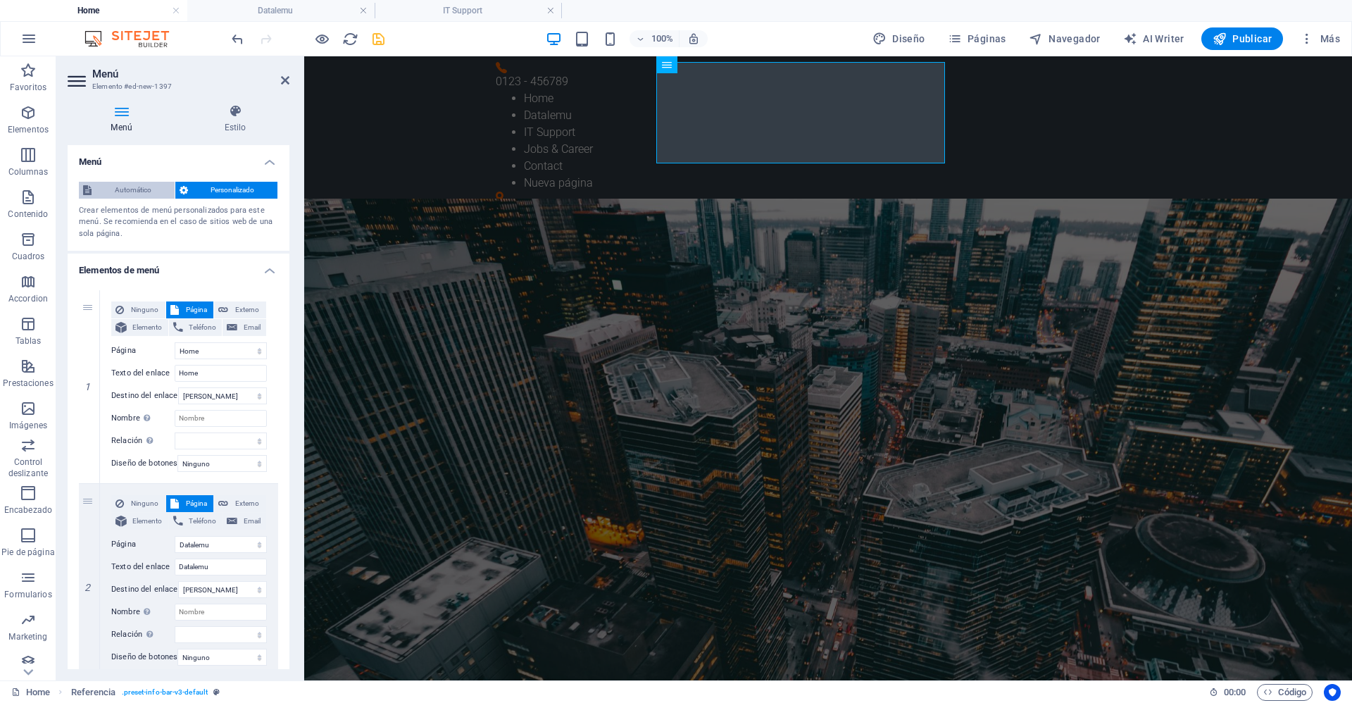
click at [132, 187] on span "Automático" at bounding box center [133, 190] width 75 height 17
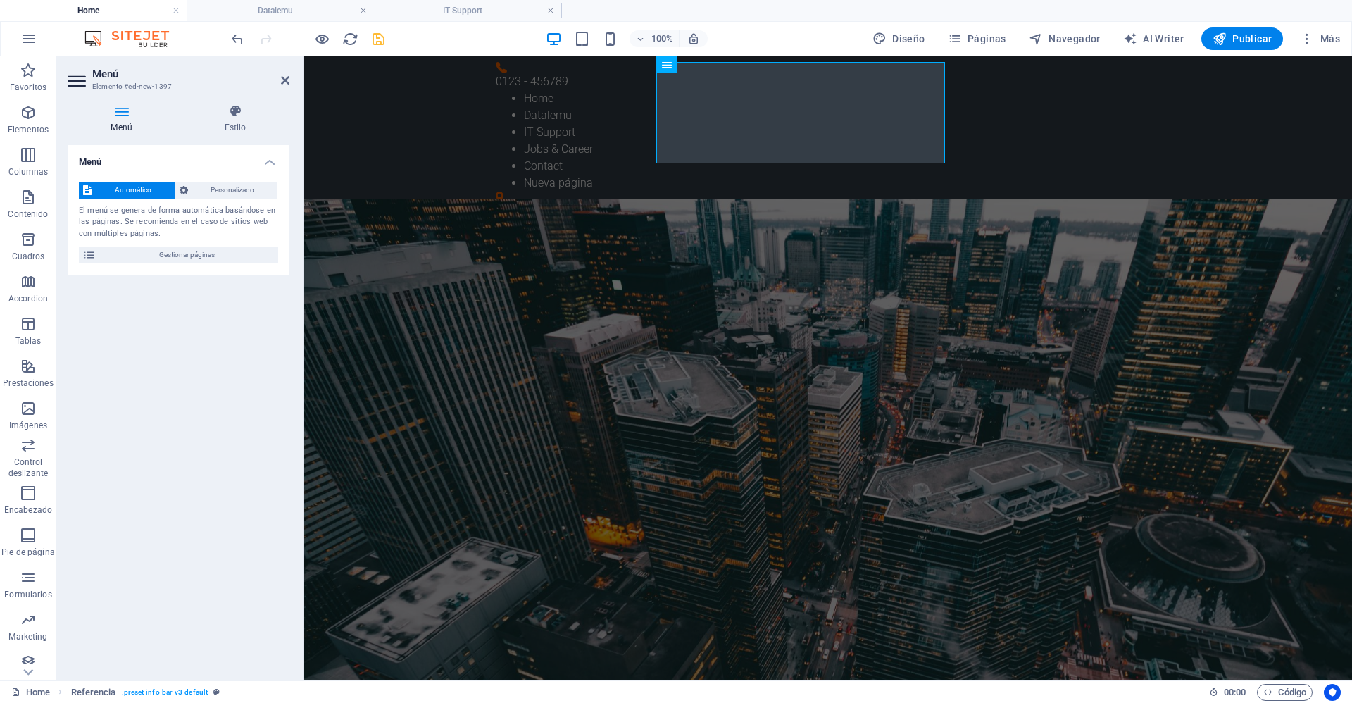
click at [108, 78] on h2 "Menú" at bounding box center [190, 74] width 197 height 13
click at [111, 79] on h2 "Menú" at bounding box center [190, 74] width 197 height 13
click at [281, 80] on icon at bounding box center [285, 80] width 8 height 11
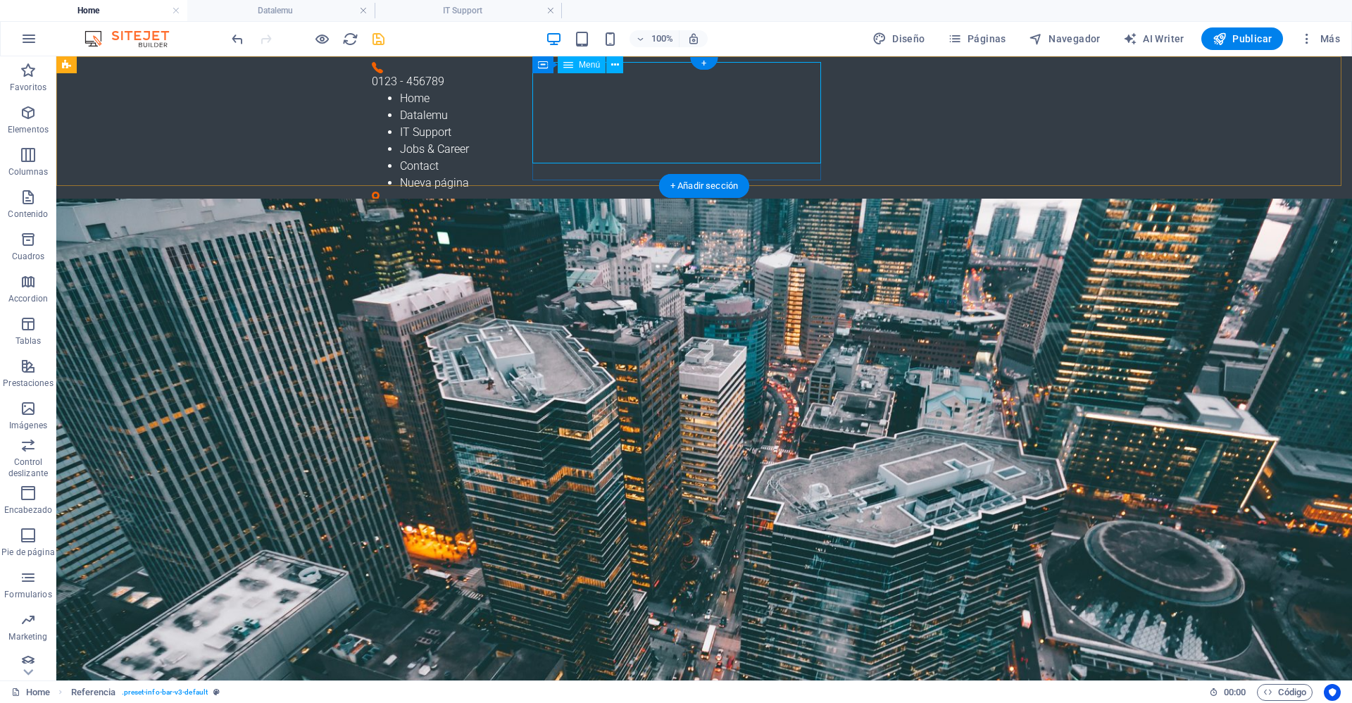
click at [676, 90] on nav "Home Datalemu IT Support Jobs & Career Contact Nueva página" at bounding box center [698, 140] width 653 height 101
click at [627, 99] on nav "Home Datalemu IT Support Jobs & Career Contact Nueva página" at bounding box center [698, 140] width 653 height 101
click at [673, 108] on nav "Home Datalemu IT Support Jobs & Career Contact Nueva página" at bounding box center [698, 140] width 653 height 101
click at [639, 90] on nav "Home Datalemu IT Support Jobs & Career Contact Nueva página" at bounding box center [698, 140] width 653 height 101
click at [620, 67] on button at bounding box center [614, 64] width 17 height 17
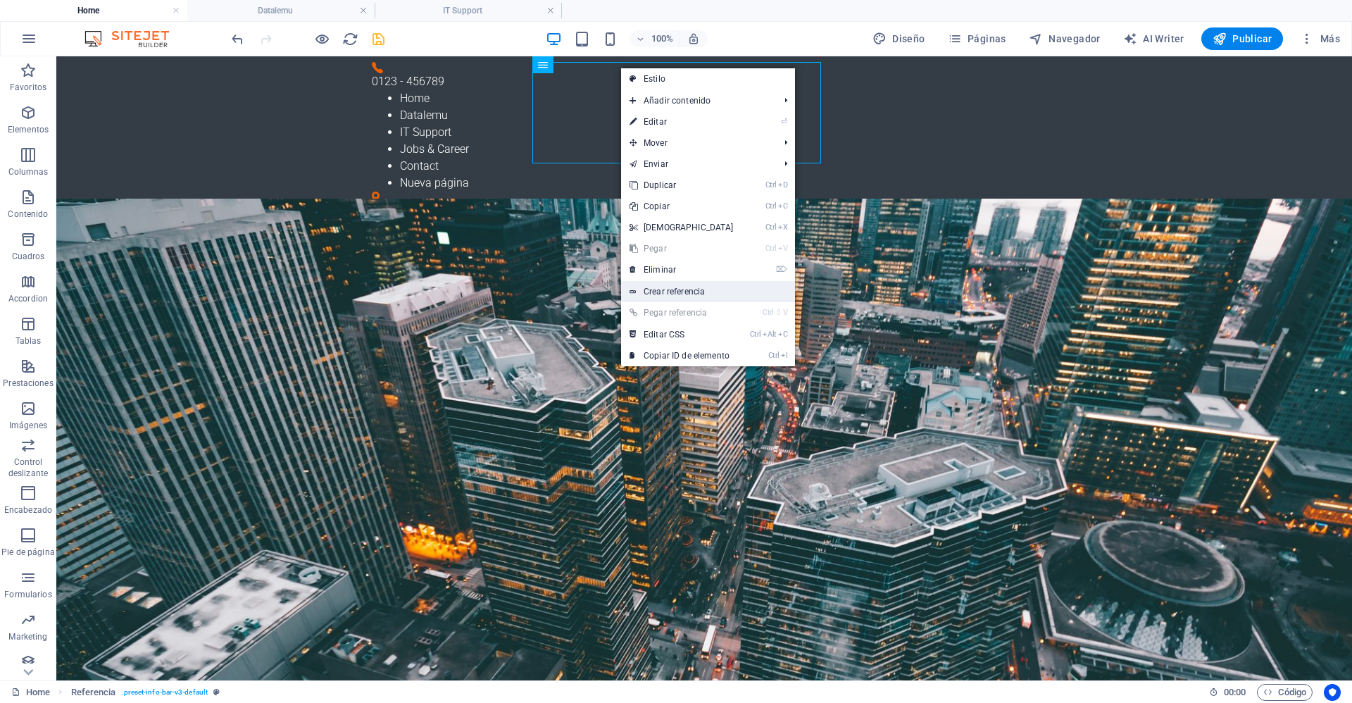
click at [686, 289] on link "Crear referencia" at bounding box center [708, 291] width 174 height 21
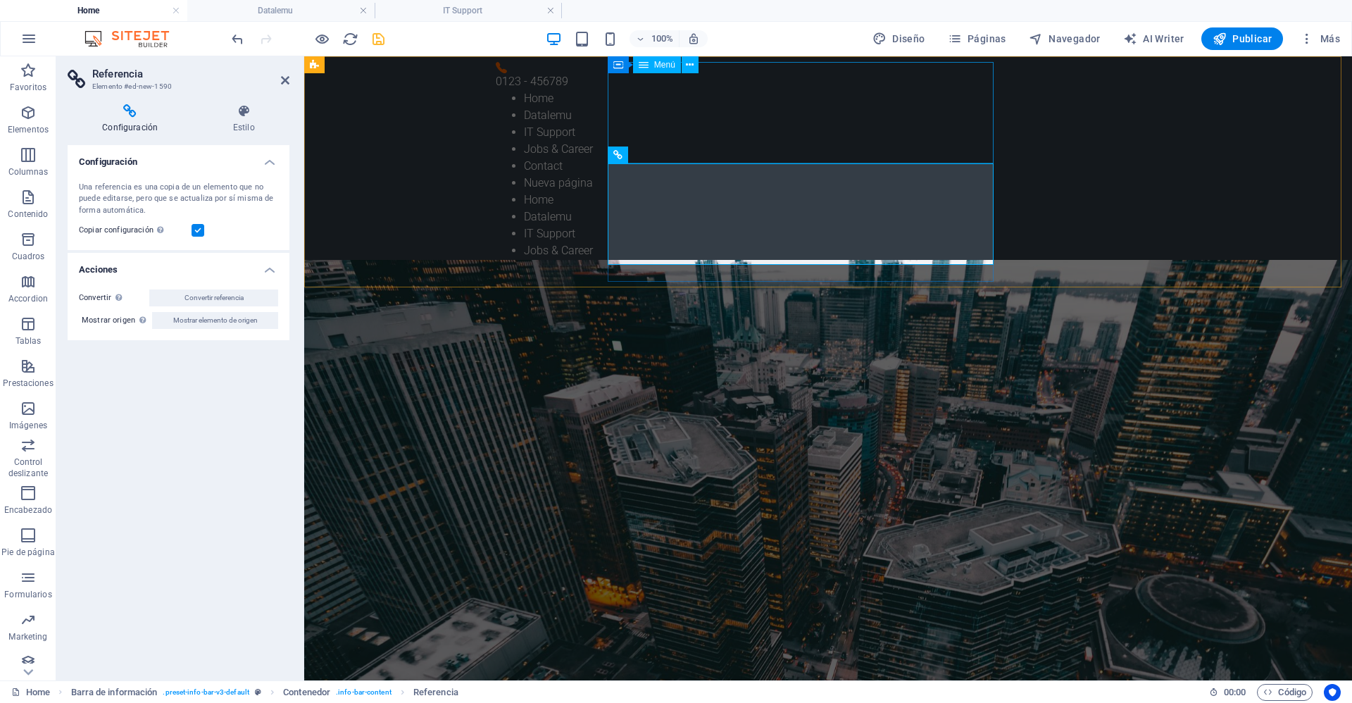
click at [685, 154] on nav "Home Datalemu IT Support Jobs & Career Contact Nueva página" at bounding box center [822, 140] width 653 height 101
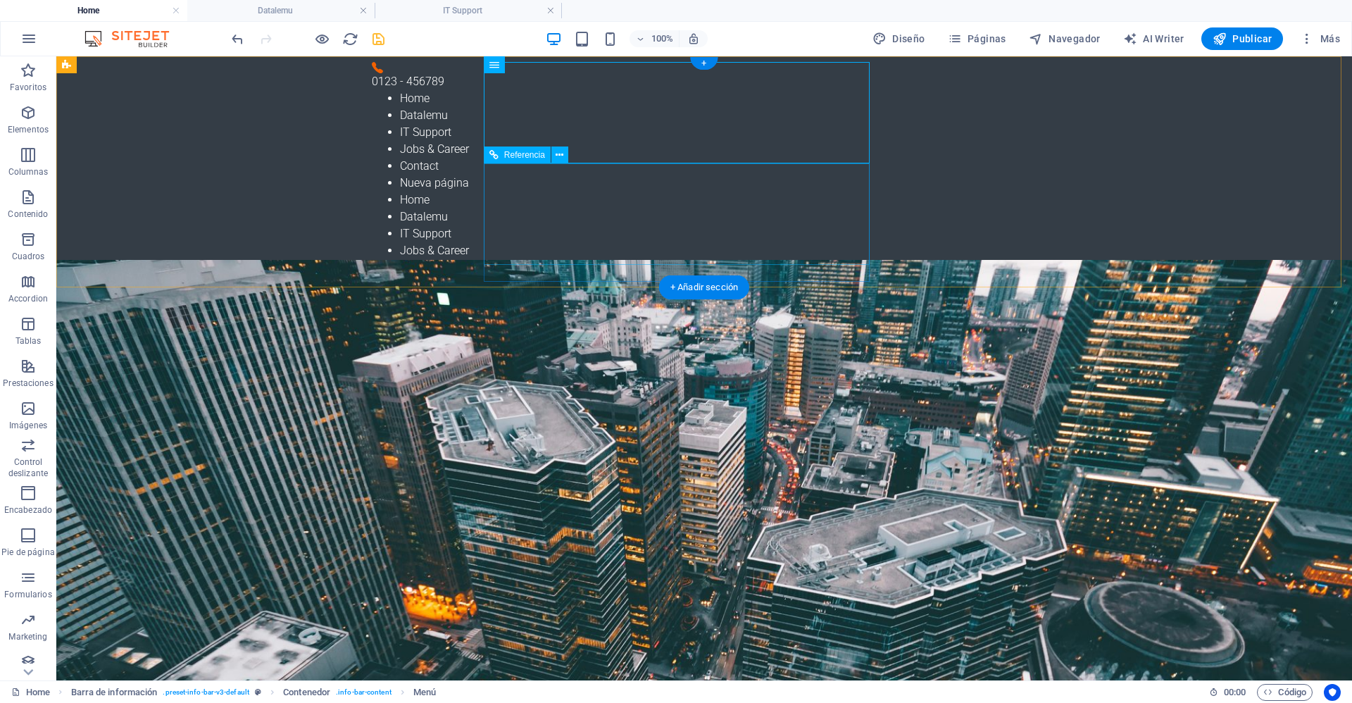
click at [631, 200] on div "Home Datalemu IT Support Jobs & Career Contact Nueva página" at bounding box center [698, 242] width 653 height 101
click at [561, 156] on icon at bounding box center [560, 155] width 8 height 15
click at [500, 192] on div "Home Datalemu IT Support Jobs & Career Contact Nueva página" at bounding box center [698, 242] width 653 height 101
click at [561, 152] on icon at bounding box center [560, 155] width 8 height 15
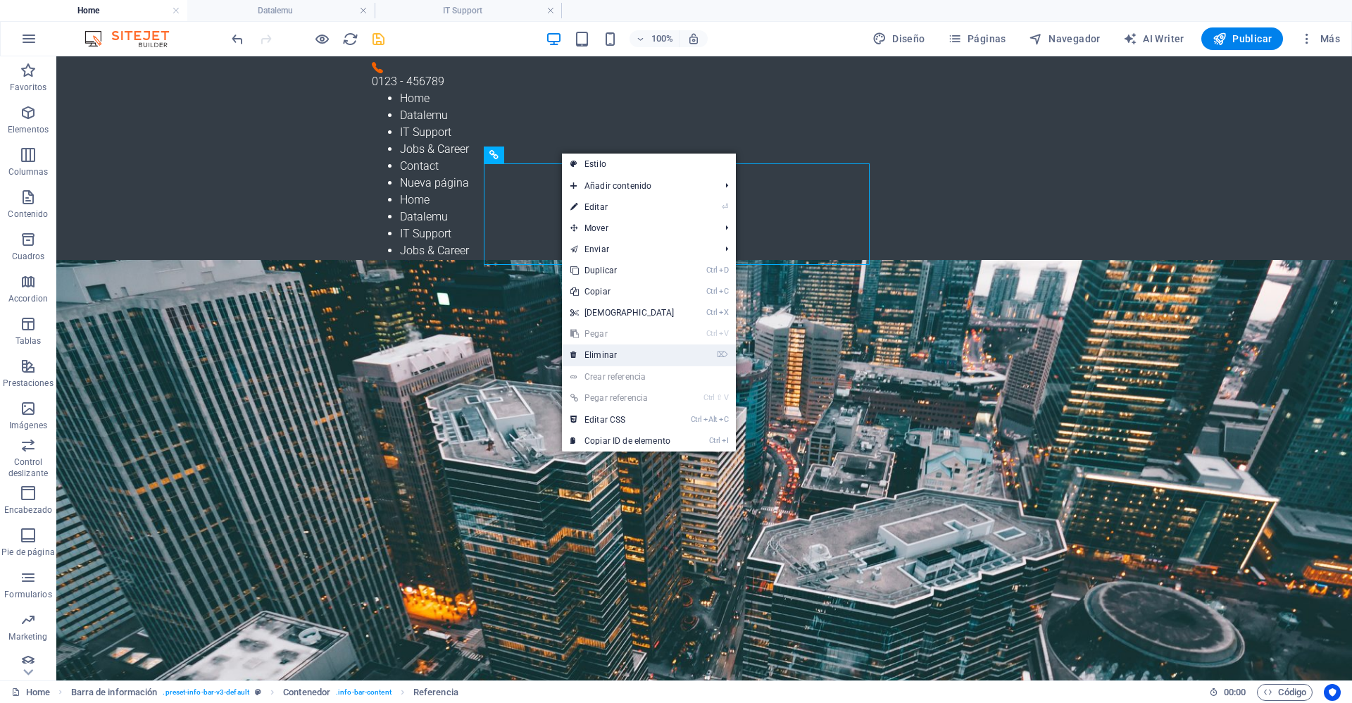
drag, startPoint x: 611, startPoint y: 358, endPoint x: 551, endPoint y: 289, distance: 91.3
click at [611, 358] on link "⌦ Eliminar" at bounding box center [622, 354] width 121 height 21
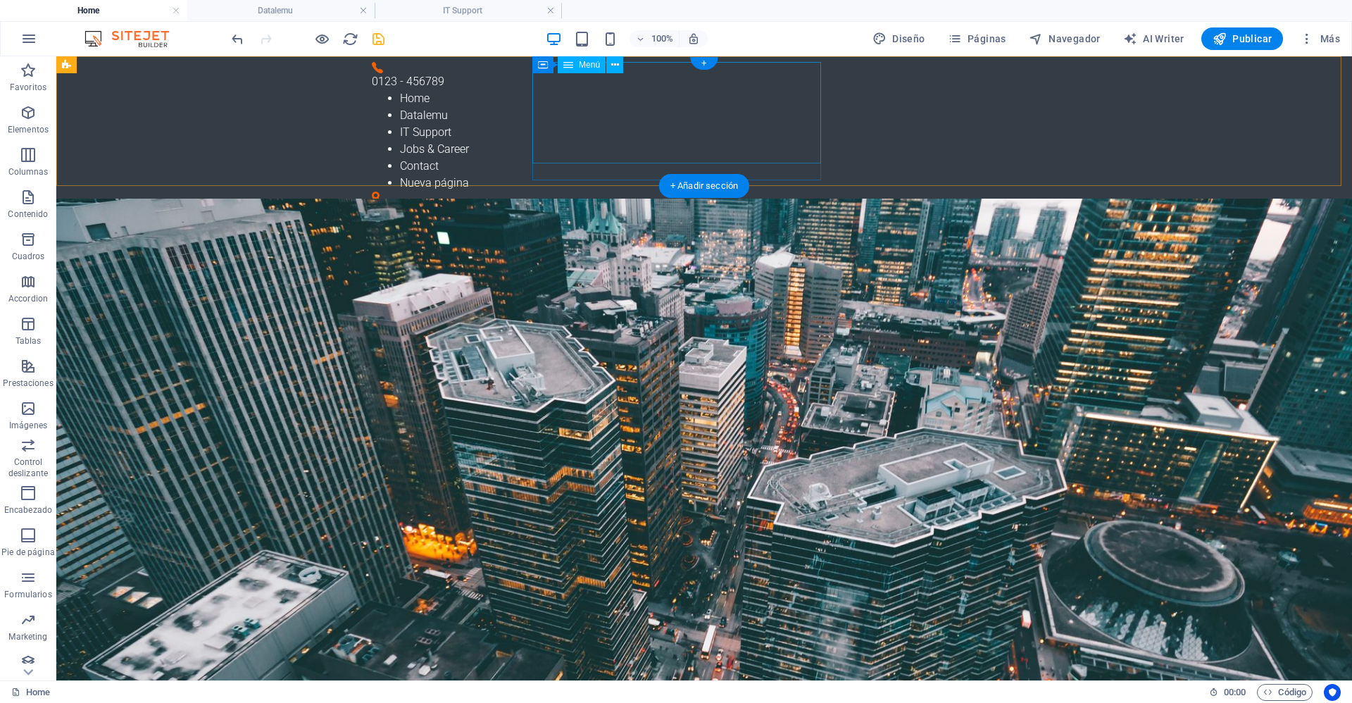
click at [577, 135] on nav "Home Datalemu IT Support Jobs & Career Contact Nueva página" at bounding box center [698, 140] width 653 height 101
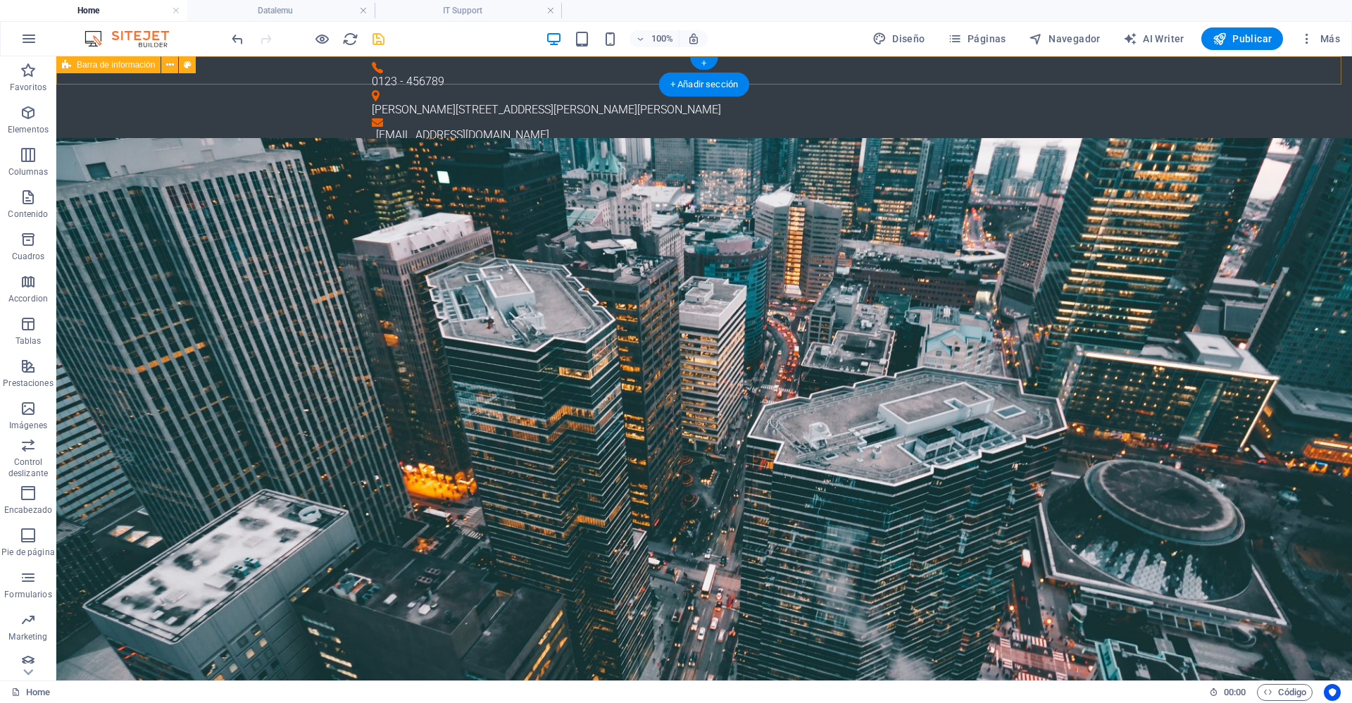
click at [488, 72] on div "0123 - 456789 Pedro Marin 2614, Ñuñoa, Santiago contacto@datalemu.cl" at bounding box center [704, 102] width 1296 height 93
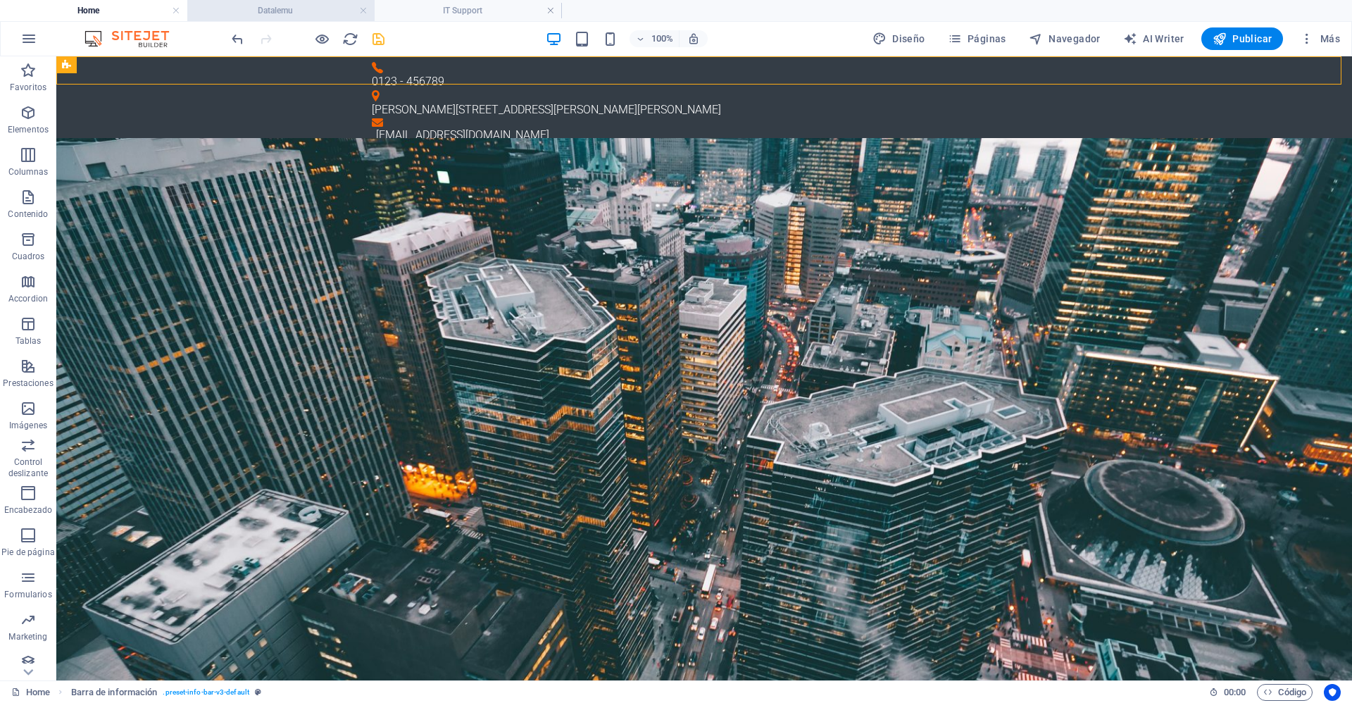
click at [291, 10] on h4 "Datalemu" at bounding box center [280, 10] width 187 height 15
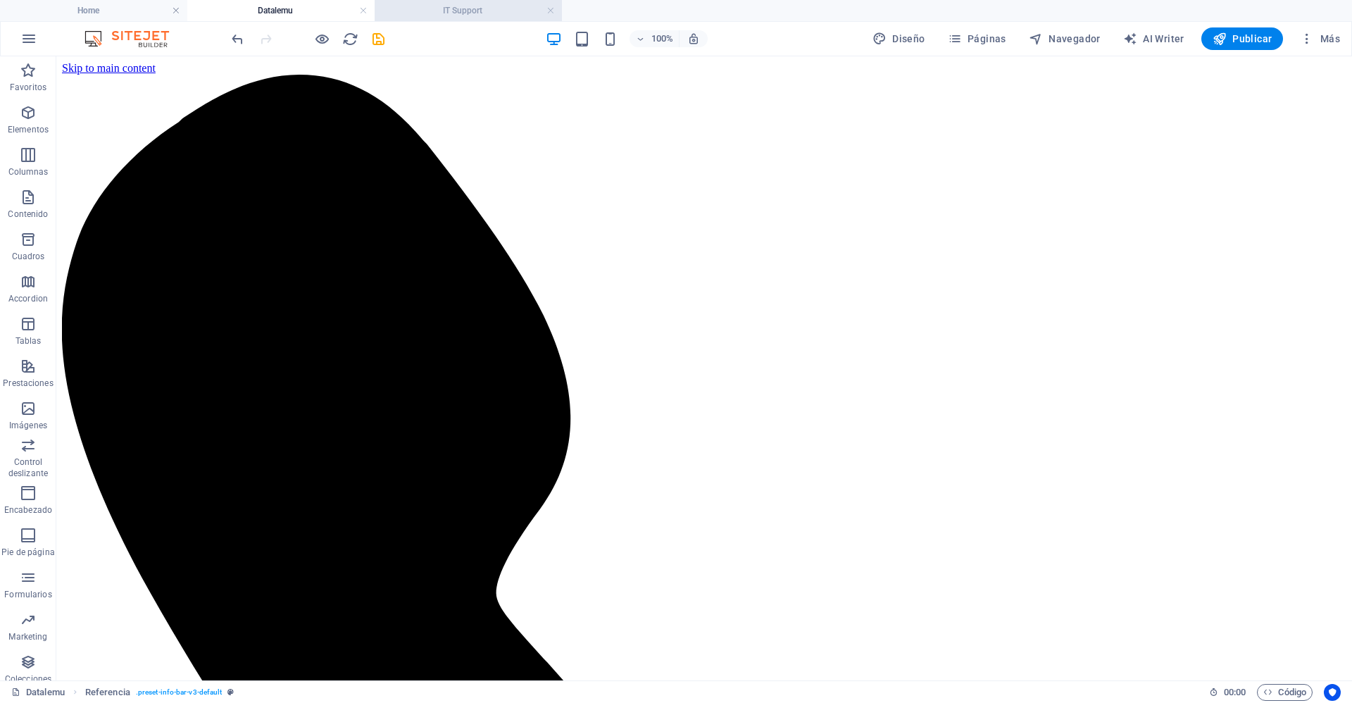
click at [472, 13] on h4 "IT Support" at bounding box center [468, 10] width 187 height 15
click at [312, 18] on li "Datalemu" at bounding box center [280, 10] width 187 height 21
click at [458, 18] on li "IT Support" at bounding box center [468, 10] width 187 height 21
click at [296, 11] on h4 "Datalemu" at bounding box center [280, 10] width 187 height 15
click at [486, 14] on h4 "IT Support" at bounding box center [468, 10] width 187 height 15
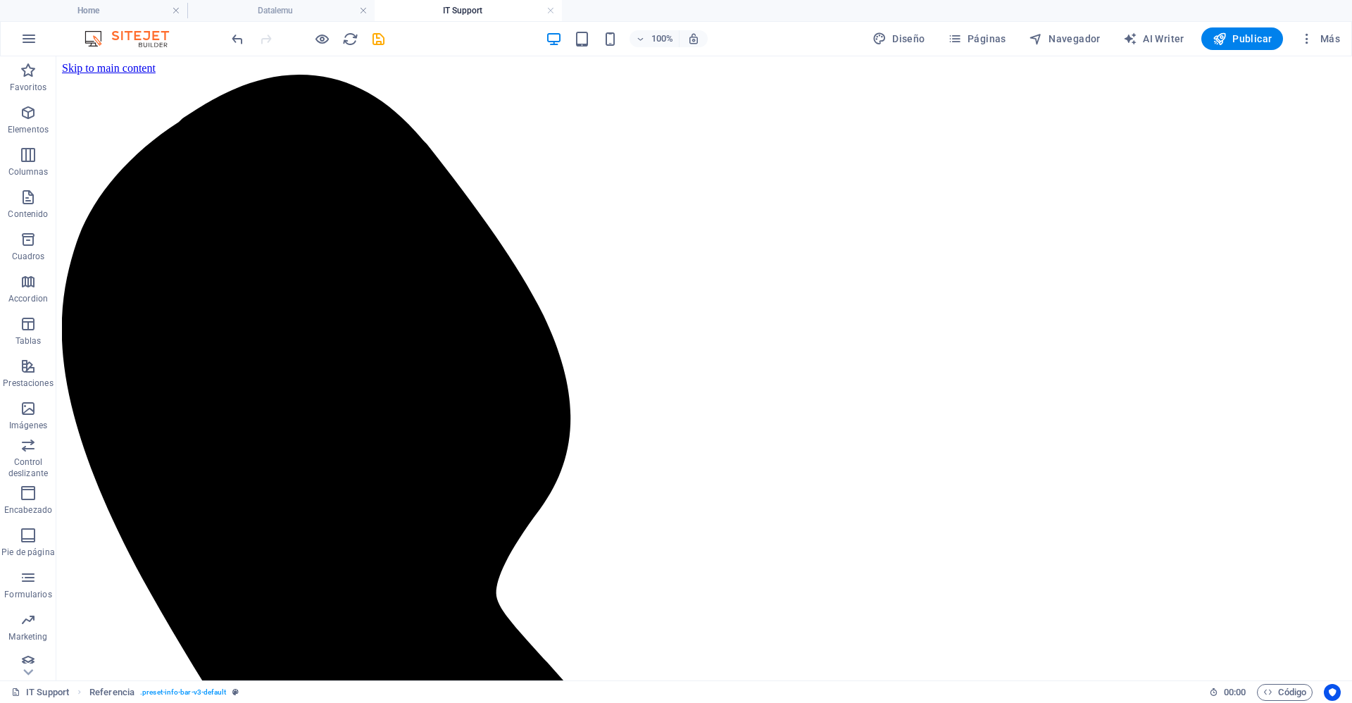
click at [296, 21] on header "100% Diseño Páginas Navegador AI Writer Publicar Más" at bounding box center [676, 38] width 1352 height 35
click at [115, 20] on li "Home" at bounding box center [93, 10] width 187 height 21
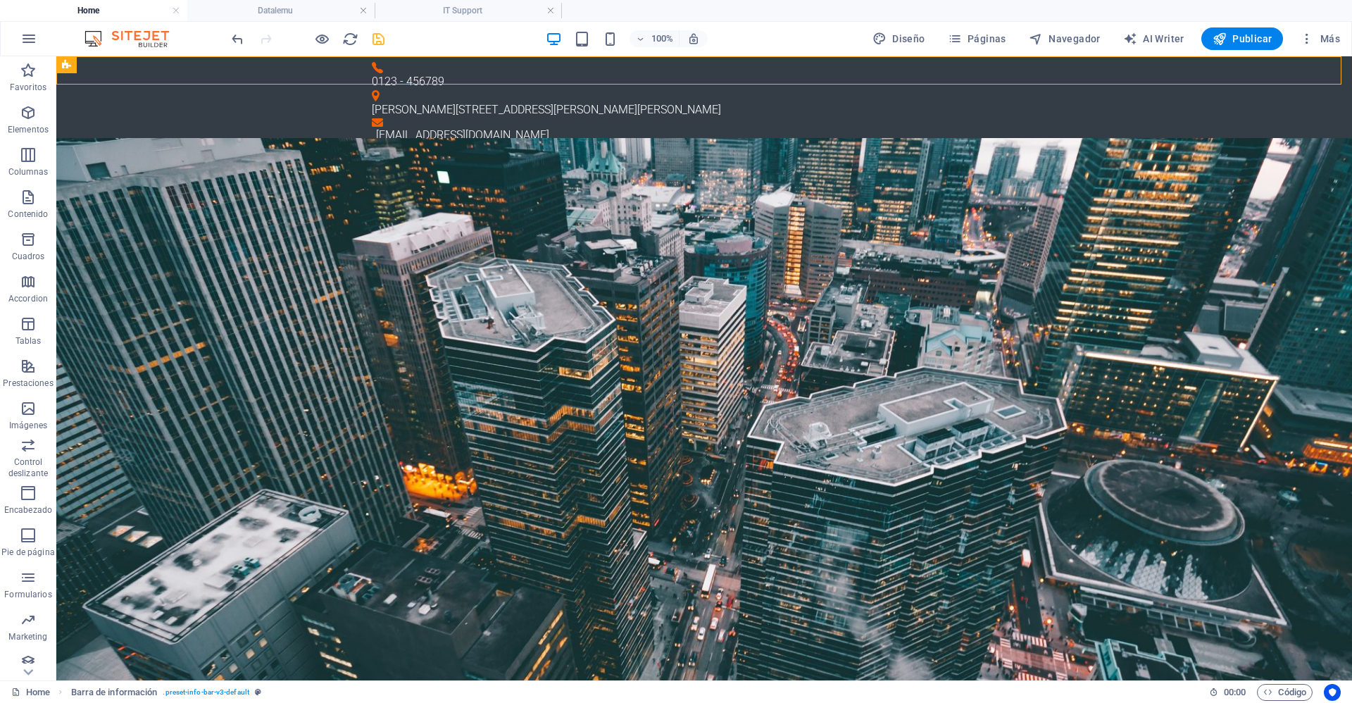
click at [392, 39] on div "100% Diseño Páginas Navegador AI Writer Publicar Más" at bounding box center [787, 38] width 1117 height 23
click at [384, 41] on icon "save" at bounding box center [378, 39] width 16 height 16
click at [983, 35] on span "Páginas" at bounding box center [977, 39] width 58 height 14
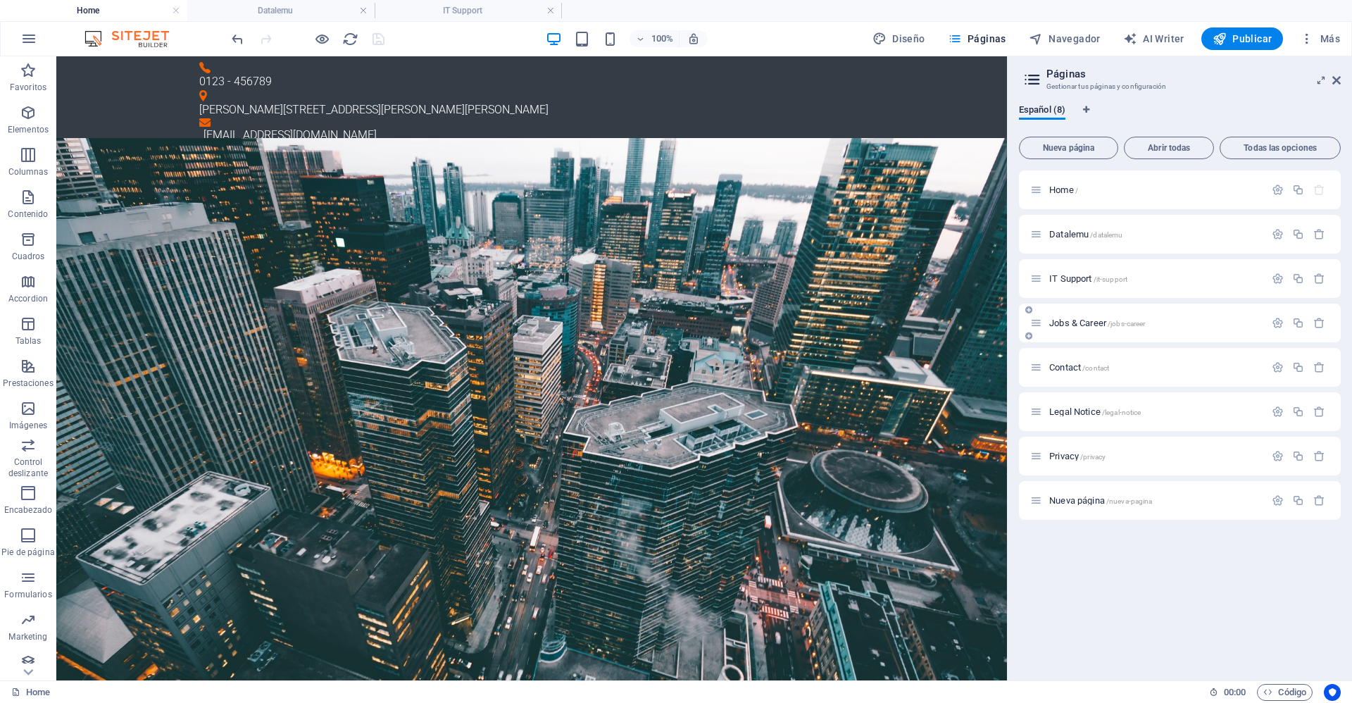
click at [1088, 330] on div "Jobs & Career /jobs-career" at bounding box center [1147, 323] width 234 height 16
click at [1084, 322] on span "Jobs & Career /jobs-career" at bounding box center [1097, 323] width 96 height 11
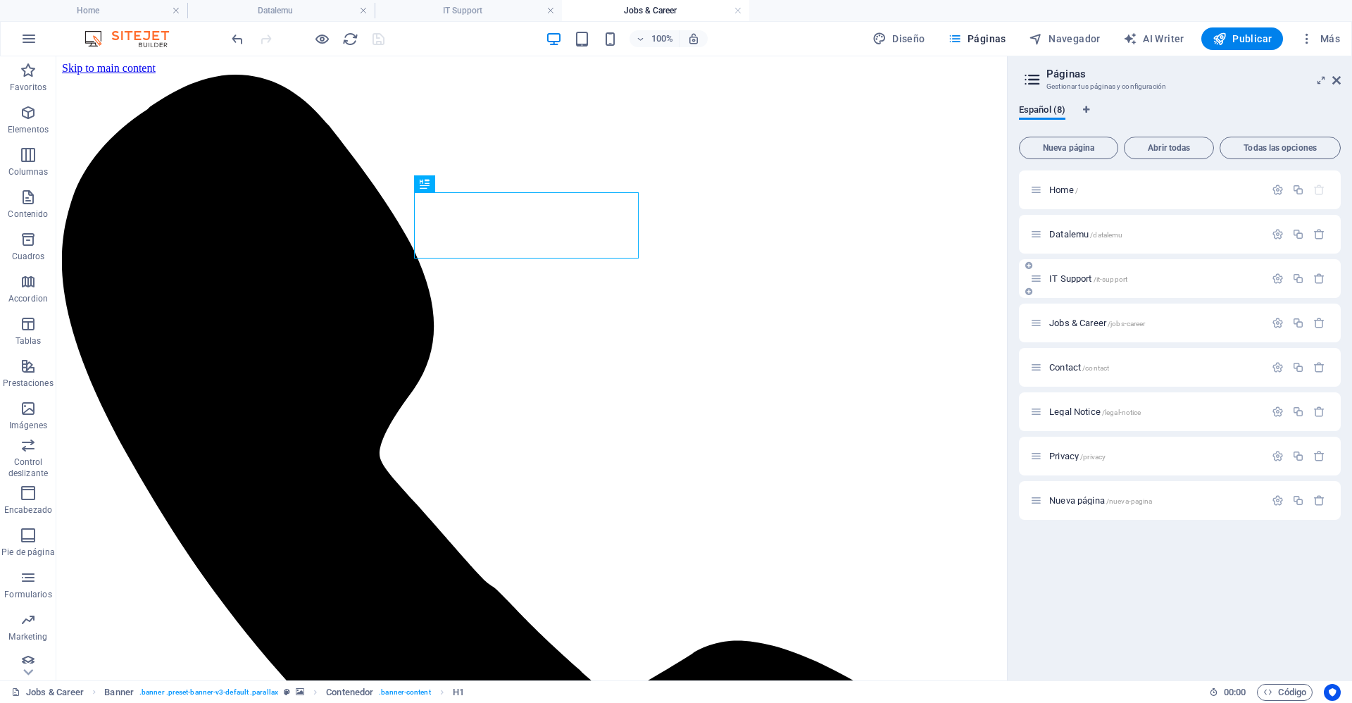
scroll to position [0, 0]
click at [1323, 324] on icon "button" at bounding box center [1319, 323] width 12 height 12
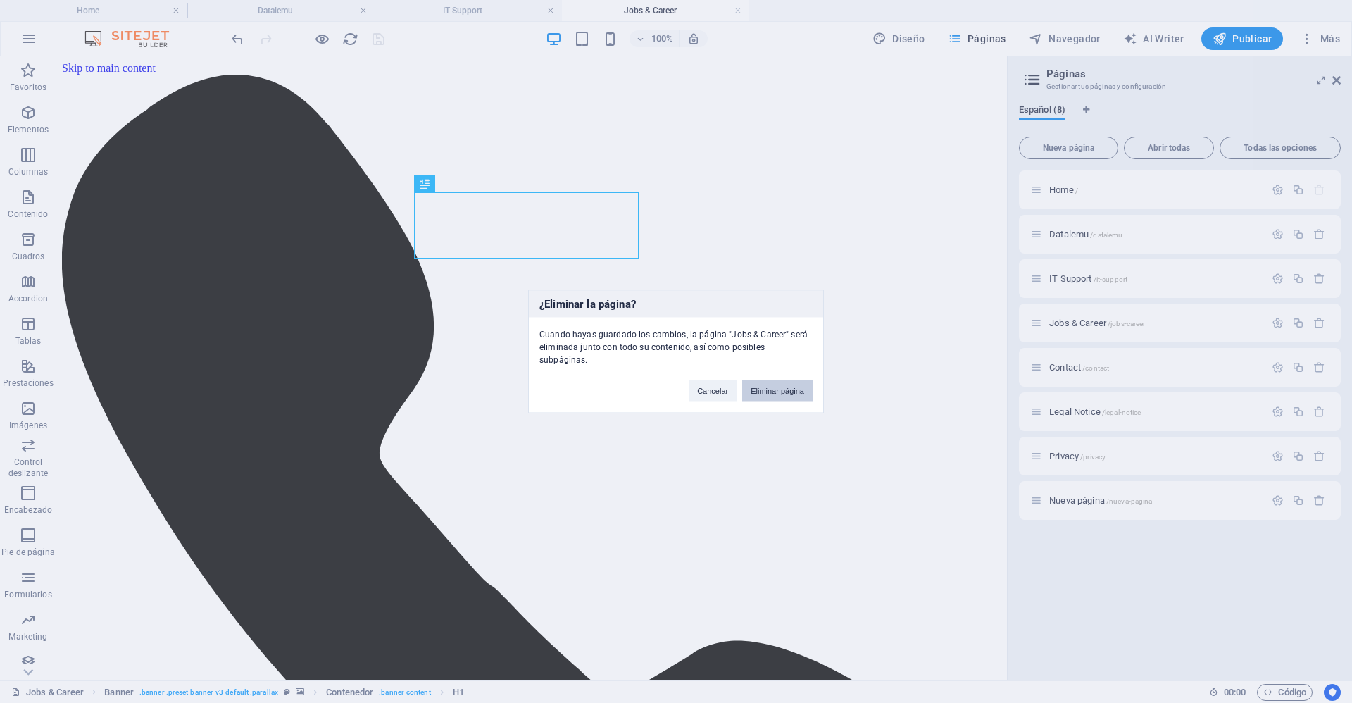
drag, startPoint x: 672, startPoint y: 246, endPoint x: 777, endPoint y: 387, distance: 176.2
click at [777, 387] on button "Eliminar página" at bounding box center [777, 390] width 70 height 21
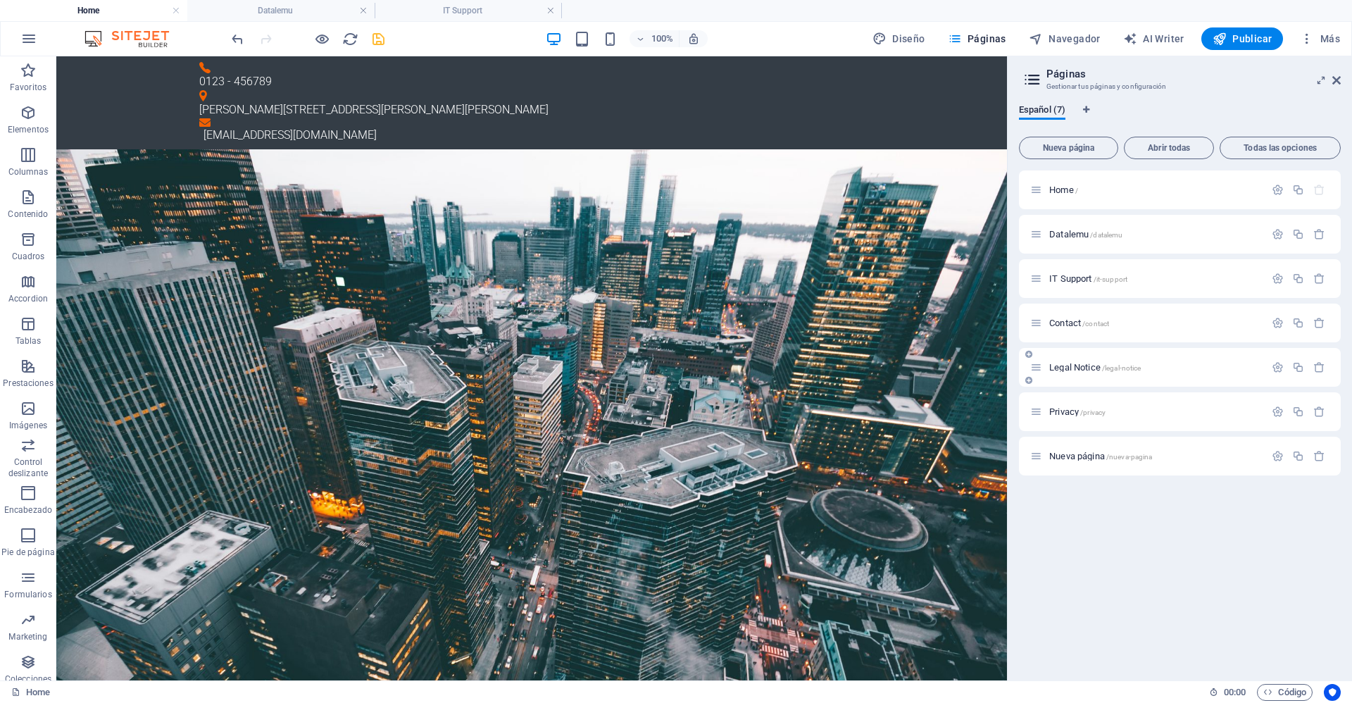
click at [1107, 362] on div "Legal Notice /legal-notice" at bounding box center [1147, 367] width 234 height 16
click at [1084, 373] on div "Legal Notice /legal-notice" at bounding box center [1147, 367] width 234 height 16
click at [1065, 363] on span "Legal Notice /legal-notice" at bounding box center [1095, 367] width 92 height 11
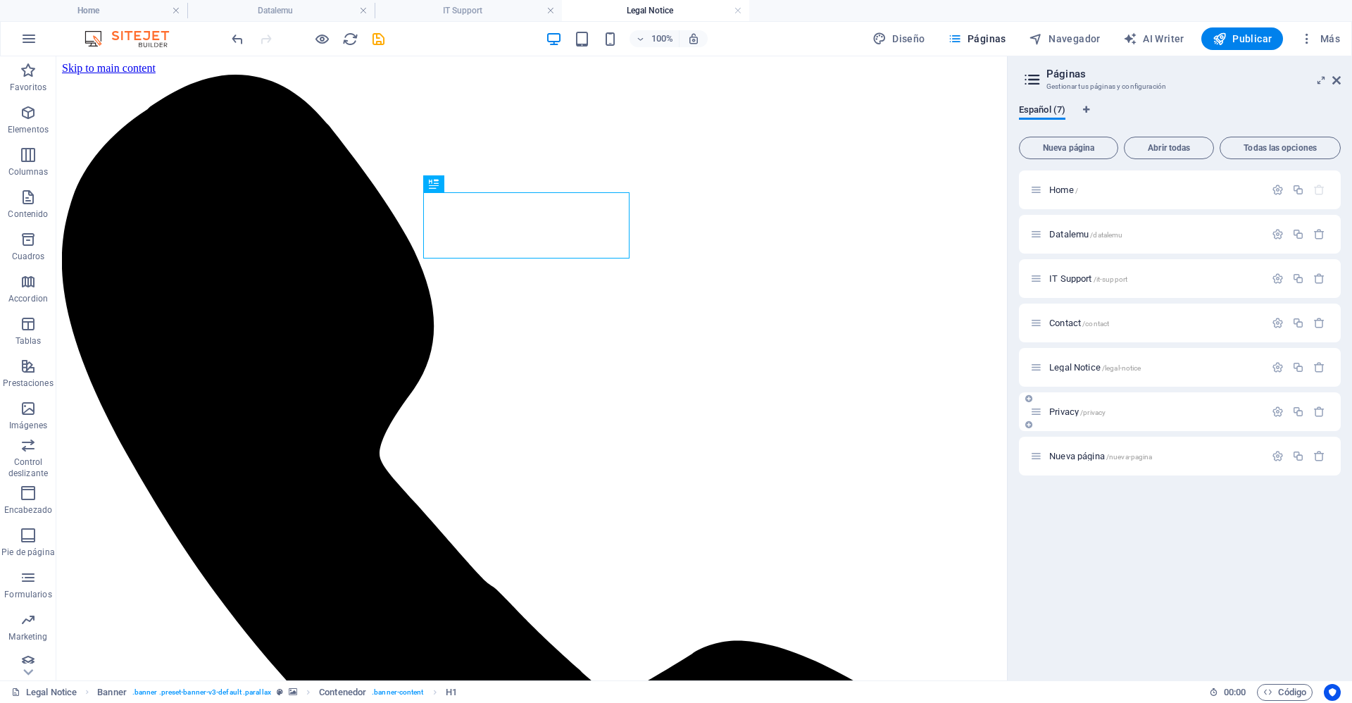
click at [1081, 411] on span "/privacy" at bounding box center [1092, 412] width 25 height 8
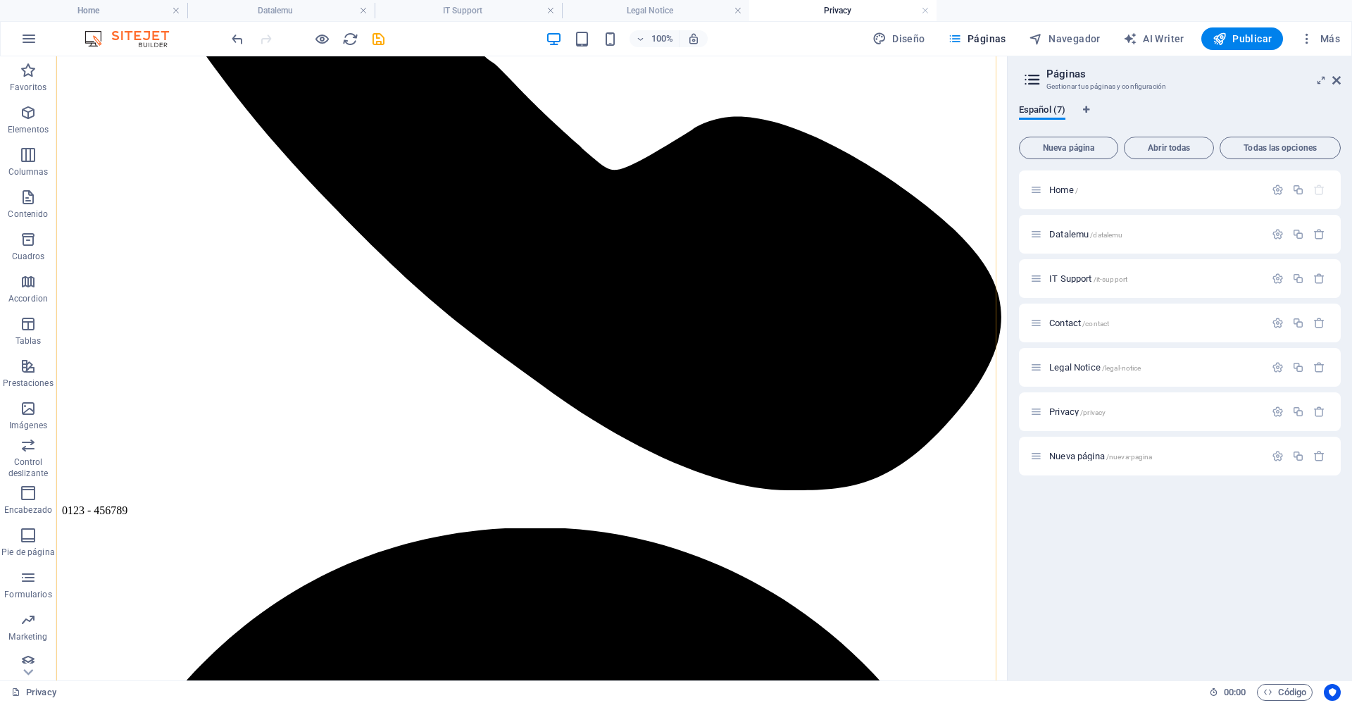
scroll to position [553, 0]
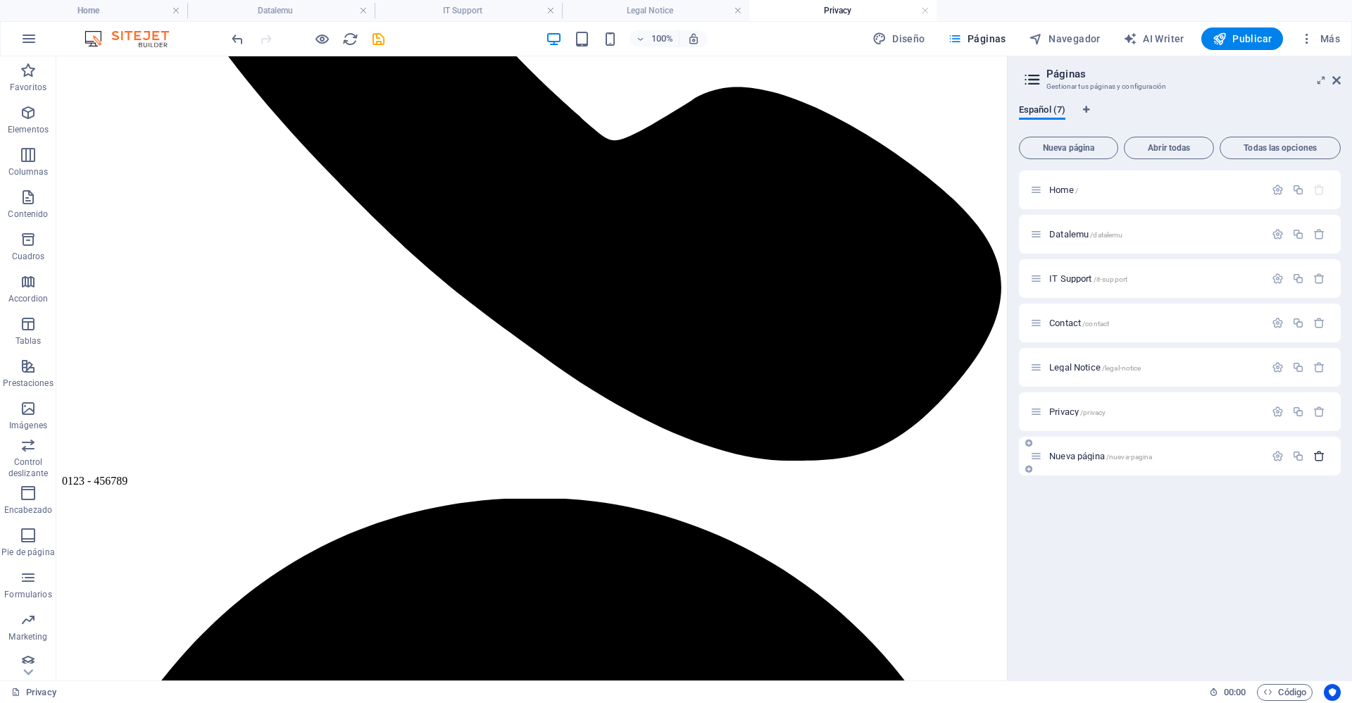
click at [1325, 456] on button "button" at bounding box center [1319, 456] width 20 height 12
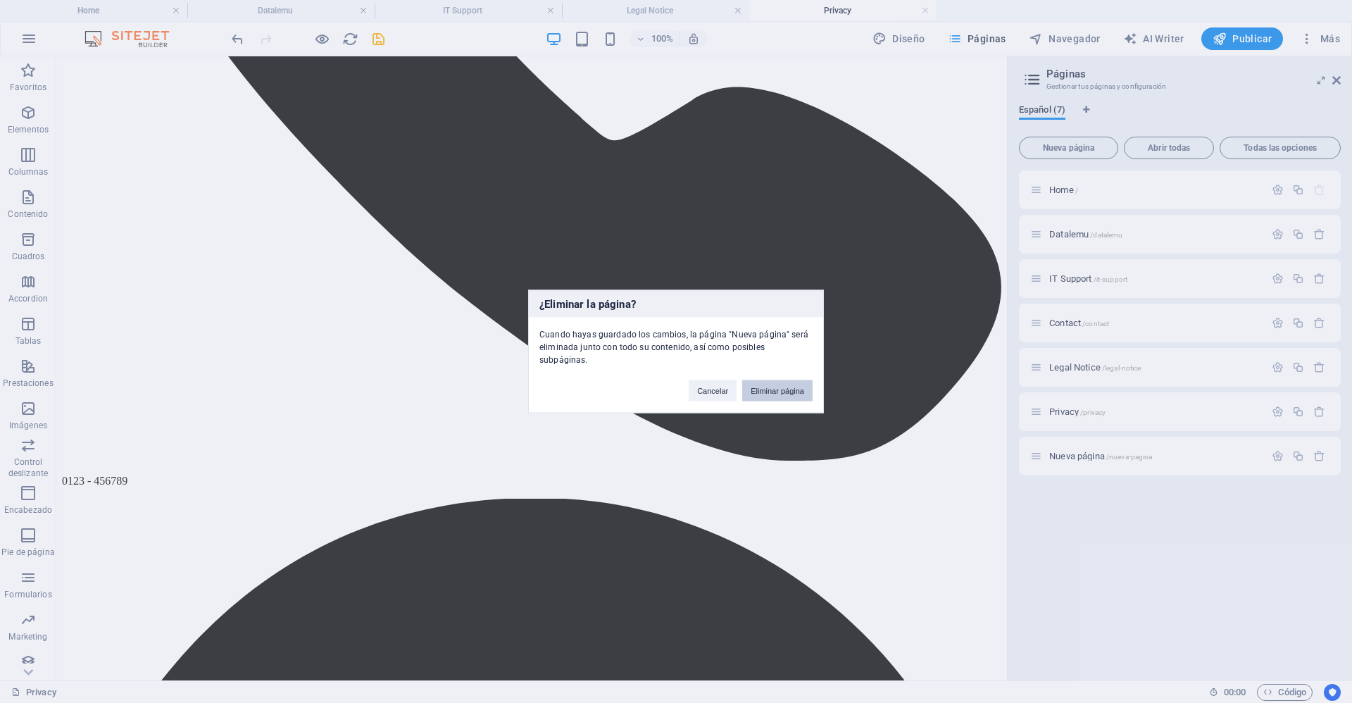
click at [787, 380] on button "Eliminar página" at bounding box center [777, 390] width 70 height 21
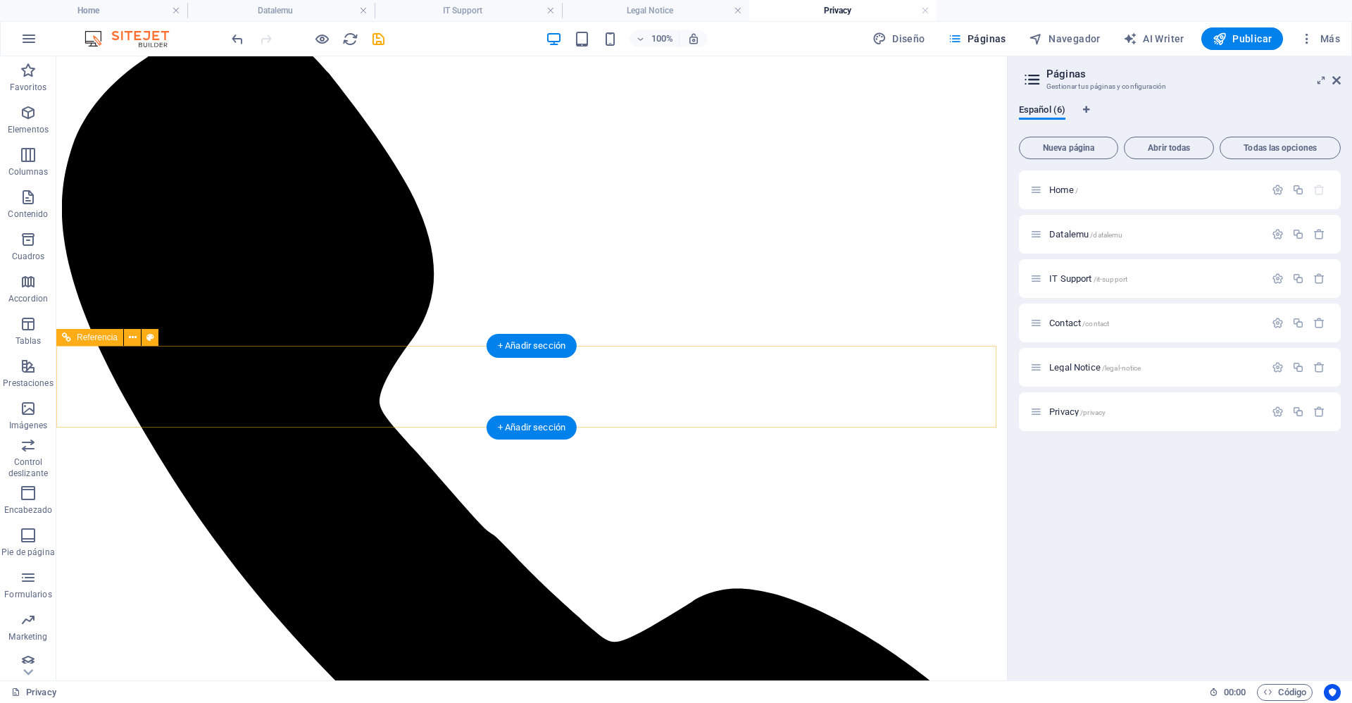
scroll to position [0, 0]
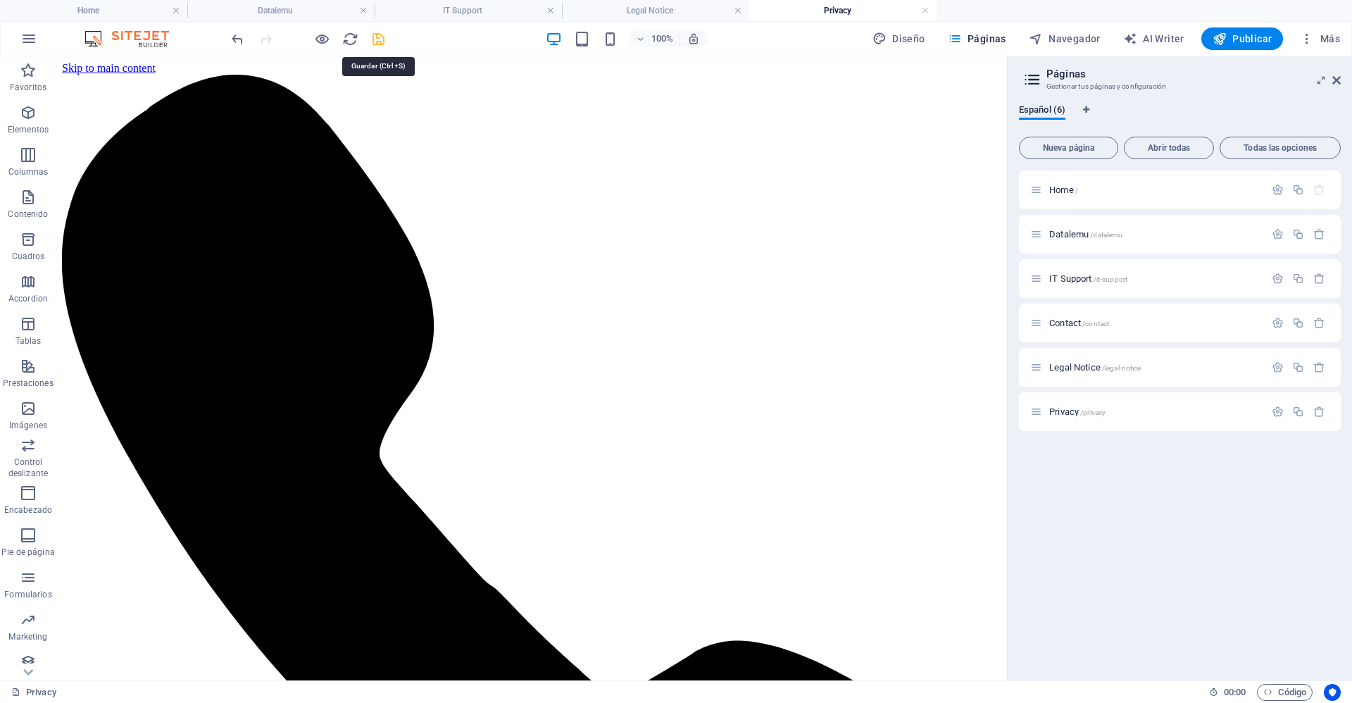
drag, startPoint x: 377, startPoint y: 36, endPoint x: 589, endPoint y: 154, distance: 242.7
click at [377, 36] on icon "save" at bounding box center [378, 39] width 16 height 16
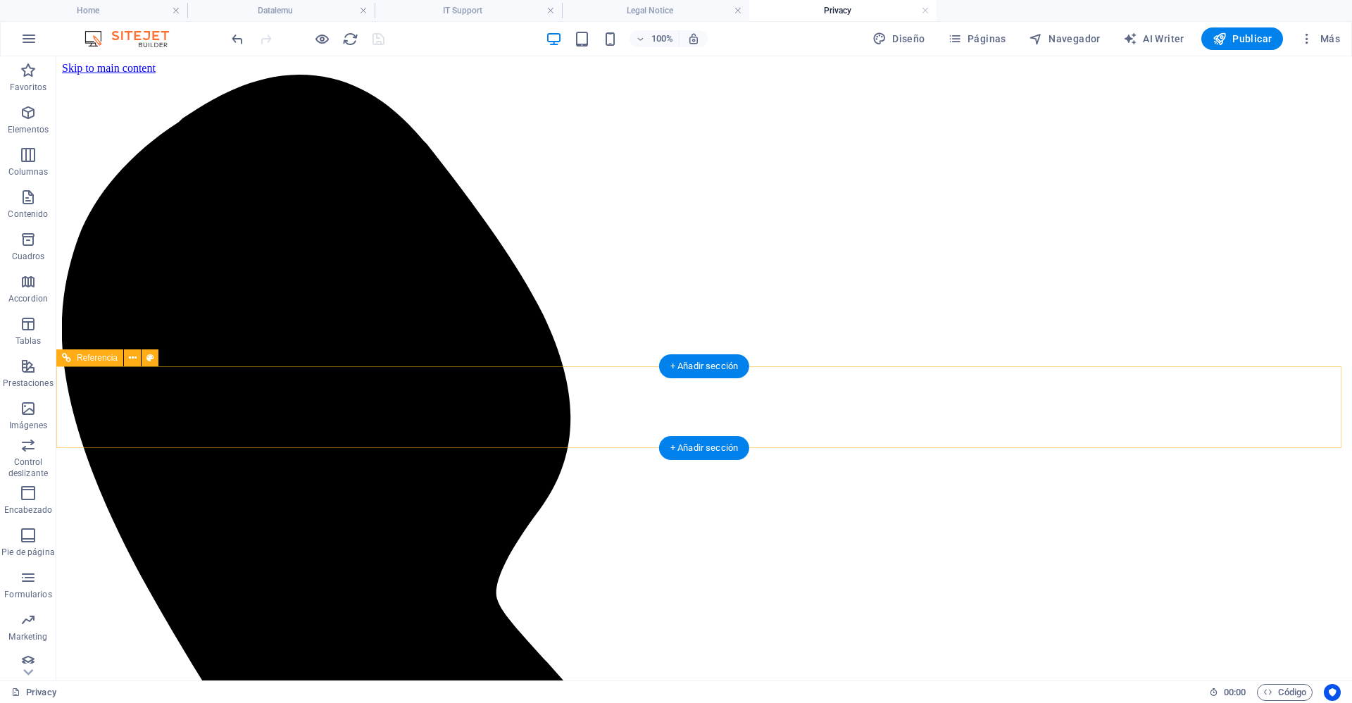
click at [113, 361] on span "Referencia" at bounding box center [97, 357] width 41 height 8
click at [130, 359] on icon at bounding box center [133, 358] width 8 height 15
click at [132, 360] on icon at bounding box center [133, 358] width 8 height 15
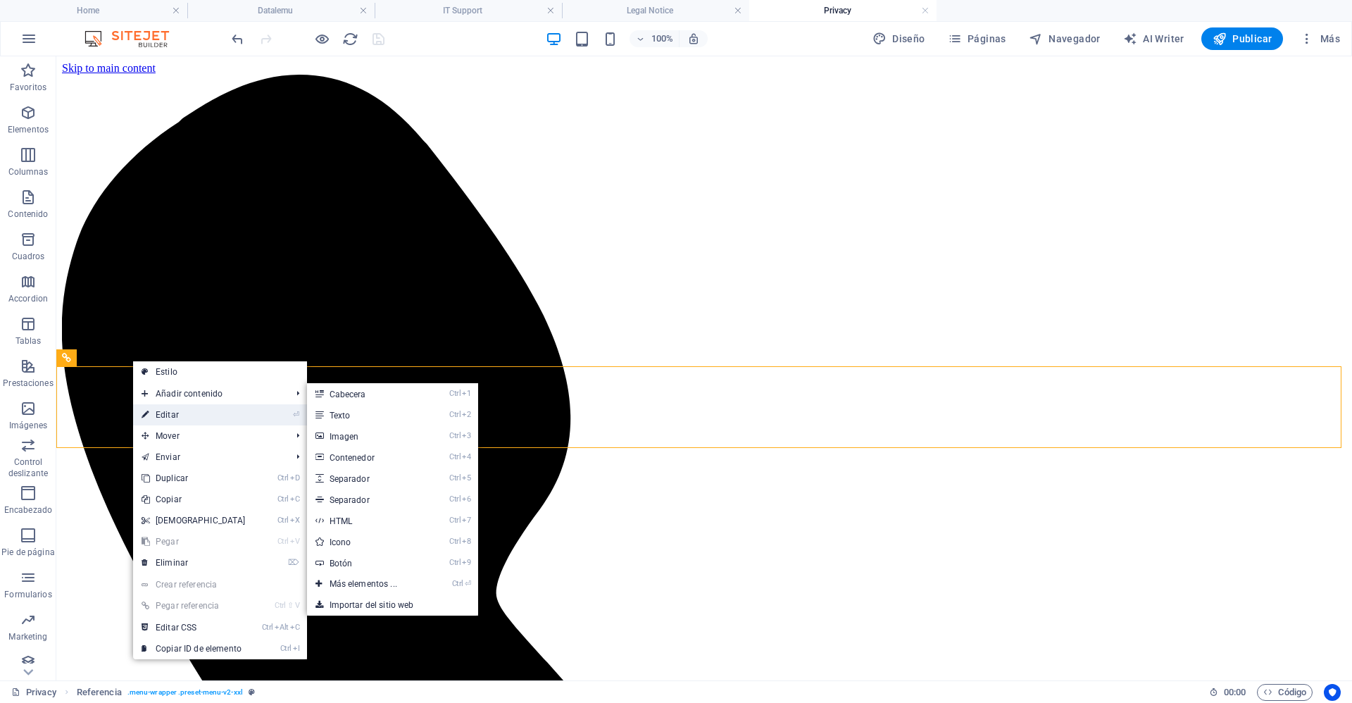
click at [180, 411] on link "⏎ Editar" at bounding box center [193, 414] width 121 height 21
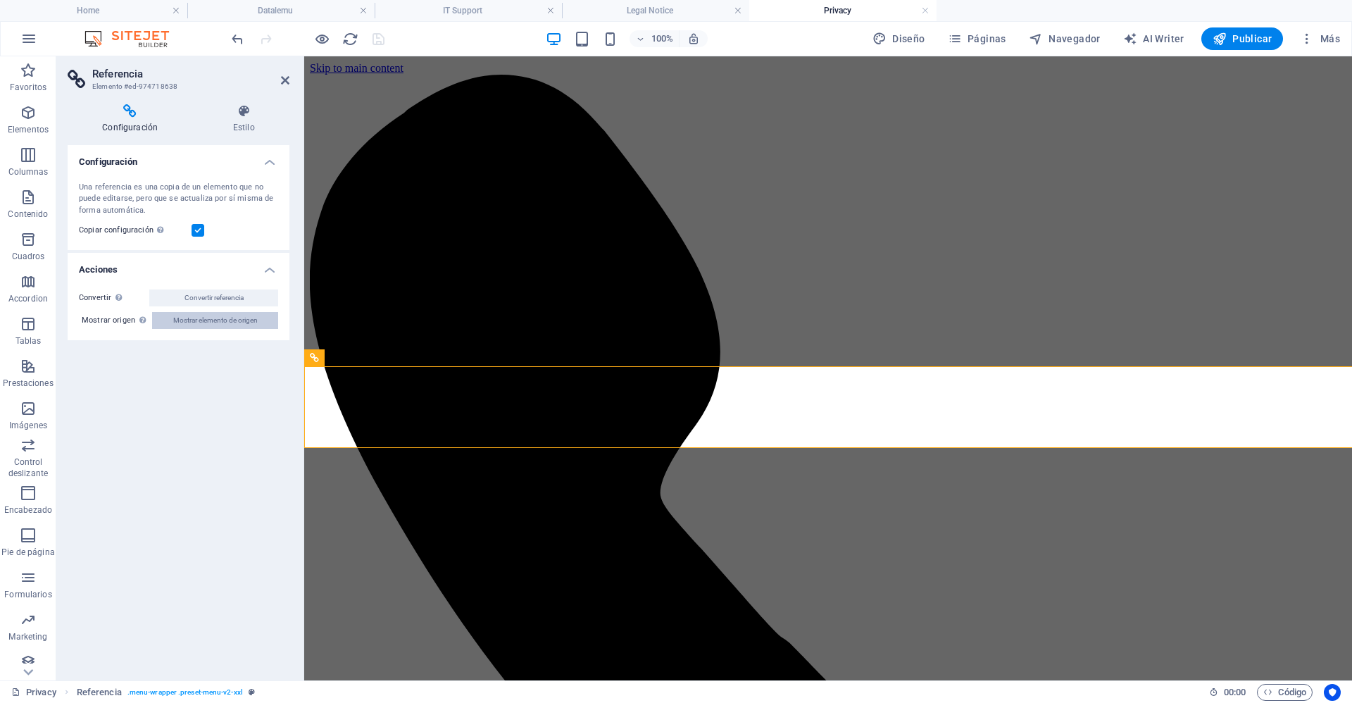
click at [191, 325] on span "Mostrar elemento de origen" at bounding box center [215, 320] width 84 height 17
select select "header"
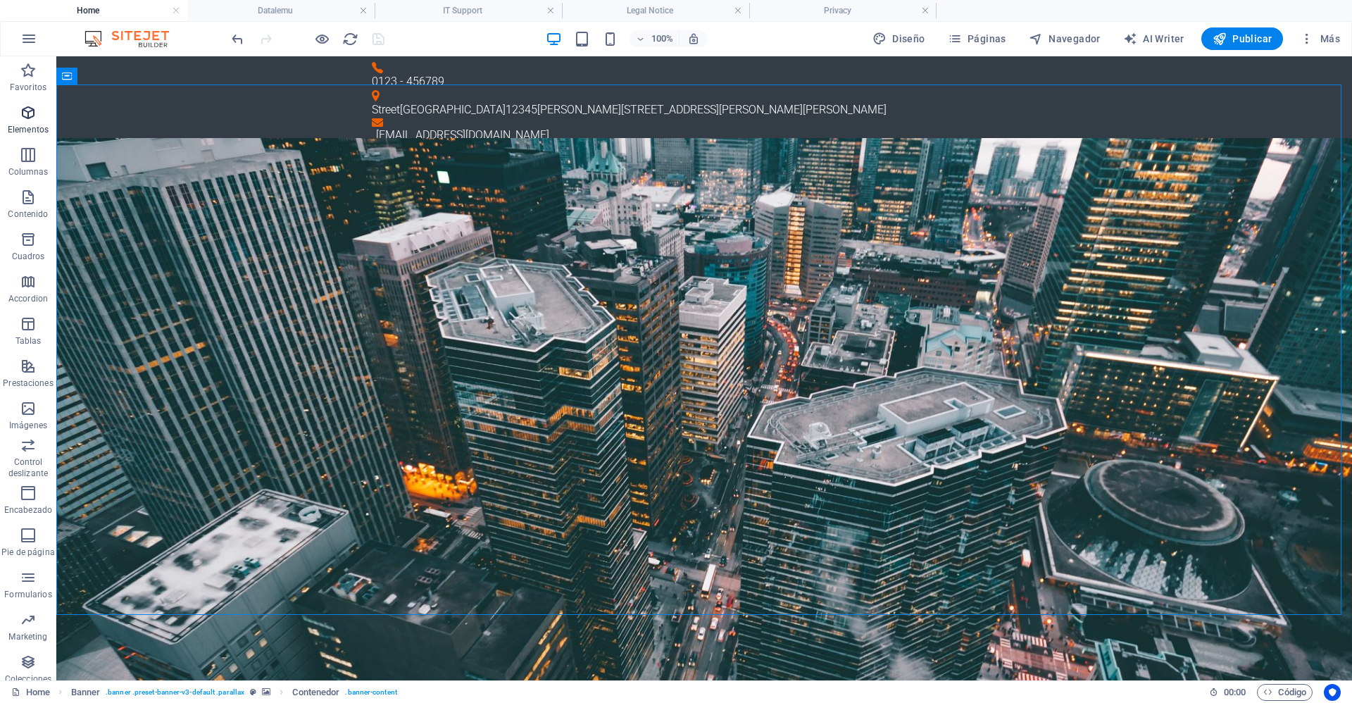
click at [25, 115] on icon "button" at bounding box center [28, 112] width 17 height 17
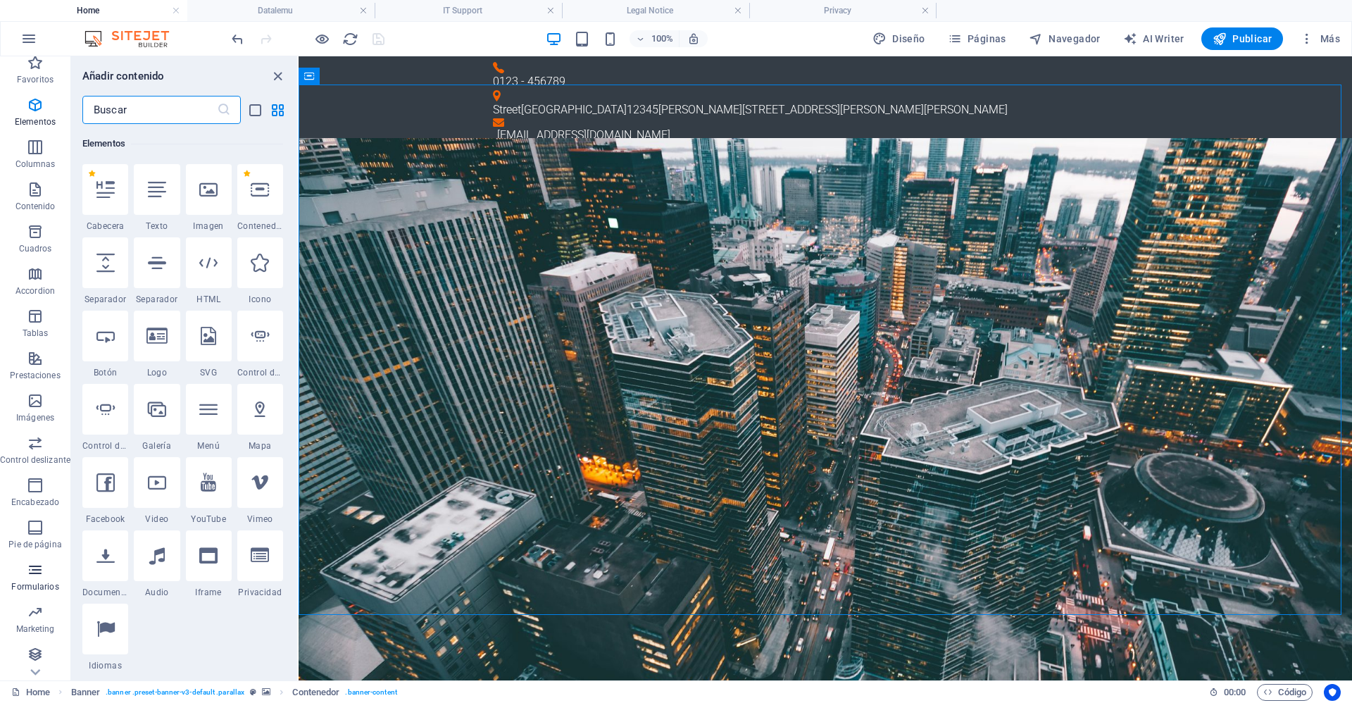
scroll to position [10, 0]
click at [30, 569] on icon "button" at bounding box center [35, 567] width 17 height 17
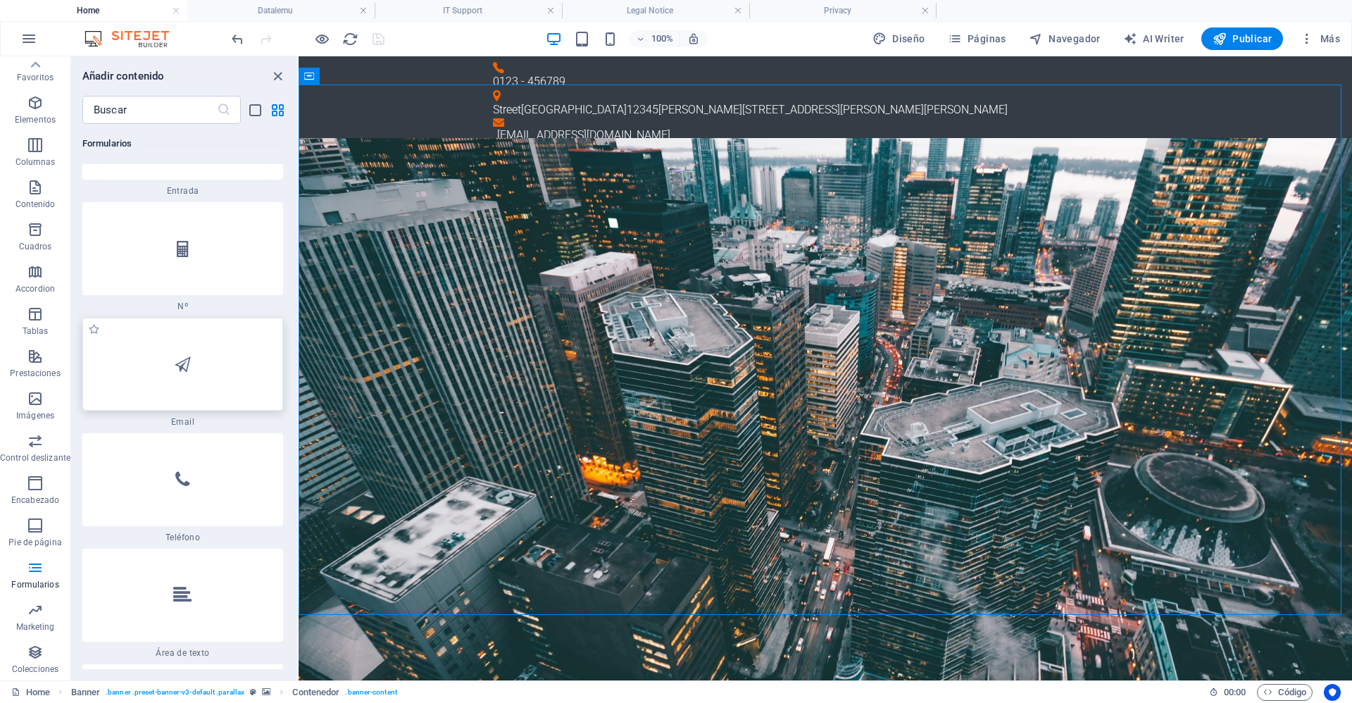
scroll to position [21905, 0]
click at [40, 452] on p "Control deslizante" at bounding box center [35, 457] width 70 height 11
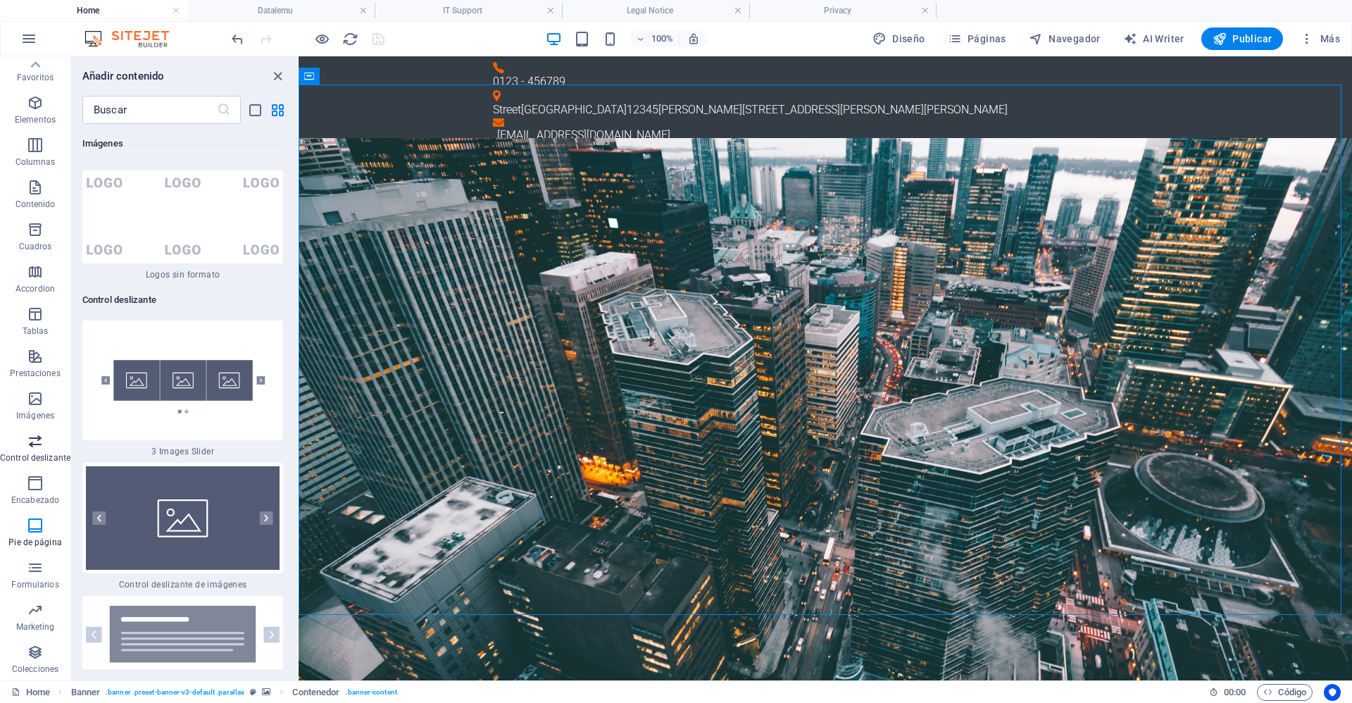
scroll to position [15842, 0]
click at [39, 418] on p "Imágenes" at bounding box center [35, 415] width 38 height 11
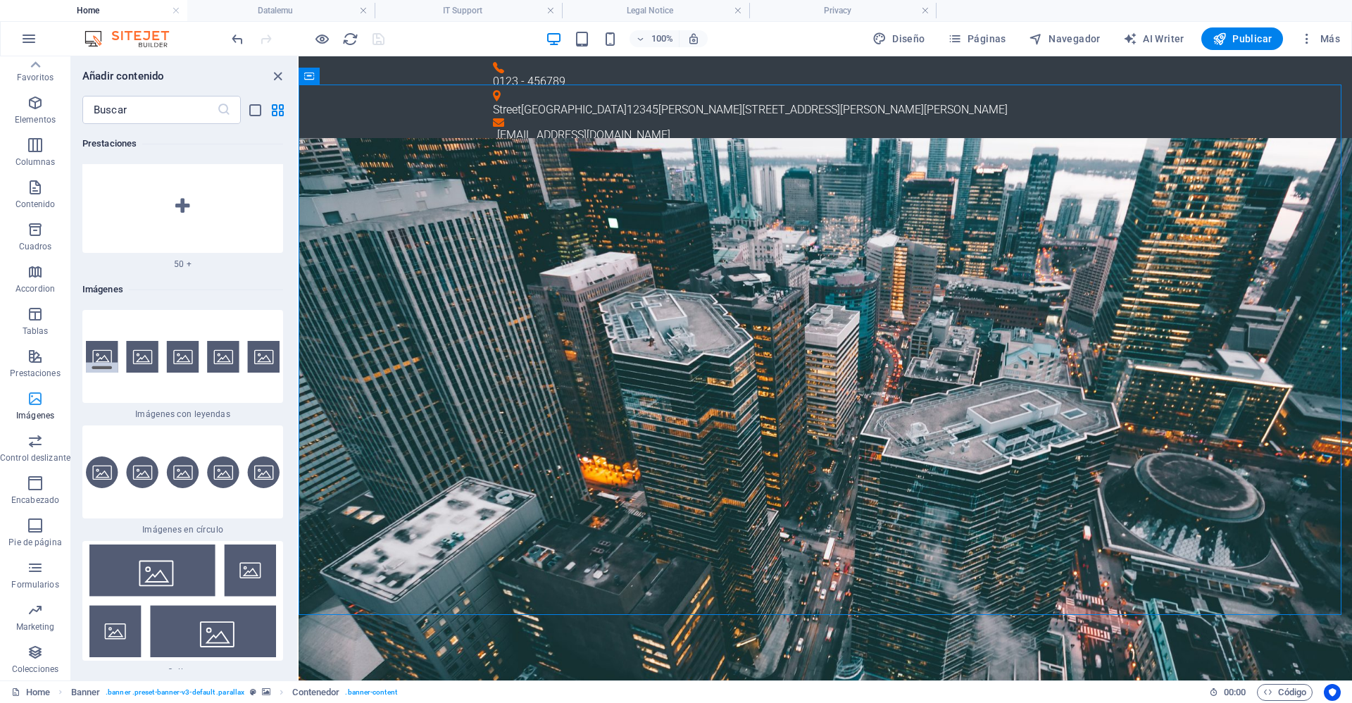
scroll to position [13987, 0]
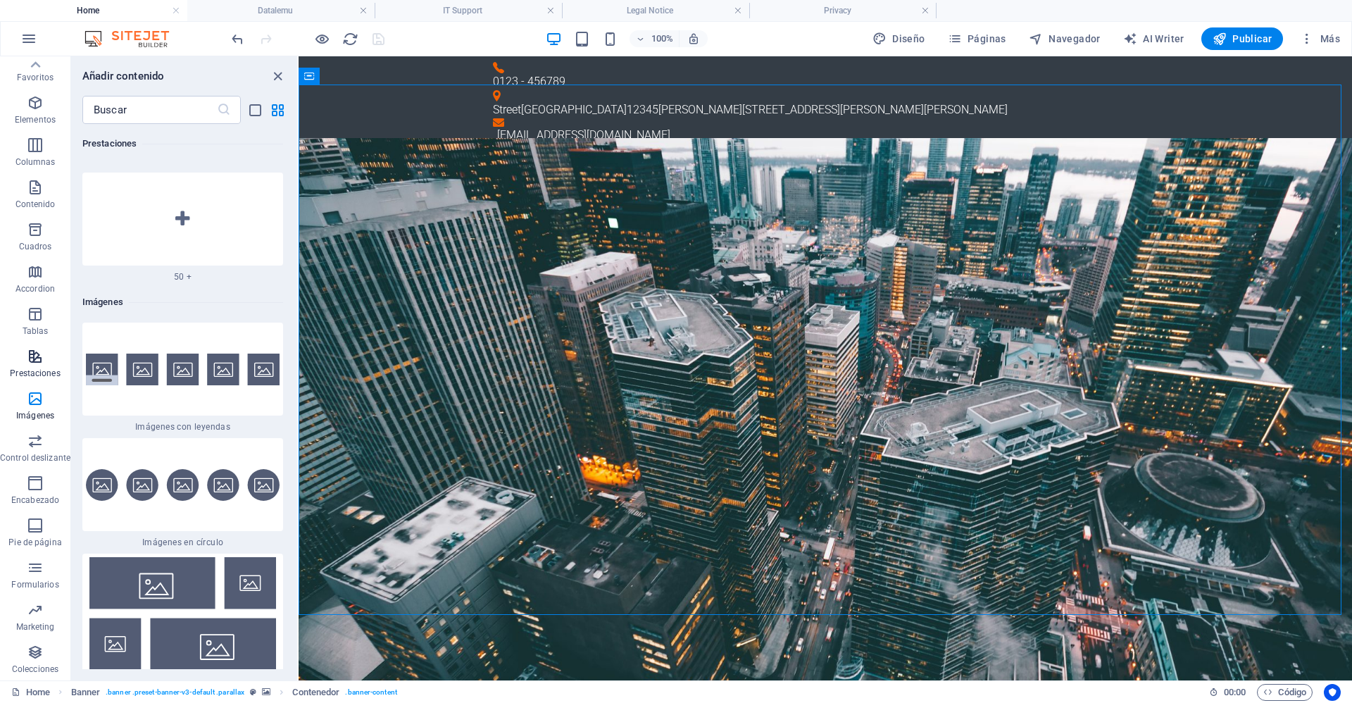
click at [31, 356] on icon "button" at bounding box center [35, 356] width 17 height 17
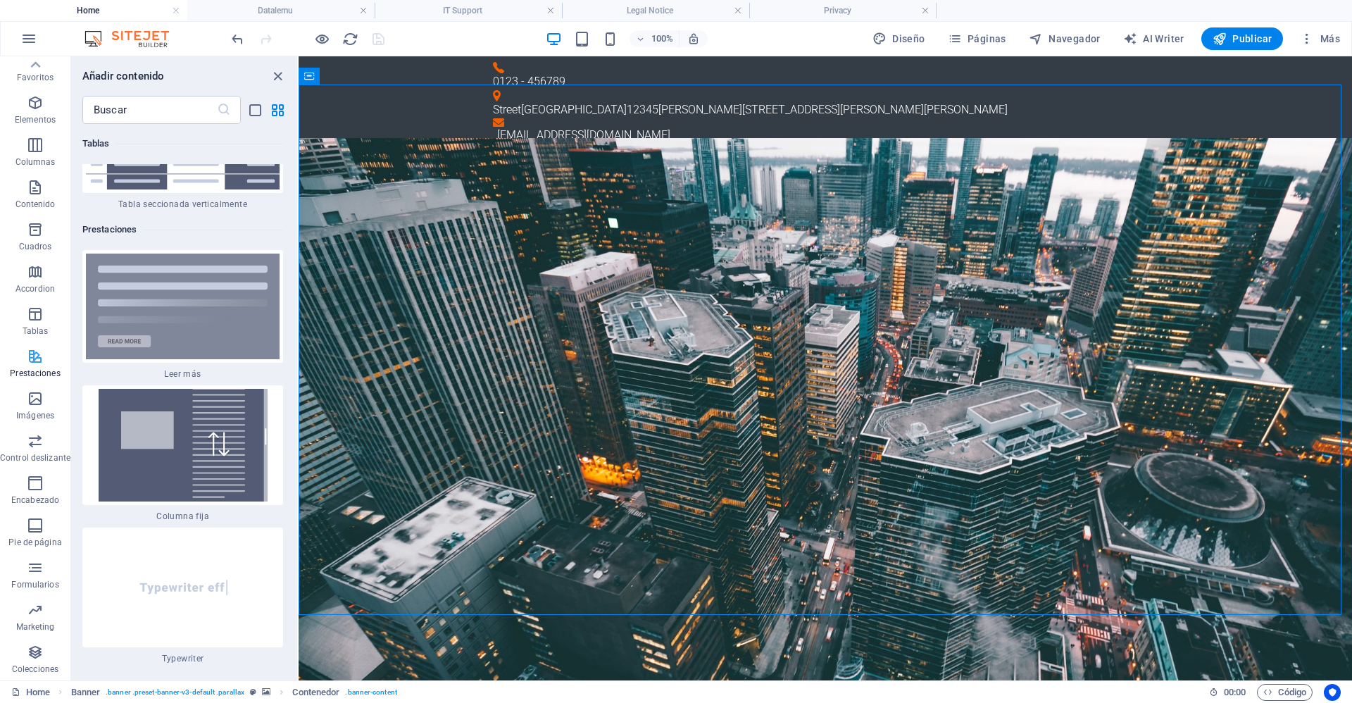
scroll to position [10624, 0]
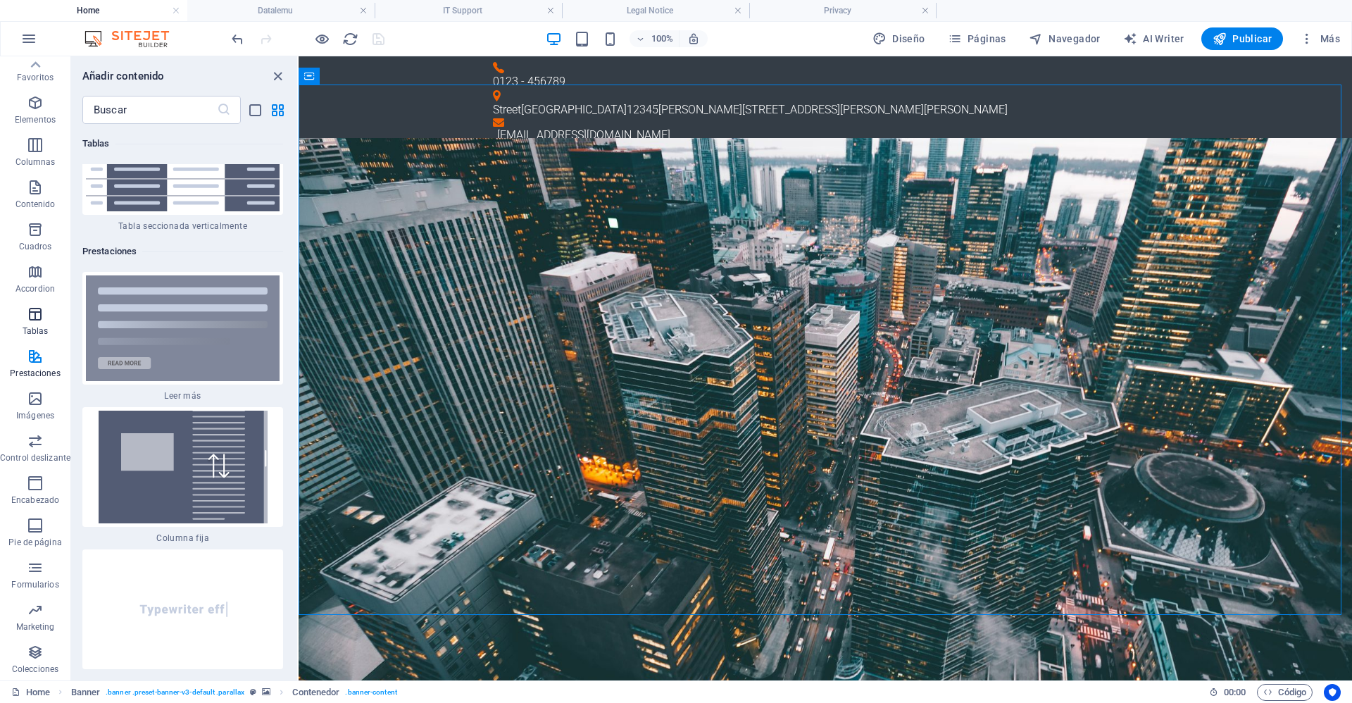
click at [30, 324] on span "Tablas" at bounding box center [35, 323] width 70 height 34
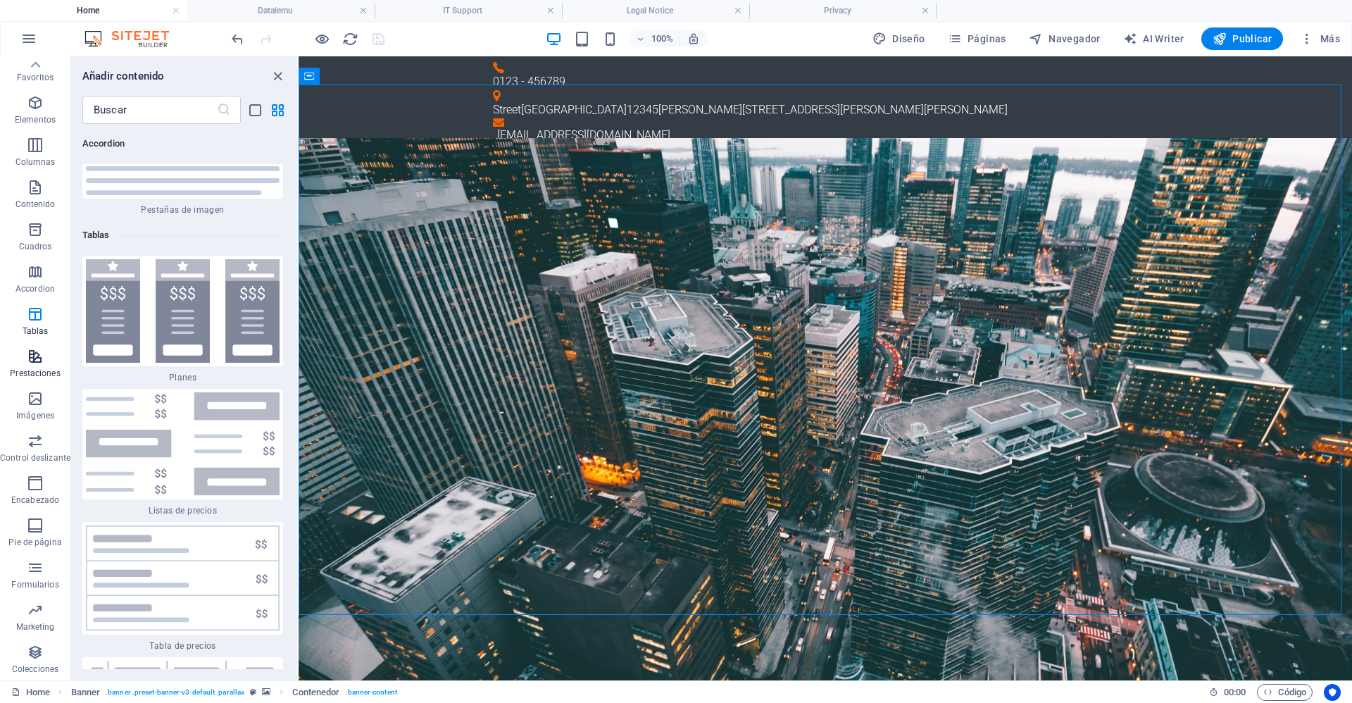
scroll to position [9441, 0]
click at [42, 277] on icon "button" at bounding box center [35, 271] width 17 height 17
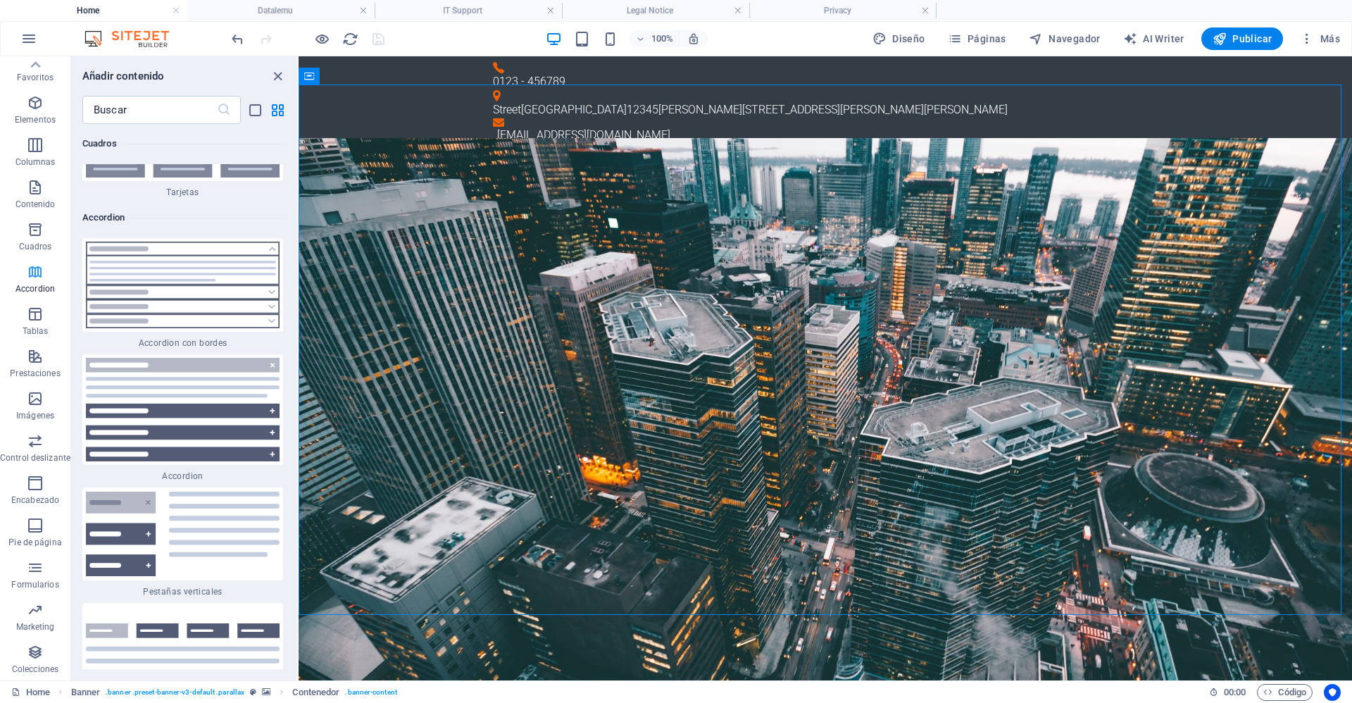
scroll to position [8677, 0]
click at [34, 248] on p "Cuadros" at bounding box center [35, 246] width 33 height 11
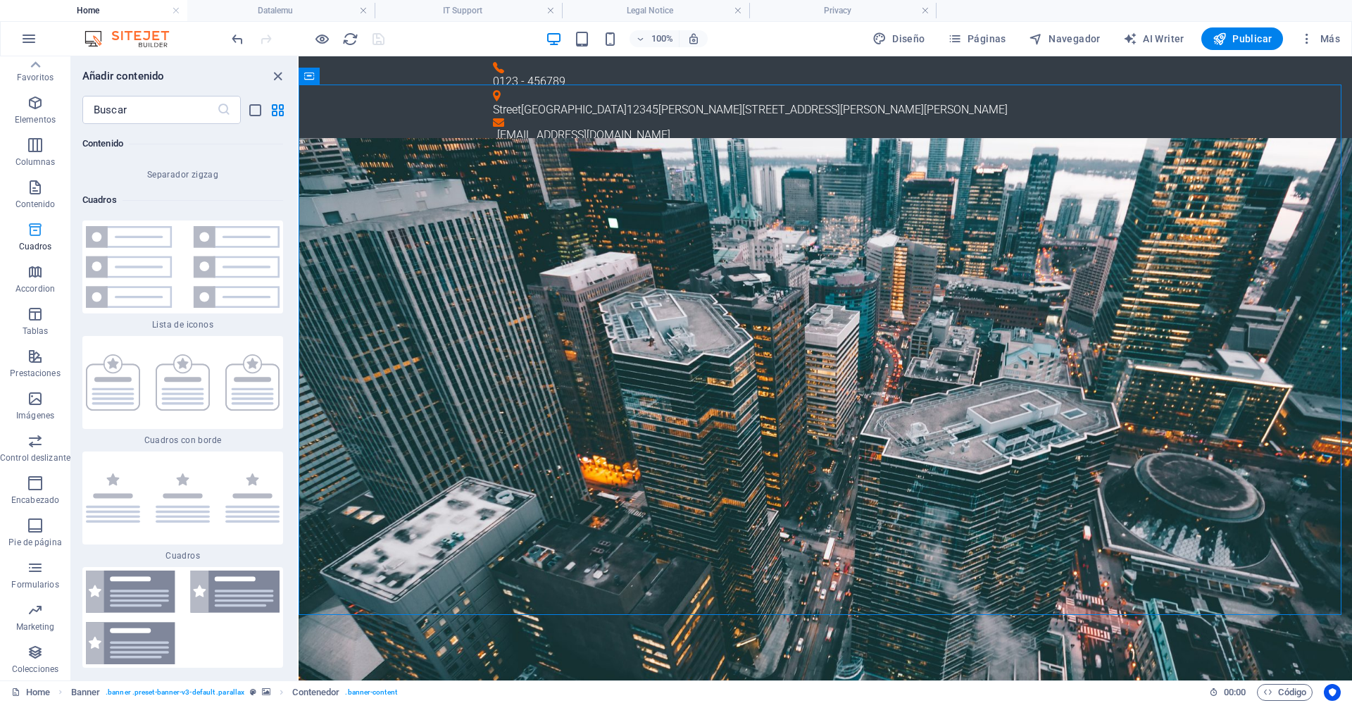
scroll to position [7558, 0]
click at [47, 201] on p "Contenido" at bounding box center [35, 204] width 40 height 11
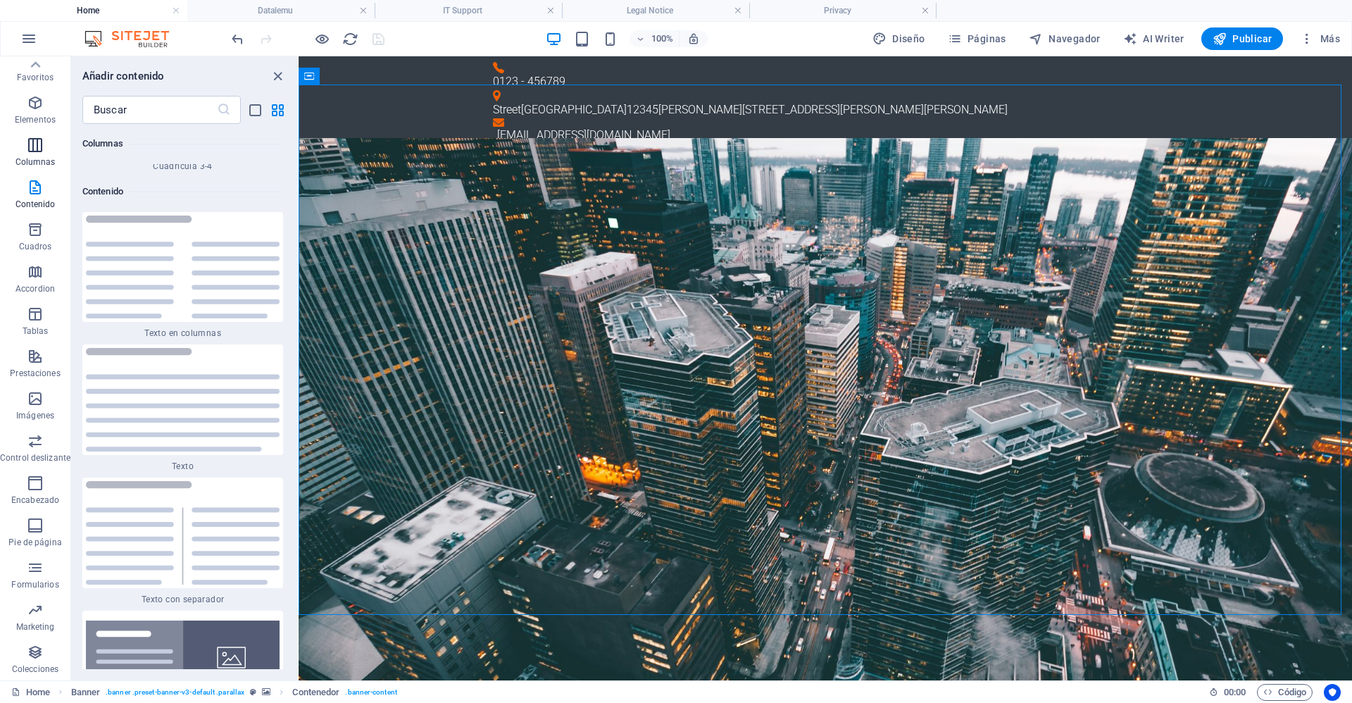
click at [38, 163] on p "Columnas" at bounding box center [35, 161] width 40 height 11
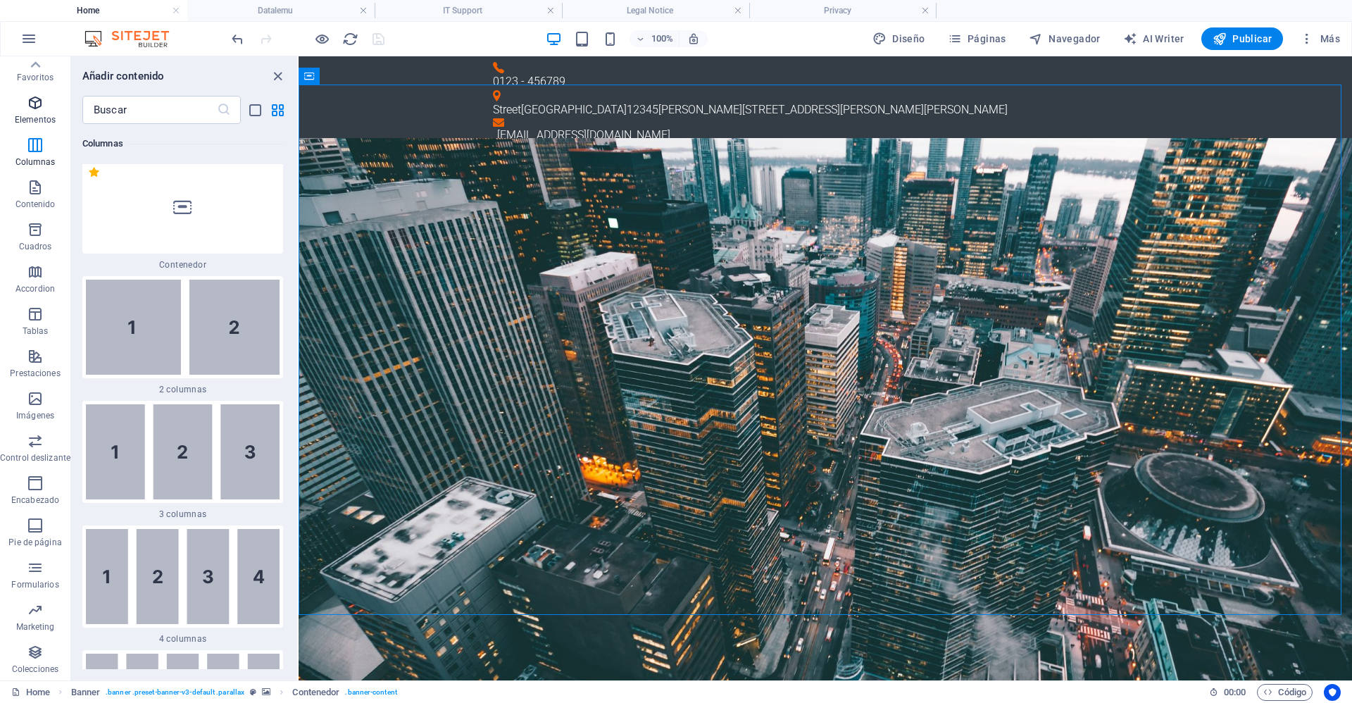
click at [33, 120] on p "Elementos" at bounding box center [35, 119] width 41 height 11
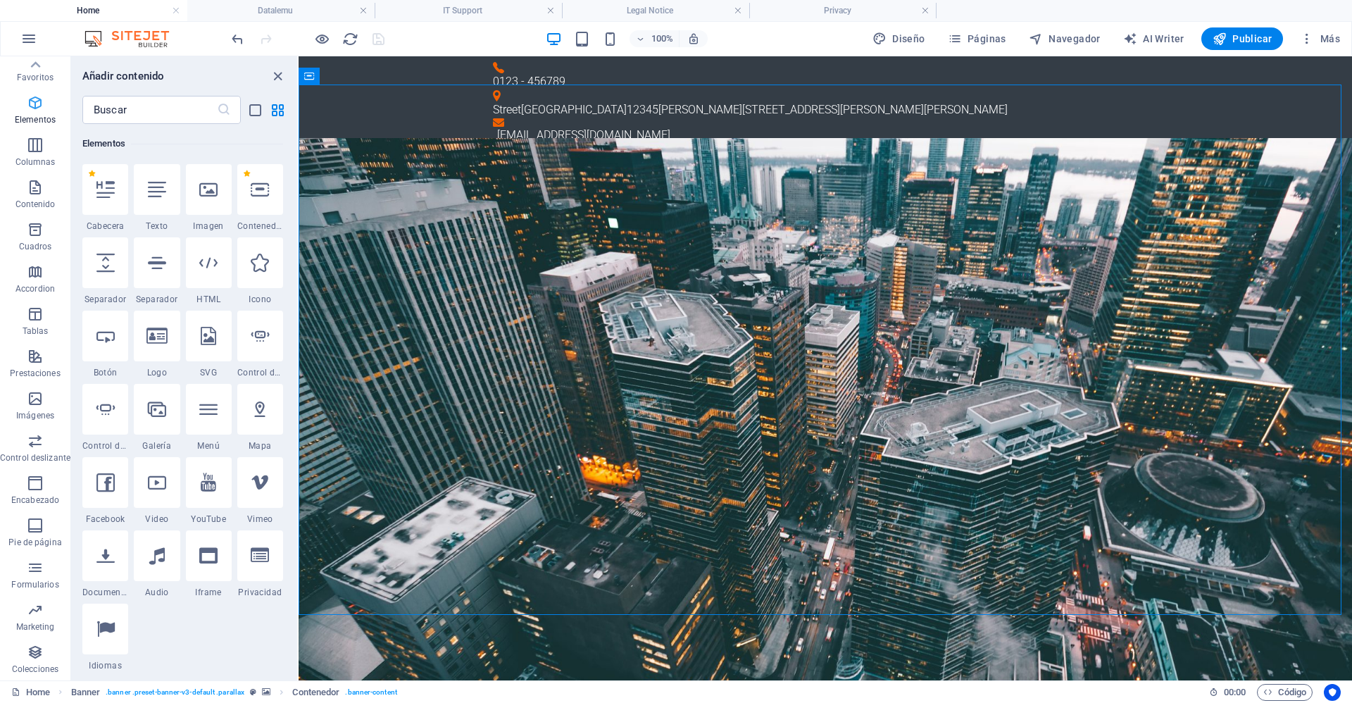
scroll to position [265, 0]
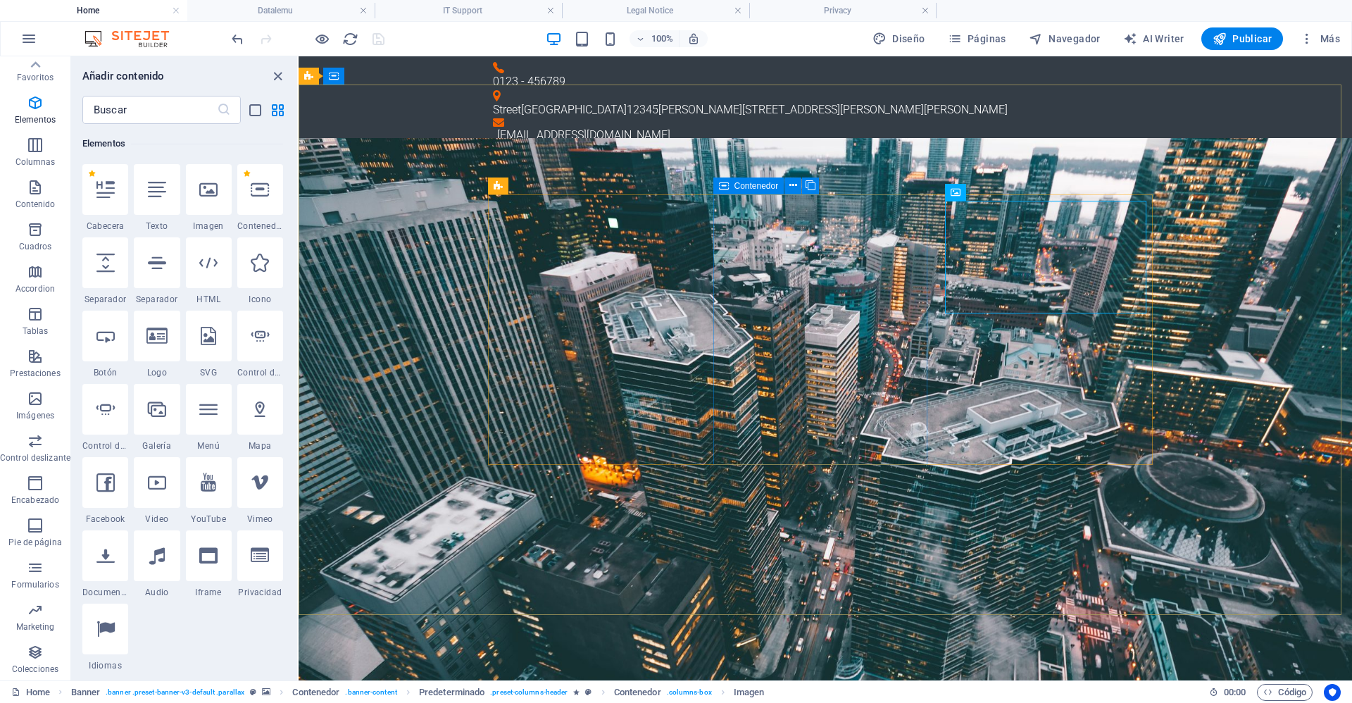
click at [735, 189] on span "Contenedor" at bounding box center [756, 186] width 44 height 8
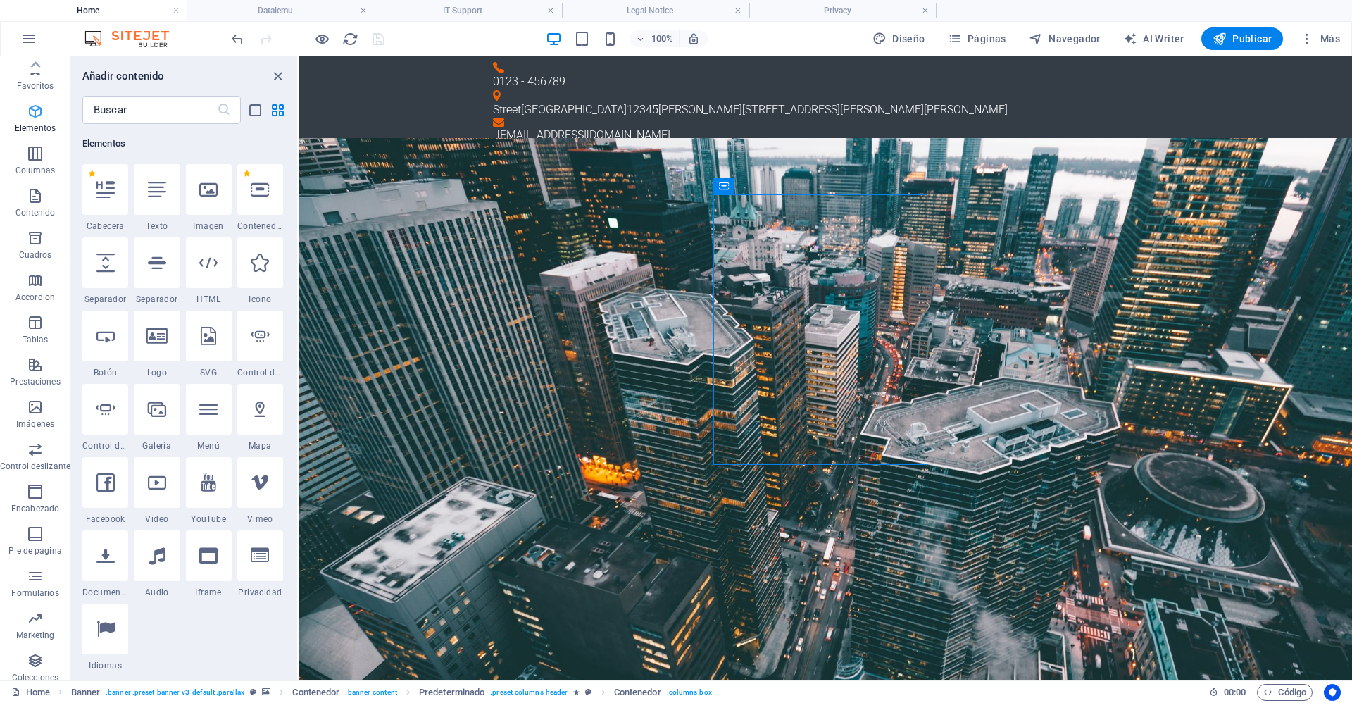
scroll to position [0, 0]
click at [36, 86] on p "Favoritos" at bounding box center [35, 87] width 37 height 11
